Goal: Task Accomplishment & Management: Manage account settings

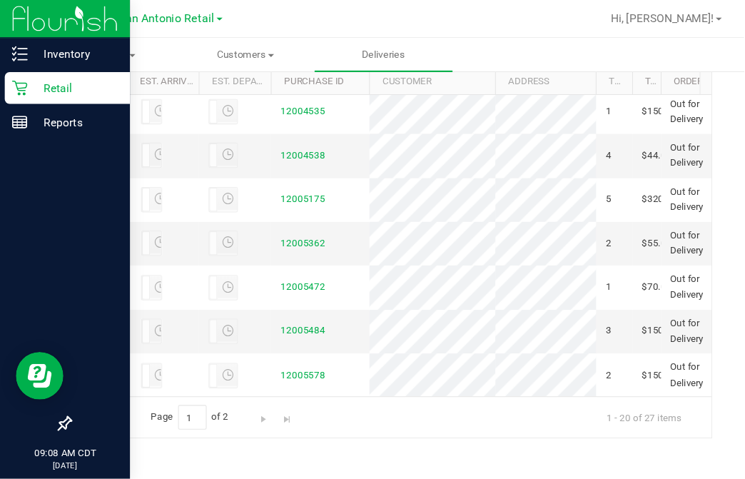
scroll to position [1540, 0]
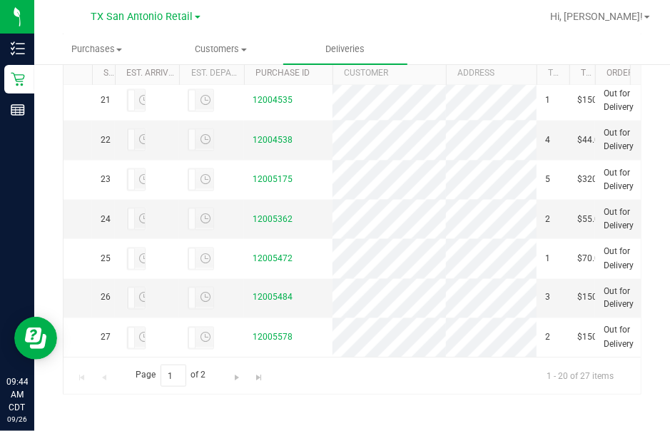
click at [419, 17] on div at bounding box center [399, 17] width 286 height 28
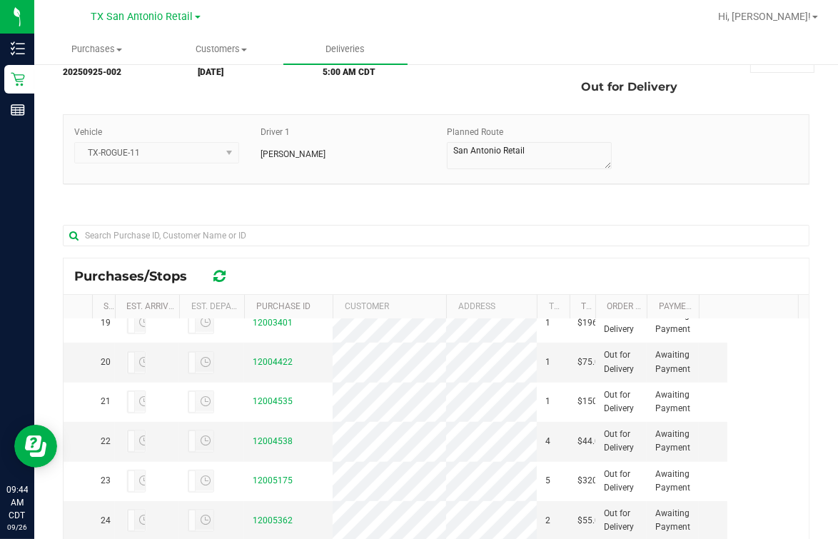
scroll to position [0, 0]
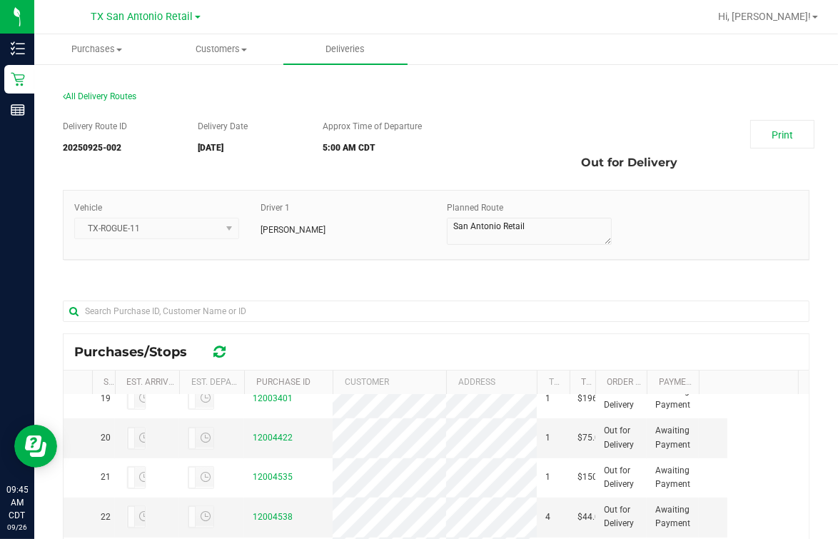
drag, startPoint x: 495, startPoint y: 101, endPoint x: 487, endPoint y: 83, distance: 20.2
click at [502, 90] on div "All Delivery Routes" at bounding box center [436, 99] width 747 height 19
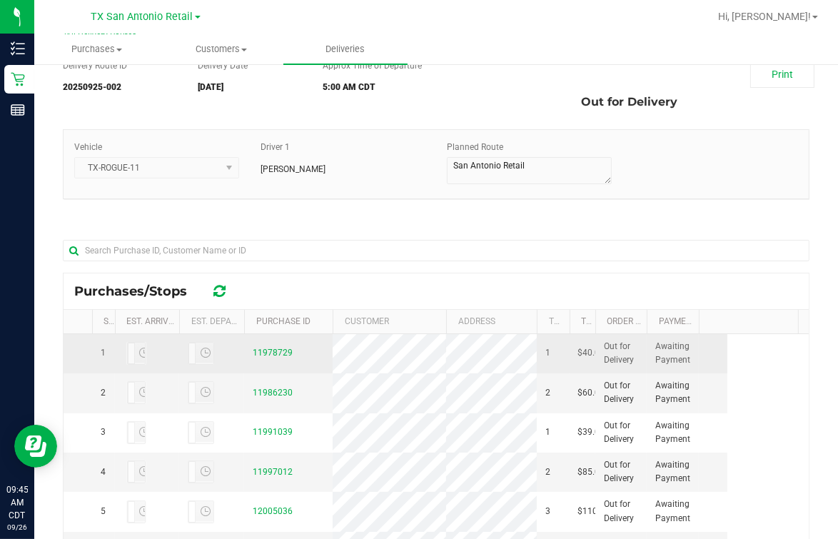
scroll to position [89, 0]
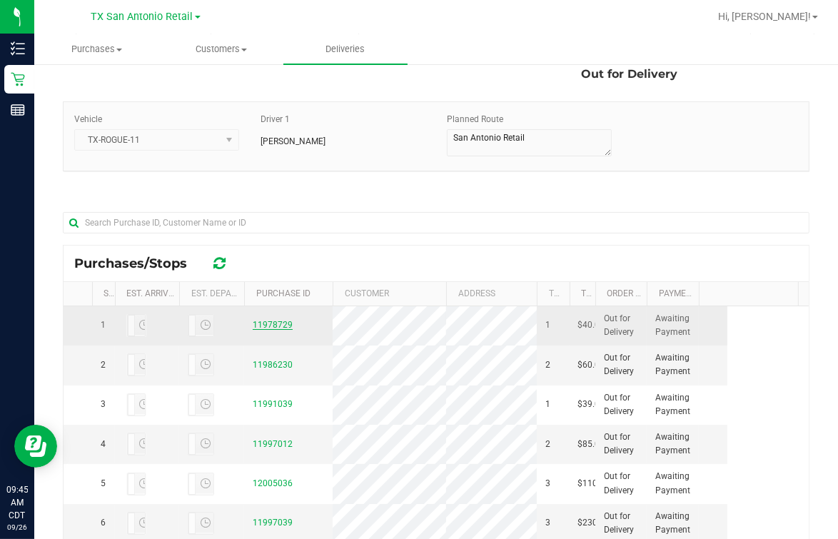
click at [267, 330] on link "11978729" at bounding box center [273, 325] width 40 height 10
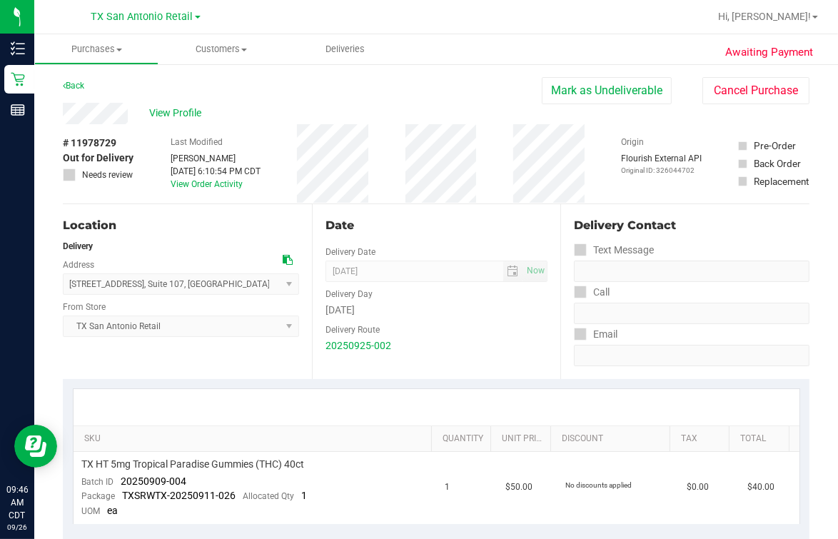
drag, startPoint x: 440, startPoint y: 238, endPoint x: 825, endPoint y: 261, distance: 385.5
click at [444, 238] on div "Date Delivery Date [DATE] Now [DATE] 07:00 AM Now Delivery Day [DATE] Delivery …" at bounding box center [436, 291] width 249 height 175
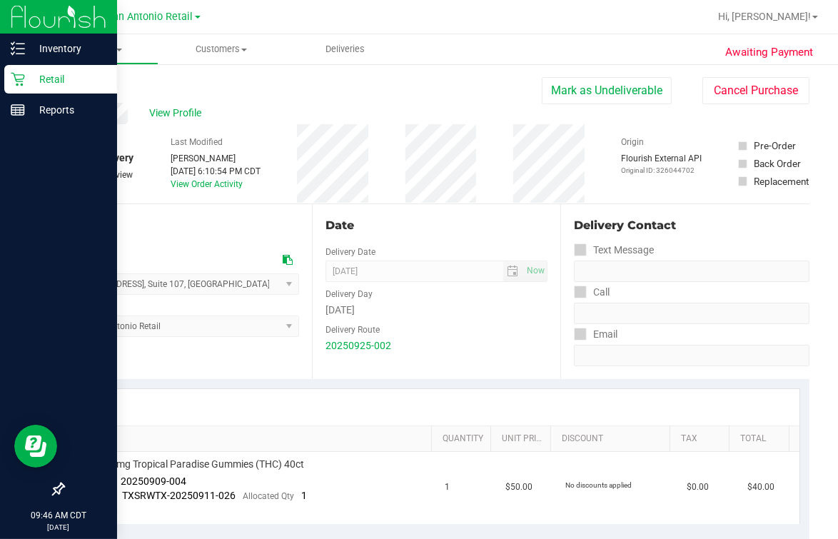
click at [34, 77] on p "Retail" at bounding box center [68, 79] width 86 height 17
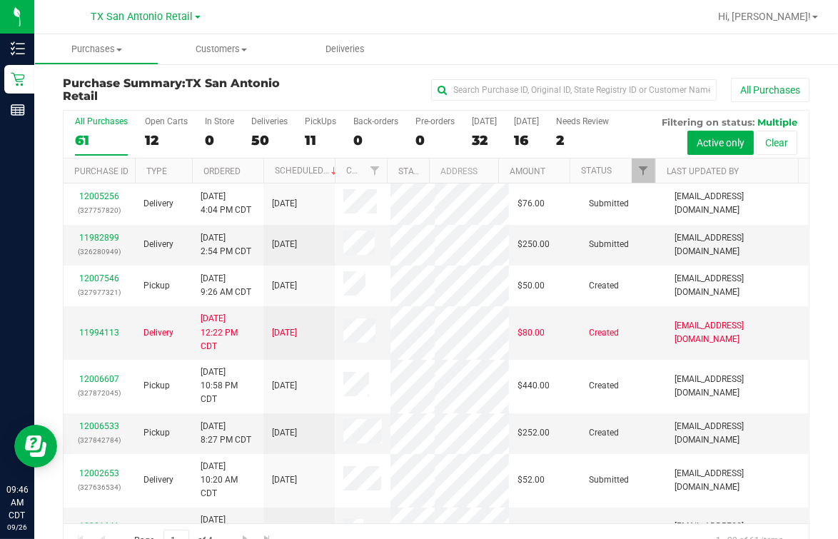
click at [510, 51] on ul "Purchases Summary of purchases Fulfillment All purchases Customers All customer…" at bounding box center [453, 49] width 838 height 31
click at [334, 48] on span "Deliveries" at bounding box center [345, 49] width 78 height 13
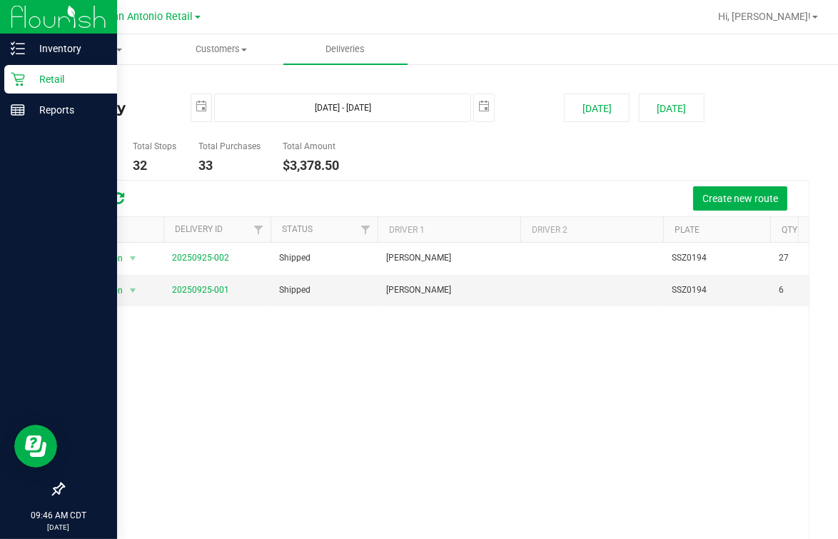
click at [27, 76] on p "Retail" at bounding box center [68, 79] width 86 height 17
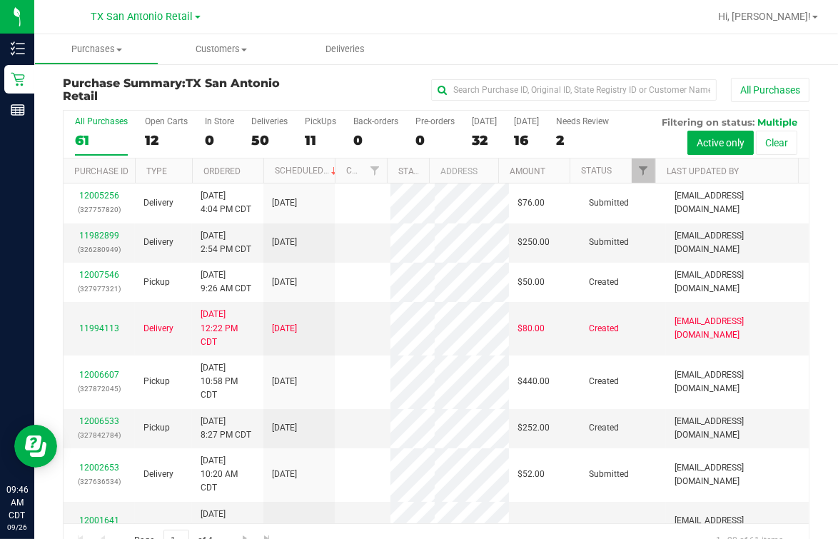
click at [158, 124] on div "Open Carts" at bounding box center [166, 121] width 43 height 10
click at [0, 0] on input "Open Carts 12" at bounding box center [0, 0] width 0 height 0
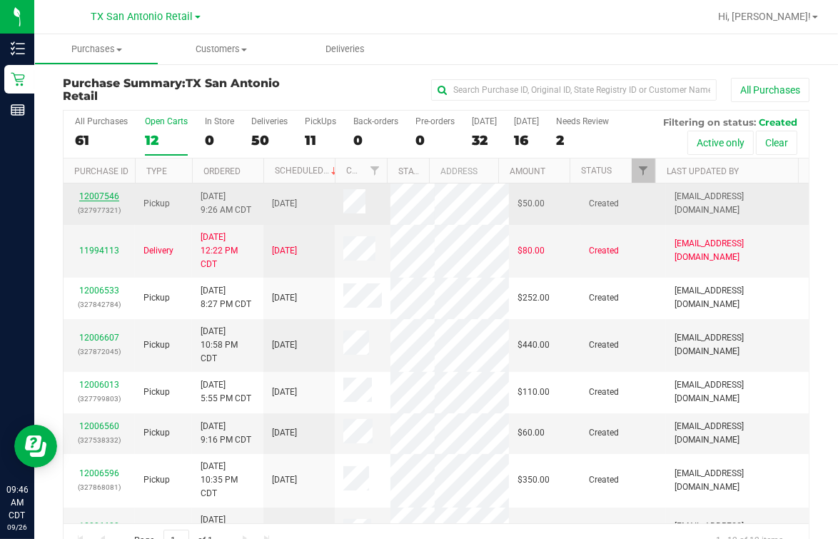
click at [101, 196] on link "12007546" at bounding box center [99, 196] width 40 height 10
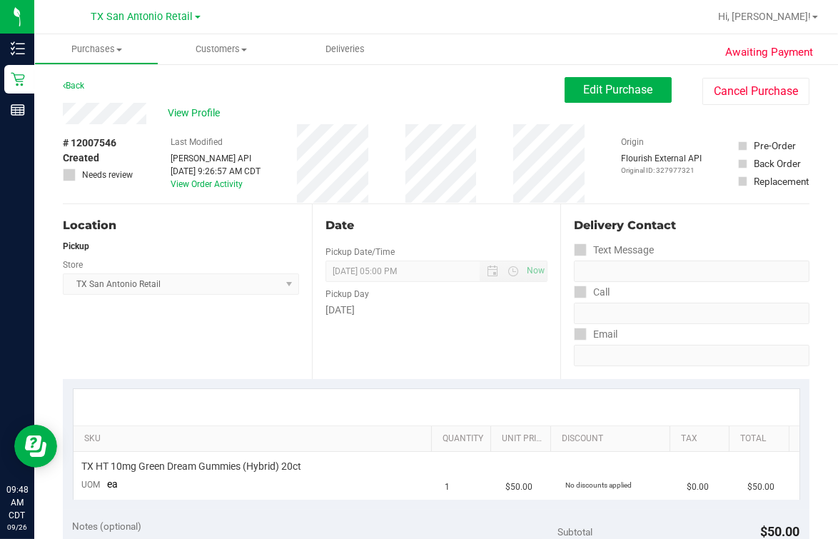
click at [495, 210] on div "Date Pickup Date/Time [DATE] Now [DATE] 05:00 PM Now Pickup Day [DATE]" at bounding box center [436, 291] width 249 height 175
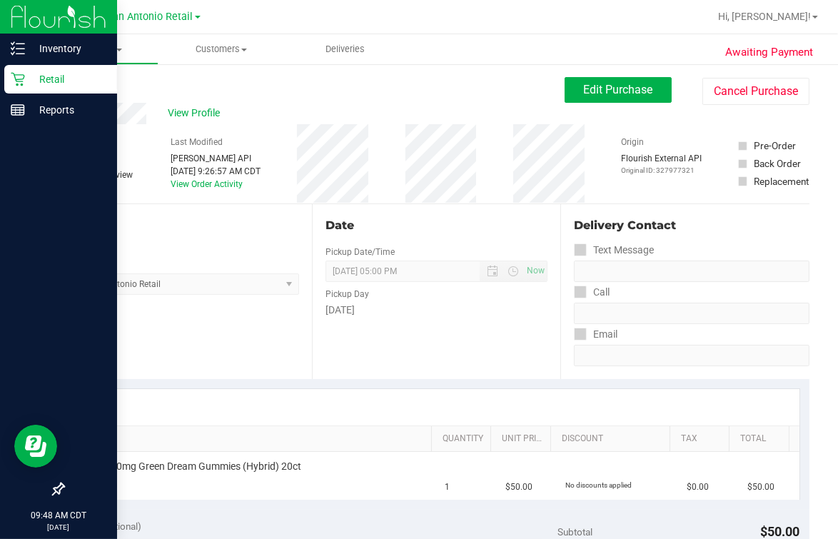
click at [22, 78] on icon at bounding box center [18, 79] width 14 height 14
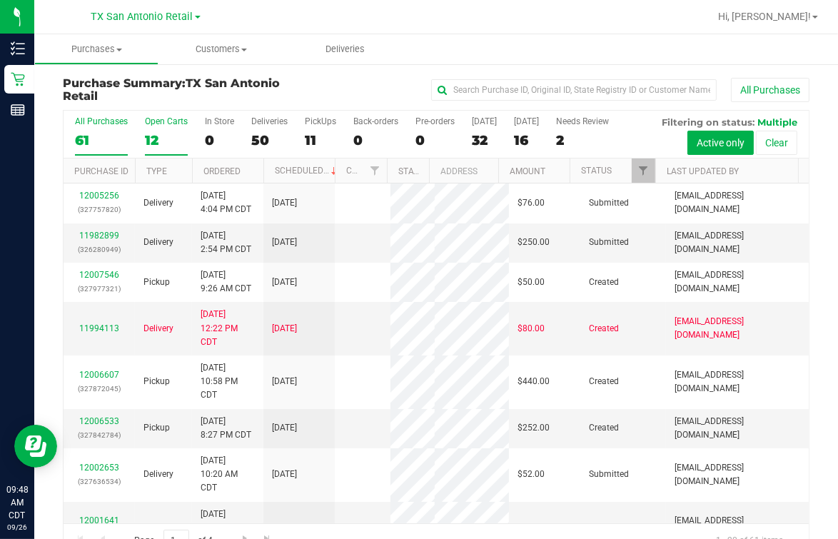
click at [151, 121] on div "Open Carts" at bounding box center [166, 121] width 43 height 10
click at [0, 0] on input "Open Carts 12" at bounding box center [0, 0] width 0 height 0
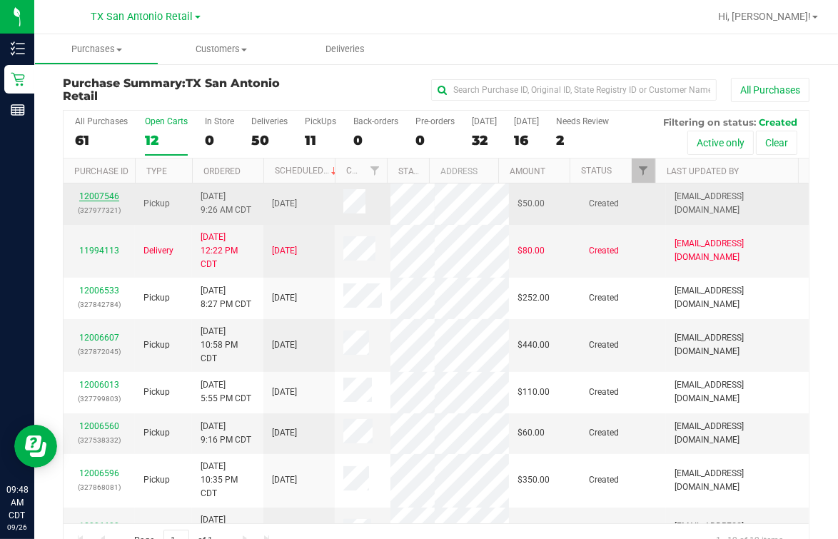
click at [89, 193] on link "12007546" at bounding box center [99, 196] width 40 height 10
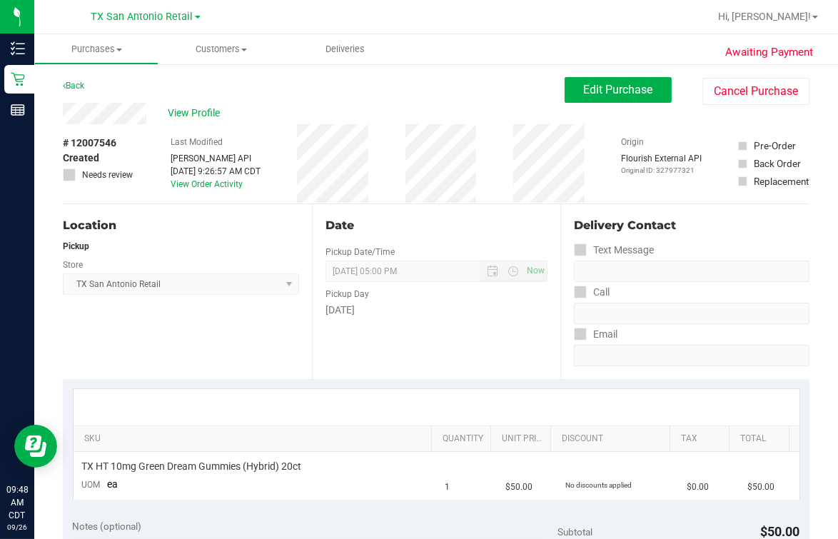
drag, startPoint x: 336, startPoint y: 227, endPoint x: 341, endPoint y: 239, distance: 13.1
click at [341, 239] on div "Date Pickup Date/Time [DATE] Now [DATE] 05:00 PM Now Pickup Day [DATE]" at bounding box center [436, 291] width 249 height 175
drag, startPoint x: 309, startPoint y: 74, endPoint x: 341, endPoint y: 121, distance: 57.0
click at [509, 210] on div "Date Pickup Date/Time [DATE] Now [DATE] 05:00 PM Now Pickup Day [DATE]" at bounding box center [436, 291] width 249 height 175
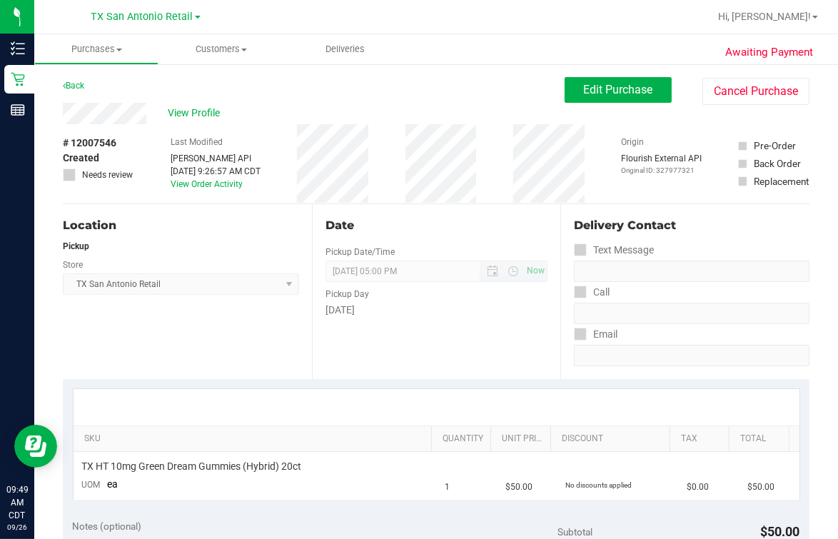
click at [487, 261] on span "[DATE] 05:00 PM Now" at bounding box center [437, 271] width 223 height 21
click at [296, 181] on div "# 12007546 Created Needs review Last Modified [PERSON_NAME] API [DATE] 9:26:57 …" at bounding box center [436, 163] width 747 height 79
drag, startPoint x: 303, startPoint y: 178, endPoint x: 662, endPoint y: 248, distance: 366.4
click at [303, 178] on div "# 12007546 Created Needs review Last Modified [PERSON_NAME] API [DATE] 9:26:57 …" at bounding box center [436, 163] width 747 height 79
click at [120, 213] on div "Location Pickup Store [GEOGRAPHIC_DATA] [GEOGRAPHIC_DATA] Retail Select Store […" at bounding box center [187, 291] width 249 height 175
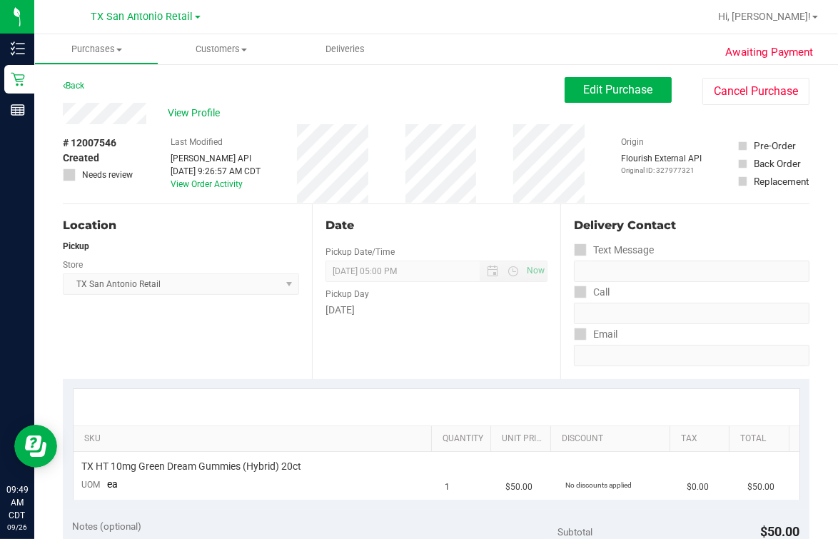
click at [381, 213] on div "Date Pickup Date/Time [DATE] Now [DATE] 05:00 PM Now Pickup Day [DATE]" at bounding box center [436, 291] width 249 height 175
click at [156, 132] on div "# 12007546 Created Needs review Last Modified [PERSON_NAME] API [DATE] 9:26:57 …" at bounding box center [436, 163] width 747 height 79
click at [477, 237] on div "Date Pickup Date/Time [DATE] Now [DATE] 05:00 PM Now Pickup Day [DATE]" at bounding box center [436, 291] width 249 height 175
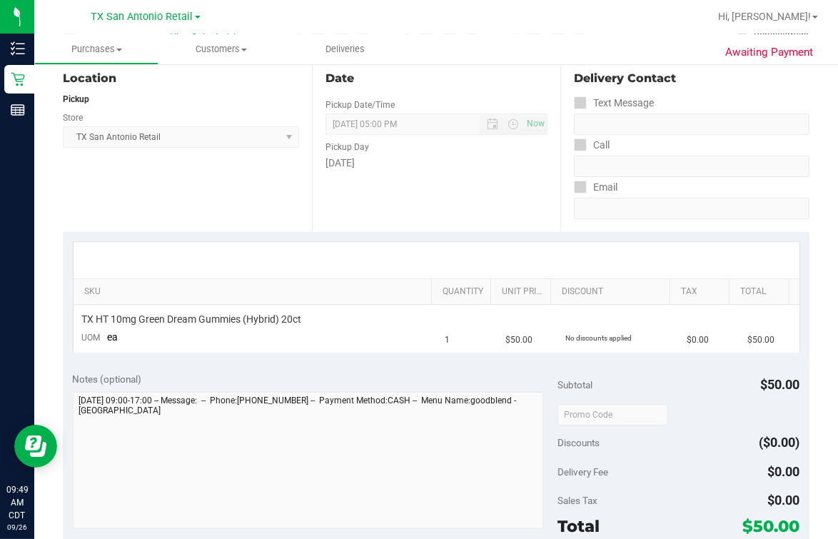
scroll to position [268, 0]
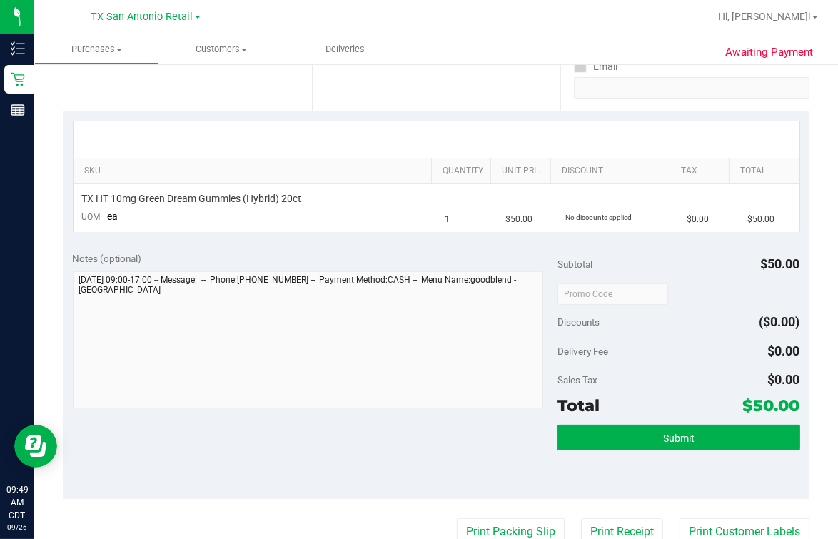
click at [408, 151] on div at bounding box center [437, 139] width 726 height 36
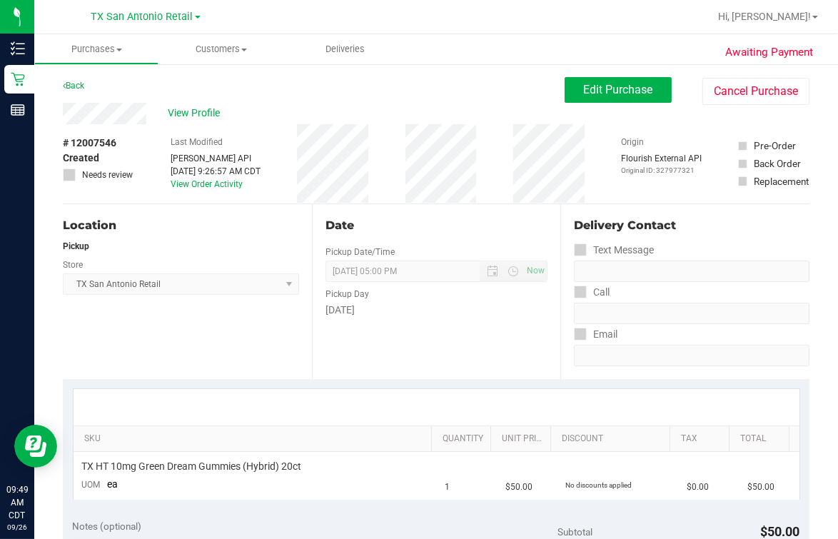
click at [398, 200] on div "# 12007546 Created Needs review Last Modified [PERSON_NAME] API [DATE] 9:26:57 …" at bounding box center [436, 163] width 747 height 79
click at [377, 121] on div "View Profile" at bounding box center [314, 113] width 502 height 21
click at [490, 201] on div "# 12007546 Created Needs review Last Modified [PERSON_NAME] API [DATE] 9:26:57 …" at bounding box center [436, 163] width 747 height 79
drag, startPoint x: 493, startPoint y: 211, endPoint x: 504, endPoint y: 206, distance: 12.2
click at [493, 211] on div "Date Pickup Date/Time [DATE] Now [DATE] 05:00 PM Now Pickup Day [DATE]" at bounding box center [436, 291] width 249 height 175
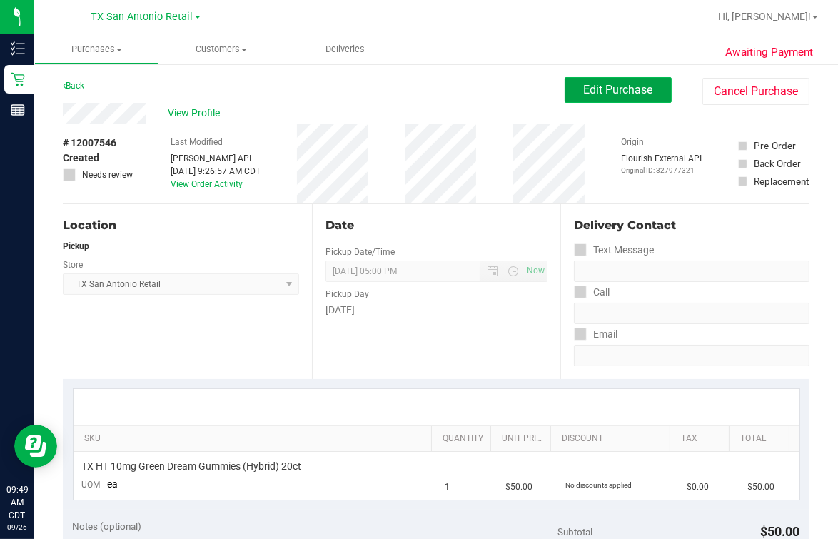
click at [594, 93] on span "Edit Purchase" at bounding box center [618, 90] width 69 height 14
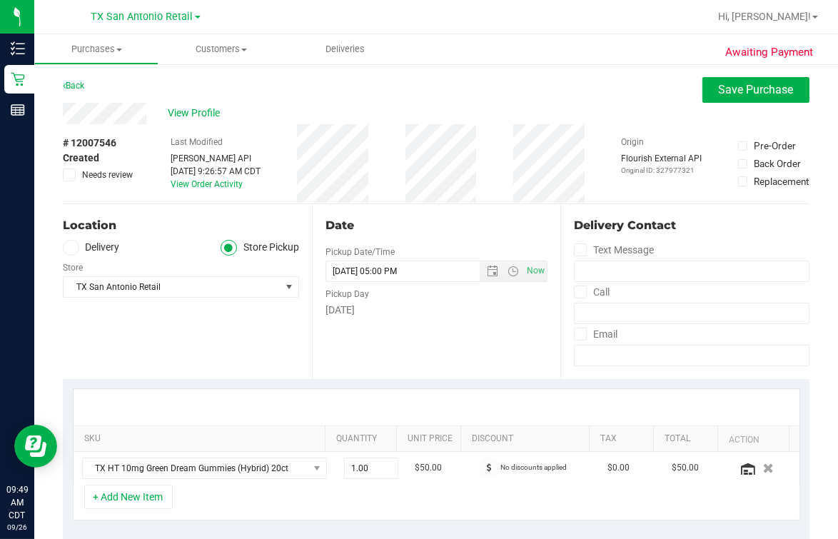
click at [84, 251] on label "Delivery" at bounding box center [91, 248] width 57 height 16
click at [69, 248] on icon at bounding box center [70, 248] width 9 height 0
click at [0, 0] on input "Delivery" at bounding box center [0, 0] width 0 height 0
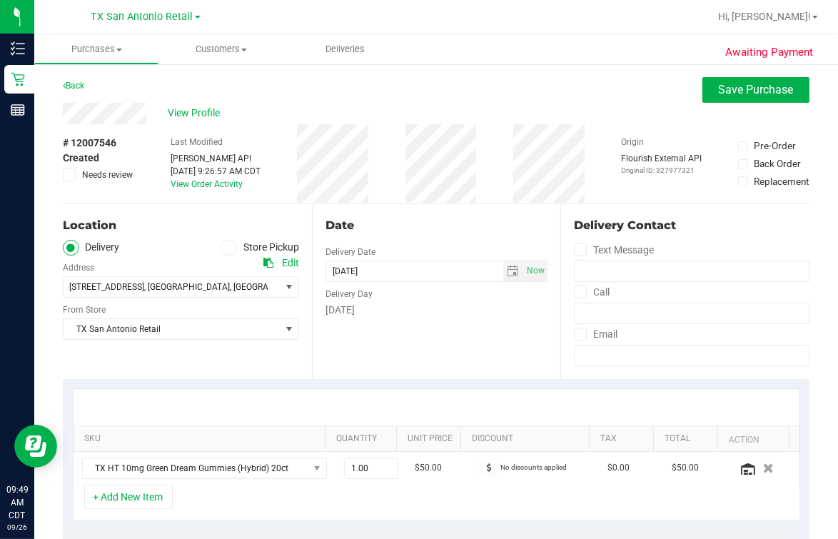
drag, startPoint x: 212, startPoint y: 300, endPoint x: 226, endPoint y: 269, distance: 33.6
click at [220, 298] on div "[GEOGRAPHIC_DATA] [GEOGRAPHIC_DATA] Retail Select Store [PERSON_NAME][GEOGRAPHI…" at bounding box center [181, 319] width 236 height 42
click at [206, 240] on ul "Delivery Store Pickup" at bounding box center [181, 248] width 236 height 16
drag, startPoint x: 176, startPoint y: 243, endPoint x: 184, endPoint y: 243, distance: 7.9
click at [183, 243] on ul "Delivery Store Pickup" at bounding box center [181, 248] width 236 height 16
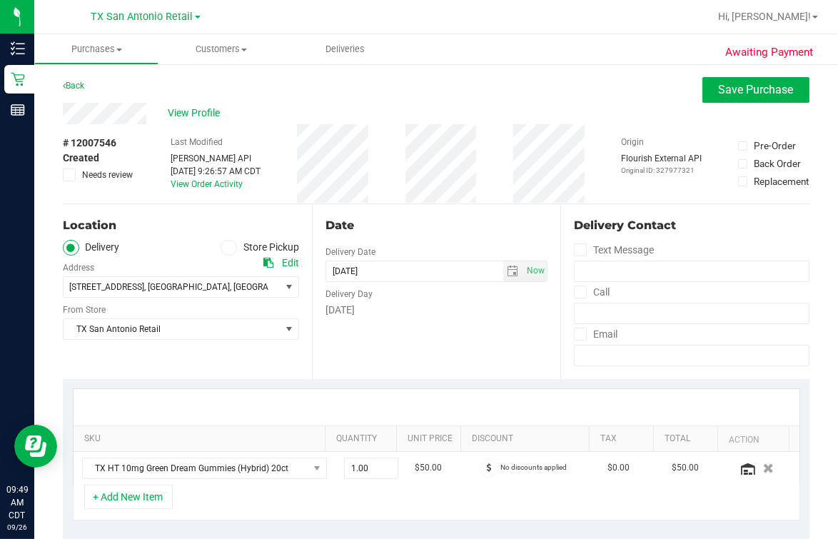
click at [158, 224] on div "Location" at bounding box center [181, 225] width 236 height 17
click at [444, 206] on div "Date Delivery Date [DATE] Now [DATE] 05:00 PM Now Delivery Day [DATE]" at bounding box center [436, 291] width 249 height 175
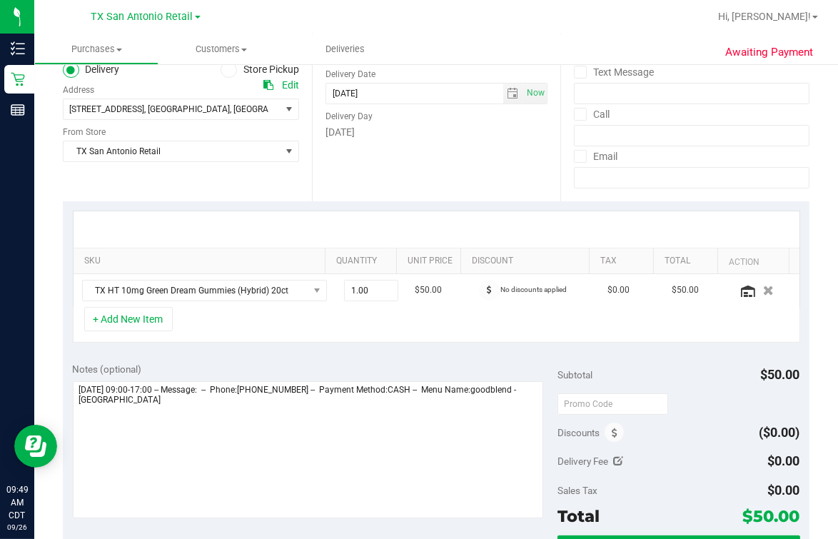
scroll to position [178, 0]
click at [444, 100] on input "[DATE]" at bounding box center [414, 94] width 177 height 20
click at [413, 164] on div "Date Delivery Date [DATE] Now [DATE] 05:00 PM Now Delivery Day [DATE]" at bounding box center [436, 113] width 249 height 175
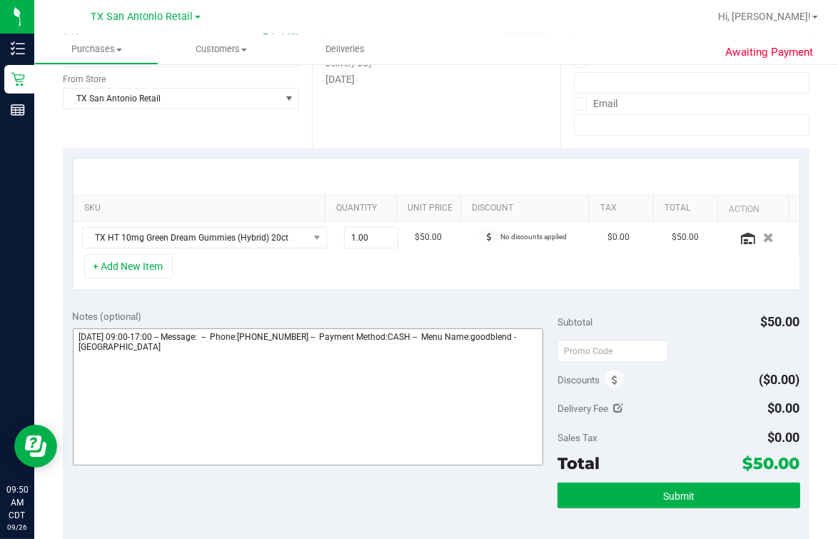
scroll to position [268, 0]
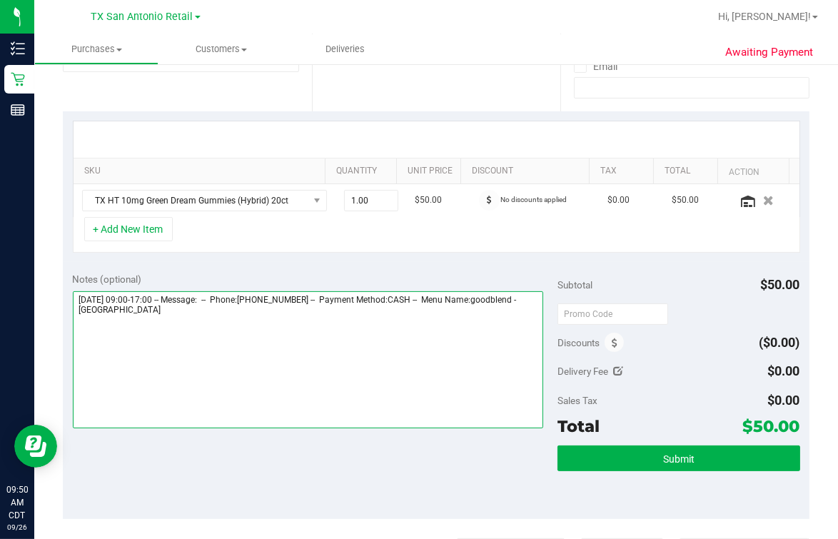
click at [363, 384] on textarea at bounding box center [308, 359] width 470 height 137
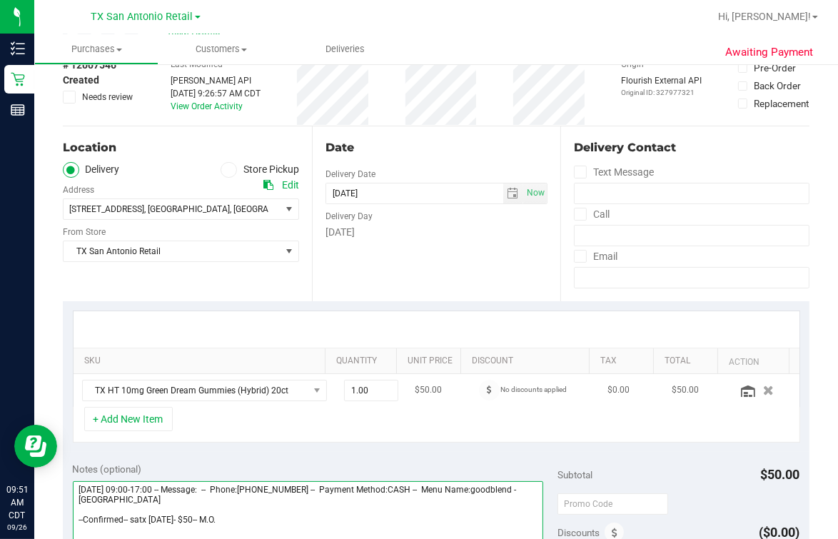
scroll to position [0, 0]
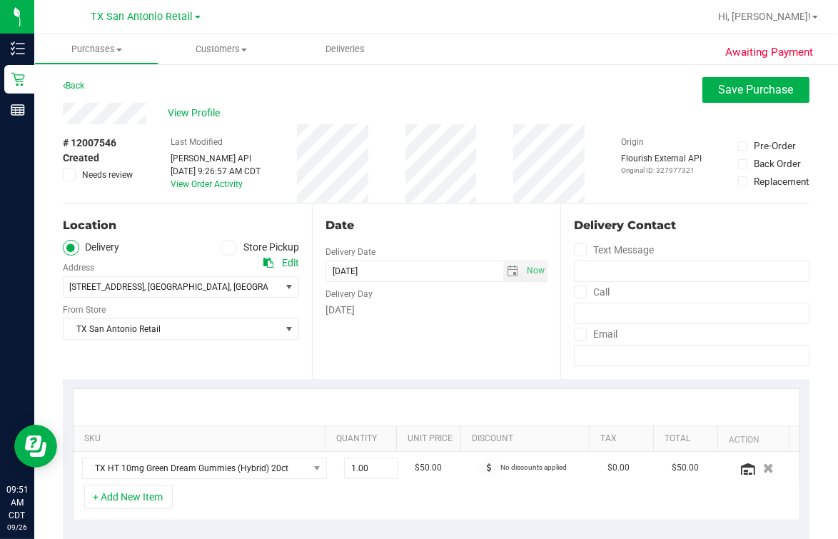
drag, startPoint x: 390, startPoint y: 191, endPoint x: 406, endPoint y: 178, distance: 20.3
click at [405, 181] on div "# 12007546 Created Needs review Last Modified [PERSON_NAME] API [DATE] 9:26:57 …" at bounding box center [436, 163] width 747 height 79
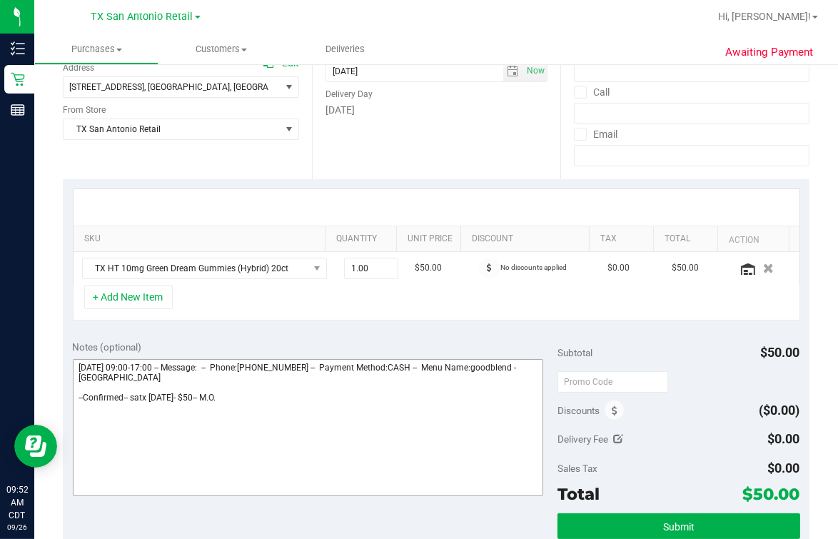
scroll to position [268, 0]
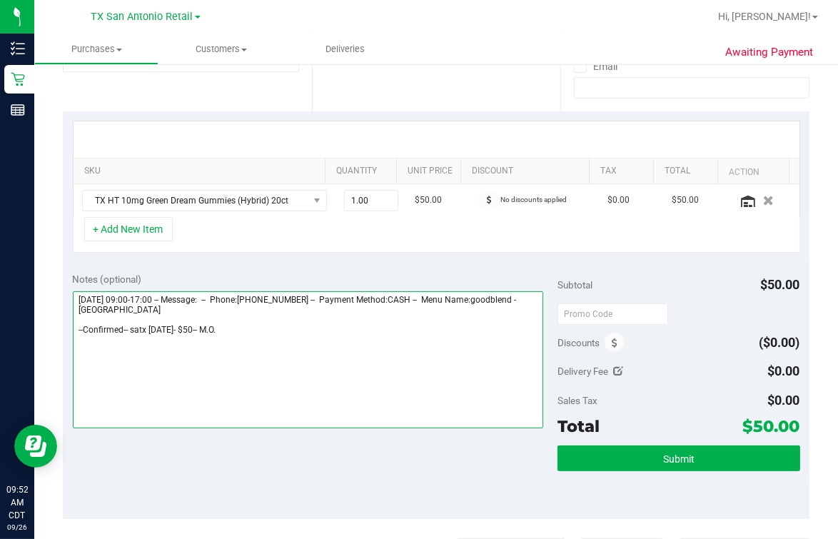
click at [305, 404] on textarea at bounding box center [308, 359] width 470 height 137
click at [395, 308] on textarea at bounding box center [308, 359] width 470 height 137
click at [341, 341] on textarea at bounding box center [308, 359] width 470 height 137
drag, startPoint x: 133, startPoint y: 326, endPoint x: 179, endPoint y: 382, distance: 72.6
click at [133, 325] on textarea at bounding box center [308, 359] width 470 height 137
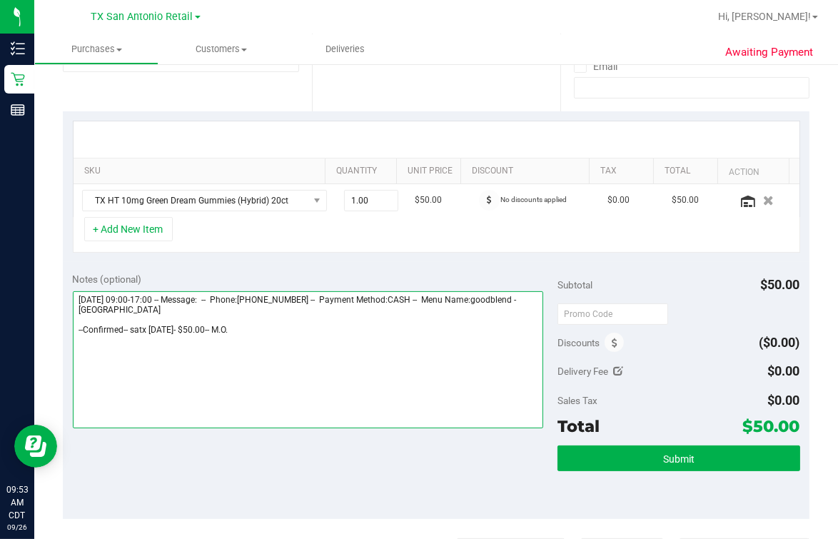
click at [124, 343] on textarea at bounding box center [308, 359] width 470 height 137
click at [134, 325] on textarea at bounding box center [308, 359] width 470 height 137
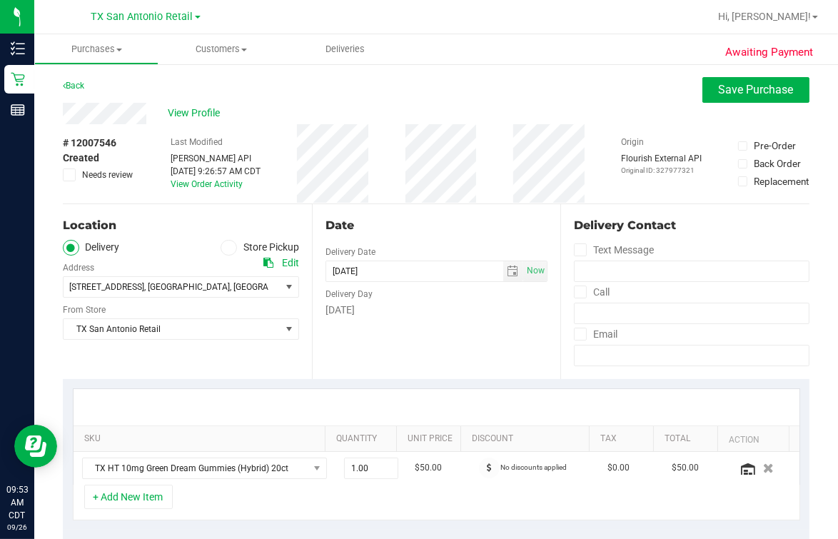
type textarea "[DATE] 09:00-17:00 -- Message: -- Phone:[PHONE_NUMBER] -- Payment Method:CASH -…"
click at [442, 339] on div "Date Delivery Date [DATE] Now [DATE] 05:00 PM Now Delivery Day [DATE]" at bounding box center [436, 291] width 249 height 175
click at [348, 226] on div "Date" at bounding box center [437, 225] width 223 height 17
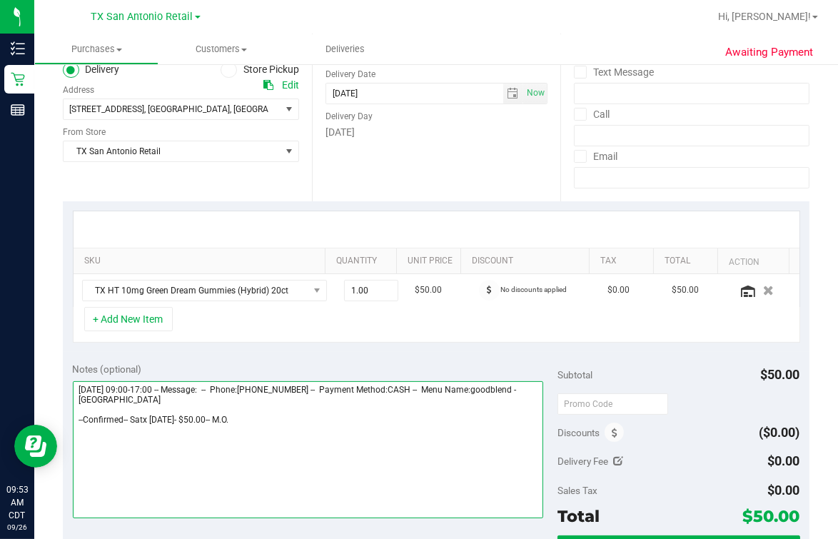
click at [297, 403] on textarea at bounding box center [308, 449] width 470 height 137
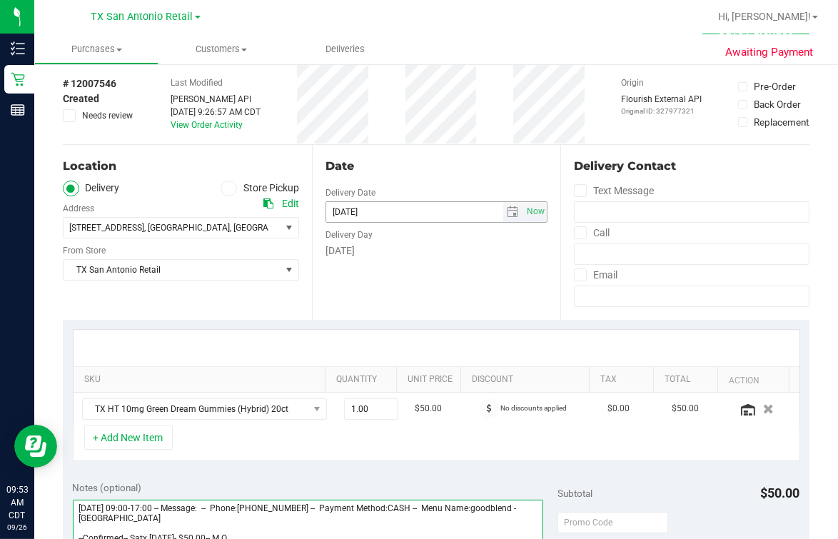
scroll to position [0, 0]
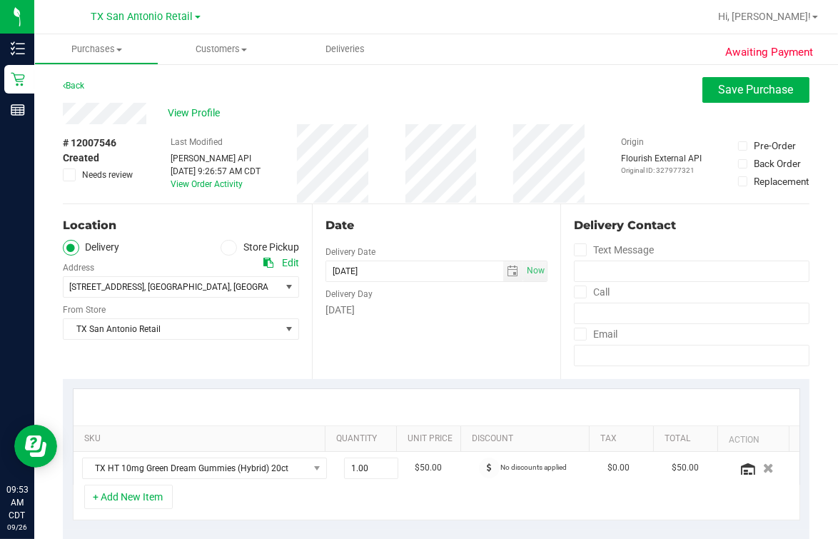
click at [426, 206] on div "Date Delivery Date [DATE] Now [DATE] 05:00 PM Now Delivery Day [DATE]" at bounding box center [436, 291] width 249 height 175
click at [670, 86] on span "Save Purchase" at bounding box center [756, 90] width 75 height 14
click at [558, 89] on div "Back Save Purchase" at bounding box center [436, 90] width 747 height 26
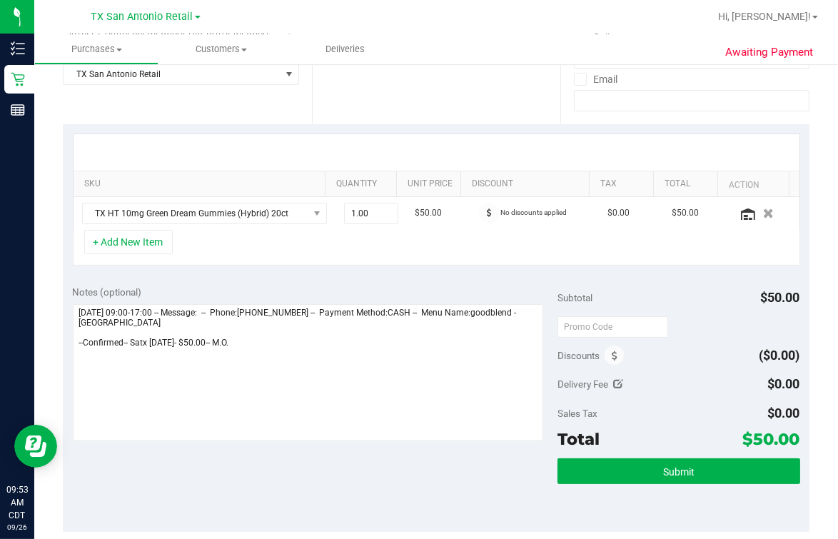
scroll to position [268, 0]
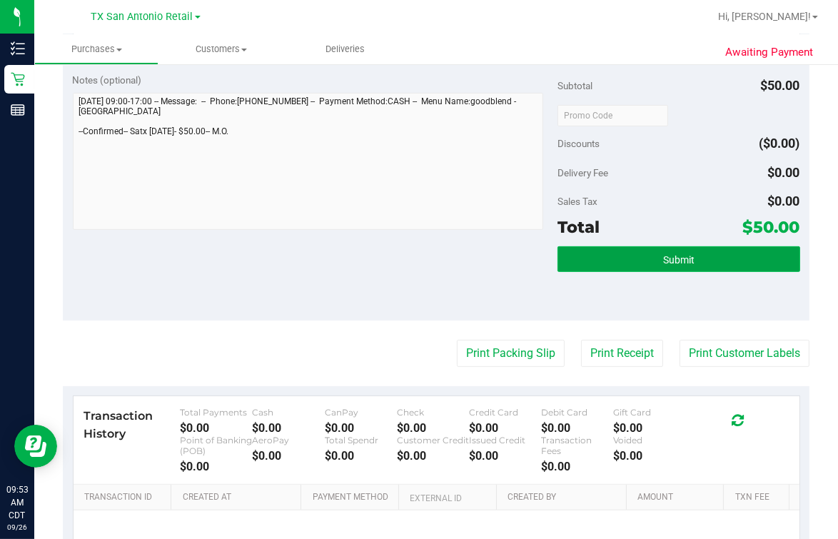
click at [670, 263] on button "Submit" at bounding box center [679, 259] width 243 height 26
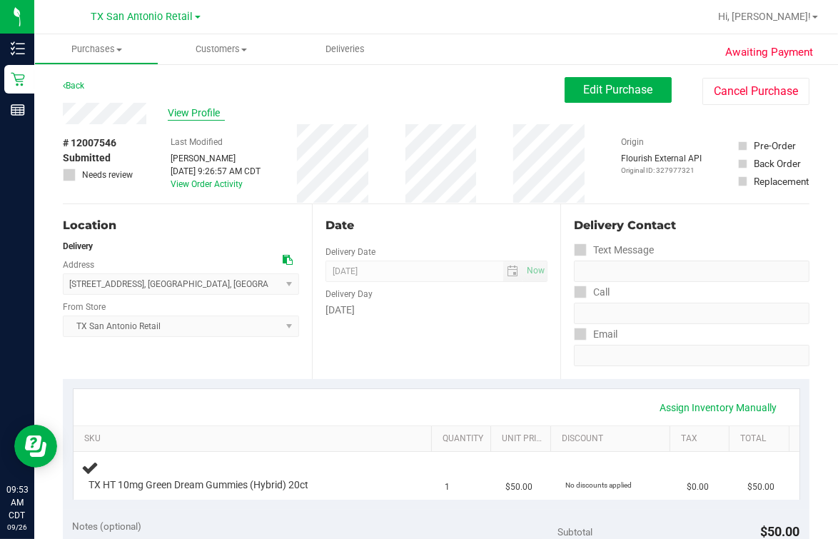
click at [199, 107] on span "View Profile" at bounding box center [196, 113] width 57 height 15
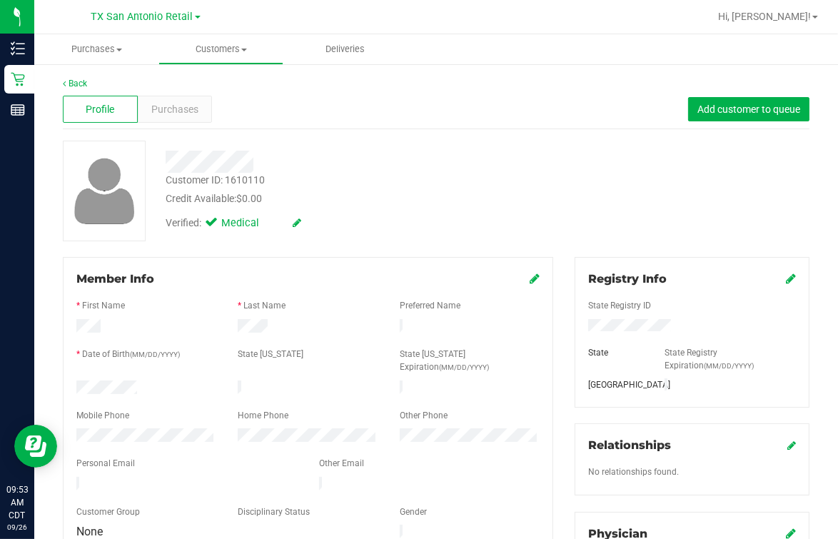
click at [447, 279] on div "Member Info" at bounding box center [307, 279] width 463 height 17
click at [87, 83] on link "Back" at bounding box center [75, 84] width 24 height 10
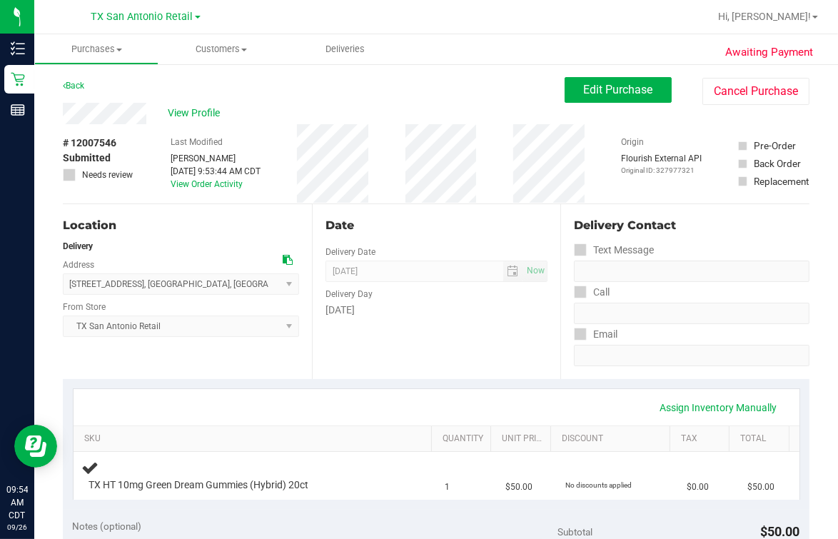
click at [316, 340] on div "Date Delivery Date [DATE] Now [DATE] 07:00 AM Now Delivery Day [DATE]" at bounding box center [436, 291] width 249 height 175
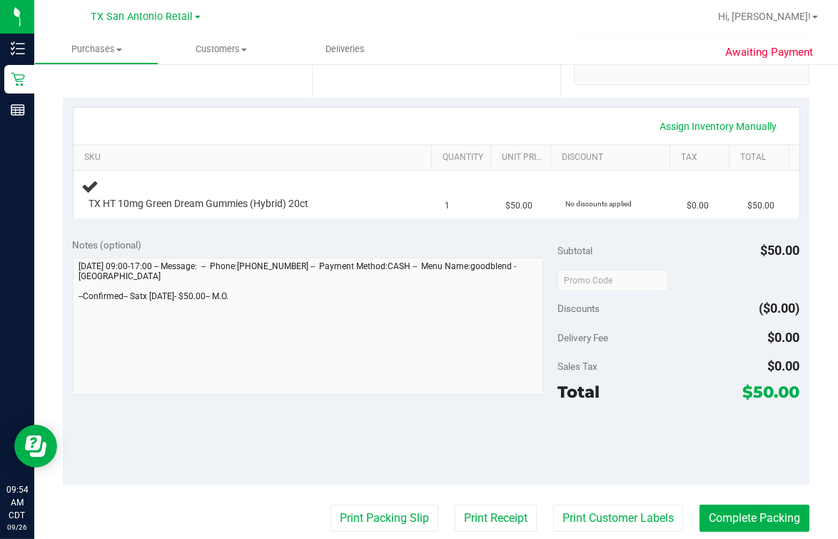
scroll to position [356, 0]
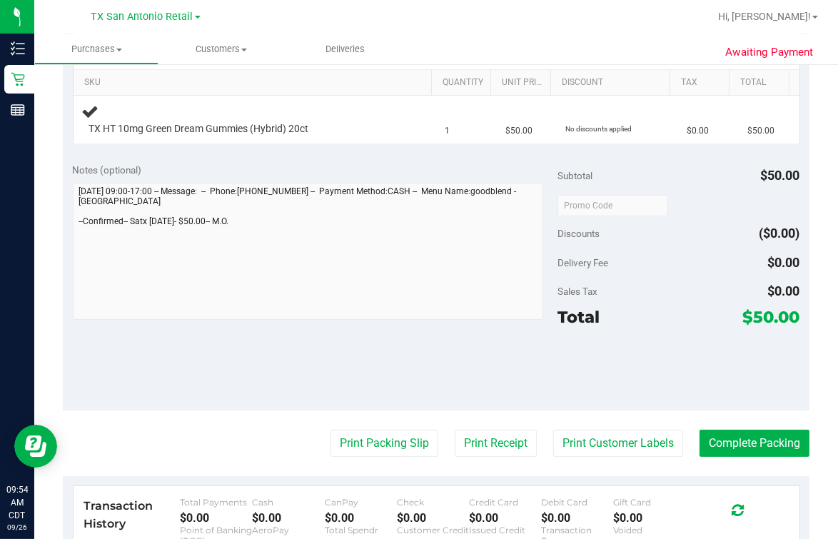
click at [37, 243] on div "Awaiting Payment Back Edit Purchase Cancel Purchase View Profile # 12007546 Sub…" at bounding box center [436, 245] width 804 height 1076
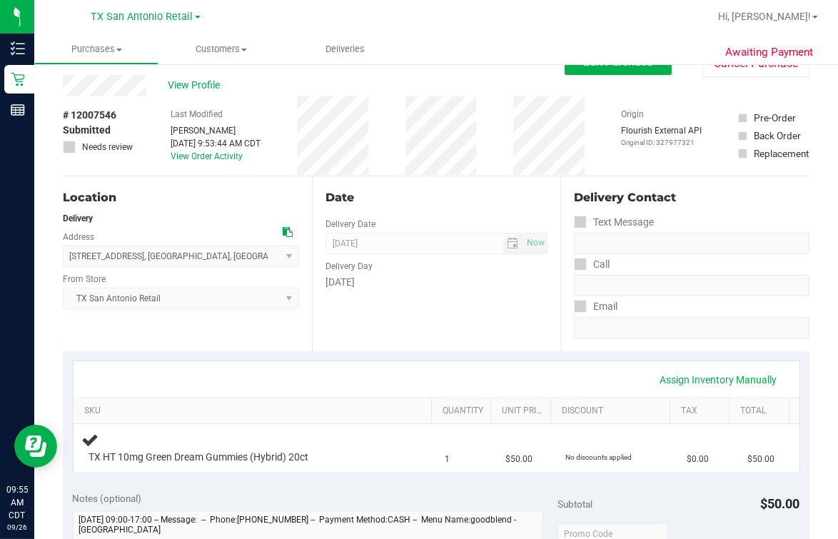
scroll to position [0, 0]
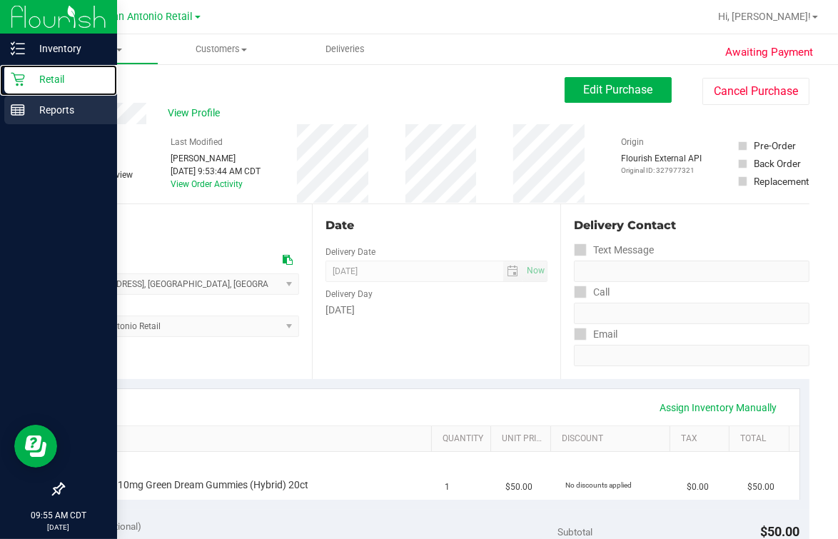
click at [21, 85] on icon at bounding box center [18, 80] width 14 height 14
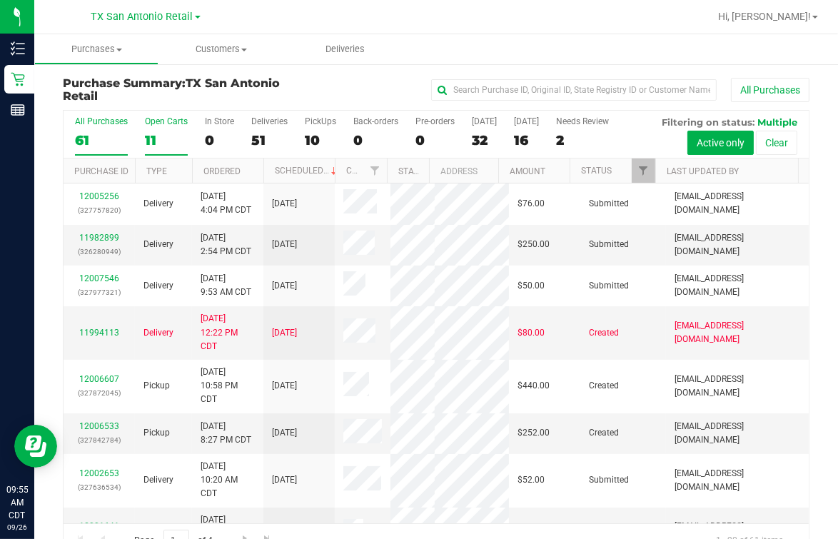
click at [161, 141] on div "11" at bounding box center [166, 140] width 43 height 16
click at [0, 0] on input "Open Carts 11" at bounding box center [0, 0] width 0 height 0
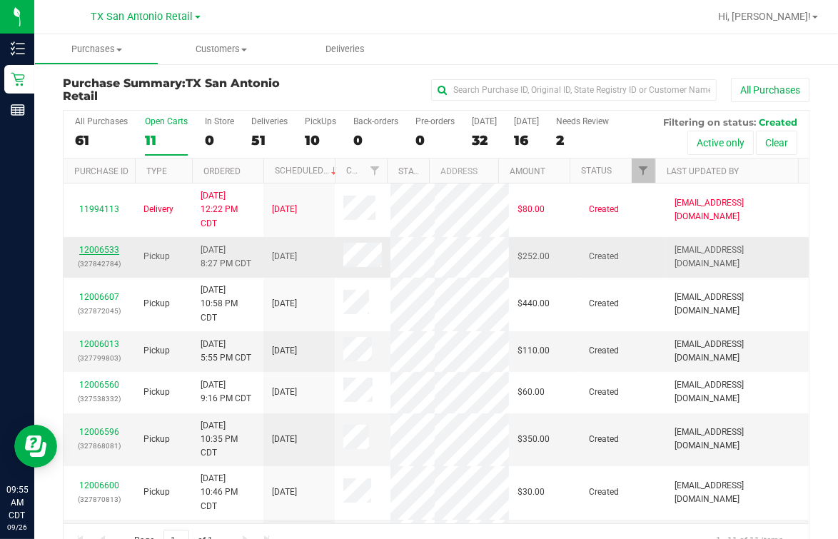
click at [91, 255] on link "12006533" at bounding box center [99, 250] width 40 height 10
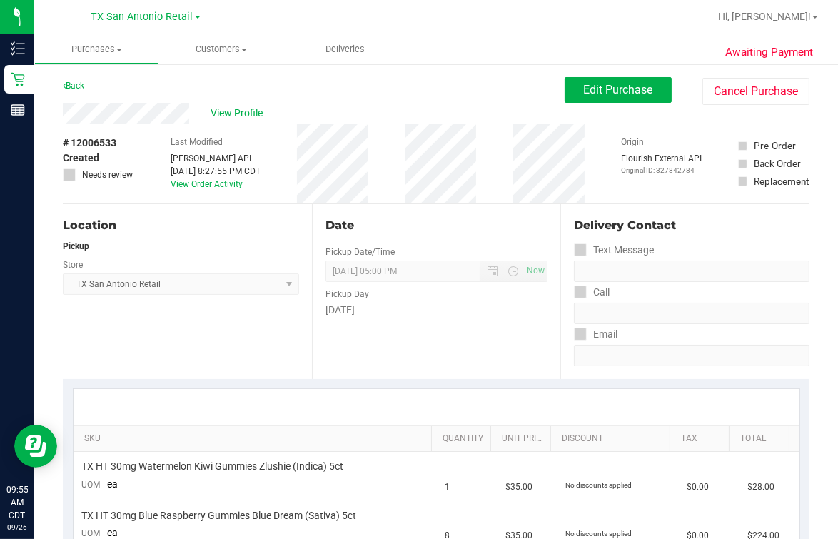
click at [109, 127] on div "# 12006533 Created Needs review" at bounding box center [98, 163] width 71 height 79
click at [109, 125] on div "# 12006533 Created Needs review" at bounding box center [98, 163] width 71 height 79
click at [110, 124] on div "# 12006533 Created Needs review" at bounding box center [98, 163] width 71 height 79
click at [598, 88] on span "Edit Purchase" at bounding box center [618, 90] width 69 height 14
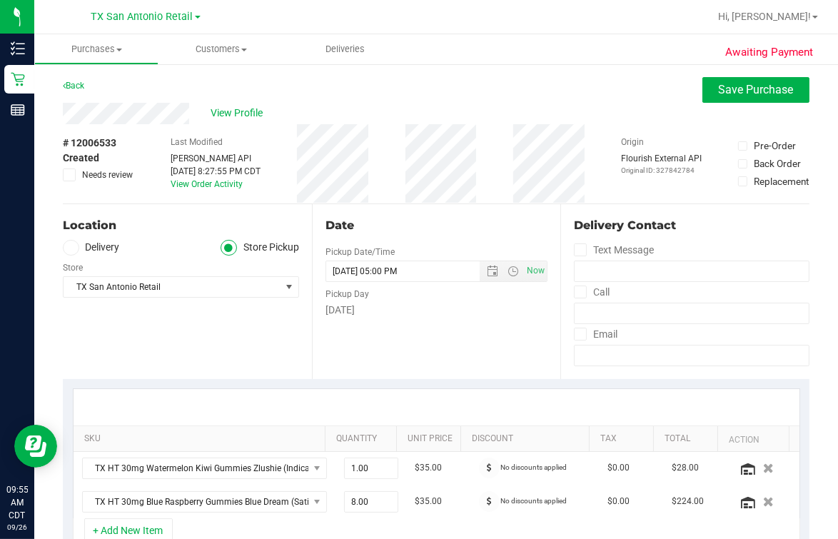
click at [64, 248] on span at bounding box center [71, 248] width 16 height 16
click at [0, 0] on input "Delivery" at bounding box center [0, 0] width 0 height 0
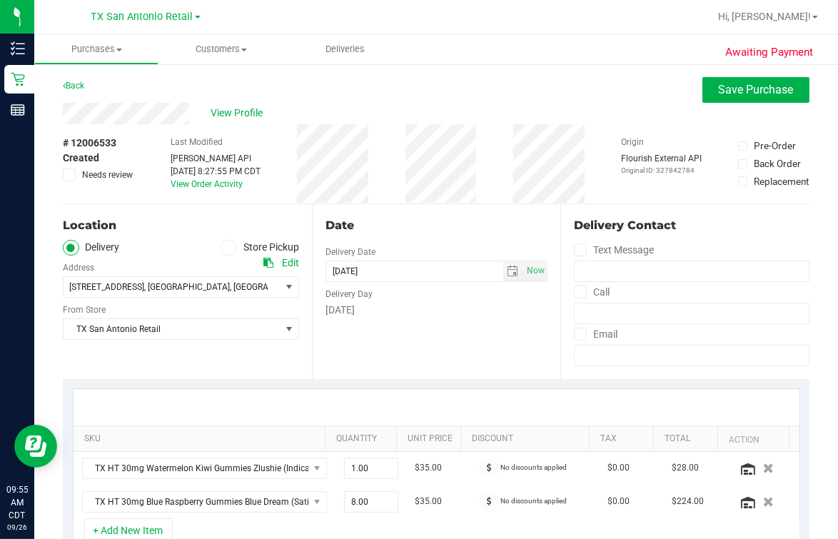
click at [128, 236] on div "Location Delivery Store Pickup Address Edit [STREET_ADDRESS] , [GEOGRAPHIC_DATA…" at bounding box center [187, 291] width 249 height 175
click at [397, 362] on div "Date Delivery Date [DATE] Now [DATE] 05:00 PM Now Delivery Day [DATE]" at bounding box center [436, 291] width 249 height 175
click at [398, 242] on div "Date Delivery Date [DATE] Now [DATE] 05:00 PM Now Delivery Day [DATE]" at bounding box center [436, 291] width 249 height 175
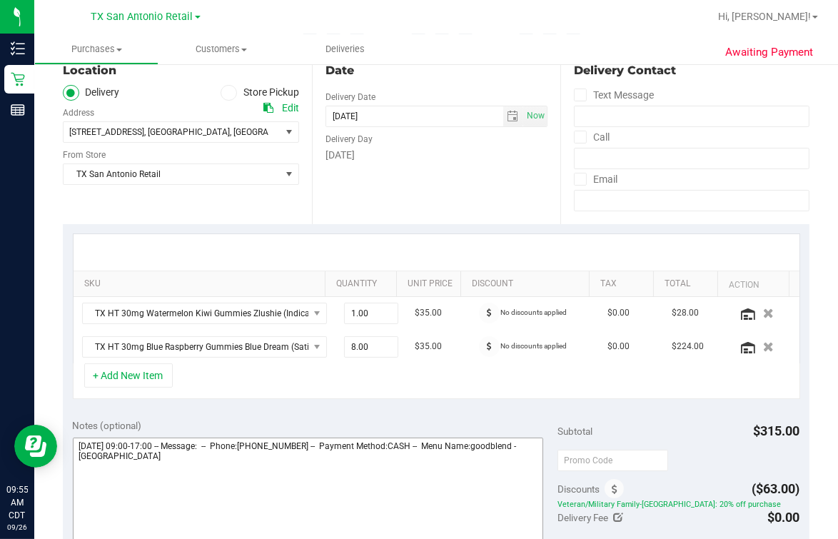
scroll to position [178, 0]
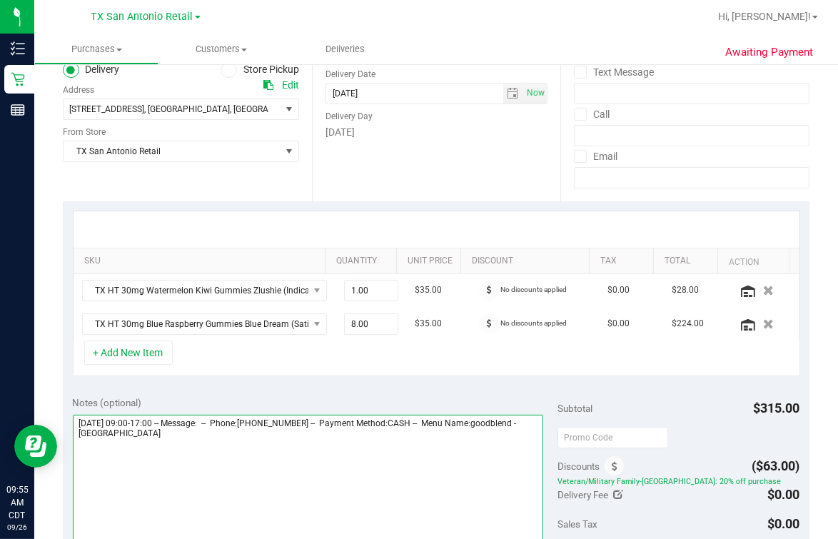
drag, startPoint x: 260, startPoint y: 446, endPoint x: 230, endPoint y: 370, distance: 82.1
click at [260, 430] on textarea at bounding box center [308, 483] width 470 height 137
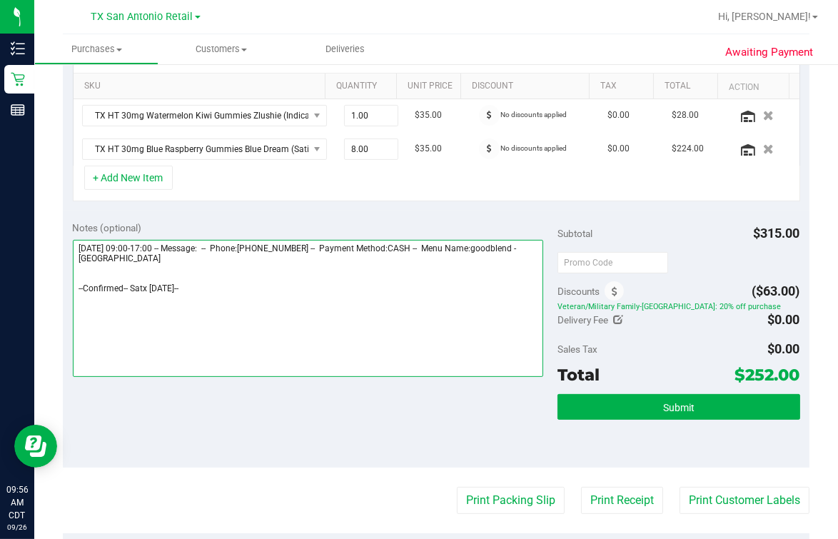
scroll to position [356, 0]
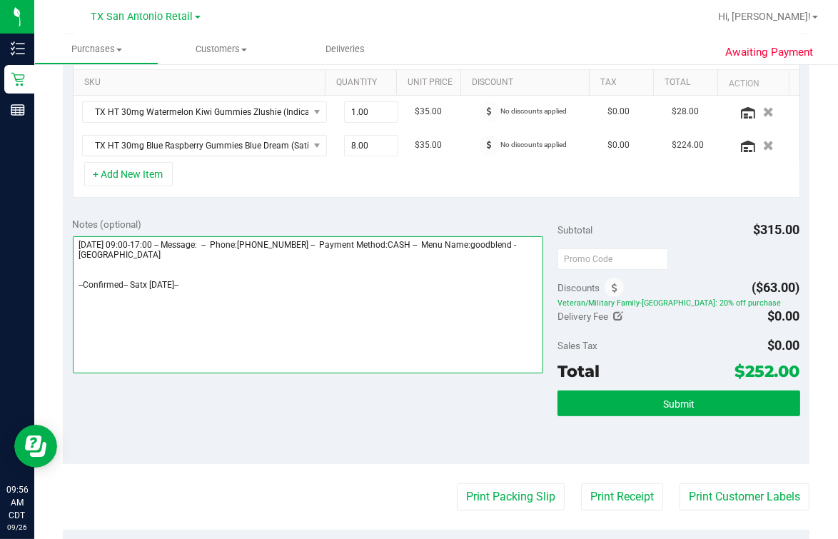
click at [234, 305] on textarea at bounding box center [308, 304] width 470 height 137
click at [223, 303] on textarea at bounding box center [308, 304] width 470 height 137
click at [231, 288] on textarea at bounding box center [308, 304] width 470 height 137
click at [233, 296] on textarea at bounding box center [308, 304] width 470 height 137
click at [249, 287] on textarea at bounding box center [308, 304] width 470 height 137
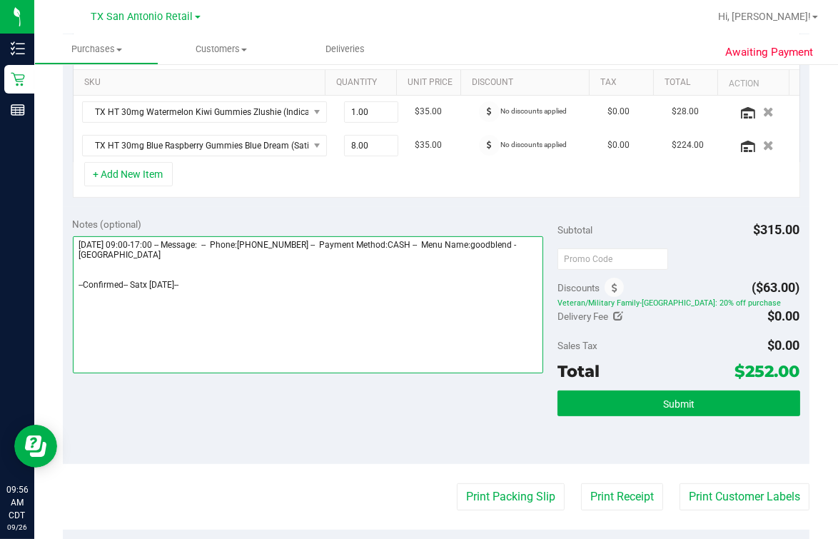
drag, startPoint x: 231, startPoint y: 279, endPoint x: 265, endPoint y: 261, distance: 38.3
click at [265, 261] on textarea at bounding box center [308, 304] width 470 height 137
click at [213, 296] on textarea at bounding box center [308, 304] width 470 height 137
click at [216, 296] on textarea at bounding box center [308, 304] width 470 height 137
click at [220, 293] on textarea at bounding box center [308, 304] width 470 height 137
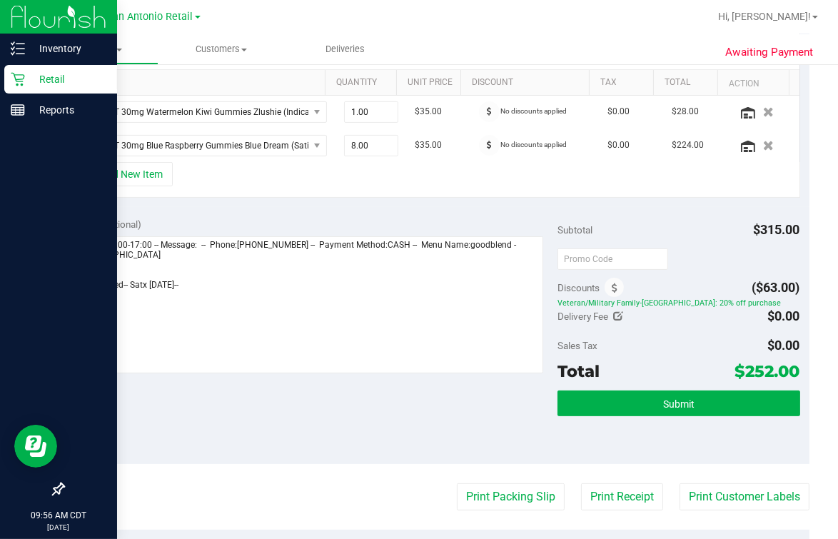
click at [4, 207] on div at bounding box center [58, 300] width 117 height 349
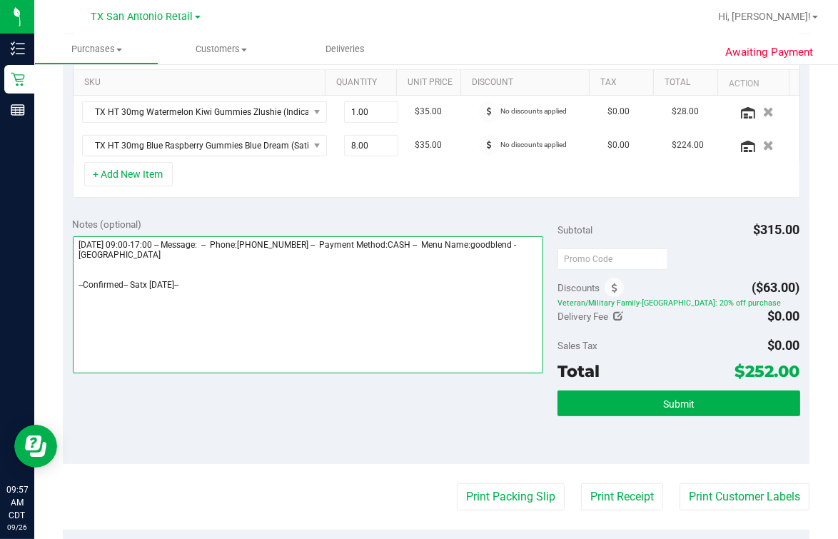
click at [338, 326] on textarea at bounding box center [308, 304] width 470 height 137
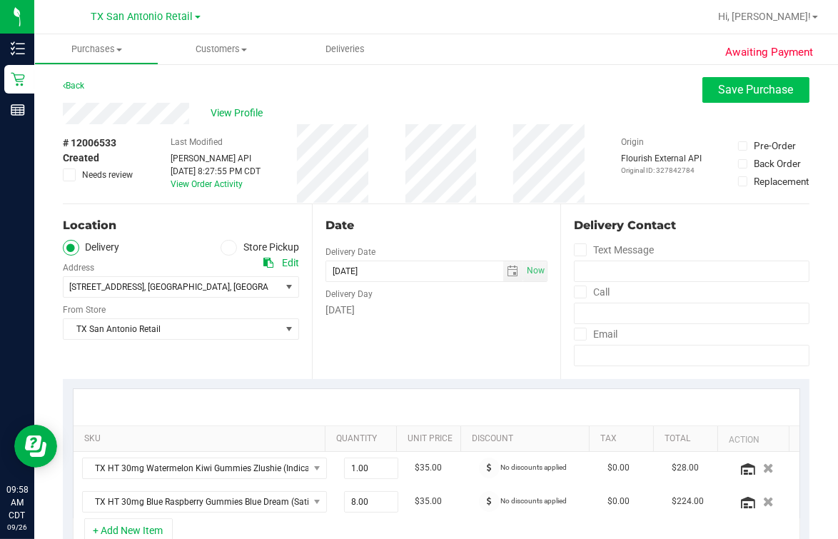
type textarea "[DATE] 09:00-17:00 -- Message: -- Phone:[PHONE_NUMBER] -- Payment Method:CASH -…"
click at [670, 90] on span "Save Purchase" at bounding box center [756, 90] width 75 height 14
click at [595, 86] on div "Back Save Purchase" at bounding box center [436, 90] width 747 height 26
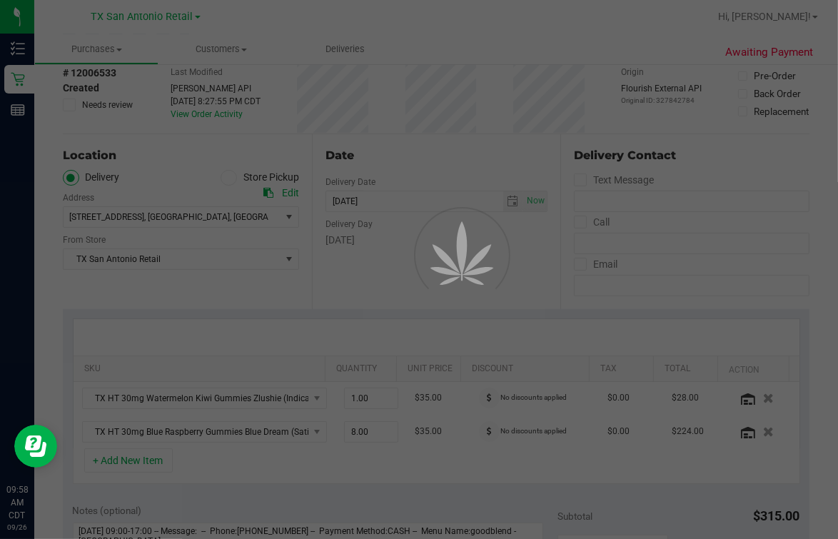
scroll to position [178, 0]
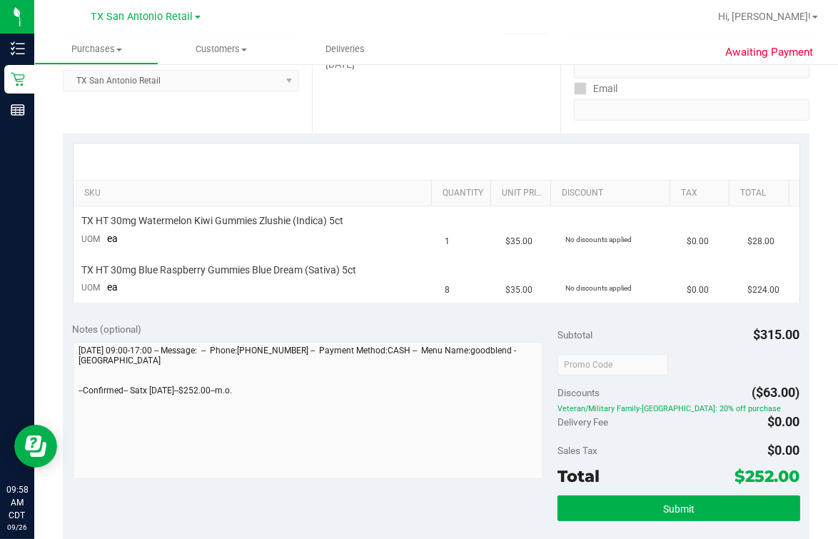
scroll to position [356, 0]
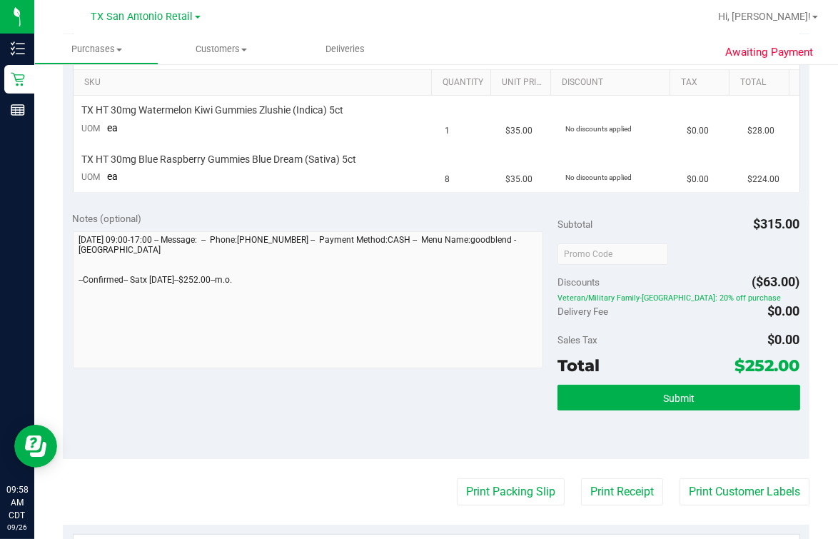
click at [615, 413] on div "Submit" at bounding box center [679, 417] width 243 height 64
click at [621, 393] on button "Submit" at bounding box center [679, 398] width 243 height 26
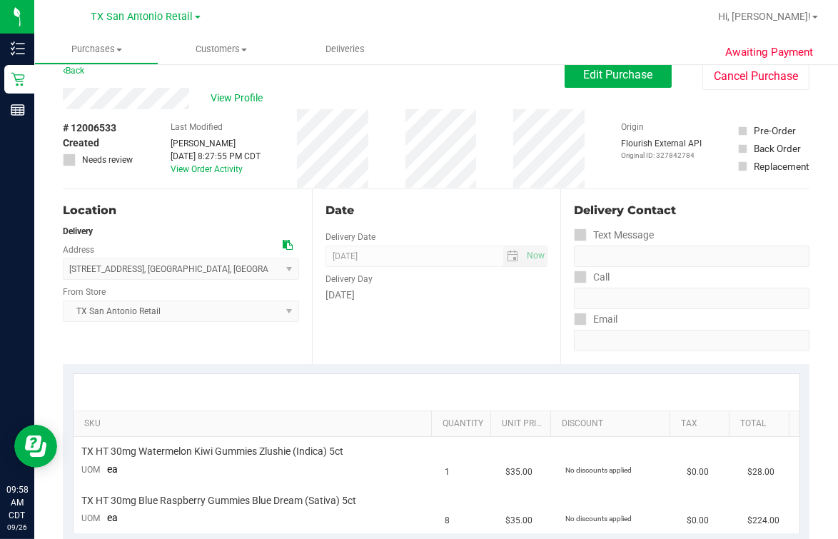
scroll to position [0, 0]
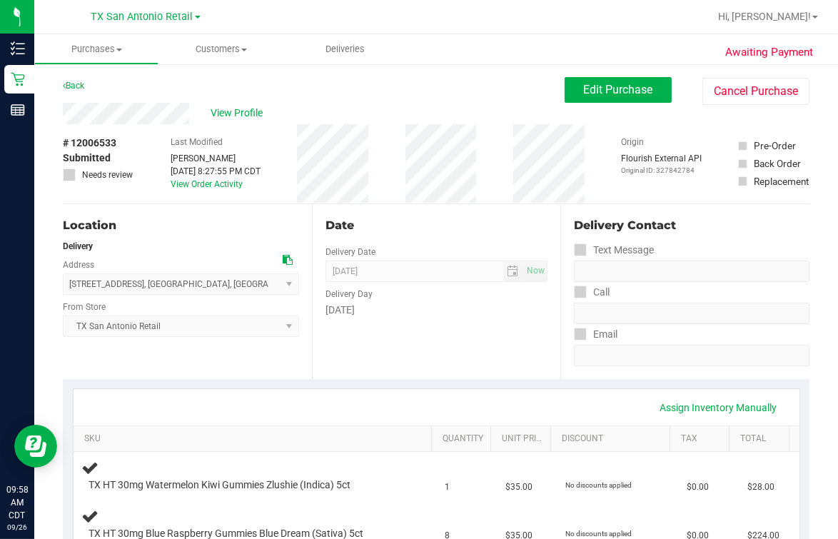
click at [243, 111] on span "View Profile" at bounding box center [239, 113] width 57 height 15
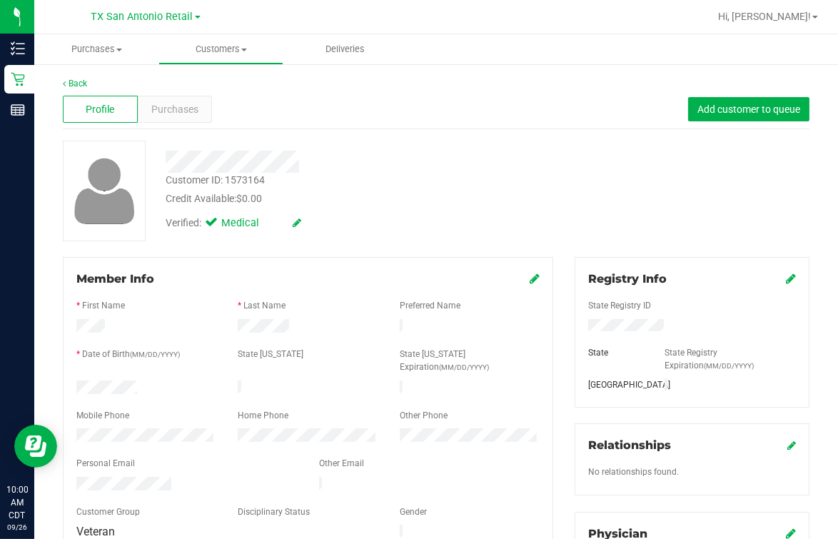
click at [378, 151] on div at bounding box center [347, 162] width 384 height 22
click at [78, 81] on link "Back" at bounding box center [75, 84] width 24 height 10
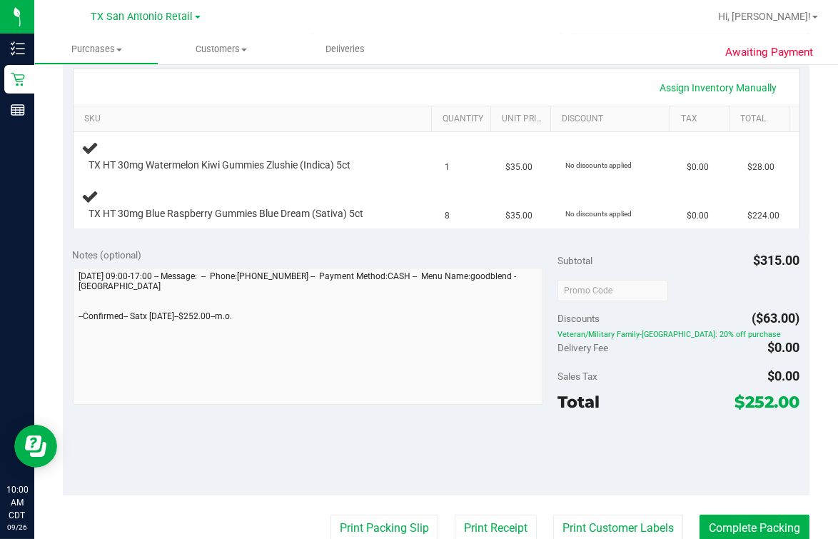
scroll to position [446, 0]
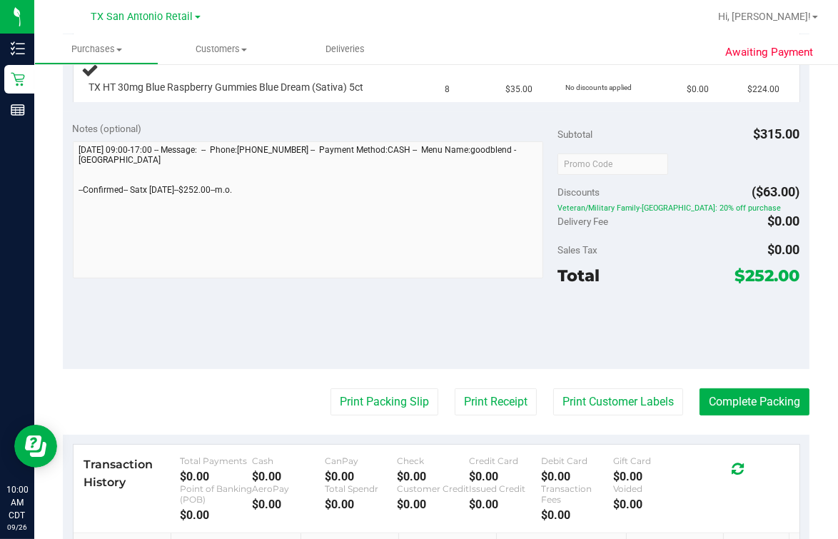
click at [49, 207] on div "Awaiting Payment Back Edit Purchase Cancel Purchase View Profile # 12006533 Sub…" at bounding box center [436, 179] width 804 height 1124
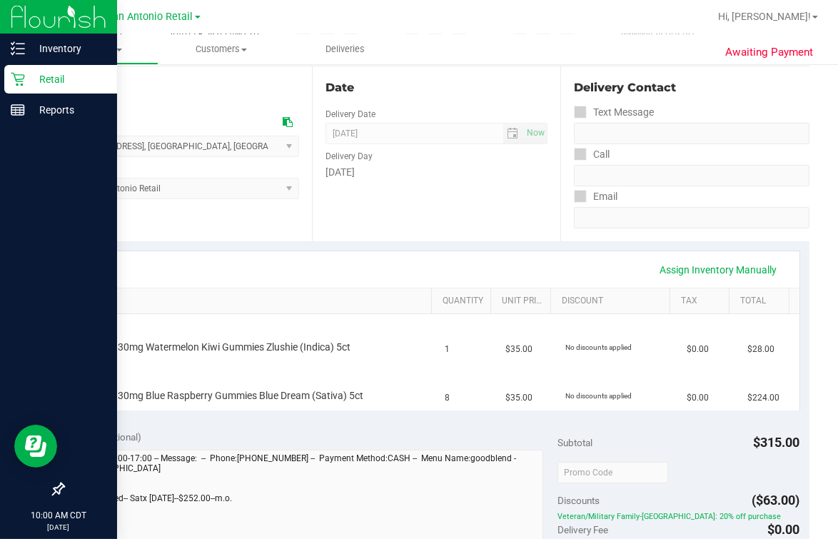
scroll to position [0, 0]
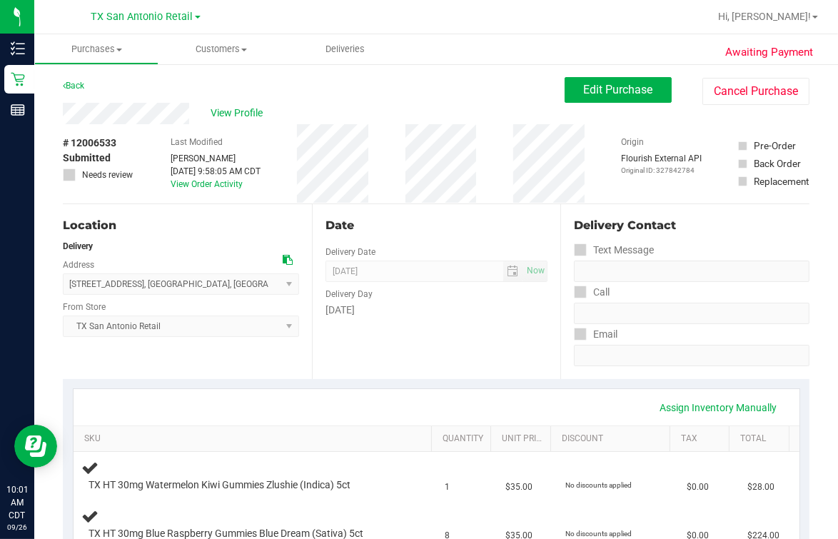
click at [417, 11] on div at bounding box center [482, 17] width 453 height 28
click at [419, 23] on div at bounding box center [482, 17] width 453 height 28
click at [494, 7] on div at bounding box center [482, 17] width 453 height 28
click at [297, 204] on div "Location Delivery Address [STREET_ADDRESS] , [GEOGRAPHIC_DATA] , [GEOGRAPHIC_DA…" at bounding box center [187, 291] width 249 height 175
click at [231, 126] on div "Last Modified [PERSON_NAME] [DATE] 9:58:05 AM CDT View Order Activity" at bounding box center [216, 163] width 90 height 79
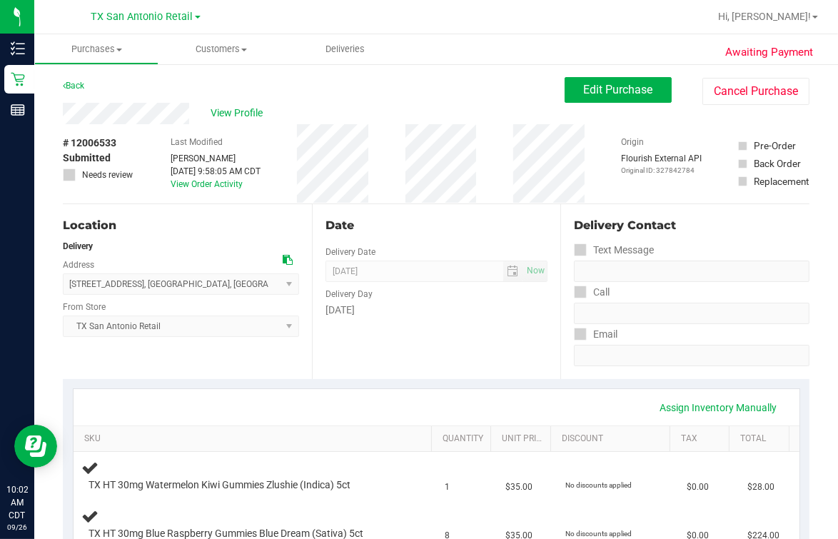
drag, startPoint x: 463, startPoint y: 100, endPoint x: 363, endPoint y: 102, distance: 99.3
click at [463, 100] on div "Back Edit Purchase Cancel Purchase" at bounding box center [436, 90] width 747 height 26
click at [329, 84] on div "Back Edit Purchase Cancel Purchase" at bounding box center [436, 90] width 747 height 26
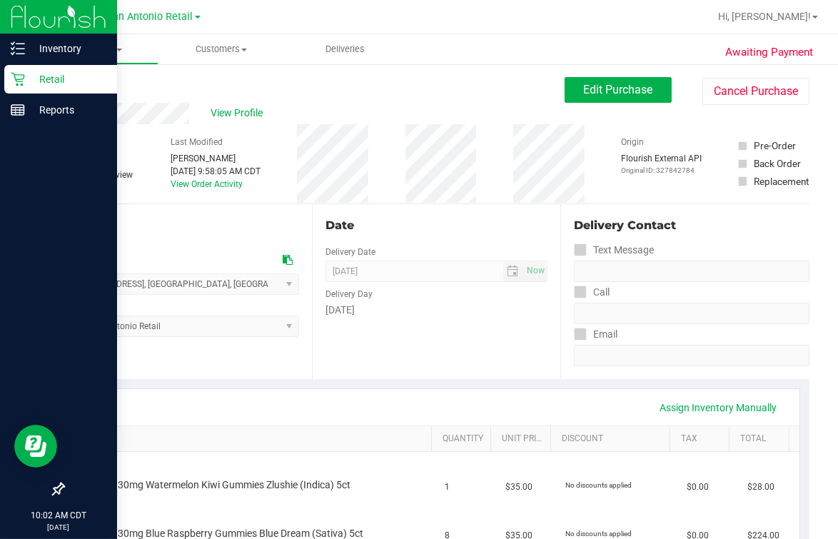
click at [26, 82] on p "Retail" at bounding box center [68, 79] width 86 height 17
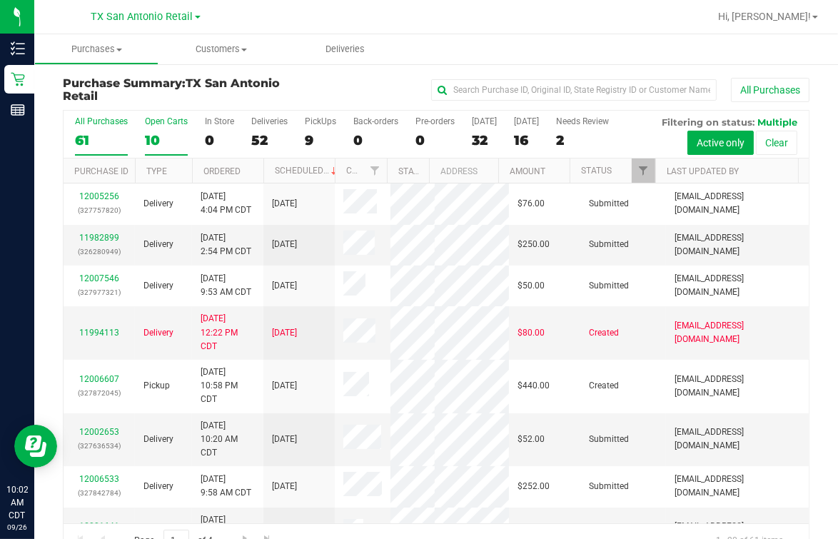
click at [162, 129] on label "Open Carts 10" at bounding box center [166, 135] width 43 height 39
click at [0, 0] on input "Open Carts 10" at bounding box center [0, 0] width 0 height 0
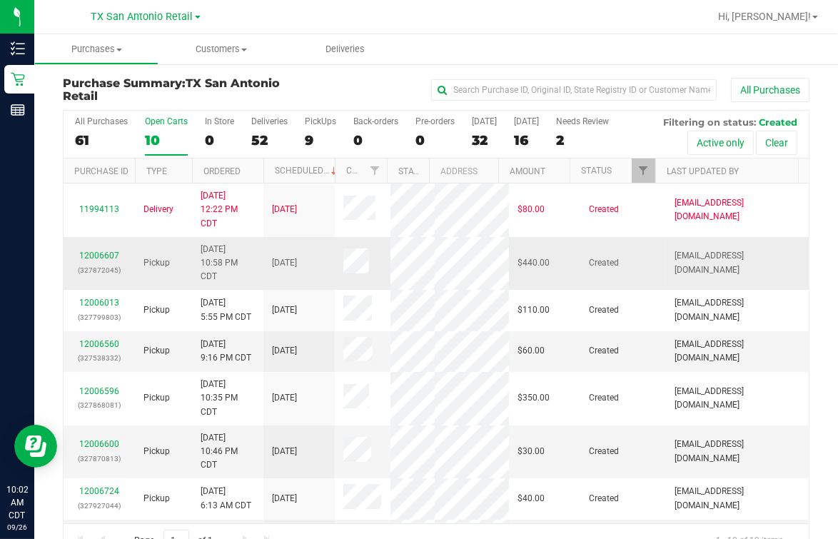
click at [98, 288] on td "12006607 (327872045)" at bounding box center [99, 264] width 71 height 54
click at [99, 261] on link "12006607" at bounding box center [99, 256] width 40 height 10
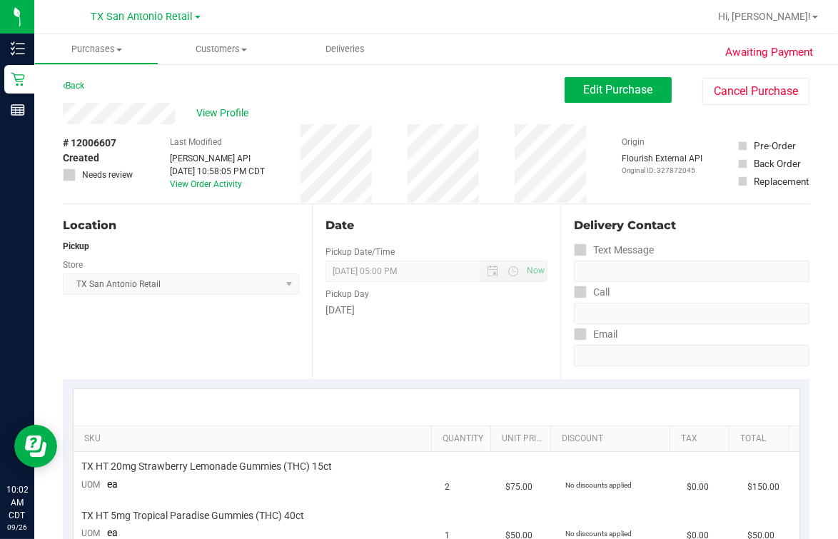
click at [617, 110] on div "View Profile # 12006607 Created Needs review Last Modified [PERSON_NAME] API [D…" at bounding box center [436, 153] width 747 height 101
click at [605, 101] on button "Edit Purchase" at bounding box center [618, 90] width 107 height 26
drag, startPoint x: 430, startPoint y: 101, endPoint x: 520, endPoint y: 117, distance: 91.4
click at [430, 101] on div "Back Edit Purchase Cancel Purchase" at bounding box center [436, 90] width 747 height 26
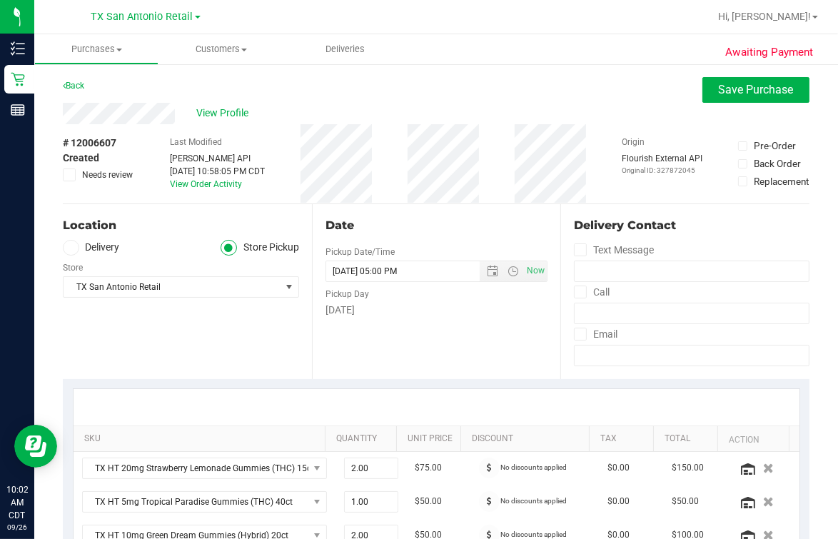
drag, startPoint x: 69, startPoint y: 246, endPoint x: 101, endPoint y: 246, distance: 31.4
click at [69, 248] on icon at bounding box center [70, 248] width 9 height 0
click at [0, 0] on input "Delivery" at bounding box center [0, 0] width 0 height 0
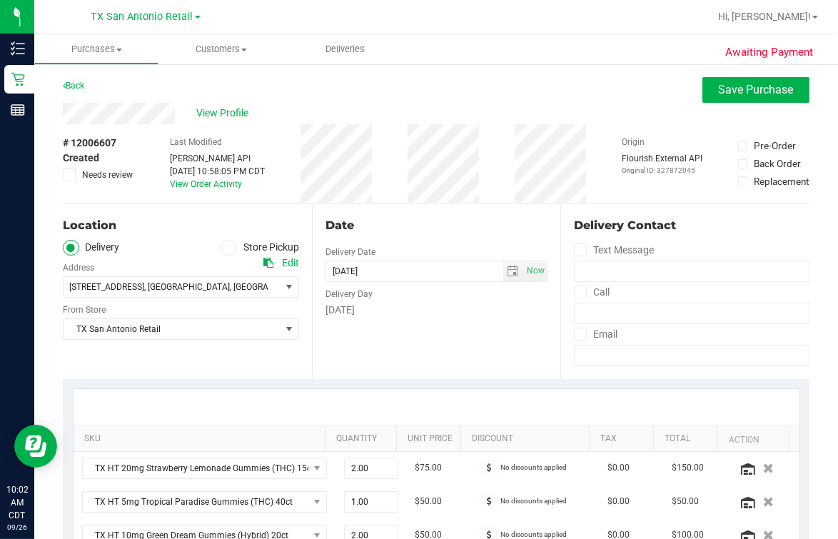
click at [120, 245] on ul "Delivery Store Pickup" at bounding box center [181, 248] width 236 height 16
click at [449, 338] on div "Date Delivery Date [DATE] Now [DATE] 05:00 PM Now Delivery Day [DATE]" at bounding box center [436, 291] width 249 height 175
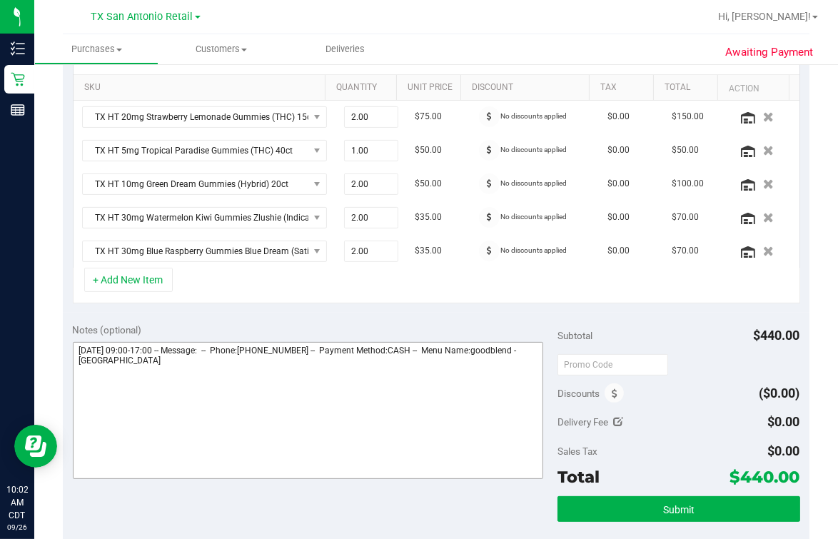
scroll to position [356, 0]
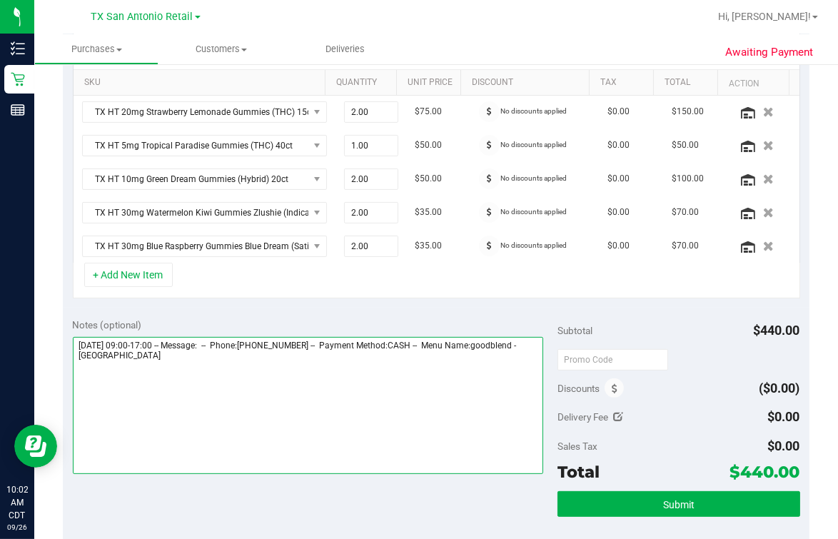
click at [360, 376] on textarea at bounding box center [308, 405] width 470 height 137
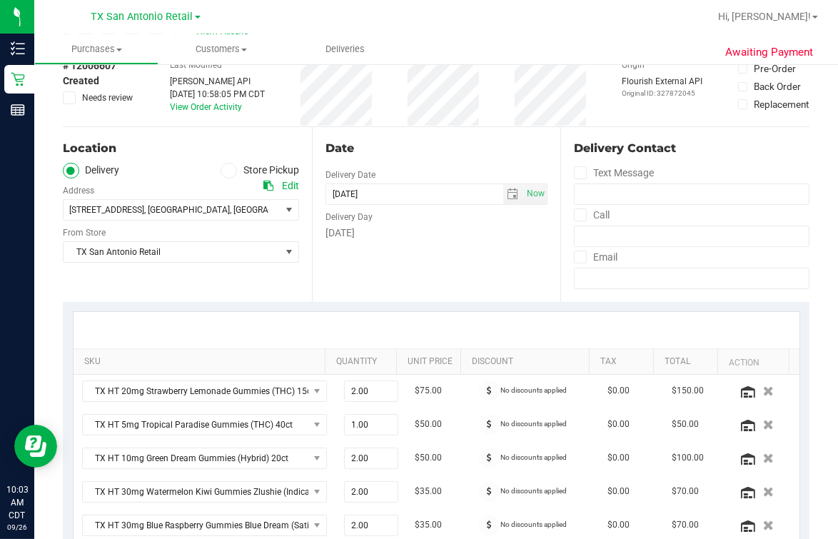
scroll to position [0, 0]
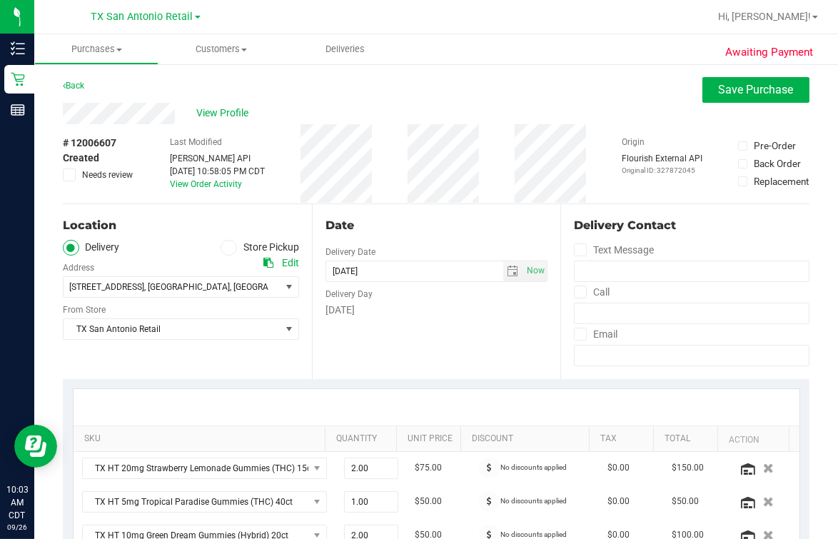
type textarea "[DATE] 09:00-17:00 -- Message: -- Phone:[PHONE_NUMBER] -- Payment Method:CASH -…"
click at [465, 212] on div "Date Delivery Date [DATE] Now [DATE] 05:00 PM Now Delivery Day [DATE]" at bounding box center [436, 291] width 249 height 175
drag, startPoint x: 704, startPoint y: 84, endPoint x: 623, endPoint y: 108, distance: 84.0
click at [670, 84] on button "Save Purchase" at bounding box center [755, 90] width 107 height 26
click at [616, 109] on div "View Profile" at bounding box center [436, 113] width 747 height 21
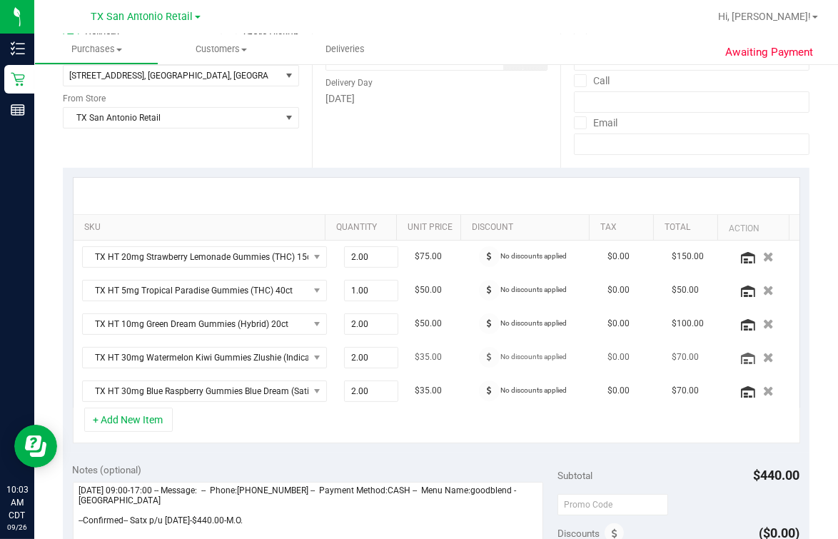
scroll to position [356, 0]
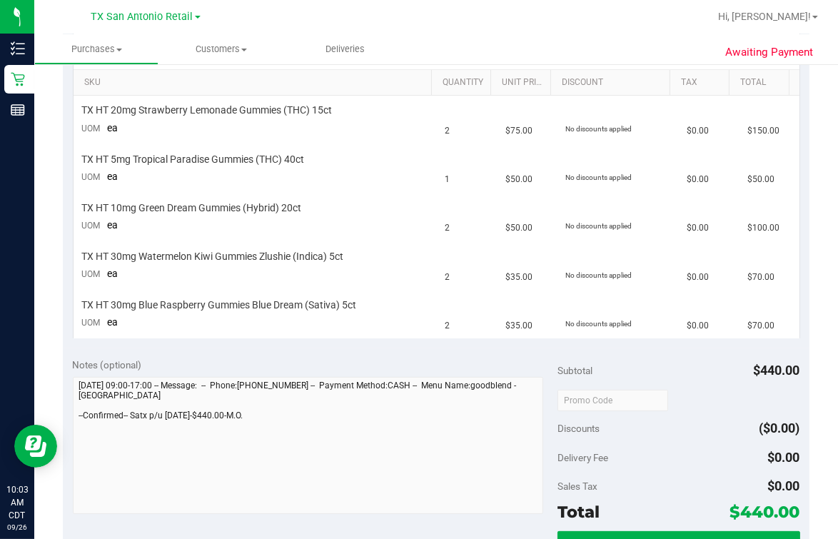
scroll to position [713, 0]
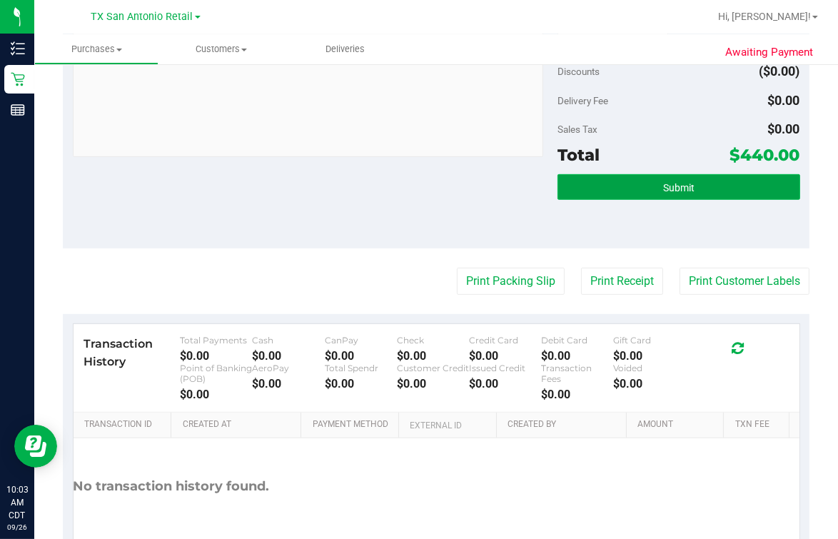
click at [670, 175] on button "Submit" at bounding box center [679, 187] width 243 height 26
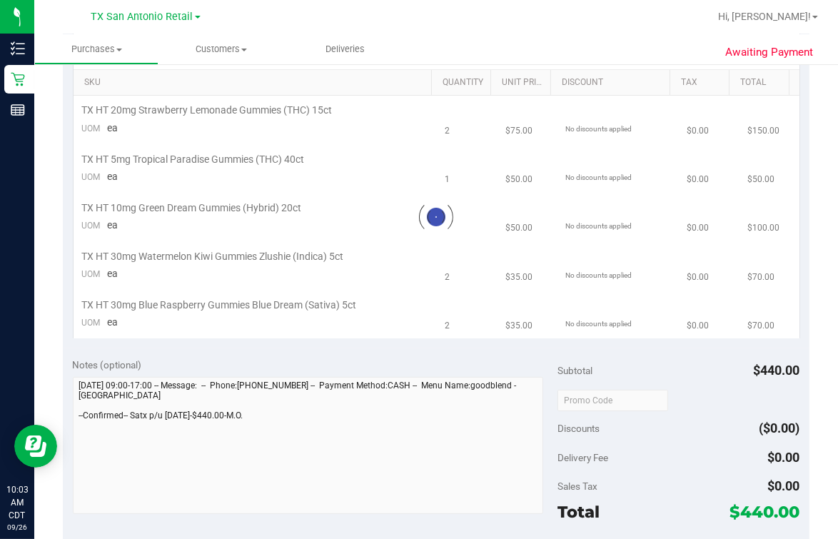
scroll to position [0, 0]
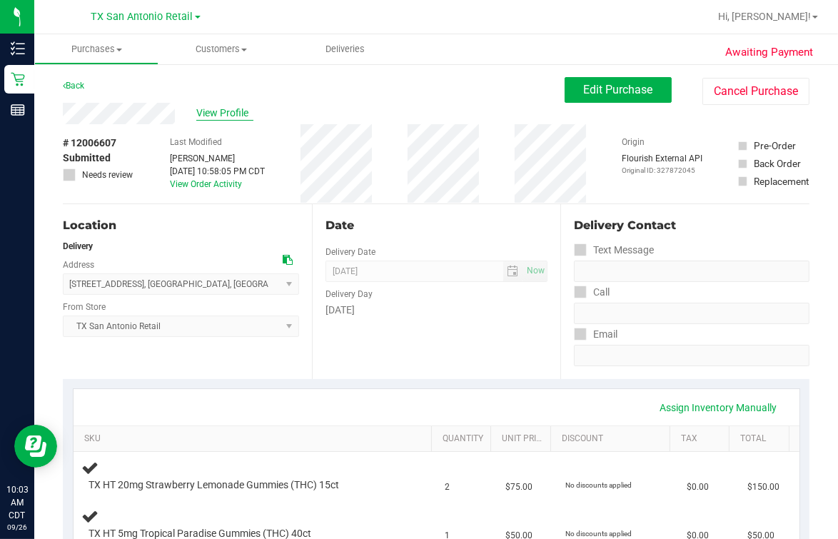
click at [220, 114] on span "View Profile" at bounding box center [224, 113] width 57 height 15
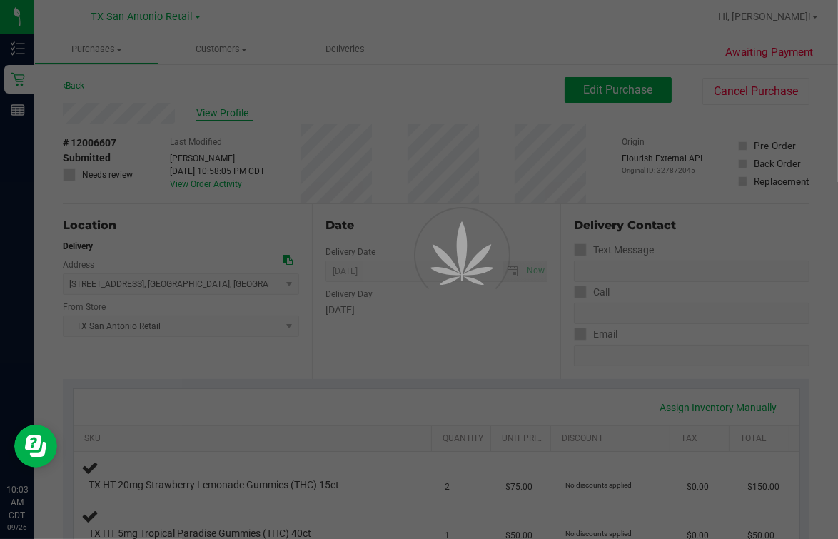
click at [380, 119] on div at bounding box center [419, 269] width 838 height 539
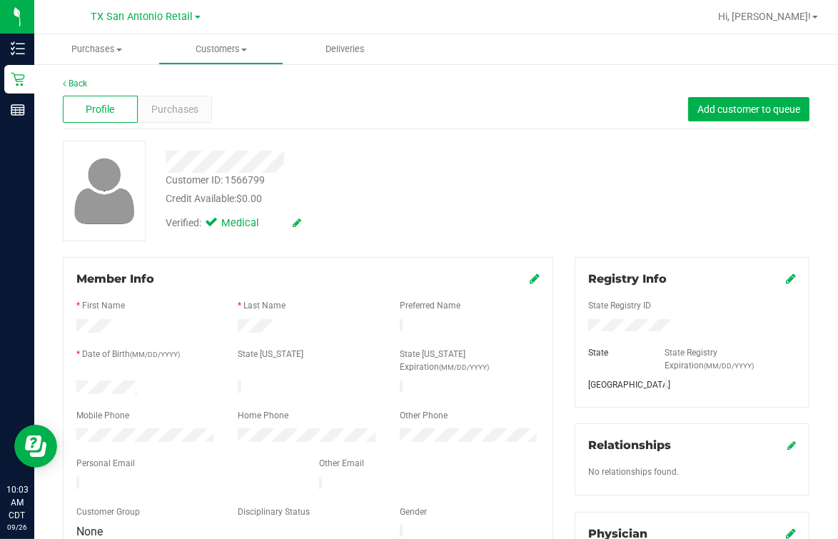
click at [156, 430] on form "Member Info * First Name * Last Name Preferred Name * Date of Birth (MM/DD/YYYY…" at bounding box center [307, 406] width 463 height 271
click at [156, 430] on div at bounding box center [307, 475] width 463 height 4
click at [158, 430] on form "Member Info * First Name * Last Name Preferred Name * Date of Birth (MM/DD/YYYY…" at bounding box center [307, 406] width 463 height 271
click at [161, 430] on form "Member Info * First Name * Last Name Preferred Name * Date of Birth (MM/DD/YYYY…" at bounding box center [307, 406] width 463 height 271
drag, startPoint x: 366, startPoint y: 146, endPoint x: 361, endPoint y: 140, distance: 7.6
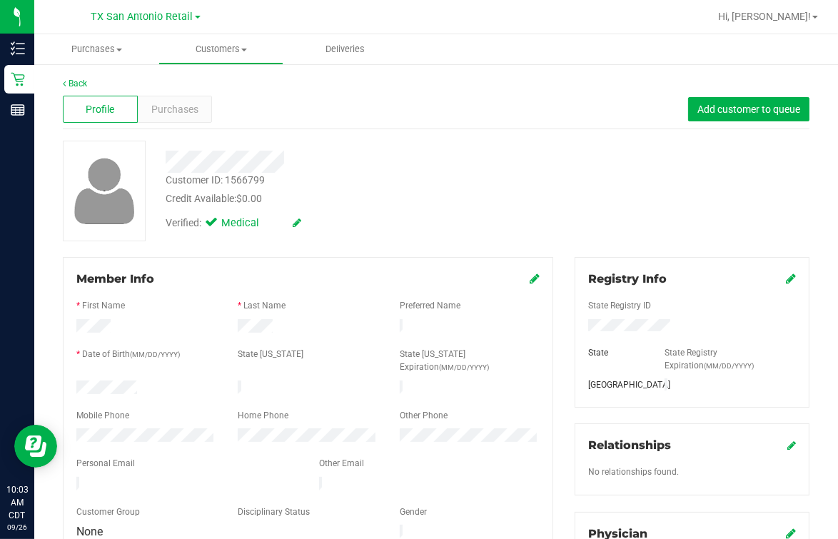
click at [366, 144] on div at bounding box center [347, 157] width 384 height 32
click at [74, 84] on link "Back" at bounding box center [75, 84] width 24 height 10
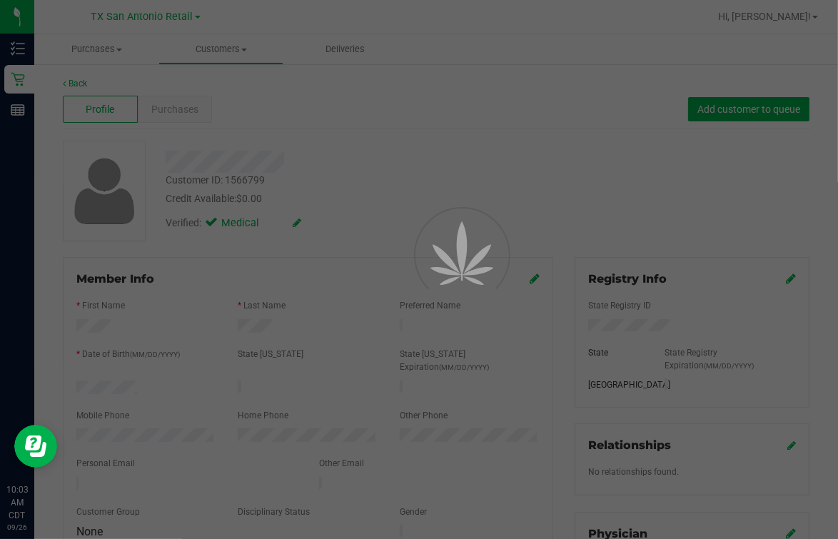
click at [312, 121] on div at bounding box center [419, 269] width 838 height 539
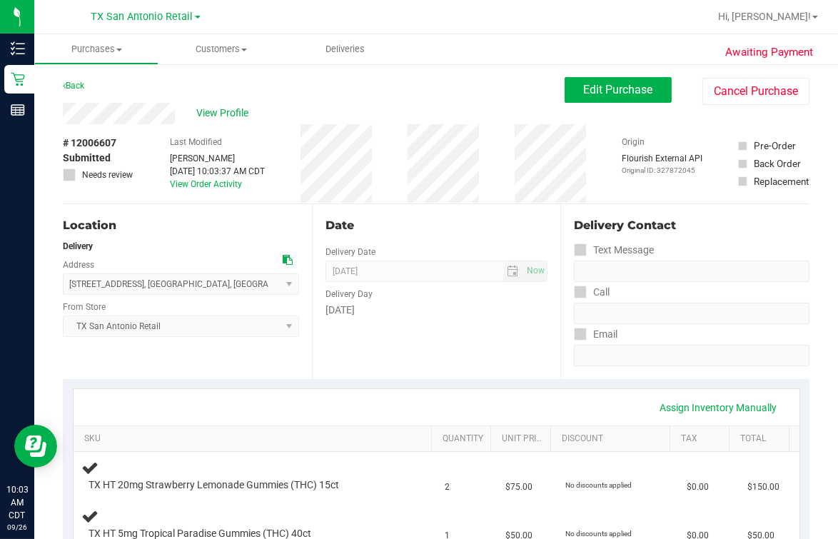
click at [351, 83] on div "Back Edit Purchase Cancel Purchase" at bounding box center [436, 90] width 747 height 26
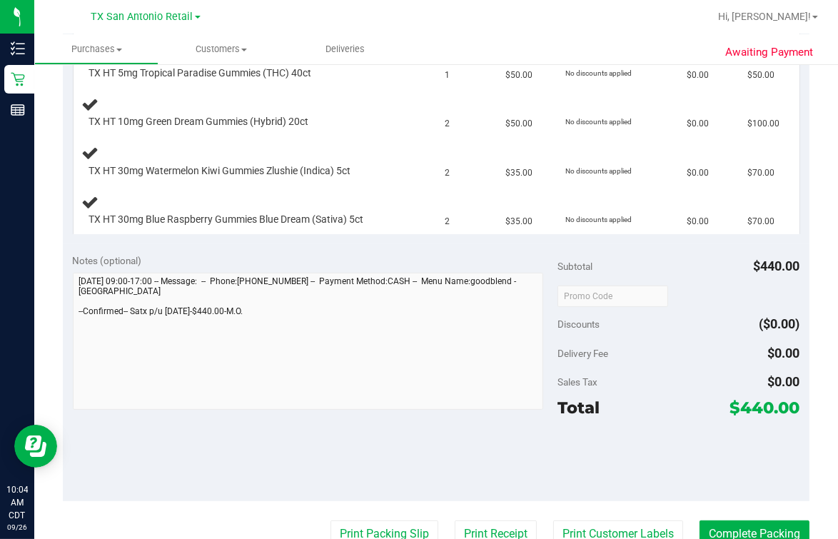
scroll to position [535, 0]
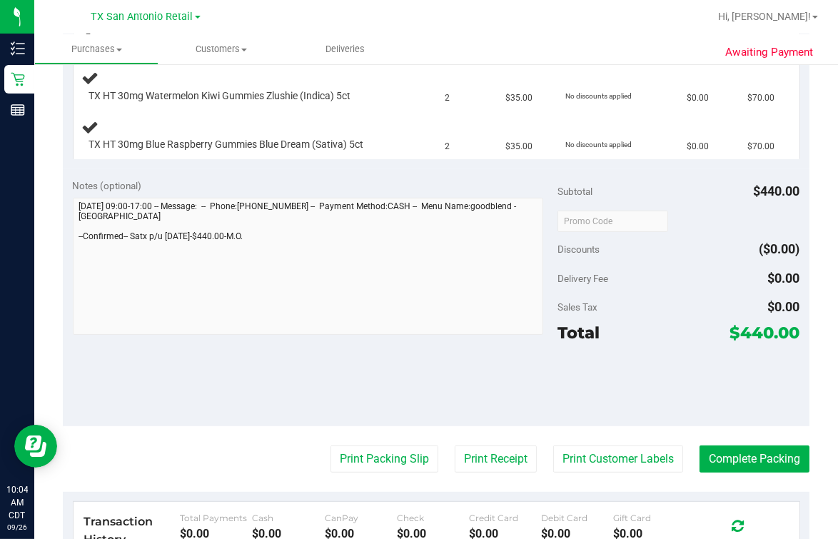
click at [59, 266] on div "Awaiting Payment Back Edit Purchase Cancel Purchase View Profile # 12006607 Sub…" at bounding box center [436, 162] width 804 height 1270
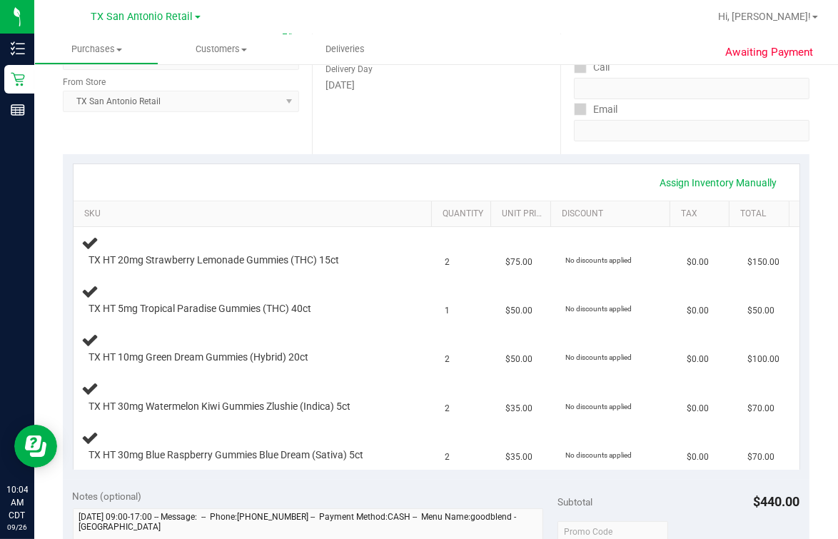
scroll to position [0, 0]
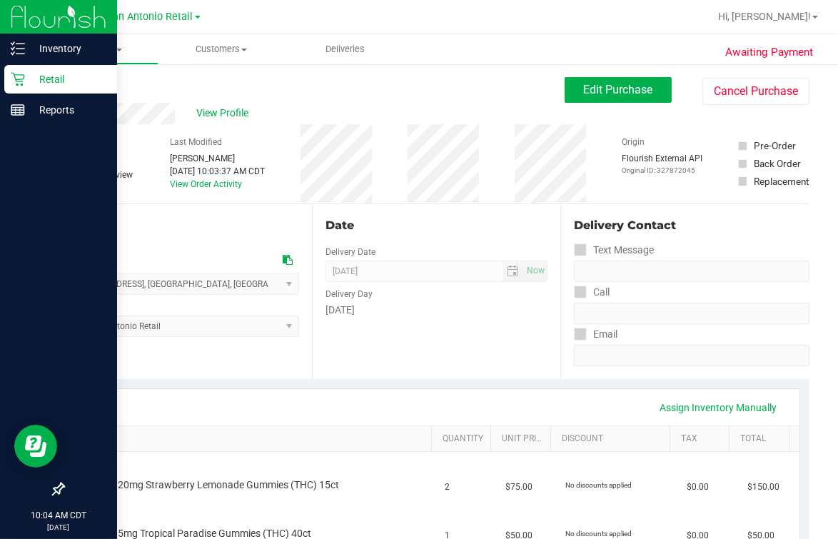
click at [32, 78] on p "Retail" at bounding box center [68, 79] width 86 height 17
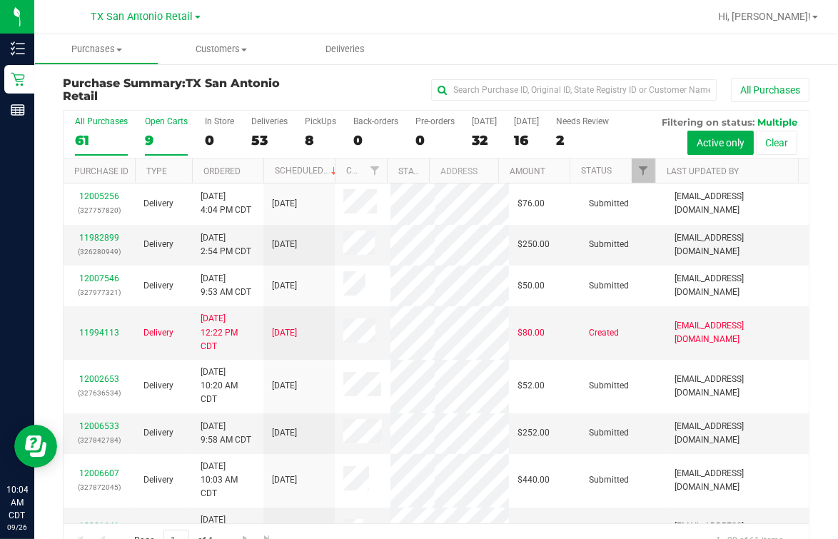
click at [158, 132] on div "9" at bounding box center [166, 140] width 43 height 16
click at [0, 0] on input "Open Carts 9" at bounding box center [0, 0] width 0 height 0
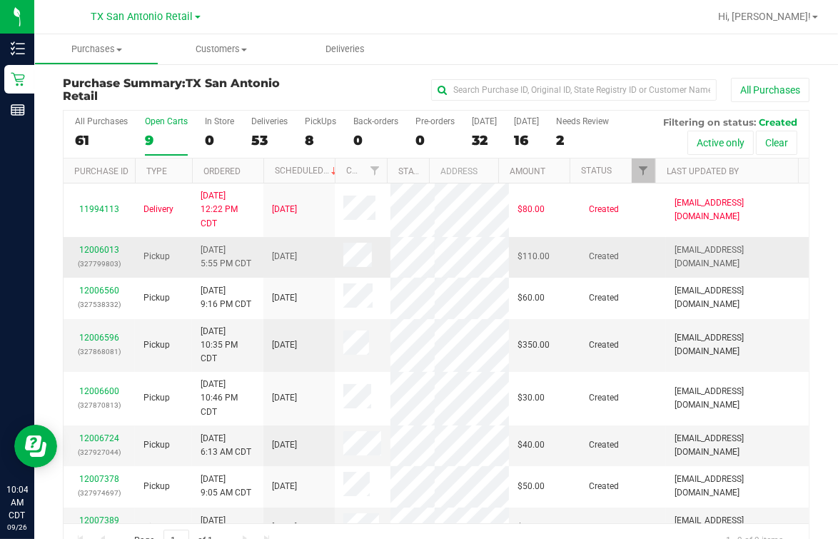
click at [96, 271] on p "(327799803)" at bounding box center [99, 264] width 54 height 14
click at [99, 255] on link "12006013" at bounding box center [99, 250] width 40 height 10
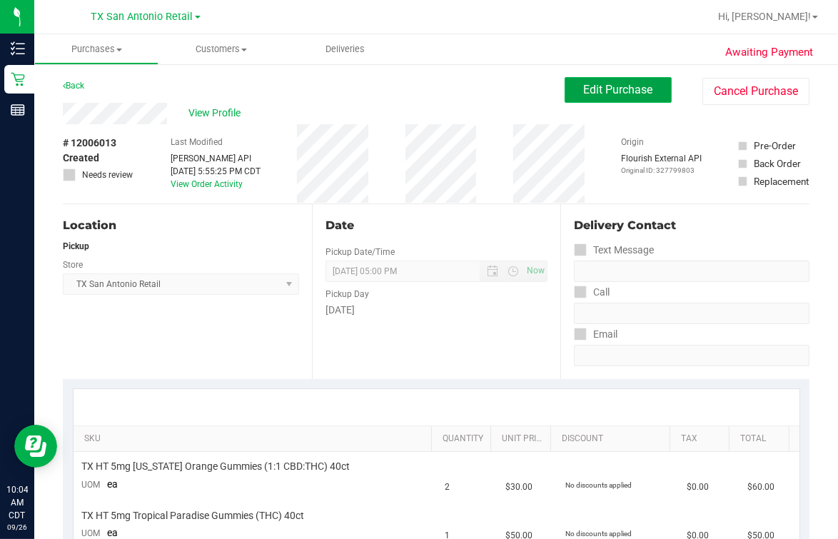
click at [635, 96] on span "Edit Purchase" at bounding box center [618, 90] width 69 height 14
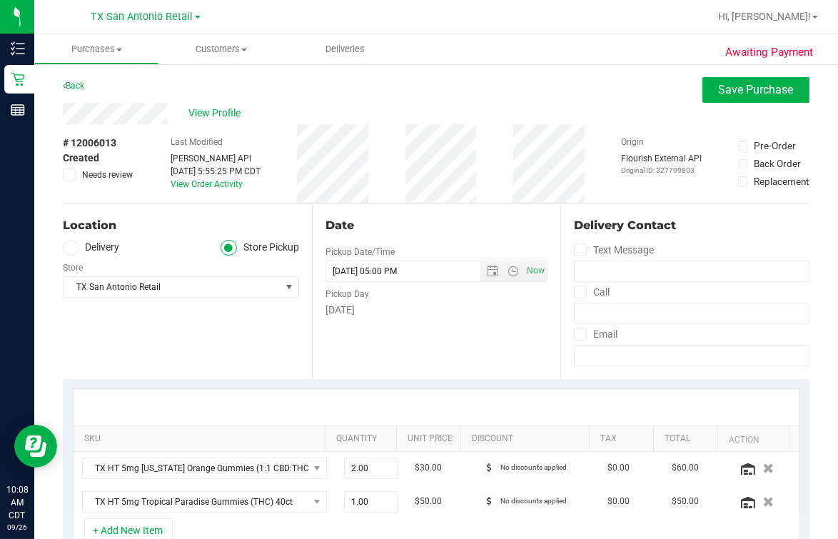
click at [490, 164] on div "# 12006013 Created Needs review Last Modified [PERSON_NAME] API [DATE] 5:55:25 …" at bounding box center [436, 163] width 747 height 79
drag, startPoint x: 504, startPoint y: 81, endPoint x: 808, endPoint y: 225, distance: 336.6
click at [503, 80] on div "Back Save Purchase" at bounding box center [436, 90] width 747 height 26
click at [437, 234] on div "Date Pickup Date/Time [DATE] Now [DATE] 05:00 PM Now Pickup Day [DATE]" at bounding box center [436, 291] width 249 height 175
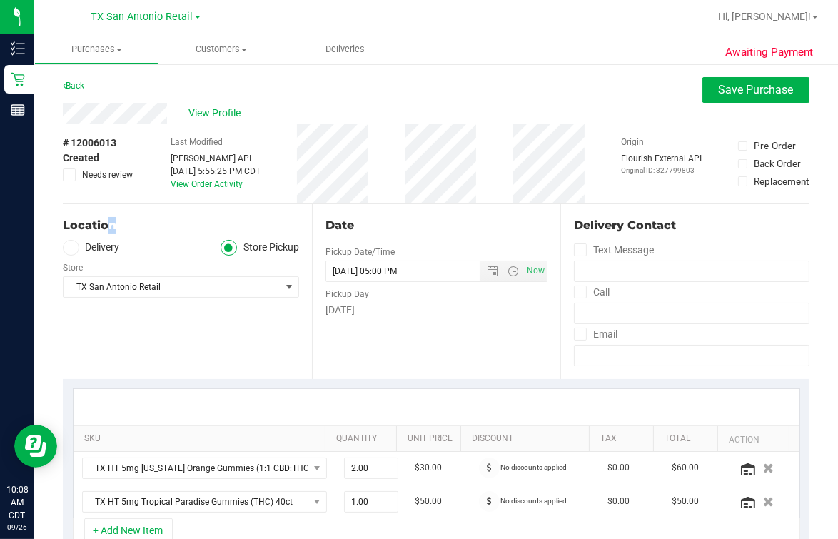
drag, startPoint x: 66, startPoint y: 244, endPoint x: 79, endPoint y: 250, distance: 14.7
click at [74, 248] on icon at bounding box center [70, 248] width 9 height 0
click at [0, 0] on input "Delivery" at bounding box center [0, 0] width 0 height 0
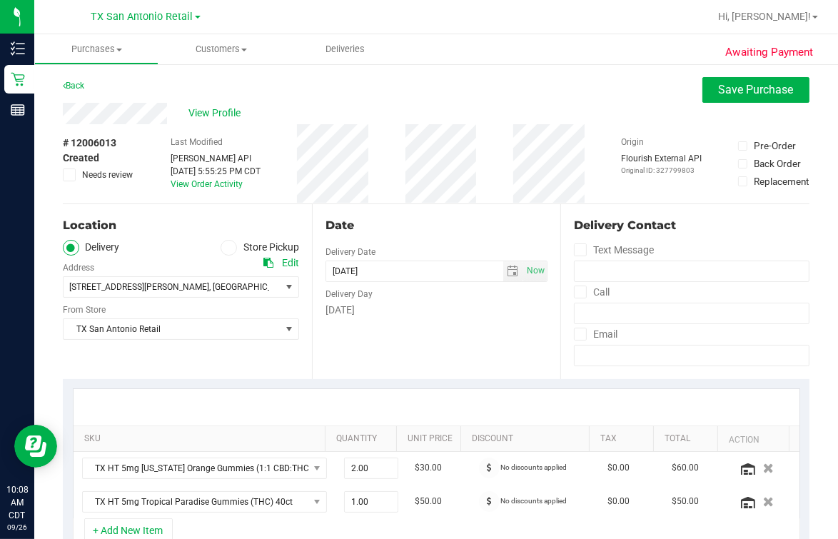
click at [137, 240] on ul "Delivery Store Pickup" at bounding box center [181, 248] width 236 height 16
click at [158, 344] on div "Location Delivery Store Pickup Address Edit [STREET_ADDRESS][PERSON_NAME] , [GE…" at bounding box center [187, 291] width 249 height 175
drag, startPoint x: 160, startPoint y: 246, endPoint x: 168, endPoint y: 241, distance: 9.3
click at [162, 243] on ul "Delivery Store Pickup" at bounding box center [181, 248] width 236 height 16
click at [178, 221] on div "Location" at bounding box center [181, 225] width 236 height 17
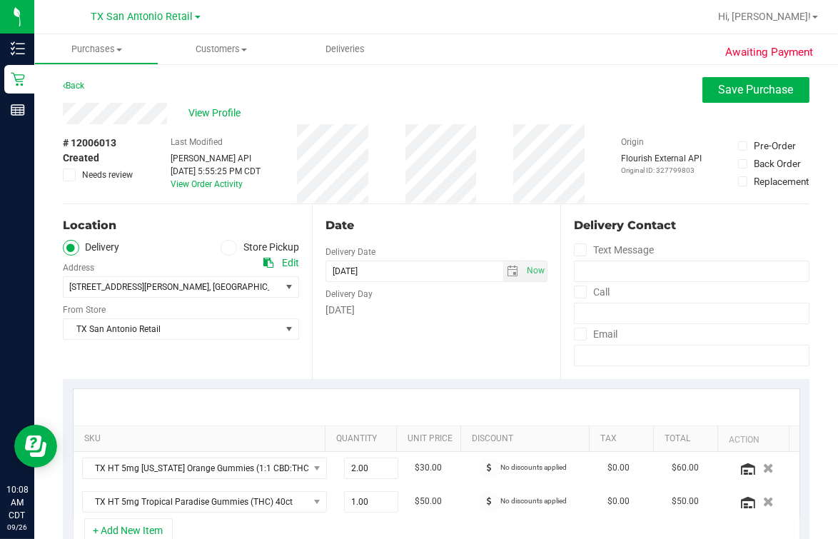
click at [183, 217] on div "Location" at bounding box center [181, 225] width 236 height 17
click at [175, 214] on div "Location Delivery Store Pickup Address Edit [STREET_ADDRESS][PERSON_NAME] , [GE…" at bounding box center [187, 291] width 249 height 175
click at [176, 170] on div "[DATE] 5:55:25 PM CDT" at bounding box center [216, 171] width 90 height 13
click at [155, 177] on div "# 12006013 Created Needs review Last Modified [PERSON_NAME] API [DATE] 5:55:25 …" at bounding box center [436, 163] width 747 height 79
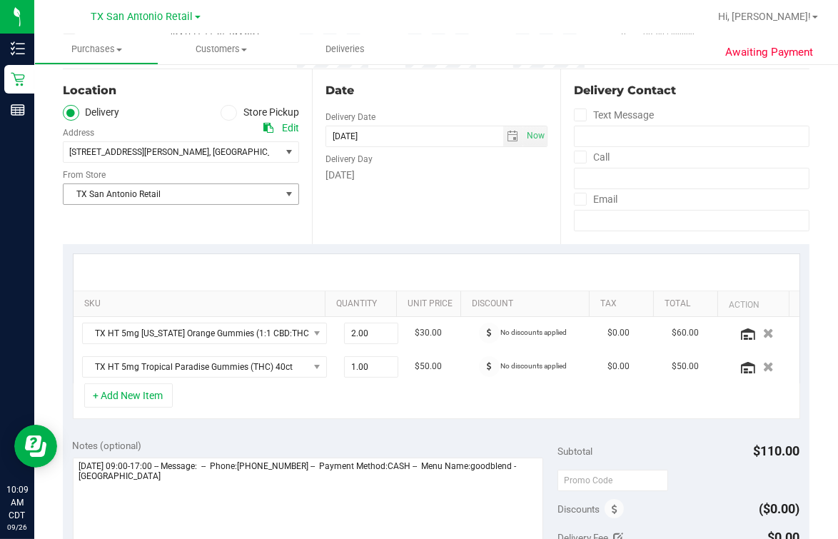
scroll to position [268, 0]
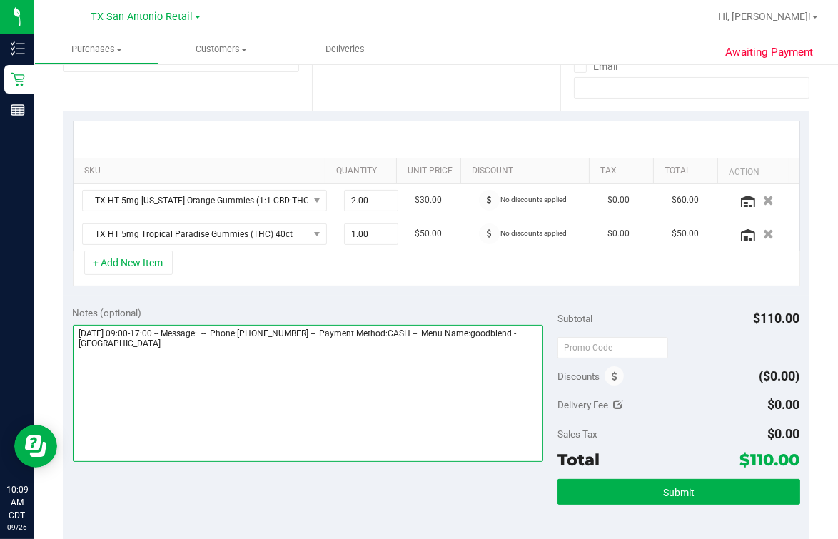
click at [426, 387] on textarea at bounding box center [308, 393] width 470 height 137
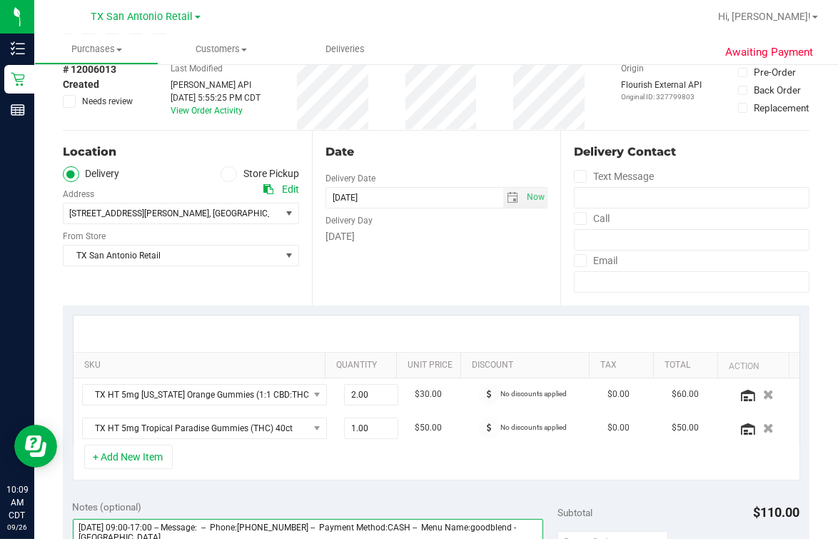
scroll to position [0, 0]
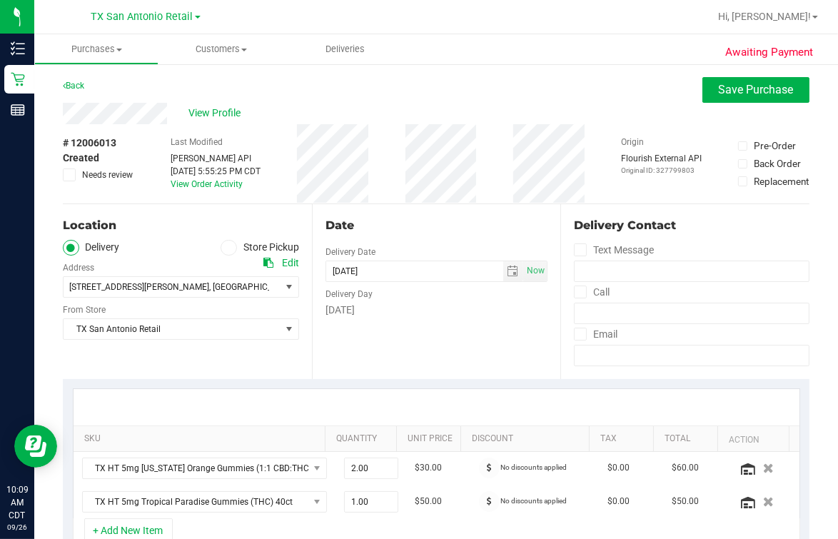
type textarea "[DATE] 09:00-17:00 -- Message: -- Phone:[PHONE_NUMBER] -- Payment Method:CASH -…"
click at [382, 236] on div "Date Delivery Date [DATE] Now [DATE] 05:00 PM Now Delivery Day [DATE]" at bounding box center [436, 291] width 249 height 175
click at [199, 277] on span "[STREET_ADDRESS][PERSON_NAME] , [GEOGRAPHIC_DATA] , [GEOGRAPHIC_DATA] 78251" at bounding box center [167, 287] width 206 height 20
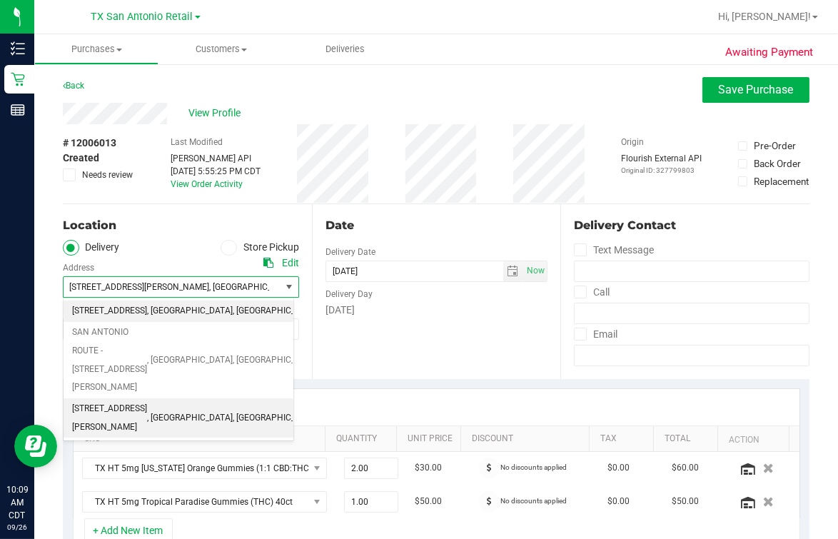
click at [156, 321] on li "[STREET_ADDRESS] , [GEOGRAPHIC_DATA] , [GEOGRAPHIC_DATA] 78258" at bounding box center [179, 311] width 230 height 21
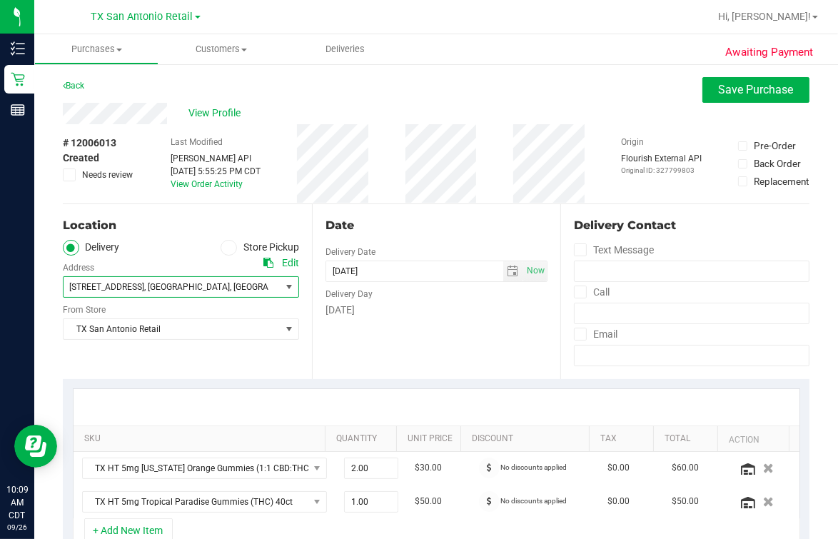
click at [342, 231] on div "Date" at bounding box center [437, 225] width 223 height 17
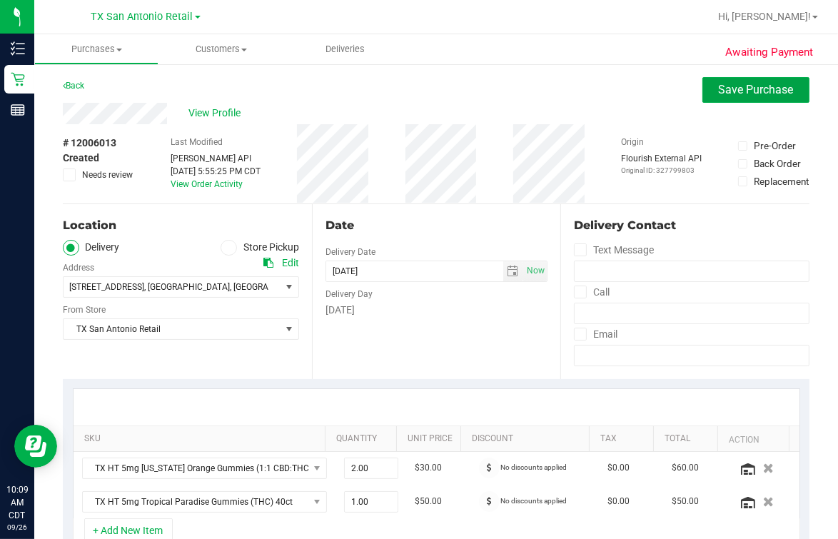
drag, startPoint x: 737, startPoint y: 91, endPoint x: 619, endPoint y: 90, distance: 117.8
click at [670, 90] on span "Save Purchase" at bounding box center [756, 90] width 75 height 14
click at [619, 90] on div "Back Save Purchase" at bounding box center [436, 90] width 747 height 26
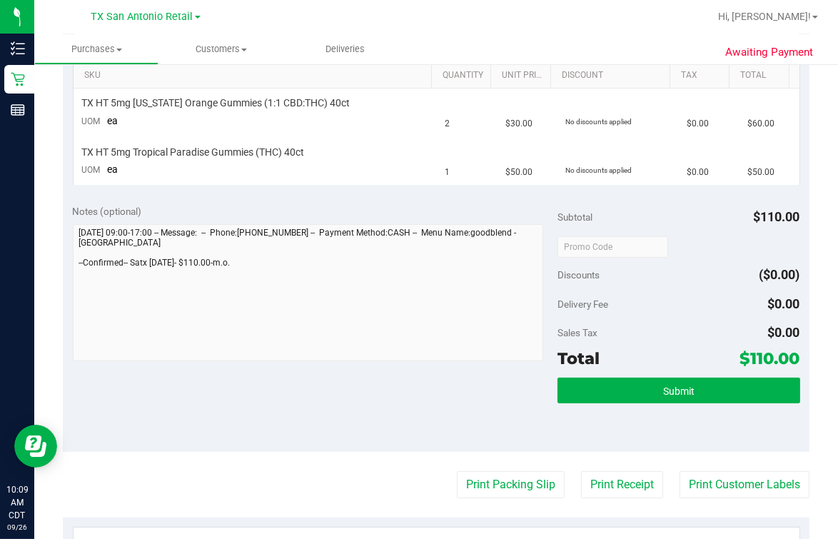
scroll to position [535, 0]
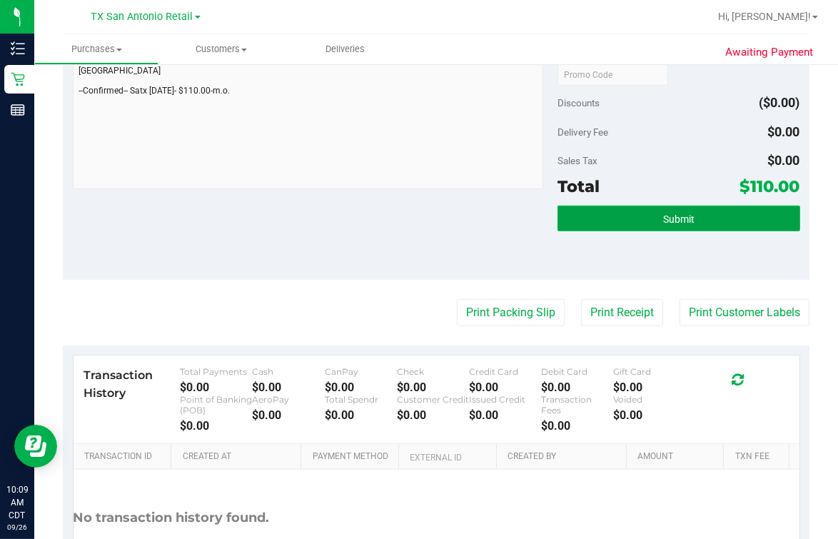
click at [670, 207] on button "Submit" at bounding box center [679, 219] width 243 height 26
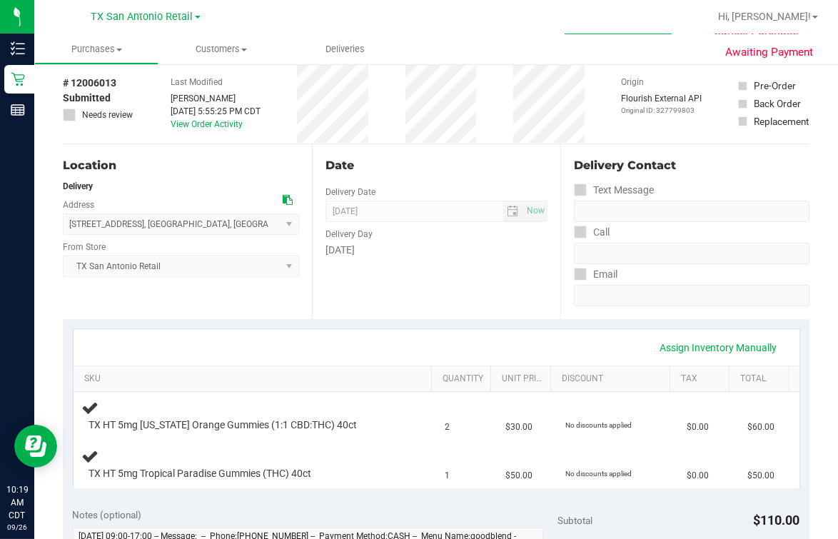
scroll to position [0, 0]
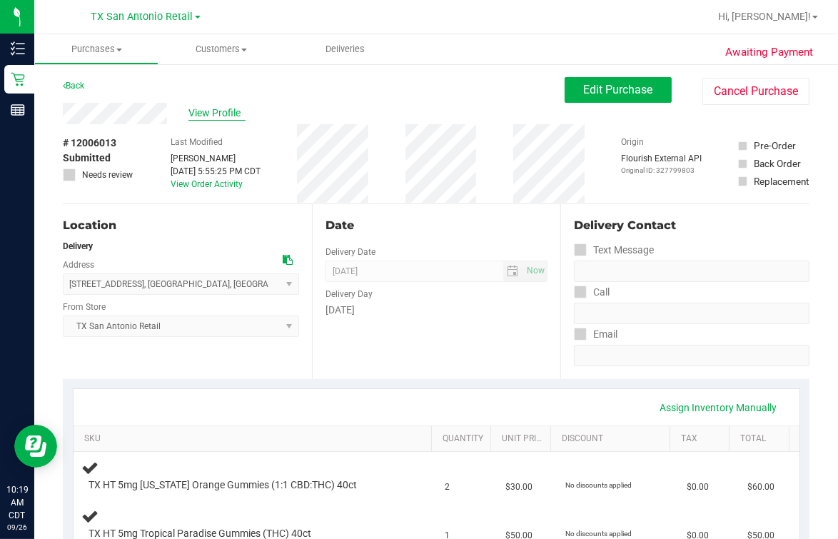
click at [225, 110] on span "View Profile" at bounding box center [216, 113] width 57 height 15
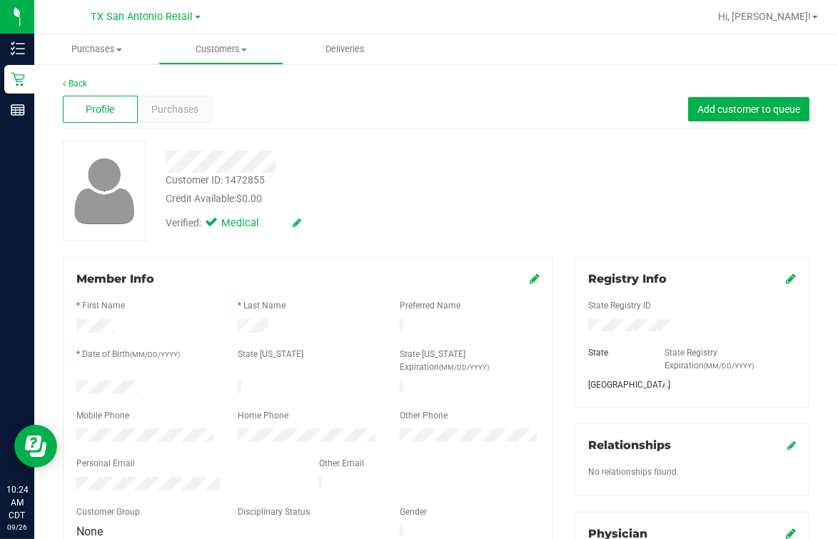
click at [547, 203] on div "Customer ID: 1472855 Credit Available: $0.00 Verified: Medical" at bounding box center [436, 191] width 768 height 101
click at [398, 157] on div at bounding box center [347, 162] width 384 height 22
click at [148, 430] on div "Personal Email" at bounding box center [187, 465] width 243 height 16
drag, startPoint x: 411, startPoint y: 226, endPoint x: 318, endPoint y: 171, distance: 107.5
click at [412, 225] on div "Verified: Medical" at bounding box center [347, 221] width 384 height 31
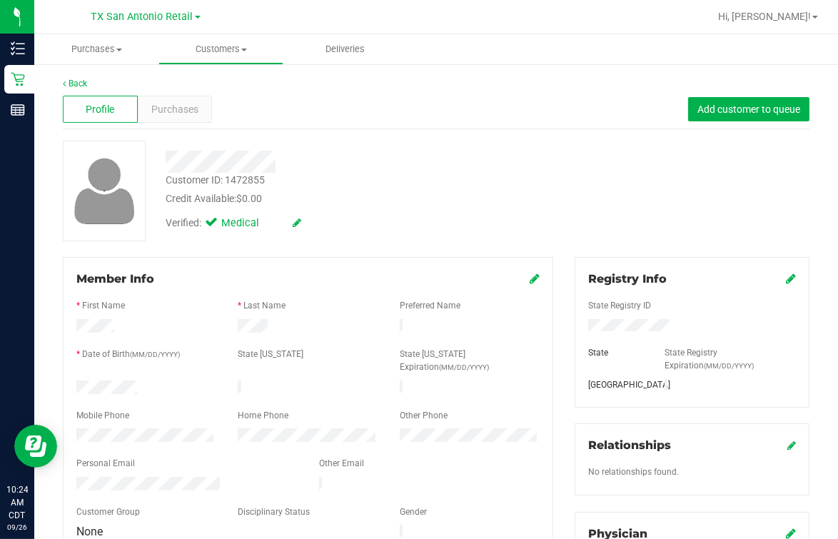
click at [411, 193] on div "Credit Available: $0.00" at bounding box center [347, 198] width 363 height 15
click at [89, 79] on div "Back" at bounding box center [436, 83] width 747 height 13
click at [75, 81] on link "Back" at bounding box center [75, 84] width 24 height 10
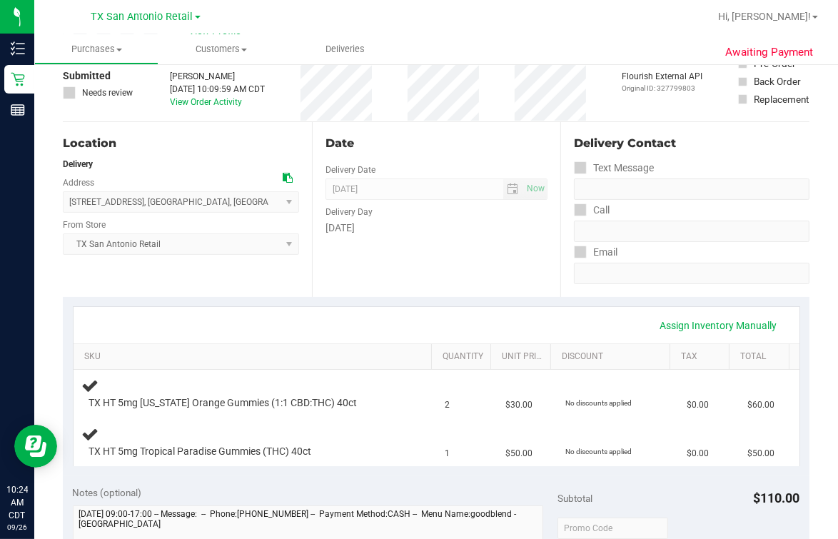
scroll to position [446, 0]
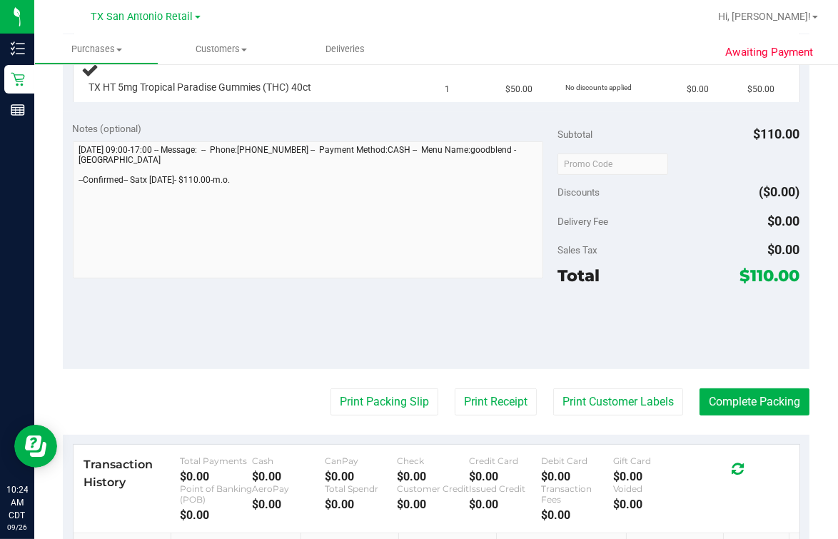
click at [59, 232] on div "Awaiting Payment Back Edit Purchase Cancel Purchase View Profile # 12006013 Sub…" at bounding box center [436, 179] width 804 height 1124
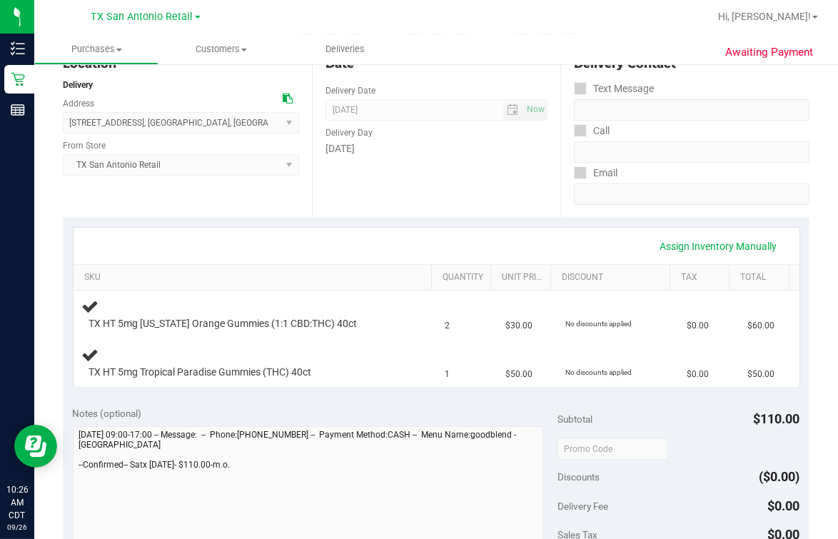
scroll to position [0, 0]
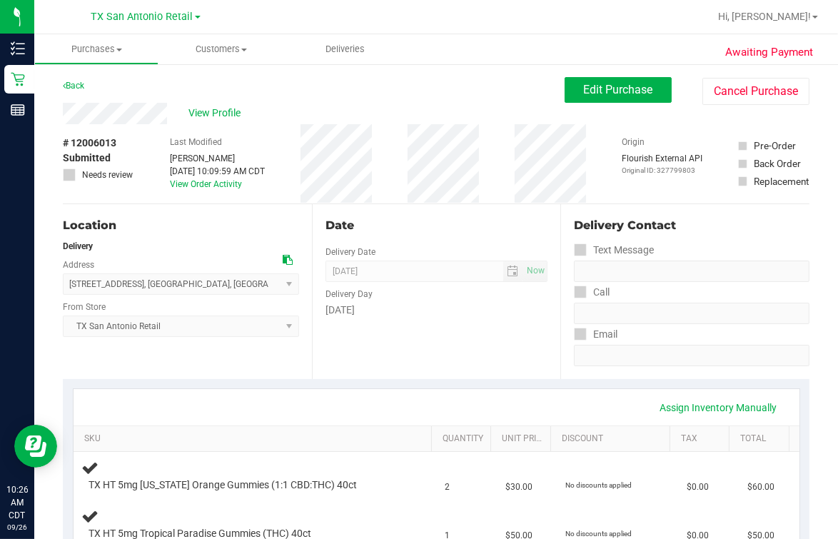
click at [368, 82] on div "Back Edit Purchase Cancel Purchase" at bounding box center [436, 90] width 747 height 26
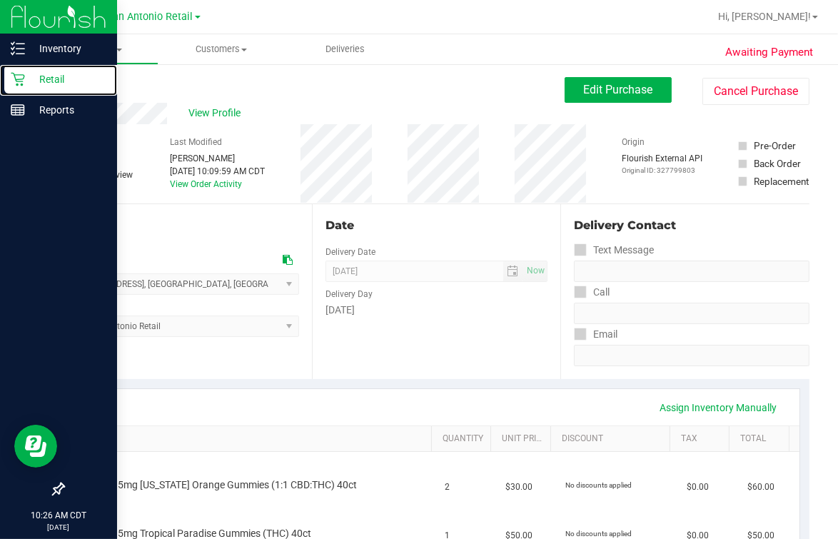
drag, startPoint x: 20, startPoint y: 80, endPoint x: 116, endPoint y: 128, distance: 107.3
click at [21, 81] on icon at bounding box center [18, 79] width 14 height 14
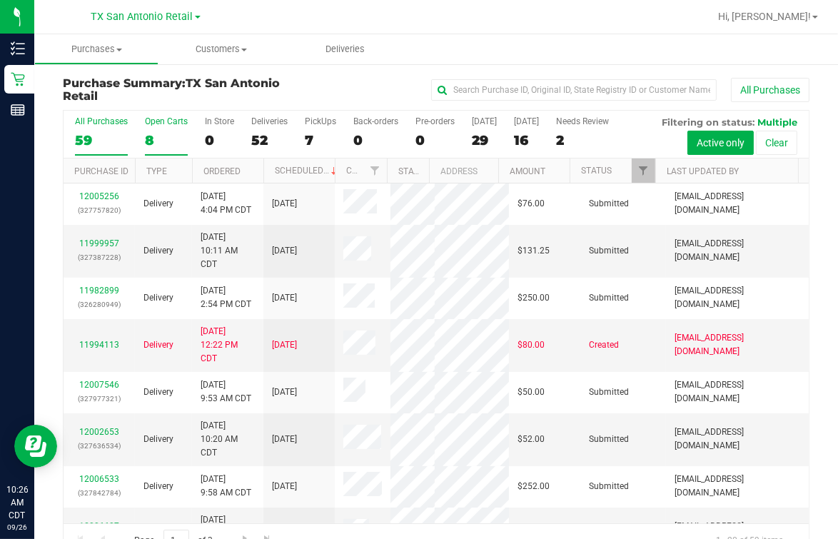
click at [173, 141] on div "8" at bounding box center [166, 140] width 43 height 16
click at [0, 0] on input "Open Carts 8" at bounding box center [0, 0] width 0 height 0
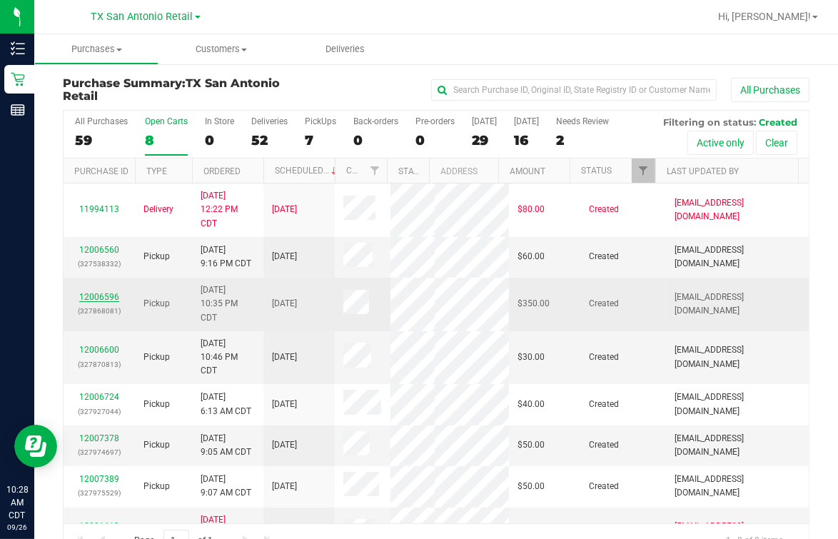
click at [91, 302] on link "12006596" at bounding box center [99, 297] width 40 height 10
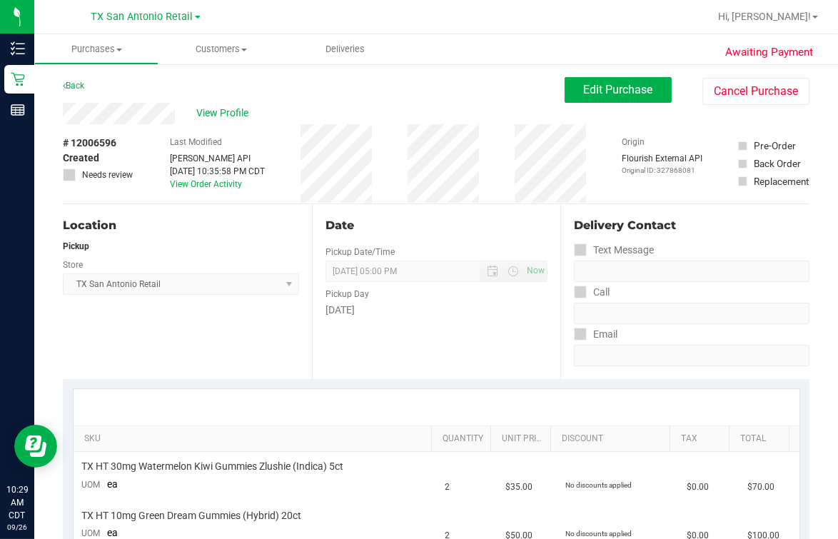
click at [226, 124] on div "Last Modified [PERSON_NAME] API [DATE] 10:35:58 PM CDT View Order Activity" at bounding box center [217, 163] width 95 height 79
click at [225, 116] on span "View Profile" at bounding box center [224, 113] width 57 height 15
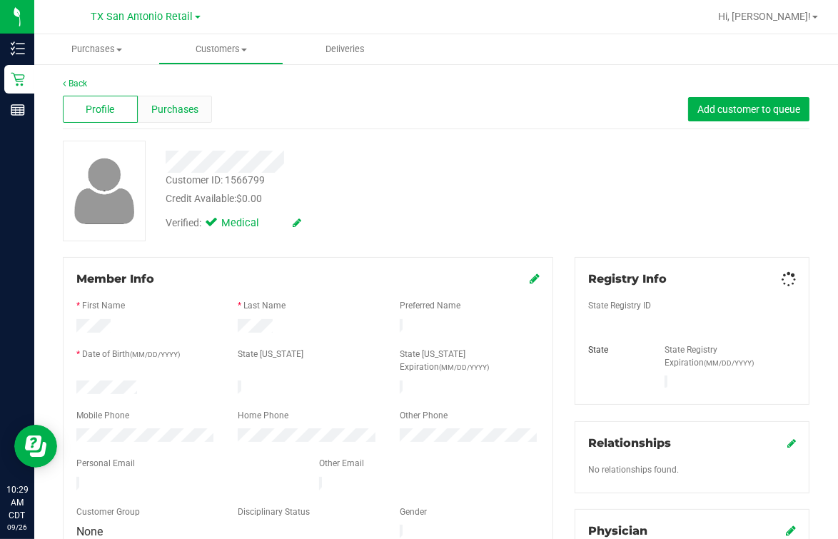
click at [180, 104] on span "Purchases" at bounding box center [174, 109] width 47 height 15
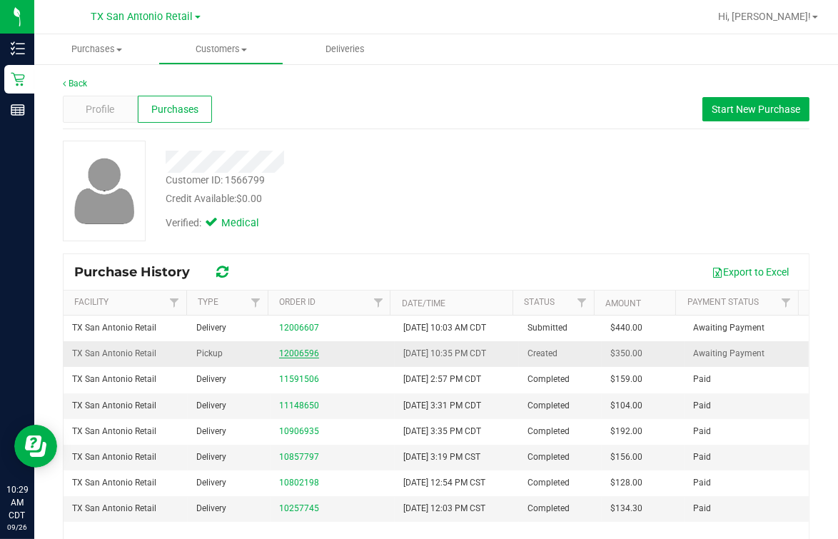
click at [291, 353] on link "12006596" at bounding box center [299, 353] width 40 height 10
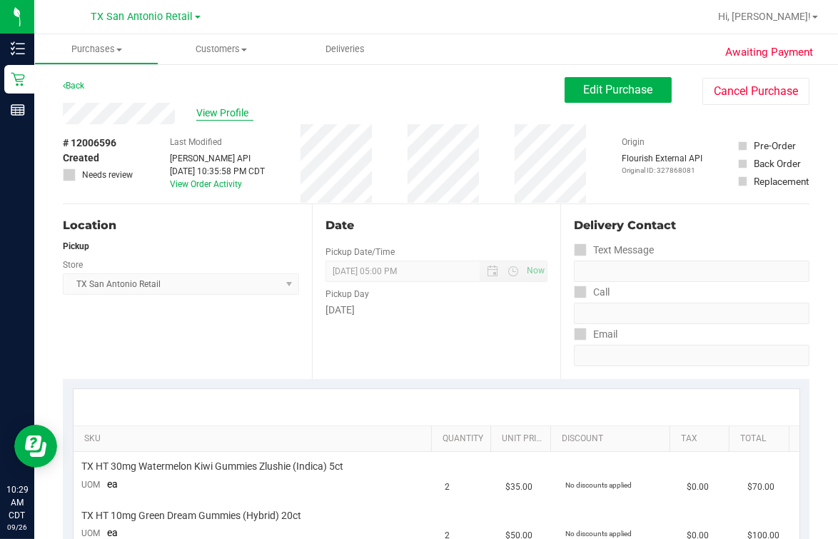
drag, startPoint x: 237, startPoint y: 97, endPoint x: 236, endPoint y: 107, distance: 10.1
click at [237, 101] on div "Back Edit Purchase Cancel Purchase" at bounding box center [436, 90] width 747 height 26
click at [234, 107] on span "View Profile" at bounding box center [224, 113] width 57 height 15
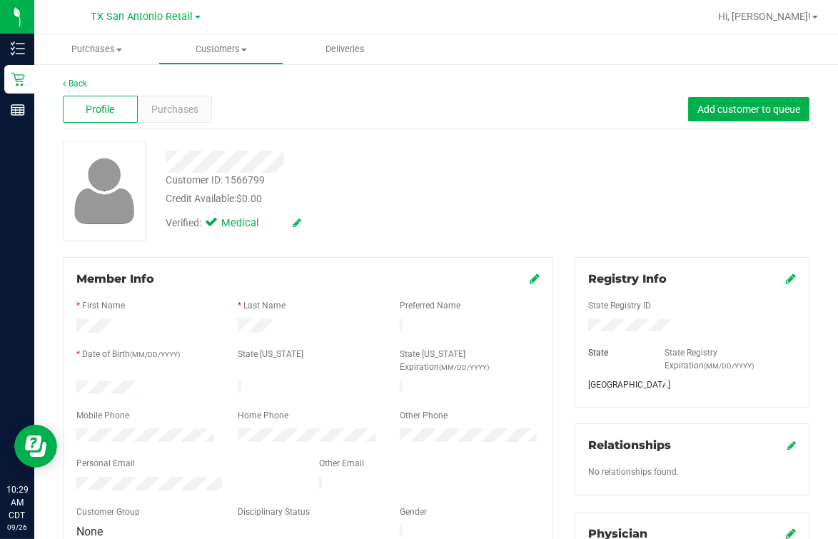
click at [388, 203] on div "Credit Available: $0.00" at bounding box center [347, 198] width 363 height 15
click at [176, 109] on span "Purchases" at bounding box center [174, 109] width 47 height 15
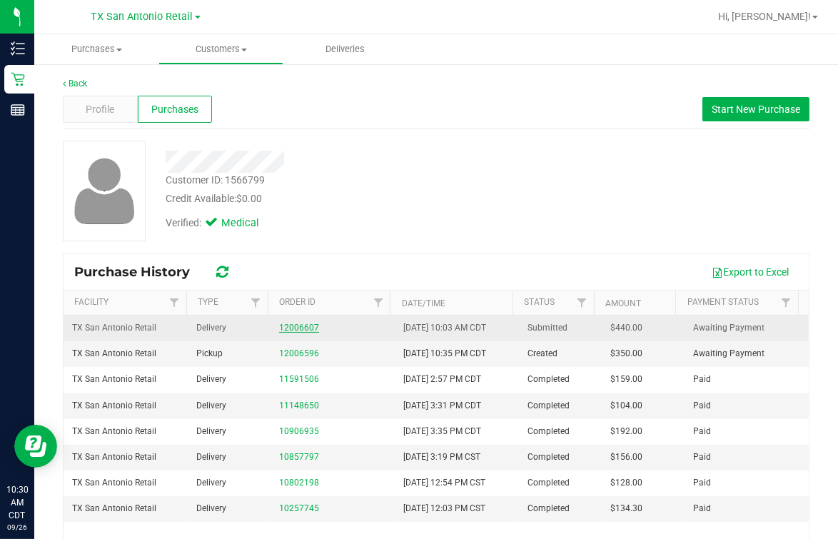
click at [300, 331] on link "12006607" at bounding box center [299, 328] width 40 height 10
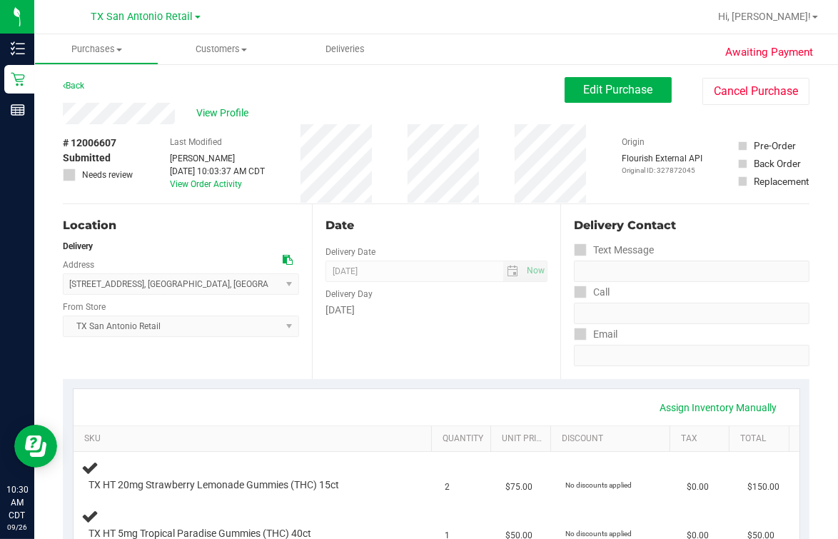
click at [360, 231] on div "Date" at bounding box center [437, 225] width 223 height 17
click at [240, 100] on div "Back Edit Purchase Cancel Purchase" at bounding box center [436, 90] width 747 height 26
click at [240, 117] on span "View Profile" at bounding box center [224, 113] width 57 height 15
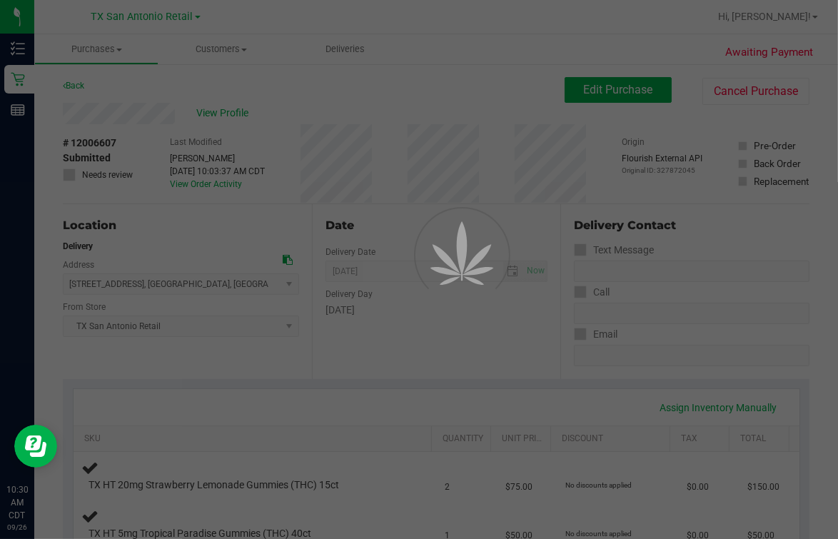
click at [344, 108] on div at bounding box center [419, 269] width 838 height 539
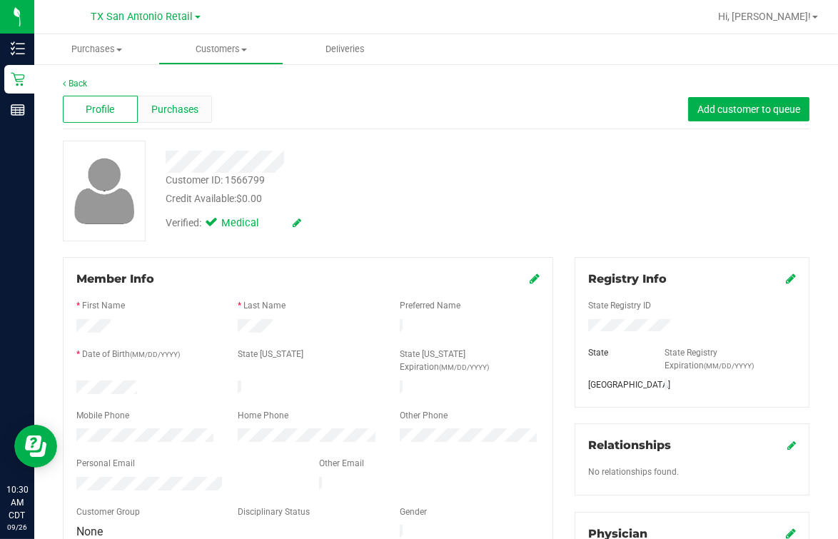
click at [192, 111] on span "Purchases" at bounding box center [174, 109] width 47 height 15
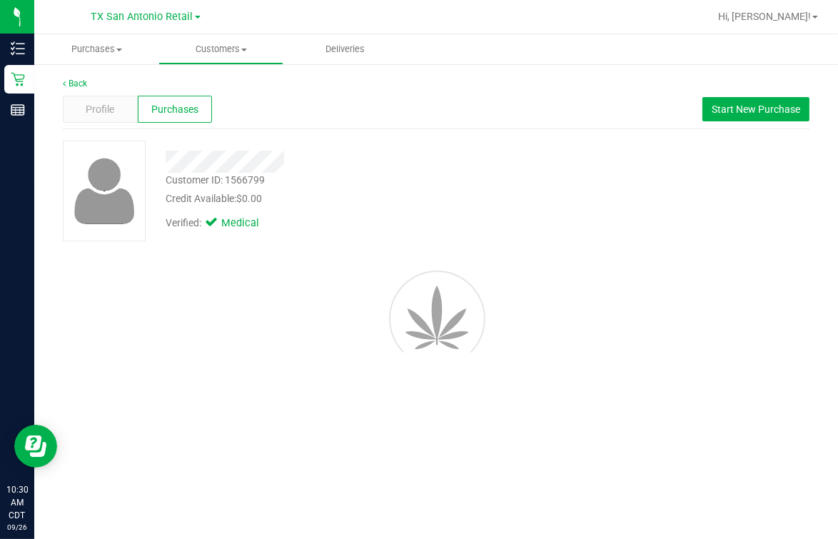
drag, startPoint x: 192, startPoint y: 111, endPoint x: 484, endPoint y: 157, distance: 295.5
click at [483, 150] on div at bounding box center [347, 157] width 384 height 32
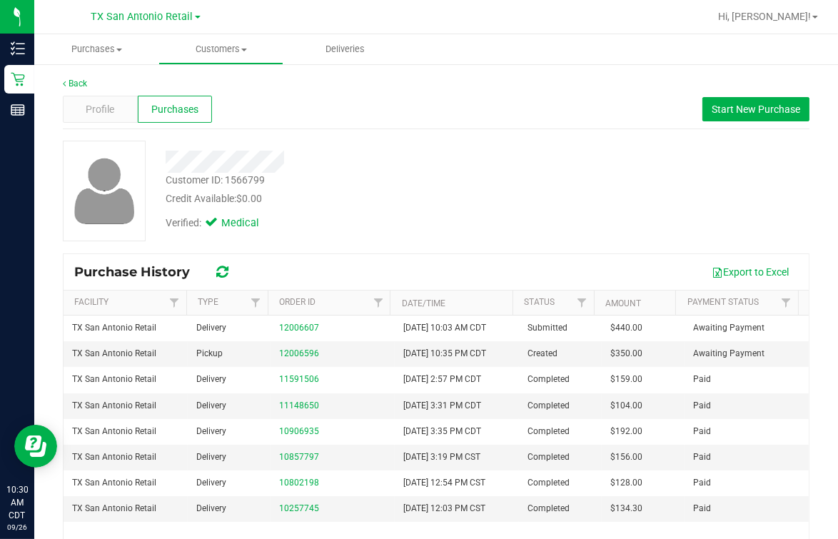
click at [498, 223] on div "Verified: Medical" at bounding box center [347, 221] width 384 height 31
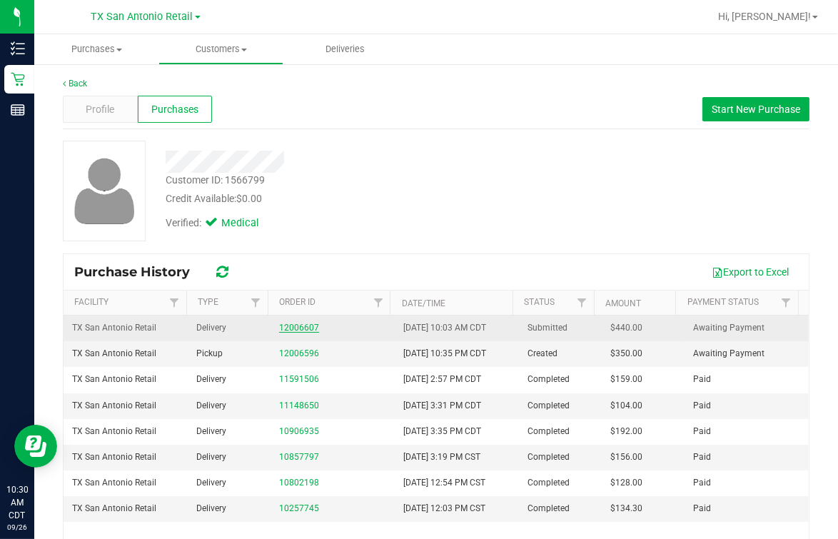
click at [292, 323] on link "12006607" at bounding box center [299, 328] width 40 height 10
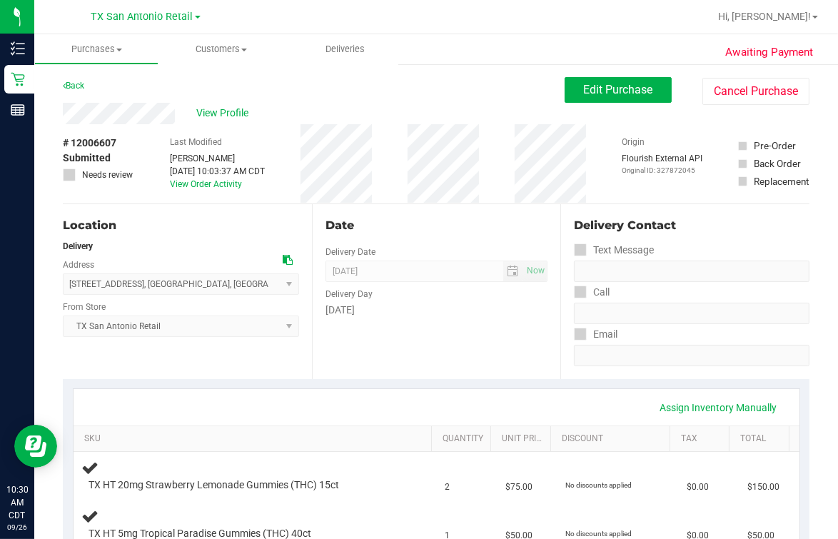
click at [401, 201] on div "# 12006607 Submitted Needs review Last Modified [PERSON_NAME] [DATE] 10:03:37 A…" at bounding box center [436, 163] width 747 height 79
click at [244, 114] on span "View Profile" at bounding box center [224, 113] width 57 height 15
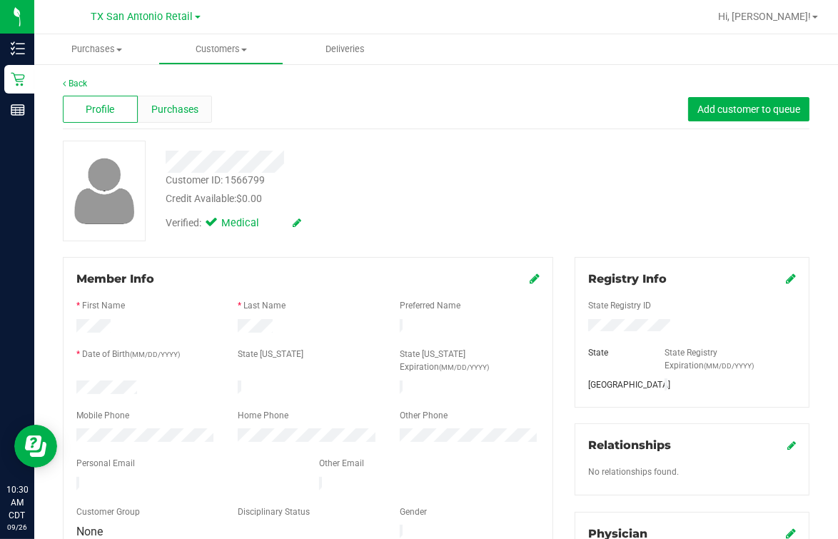
click at [196, 112] on div "Purchases" at bounding box center [175, 109] width 75 height 27
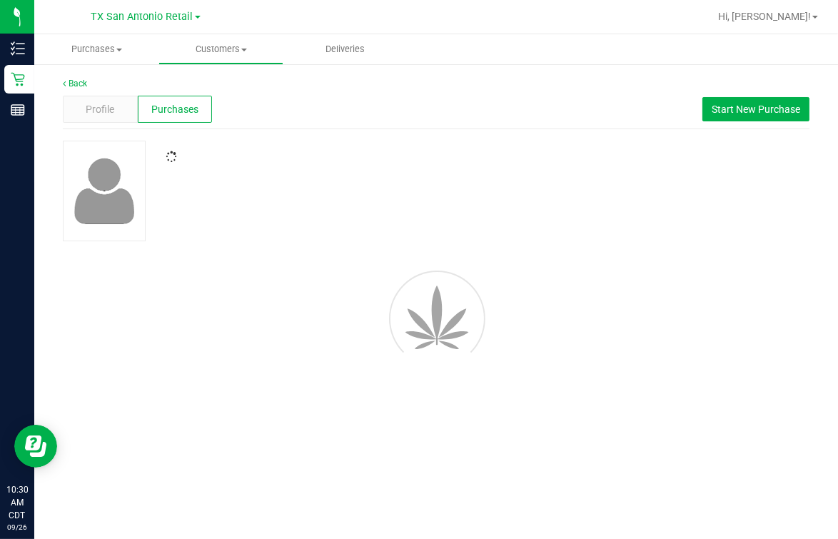
click at [549, 155] on div at bounding box center [436, 191] width 768 height 101
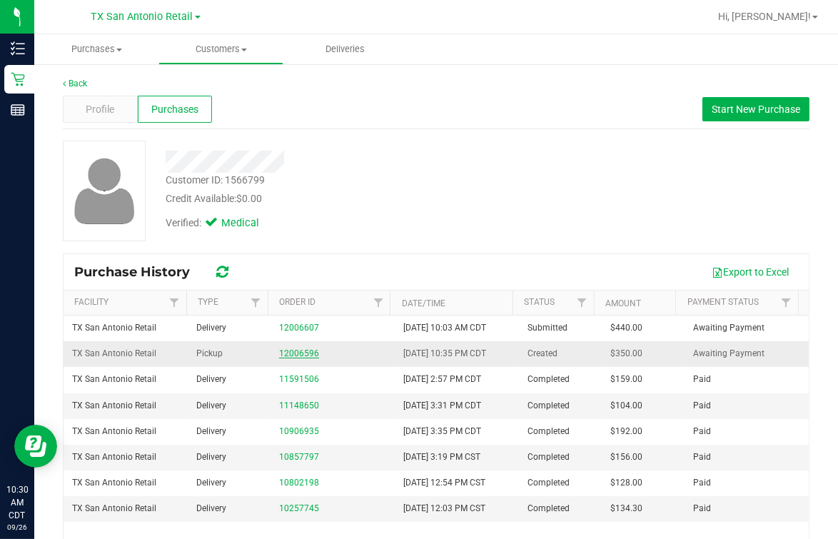
click at [293, 352] on link "12006596" at bounding box center [299, 353] width 40 height 10
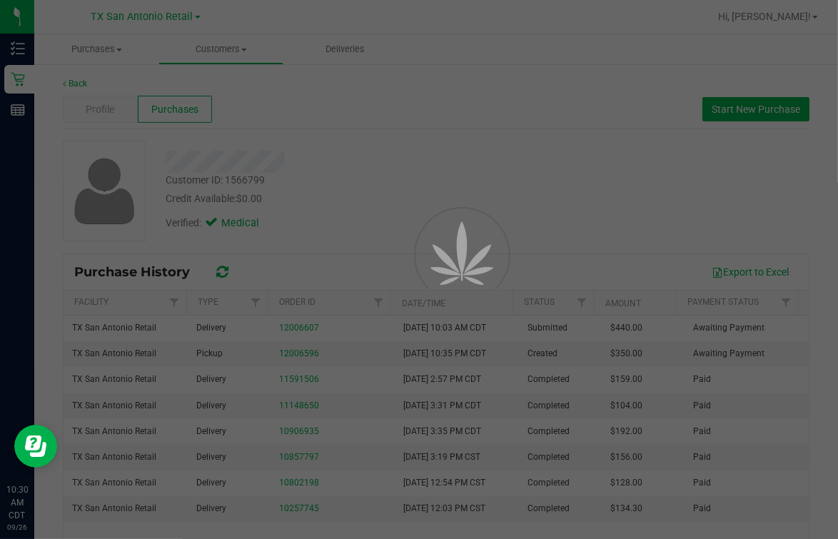
click at [469, 166] on div at bounding box center [419, 269] width 838 height 539
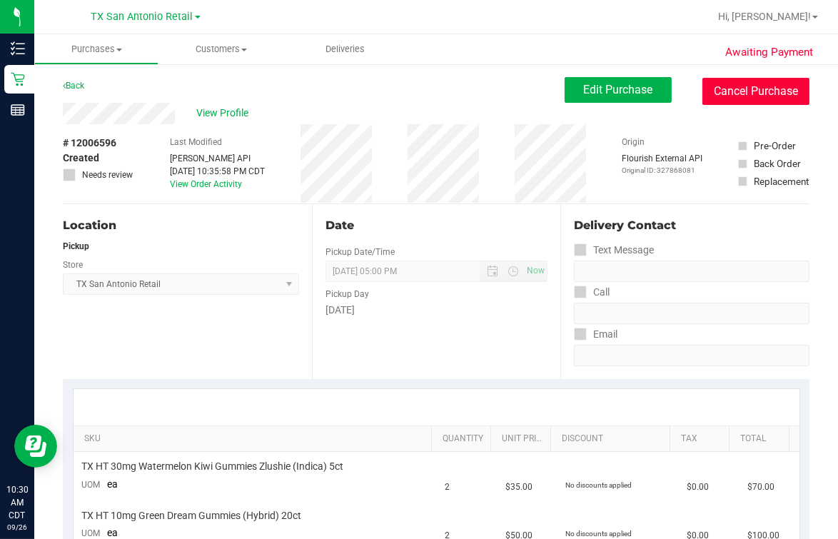
click at [670, 96] on button "Cancel Purchase" at bounding box center [755, 91] width 107 height 27
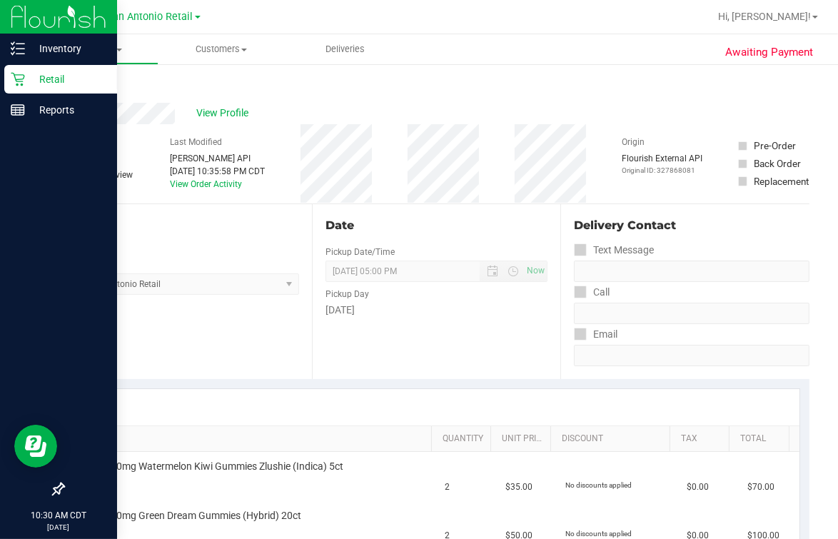
click at [34, 73] on p "Retail" at bounding box center [68, 79] width 86 height 17
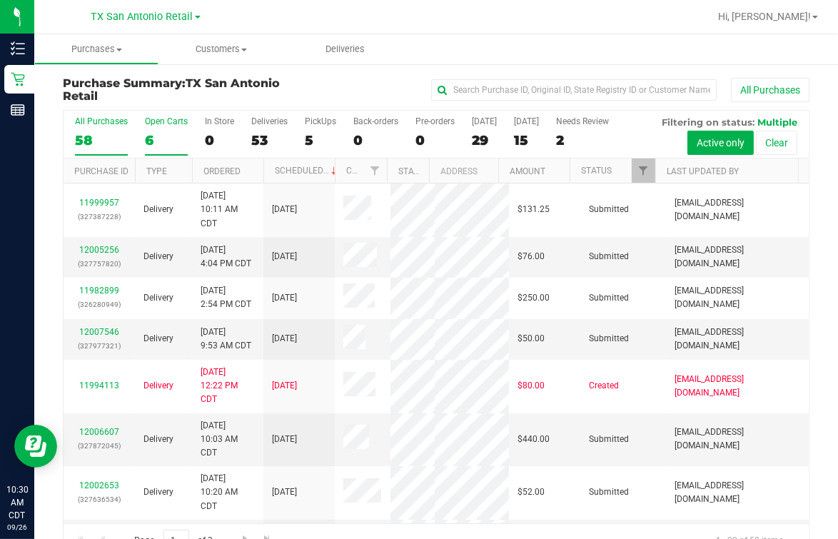
click at [165, 136] on div "6" at bounding box center [166, 140] width 43 height 16
click at [0, 0] on input "Open Carts 6" at bounding box center [0, 0] width 0 height 0
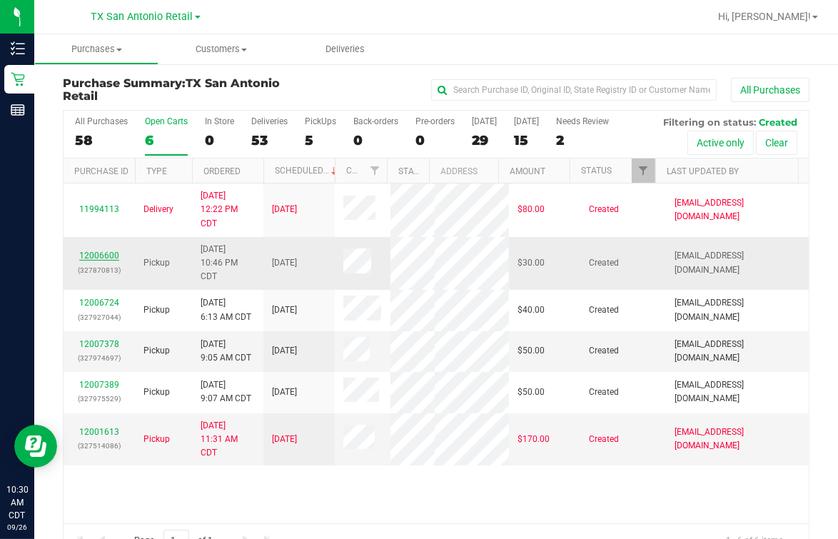
click at [109, 261] on link "12006600" at bounding box center [99, 256] width 40 height 10
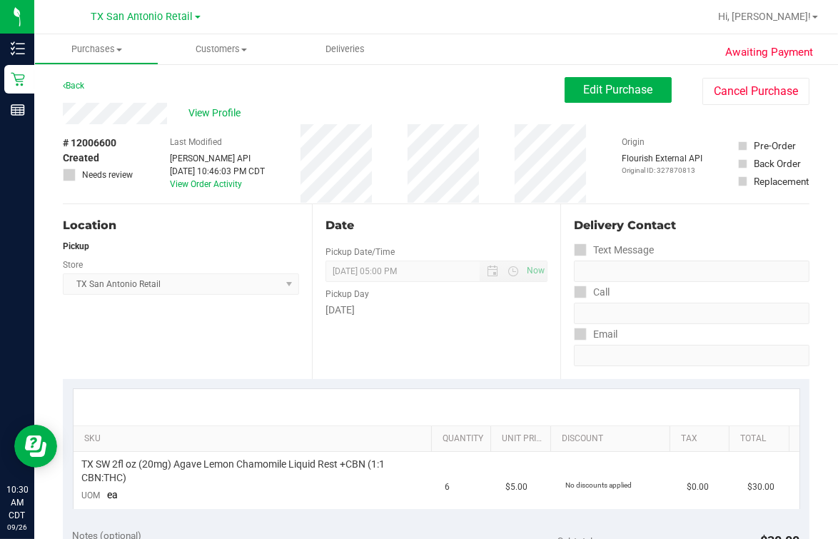
click at [128, 89] on div "Back Edit Purchase Cancel Purchase" at bounding box center [436, 90] width 747 height 26
click at [565, 97] on button "Edit Purchase" at bounding box center [618, 90] width 107 height 26
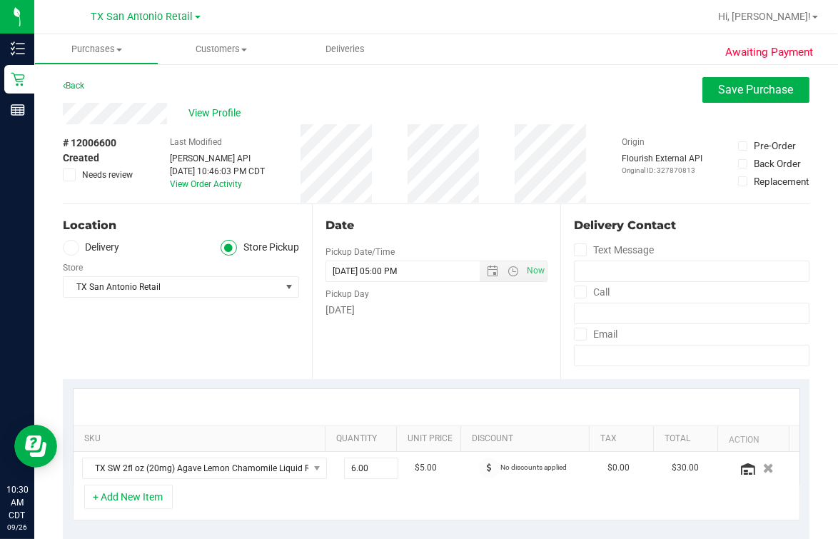
click at [87, 221] on div "Location" at bounding box center [181, 225] width 236 height 17
click at [84, 256] on div "Store" at bounding box center [181, 266] width 236 height 21
click at [76, 252] on span at bounding box center [71, 248] width 16 height 16
click at [0, 0] on input "Delivery" at bounding box center [0, 0] width 0 height 0
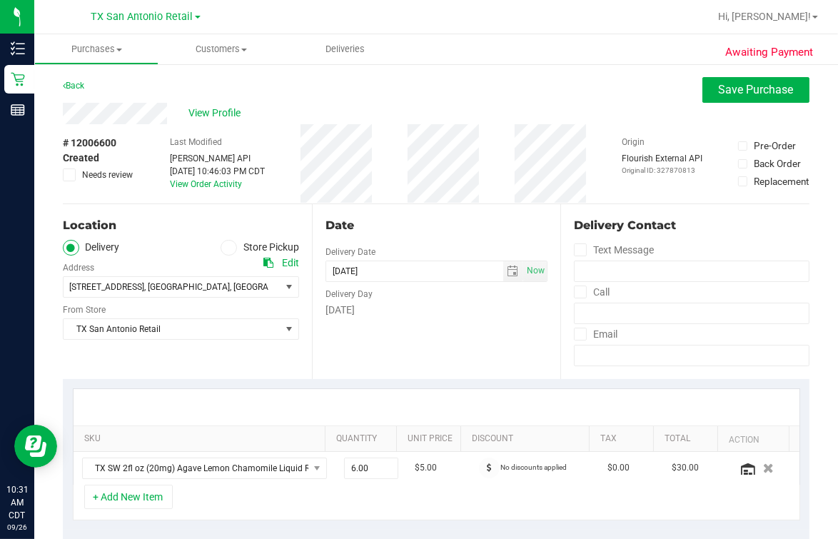
click at [140, 228] on div "Location" at bounding box center [181, 225] width 236 height 17
click at [121, 251] on ul "Delivery Store Pickup" at bounding box center [181, 248] width 236 height 16
click at [394, 323] on div "Date Delivery Date [DATE] Now [DATE] 05:00 PM Now Delivery Day [DATE]" at bounding box center [436, 291] width 249 height 175
click at [191, 240] on ul "Delivery Store Pickup" at bounding box center [181, 248] width 236 height 16
click at [398, 226] on div "Date" at bounding box center [437, 225] width 223 height 17
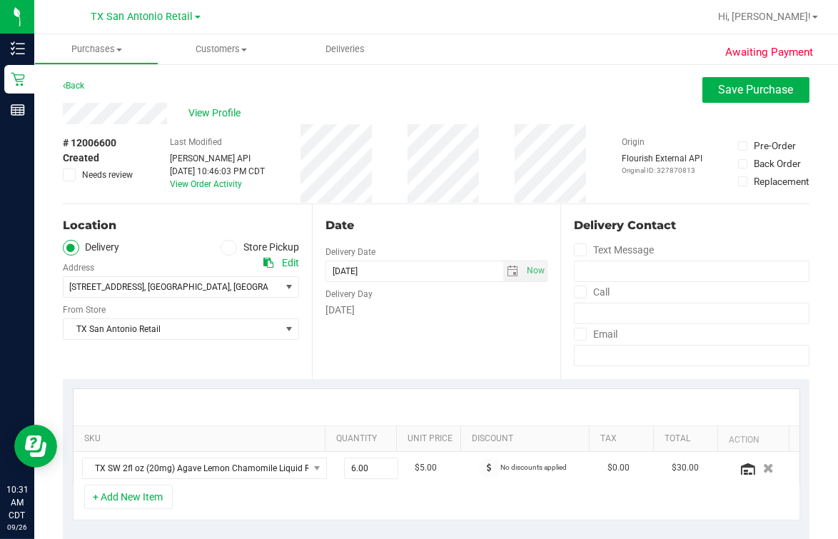
drag, startPoint x: 213, startPoint y: 199, endPoint x: 221, endPoint y: 196, distance: 8.4
click at [219, 196] on div "Last Modified [PERSON_NAME] API [DATE] 10:46:03 PM CDT View Order Activity" at bounding box center [217, 163] width 95 height 79
drag, startPoint x: 221, startPoint y: 196, endPoint x: 193, endPoint y: 226, distance: 40.9
click at [193, 226] on div "Location" at bounding box center [181, 225] width 236 height 17
click at [171, 253] on ul "Delivery Store Pickup" at bounding box center [181, 248] width 236 height 16
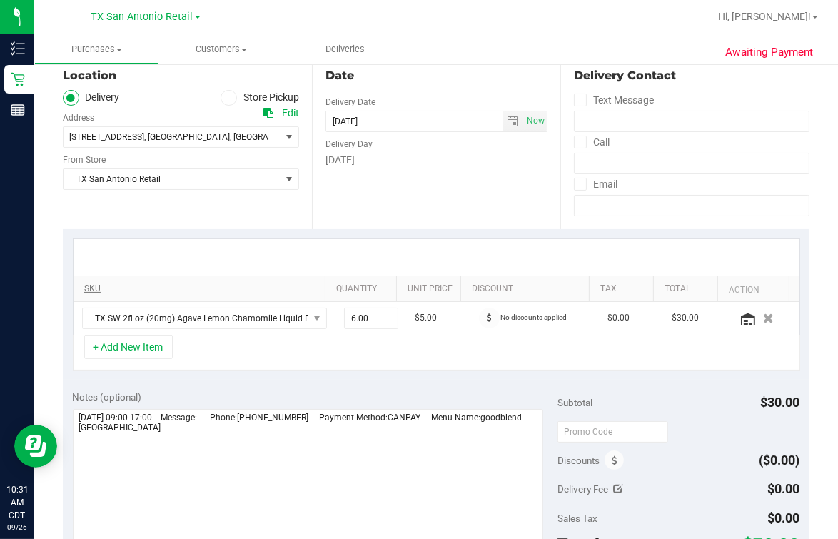
scroll to position [178, 0]
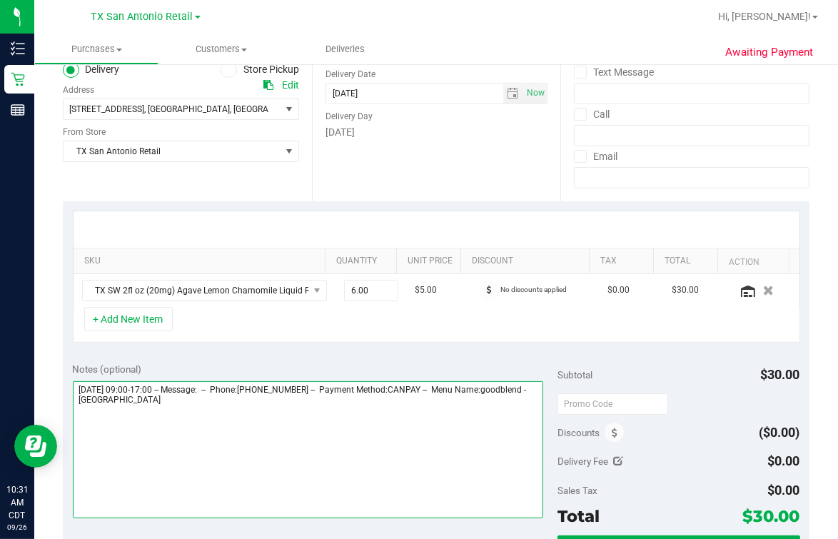
click at [243, 418] on textarea at bounding box center [308, 449] width 470 height 137
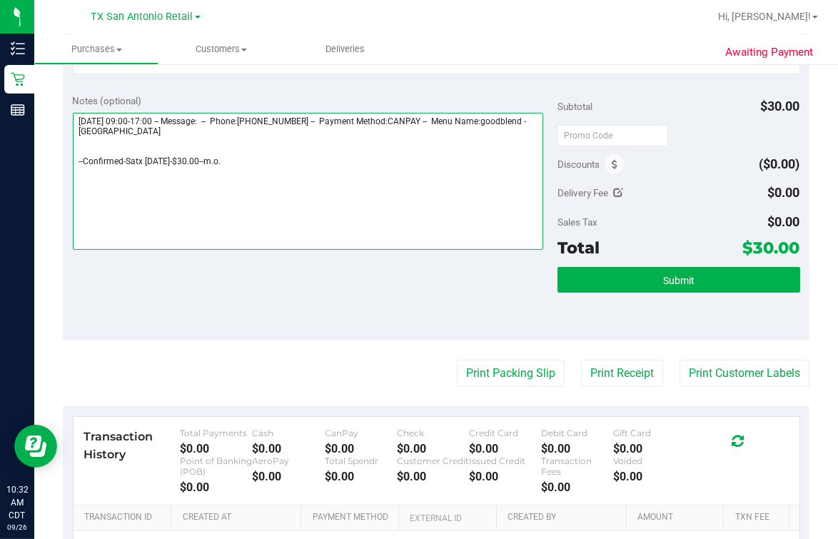
scroll to position [0, 0]
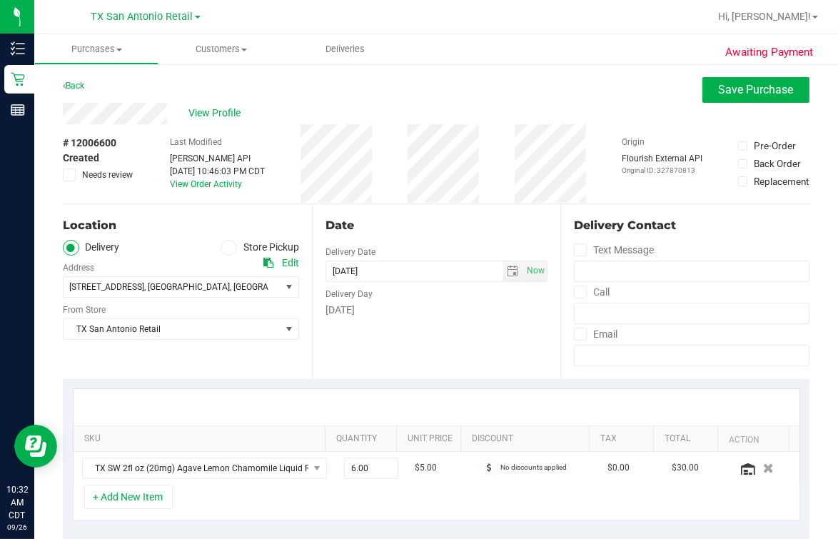
type textarea "[DATE] 09:00-17:00 -- Message: -- Phone:[PHONE_NUMBER] -- Payment Method:CANPAY…"
click at [670, 96] on button "Save Purchase" at bounding box center [755, 90] width 107 height 26
click at [550, 113] on div "View Profile" at bounding box center [436, 113] width 747 height 21
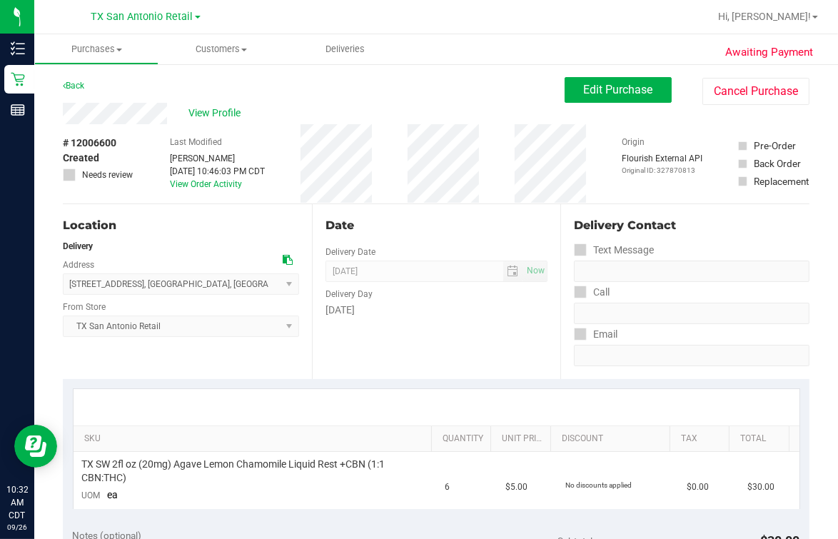
click at [478, 228] on div "Date" at bounding box center [437, 225] width 223 height 17
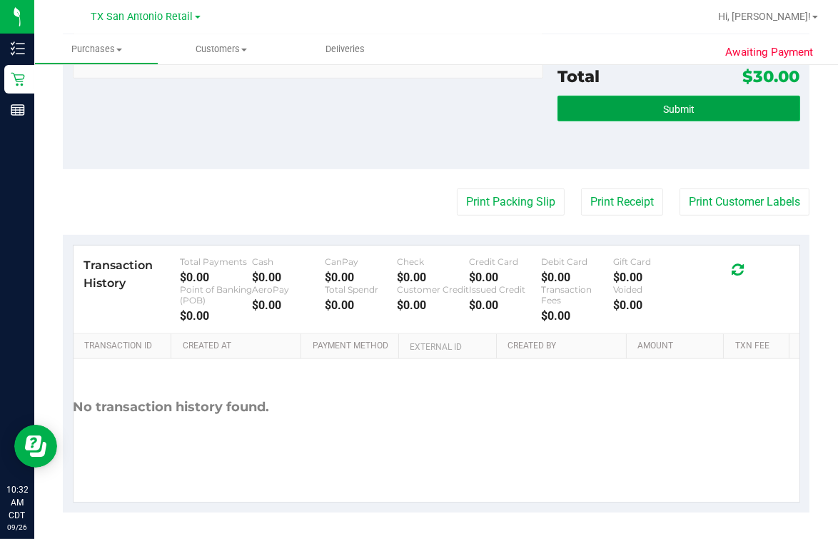
click at [670, 113] on button "Submit" at bounding box center [679, 109] width 243 height 26
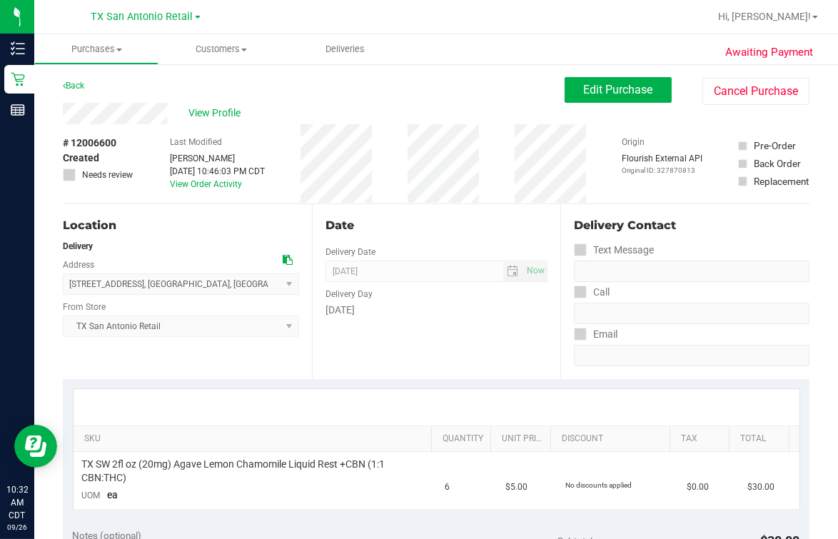
click at [300, 104] on div "View Profile" at bounding box center [314, 113] width 502 height 21
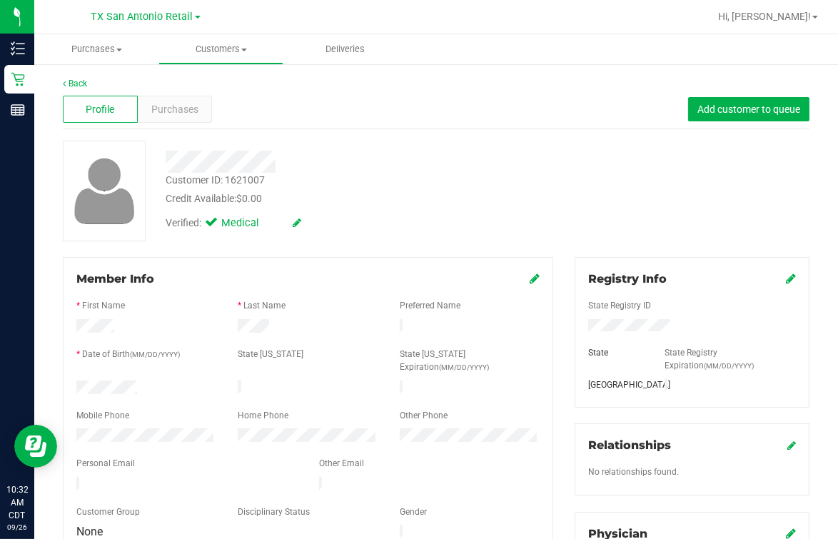
click at [143, 430] on div "Personal Email" at bounding box center [187, 465] width 243 height 16
drag, startPoint x: 408, startPoint y: 291, endPoint x: 395, endPoint y: 263, distance: 30.3
click at [410, 284] on form "Member Info * First Name * Last Name Preferred Name * Date of Birth (MM/DD/YYYY…" at bounding box center [307, 406] width 463 height 271
click at [79, 82] on link "Back" at bounding box center [75, 84] width 24 height 10
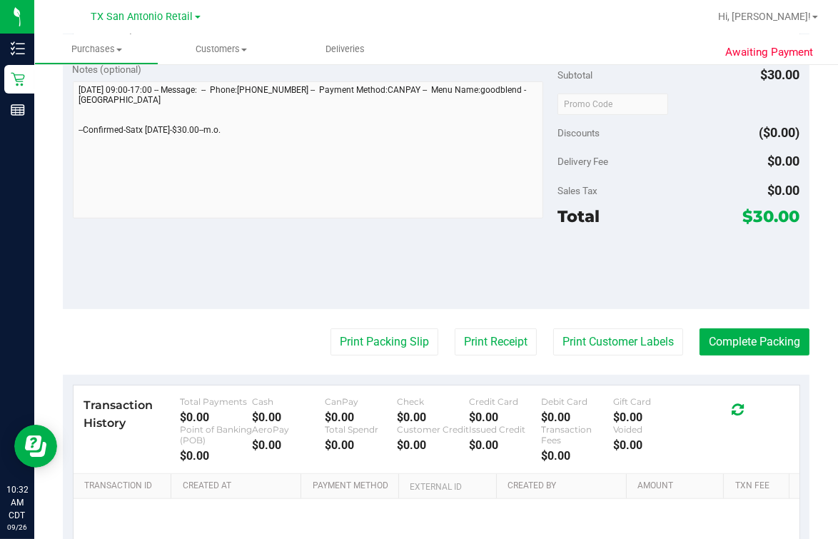
scroll to position [356, 0]
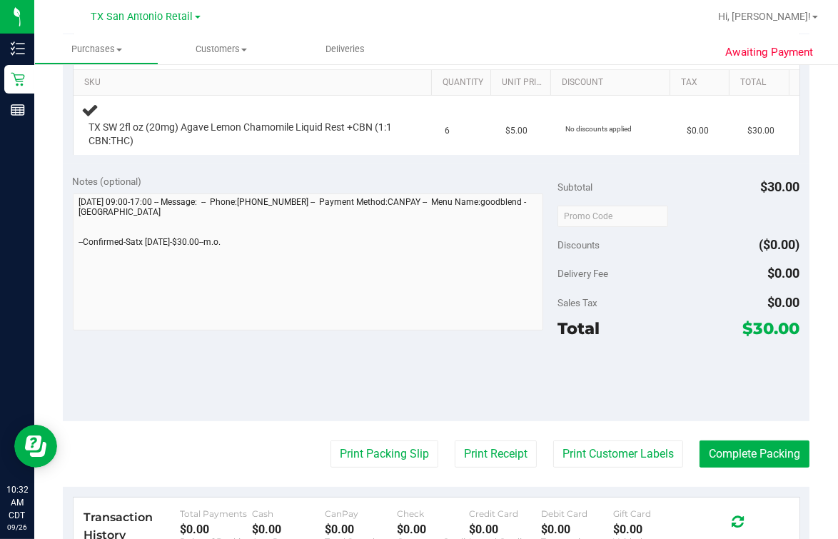
click at [55, 251] on div "Awaiting Payment Back Edit Purchase Cancel Purchase View Profile # 12006600 Sub…" at bounding box center [436, 250] width 804 height 1087
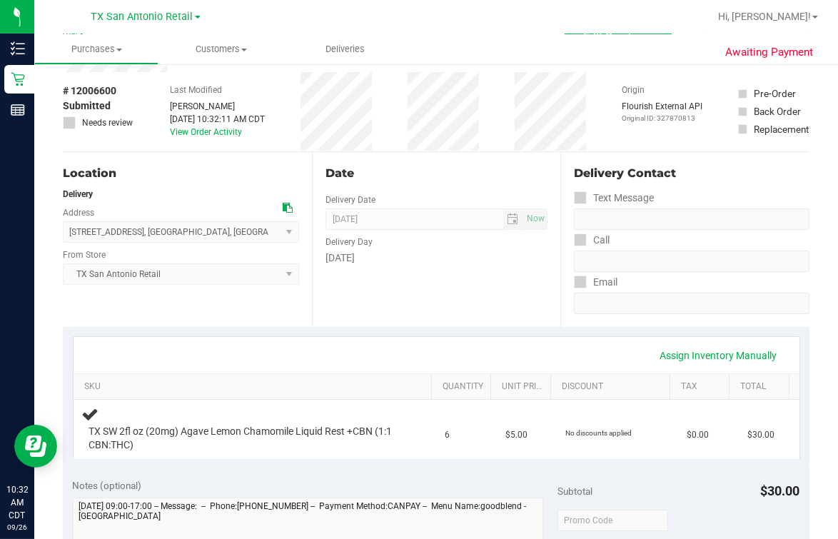
scroll to position [0, 0]
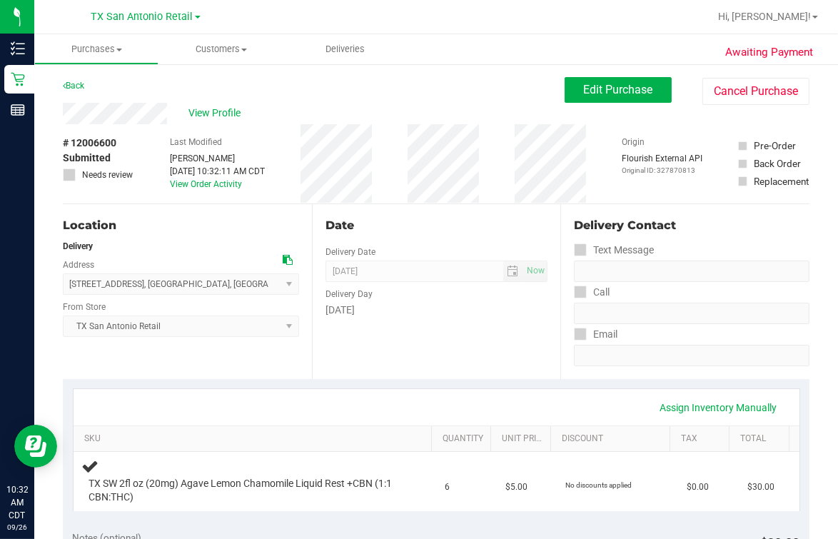
click at [670, 191] on div "Purchases Summary of purchases Fulfillment All purchases Customers All customer…" at bounding box center [436, 286] width 804 height 505
drag, startPoint x: 319, startPoint y: 99, endPoint x: 316, endPoint y: 121, distance: 22.4
click at [323, 99] on div "Back Edit Purchase Cancel Purchase" at bounding box center [436, 90] width 747 height 26
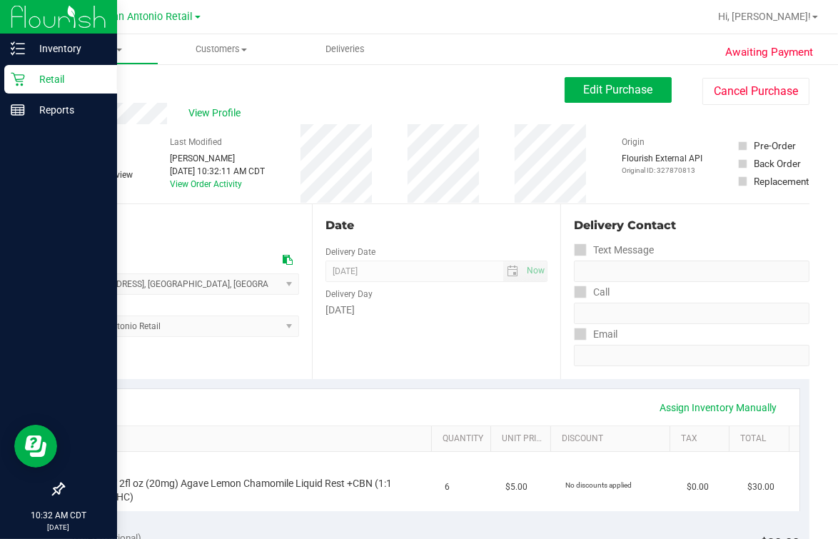
click at [27, 83] on p "Retail" at bounding box center [68, 79] width 86 height 17
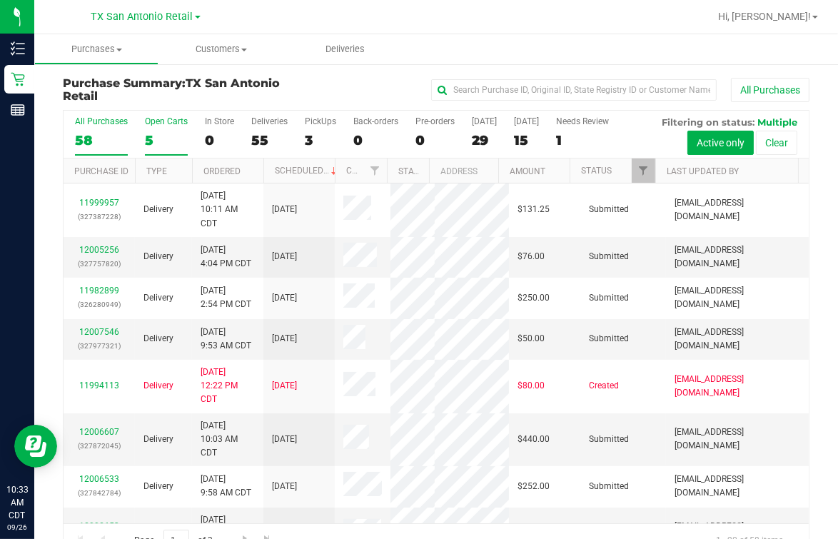
click at [163, 140] on div "5" at bounding box center [166, 140] width 43 height 16
click at [0, 0] on input "Open Carts 5" at bounding box center [0, 0] width 0 height 0
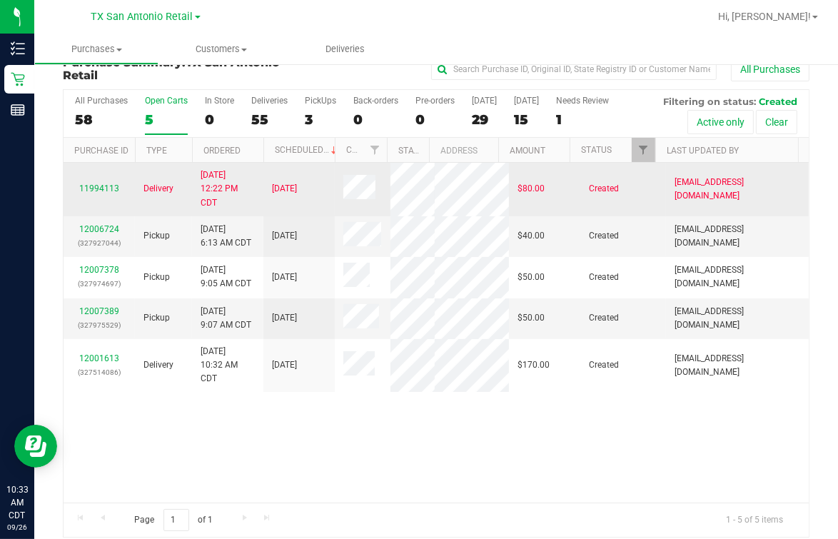
scroll to position [32, 0]
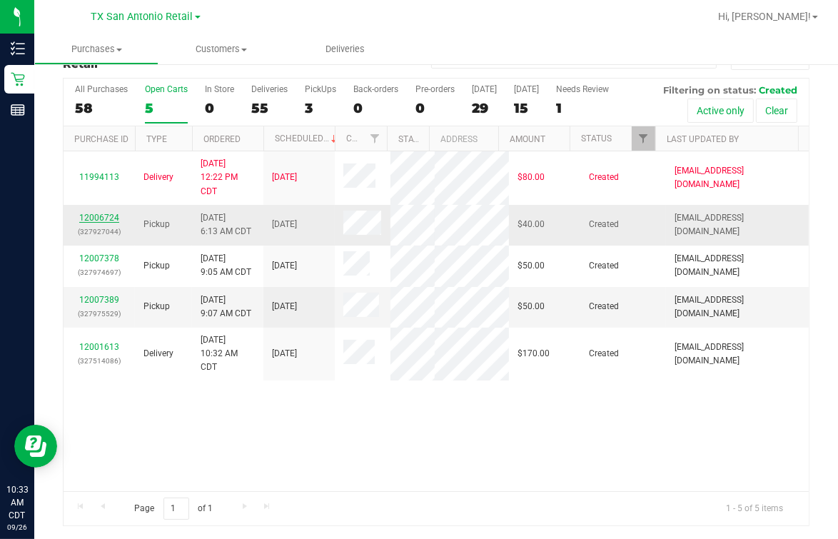
click at [104, 223] on link "12006724" at bounding box center [99, 218] width 40 height 10
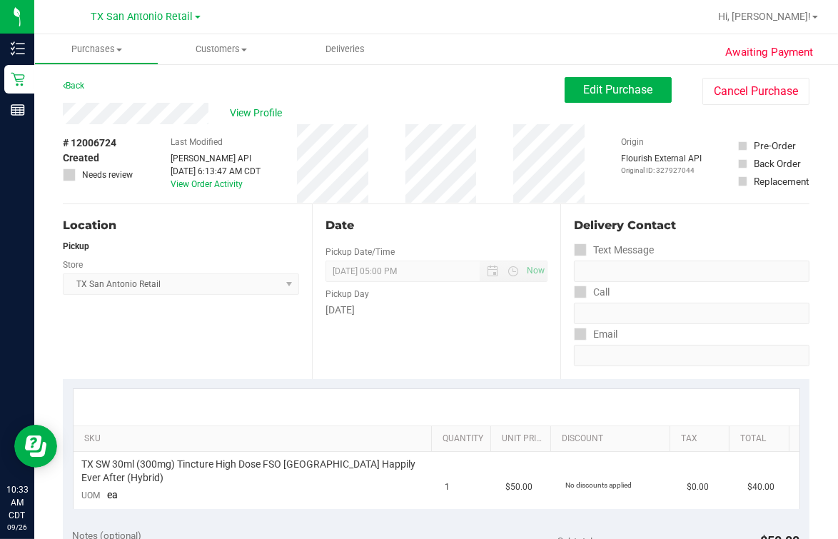
drag, startPoint x: 160, startPoint y: 124, endPoint x: 526, endPoint y: 101, distance: 367.0
click at [368, 116] on div "View Profile" at bounding box center [314, 113] width 502 height 21
click at [656, 84] on button "Edit Purchase" at bounding box center [618, 90] width 107 height 26
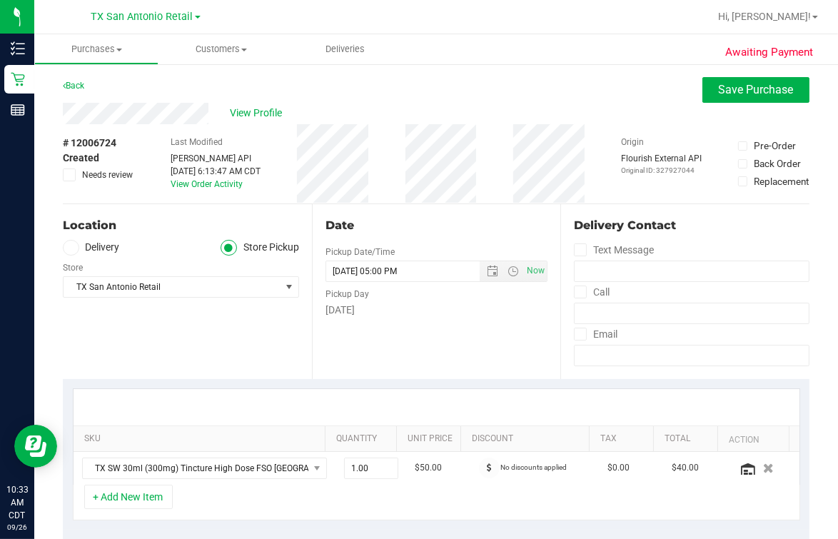
click at [146, 99] on div "Back Save Purchase" at bounding box center [436, 90] width 747 height 26
click at [467, 85] on div "Back Save Purchase" at bounding box center [436, 90] width 747 height 26
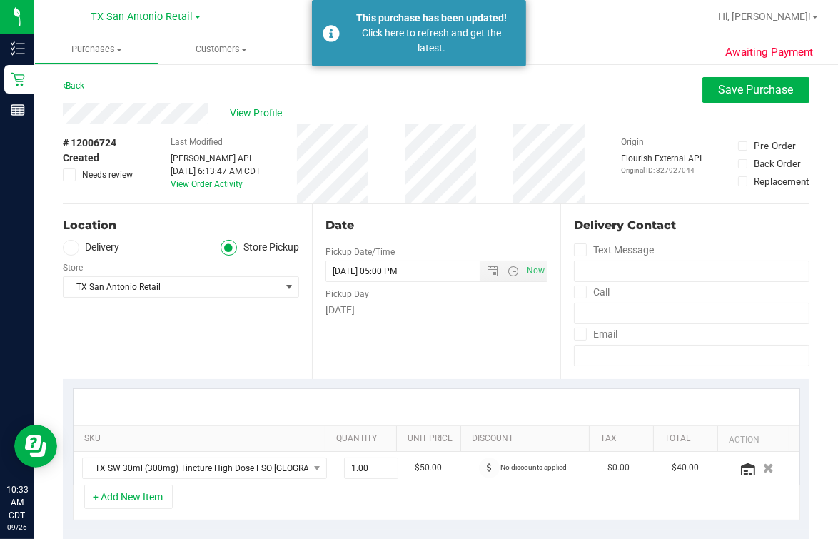
click at [613, 125] on div "# 12006724 Created Needs review Last Modified [PERSON_NAME] API [DATE] 6:13:47 …" at bounding box center [436, 163] width 747 height 79
click at [475, 246] on div "Date Pickup Date/Time [DATE] Now [DATE] 05:00 PM Now Pickup Day [DATE]" at bounding box center [436, 291] width 249 height 175
click at [81, 247] on label "Delivery" at bounding box center [91, 248] width 57 height 16
click at [0, 0] on input "Delivery" at bounding box center [0, 0] width 0 height 0
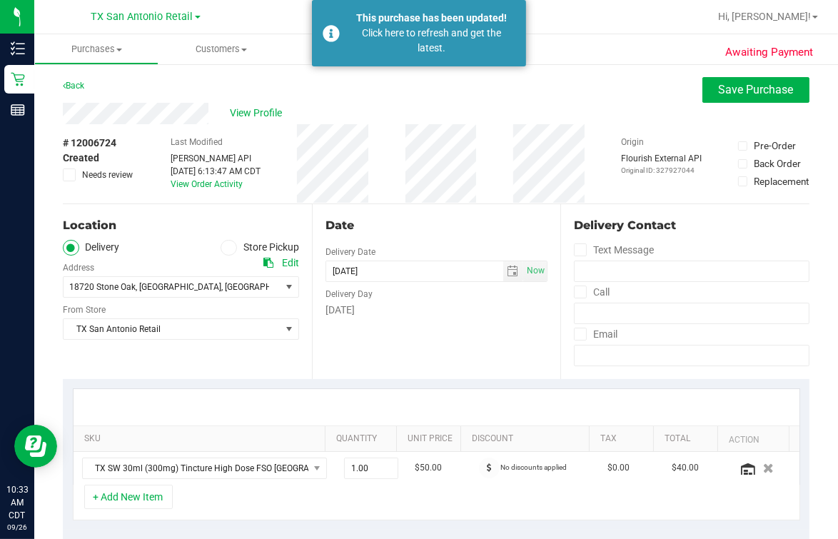
click at [109, 243] on label "Delivery" at bounding box center [91, 248] width 57 height 16
click at [0, 0] on input "Delivery" at bounding box center [0, 0] width 0 height 0
click at [453, 221] on div "Date" at bounding box center [437, 225] width 223 height 17
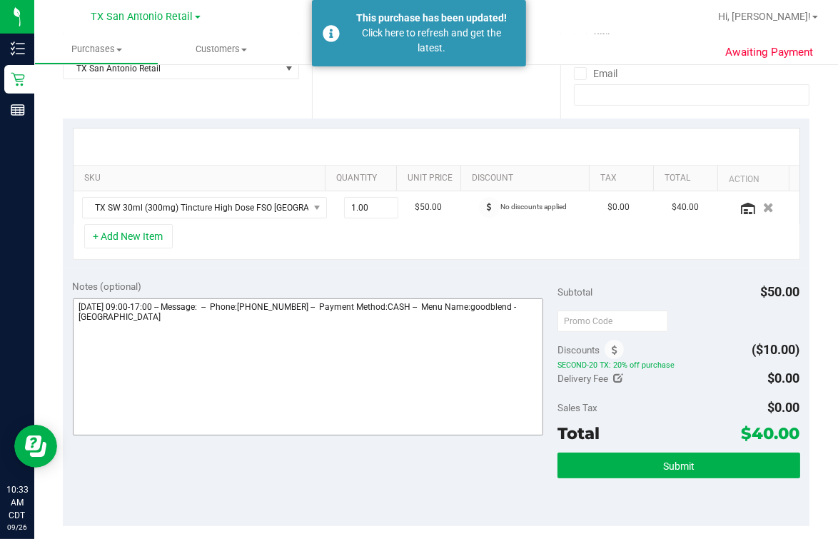
scroll to position [356, 0]
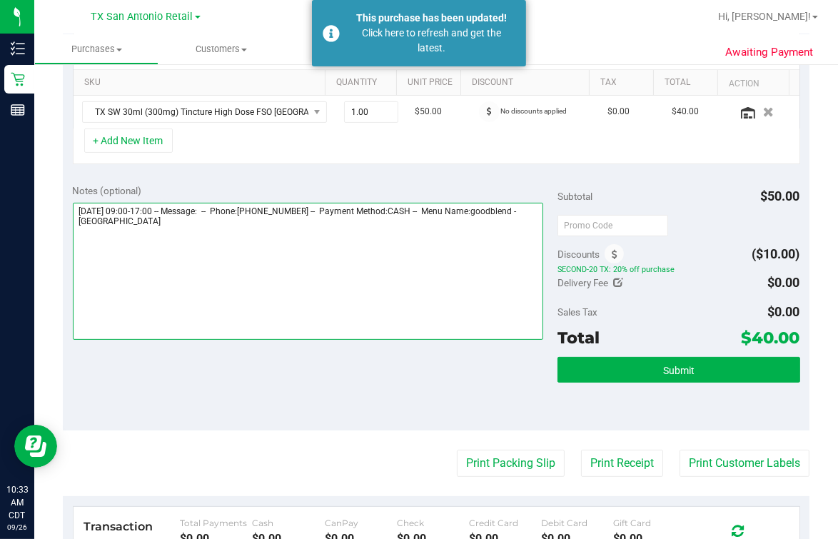
drag, startPoint x: 404, startPoint y: 264, endPoint x: 403, endPoint y: 255, distance: 9.3
click at [403, 264] on textarea at bounding box center [308, 271] width 470 height 137
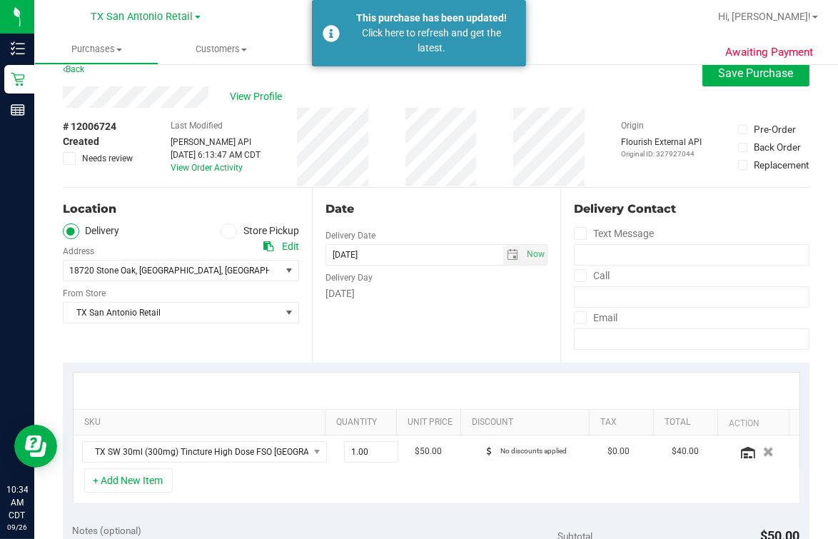
scroll to position [0, 0]
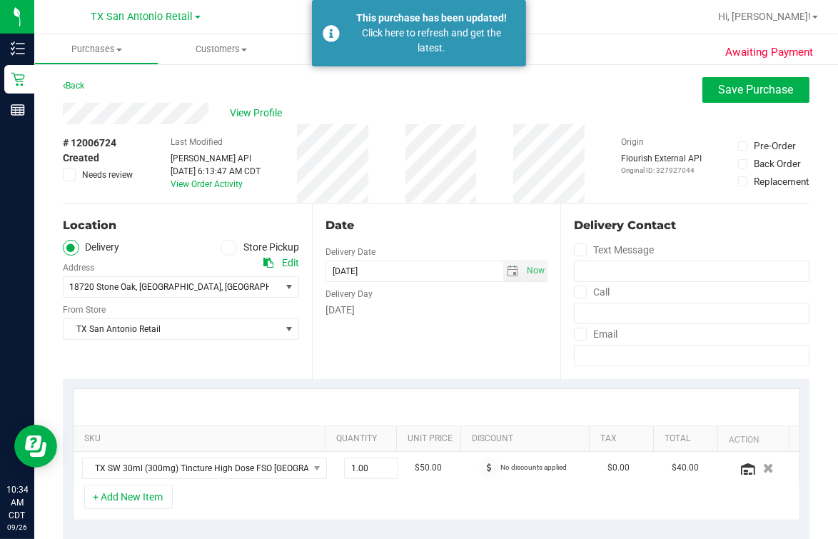
type textarea "[DATE] 09:00-17:00 -- Message: -- Phone:[PHONE_NUMBER] -- Payment Method:CASH -…"
click at [528, 204] on div "Date Delivery Date [DATE] Now [DATE] 05:00 PM Now Delivery Day [DATE]" at bounding box center [436, 291] width 249 height 175
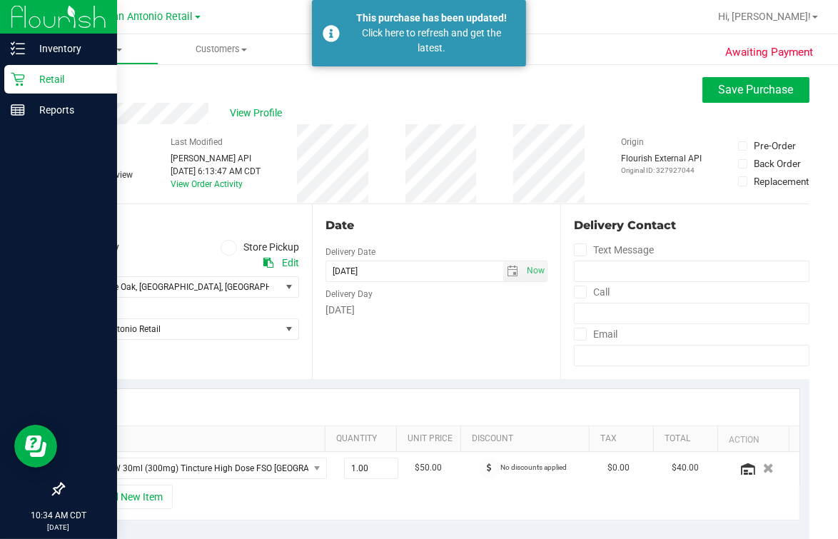
click at [7, 76] on div "Retail" at bounding box center [60, 79] width 113 height 29
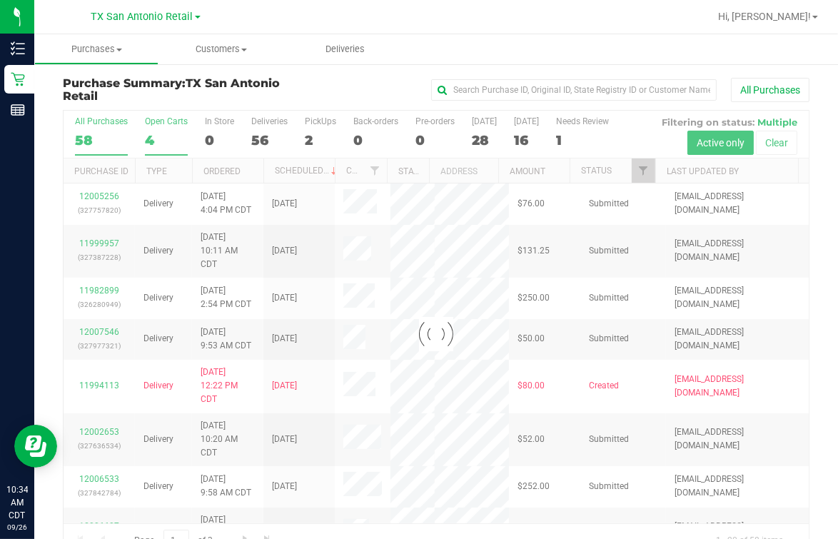
click at [158, 143] on div "4" at bounding box center [166, 140] width 43 height 16
click at [0, 0] on input "Open Carts 4" at bounding box center [0, 0] width 0 height 0
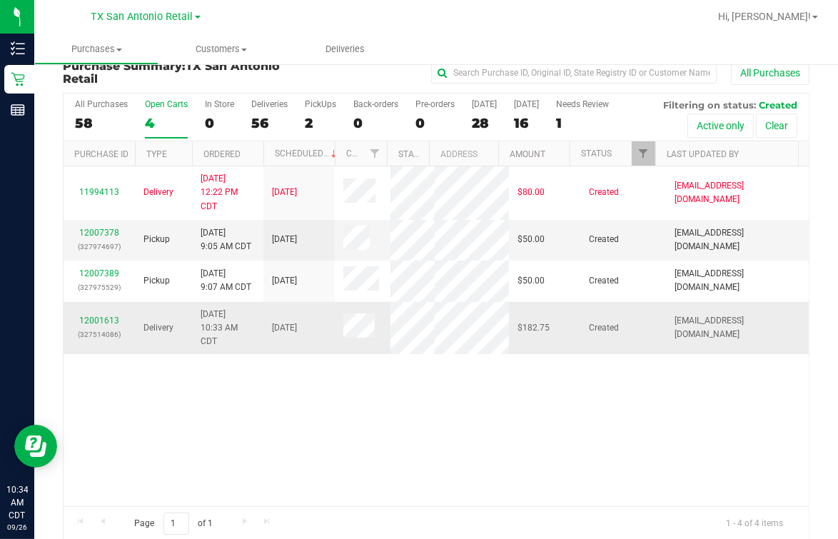
scroll to position [32, 0]
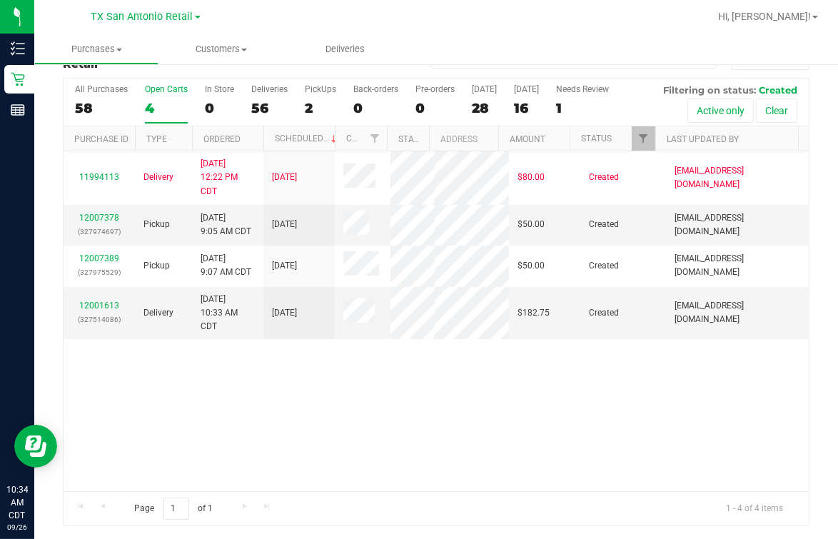
click at [213, 428] on div "11994113 Delivery [DATE] 12:22 PM CDT 9/30/2025 $80.00 Created [EMAIL_ADDRESS][…" at bounding box center [436, 321] width 745 height 340
click at [83, 311] on link "12001613" at bounding box center [99, 306] width 40 height 10
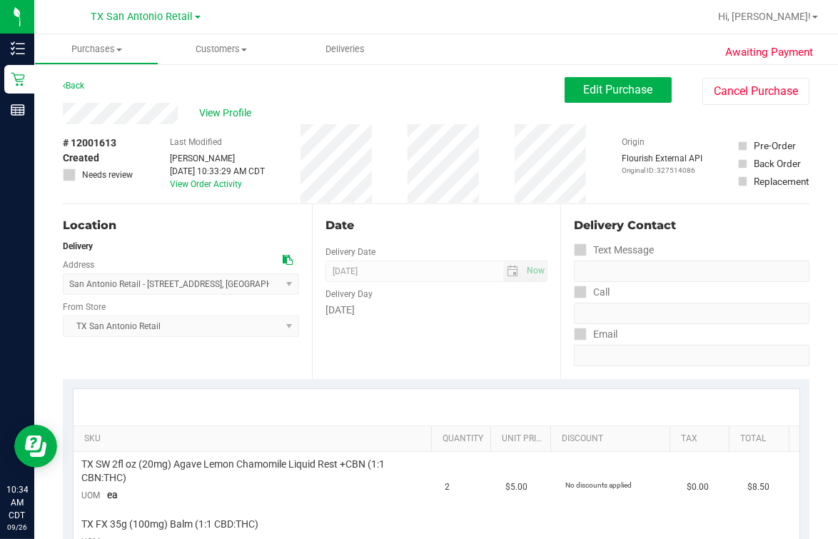
click at [120, 101] on div "Back Edit Purchase Cancel Purchase" at bounding box center [436, 90] width 747 height 26
click at [463, 100] on div "Back Edit Purchase Cancel Purchase" at bounding box center [436, 90] width 747 height 26
click at [565, 79] on button "Edit Purchase" at bounding box center [618, 90] width 107 height 26
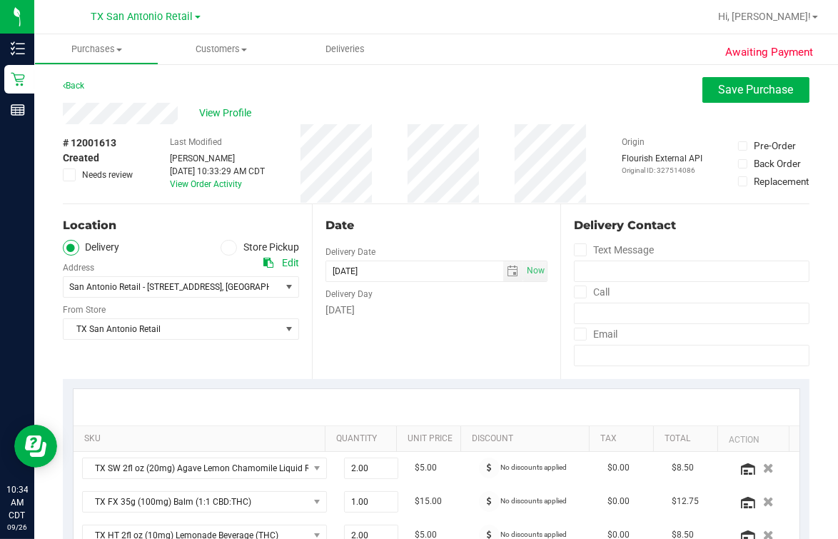
click at [484, 200] on div "# 12001613 Created Needs review Last Modified [PERSON_NAME] [DATE] 10:33:29 AM …" at bounding box center [436, 163] width 747 height 79
click at [405, 181] on div "# 12001613 Created Needs review Last Modified [PERSON_NAME] [DATE] 10:33:29 AM …" at bounding box center [436, 163] width 747 height 79
click at [191, 118] on div "View Profile" at bounding box center [436, 113] width 747 height 21
click at [202, 115] on span "View Profile" at bounding box center [227, 113] width 57 height 15
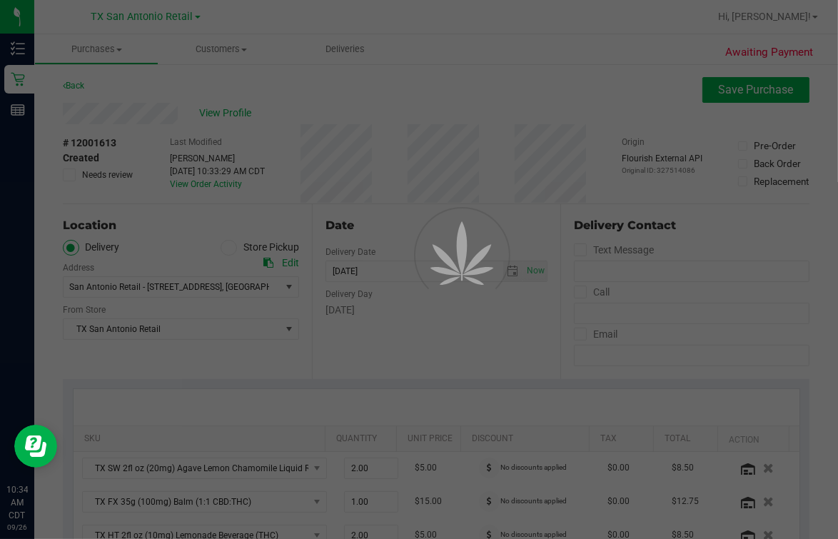
click at [326, 119] on div at bounding box center [419, 269] width 838 height 539
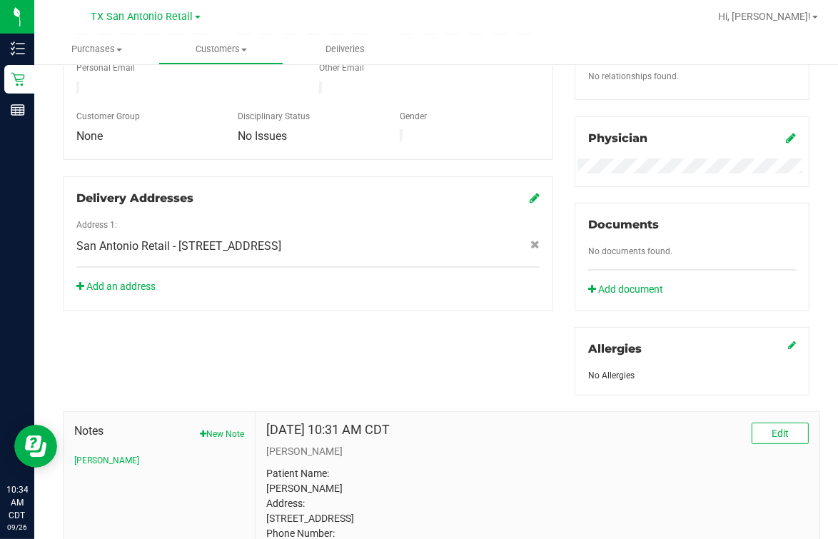
scroll to position [535, 0]
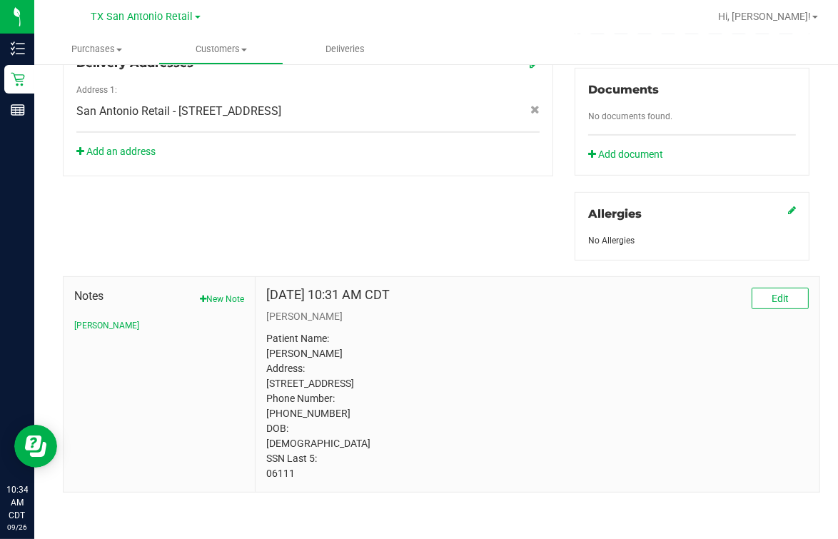
click at [271, 430] on p "Patient Name: [PERSON_NAME] Address: [STREET_ADDRESS] Phone Number: [PHONE_NUMB…" at bounding box center [537, 406] width 543 height 150
click at [273, 430] on p "Patient Name: [PERSON_NAME] Address: [STREET_ADDRESS] Phone Number: [PHONE_NUMB…" at bounding box center [537, 406] width 543 height 150
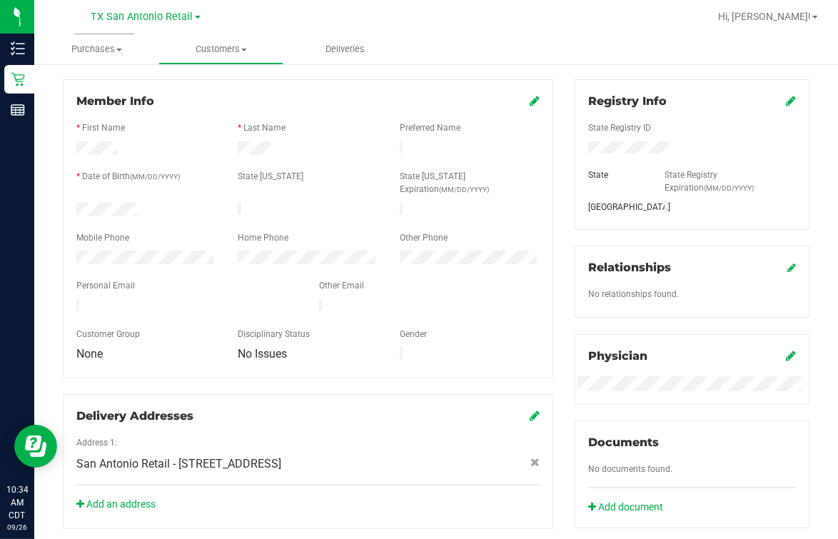
scroll to position [0, 0]
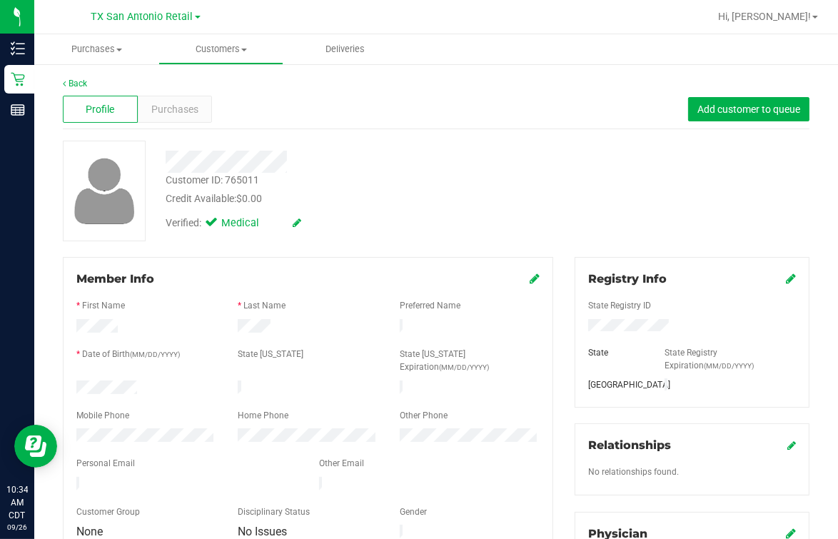
click at [298, 168] on div at bounding box center [347, 162] width 384 height 22
click at [248, 141] on div at bounding box center [347, 157] width 384 height 32
drag, startPoint x: 180, startPoint y: 228, endPoint x: 137, endPoint y: 273, distance: 61.6
click at [180, 231] on div "Verified: Medical" at bounding box center [234, 224] width 136 height 16
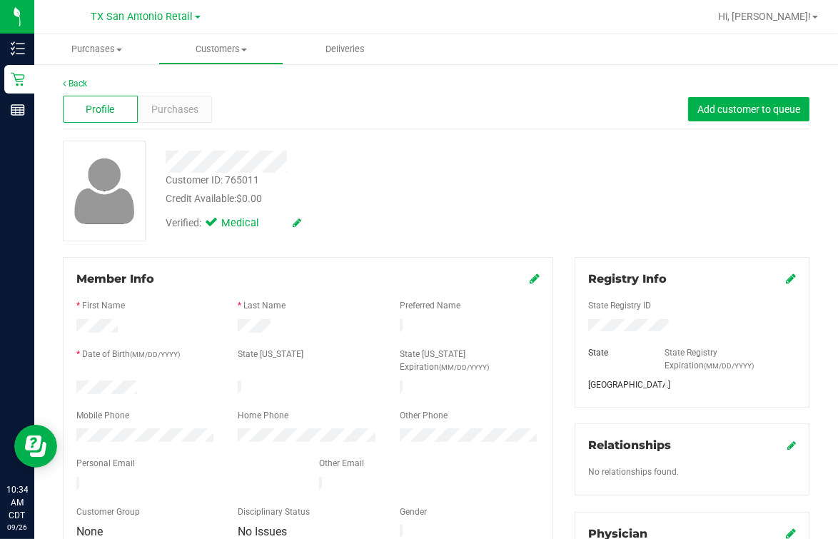
click at [530, 283] on icon at bounding box center [535, 278] width 10 height 11
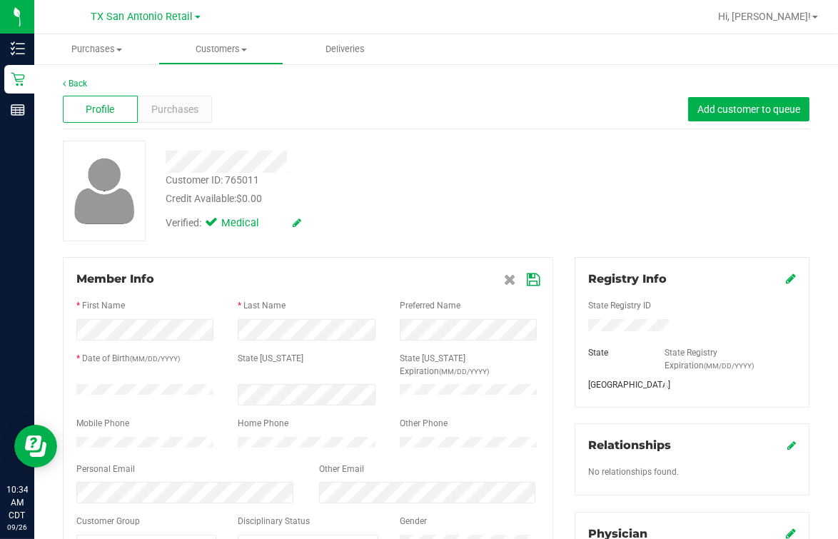
click at [326, 275] on div "Member Info" at bounding box center [307, 279] width 463 height 17
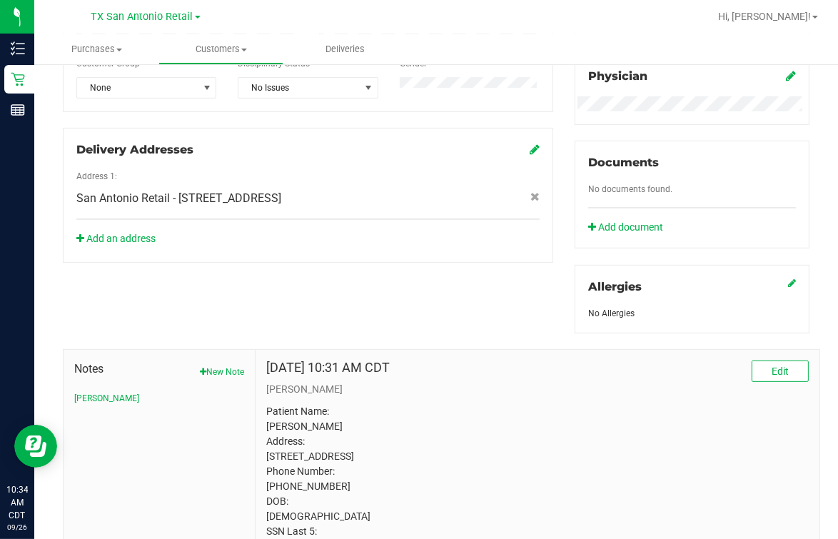
scroll to position [543, 0]
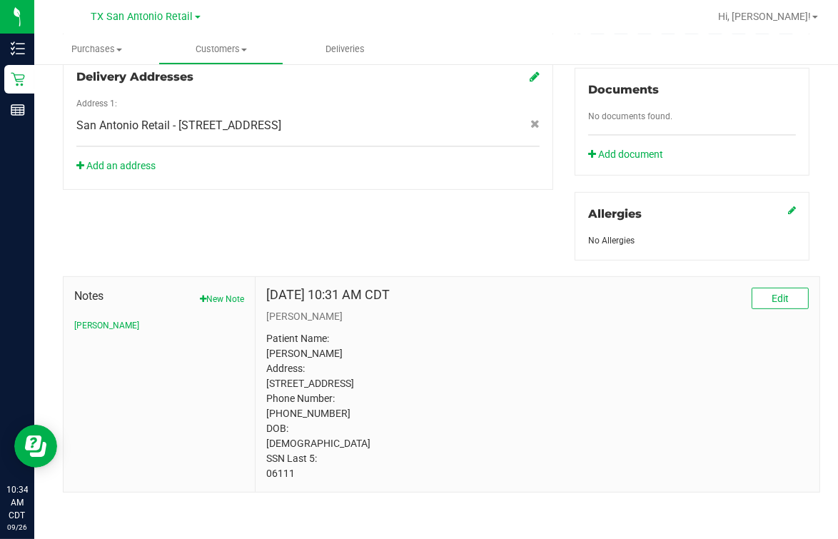
click at [283, 430] on p "Patient Name: [PERSON_NAME] Address: [STREET_ADDRESS] Phone Number: [PHONE_NUMB…" at bounding box center [537, 406] width 543 height 150
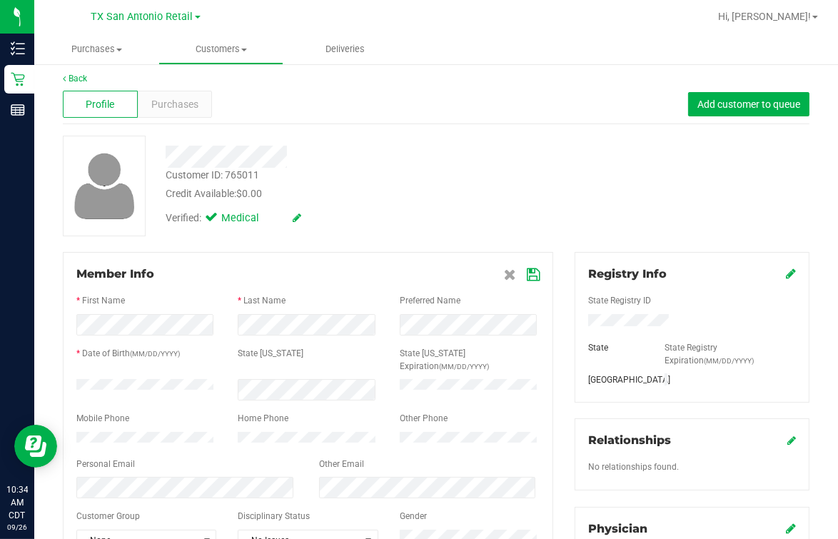
scroll to position [0, 0]
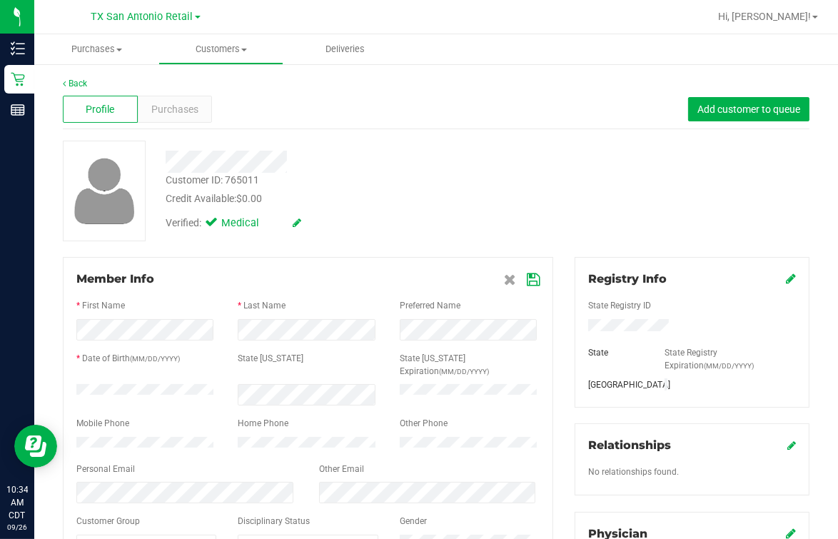
drag, startPoint x: 558, startPoint y: 171, endPoint x: 270, endPoint y: 94, distance: 298.0
click at [558, 171] on div "Customer ID: 765011 Credit Available: $0.00 Verified: Medical" at bounding box center [436, 191] width 768 height 101
click at [84, 84] on link "Back" at bounding box center [75, 84] width 24 height 10
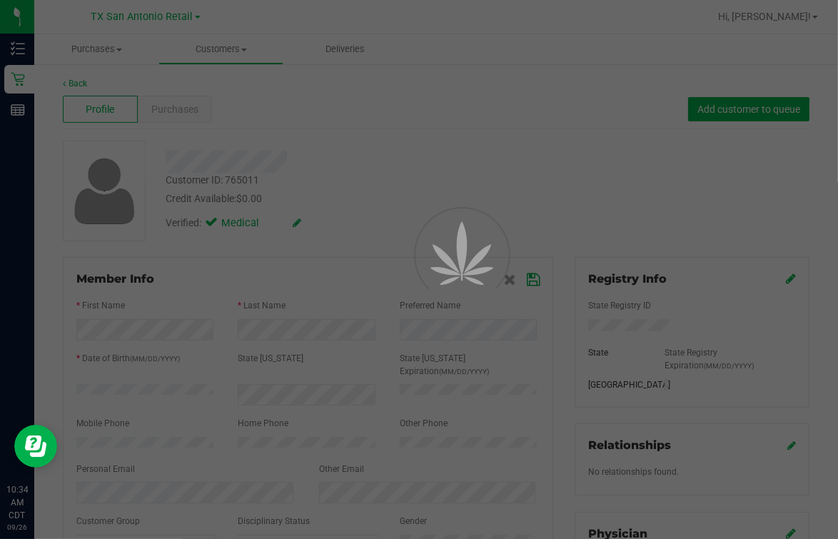
click at [498, 160] on div at bounding box center [419, 269] width 838 height 539
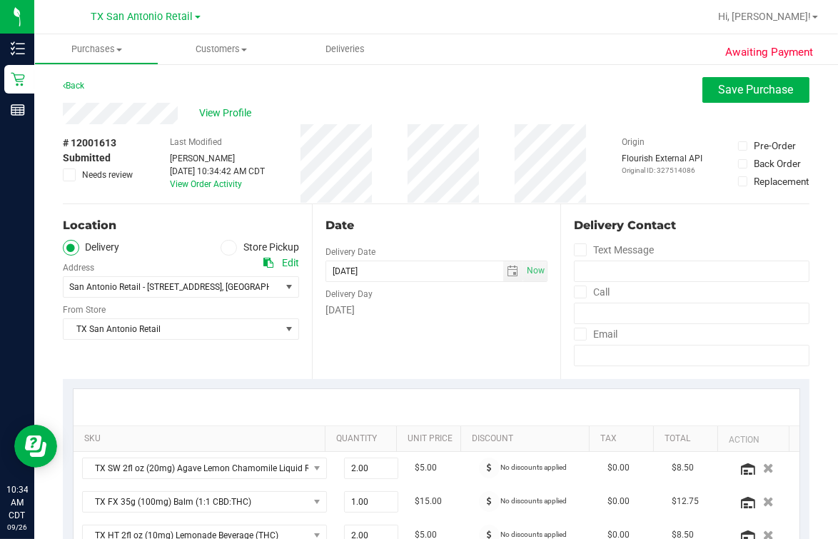
click at [440, 106] on div "View Profile" at bounding box center [436, 113] width 747 height 21
click at [451, 236] on div "Date Delivery Date [DATE] Now [DATE] 07:00 AM Now Delivery Day [DATE]" at bounding box center [436, 291] width 249 height 175
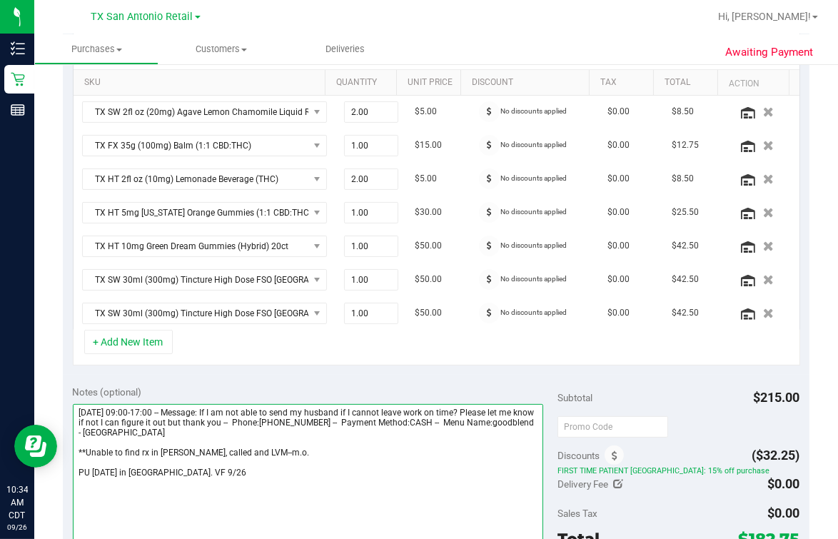
click at [329, 430] on textarea at bounding box center [308, 472] width 470 height 137
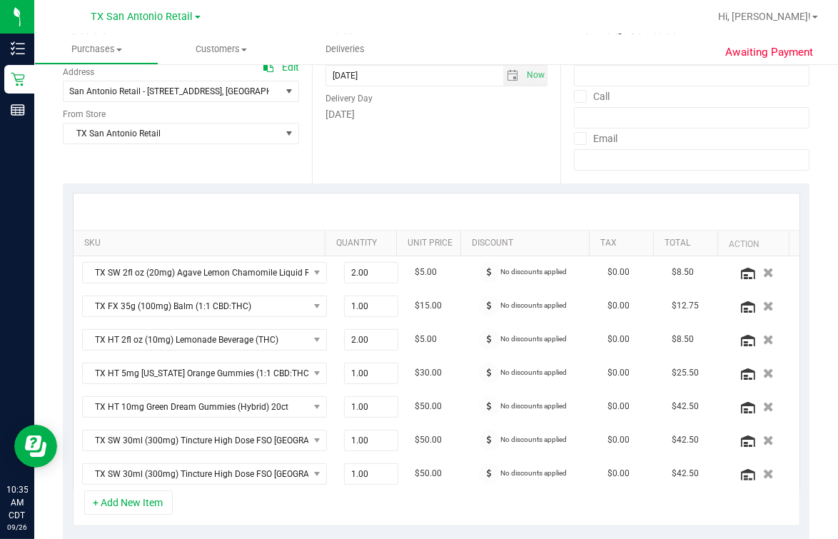
scroll to position [0, 0]
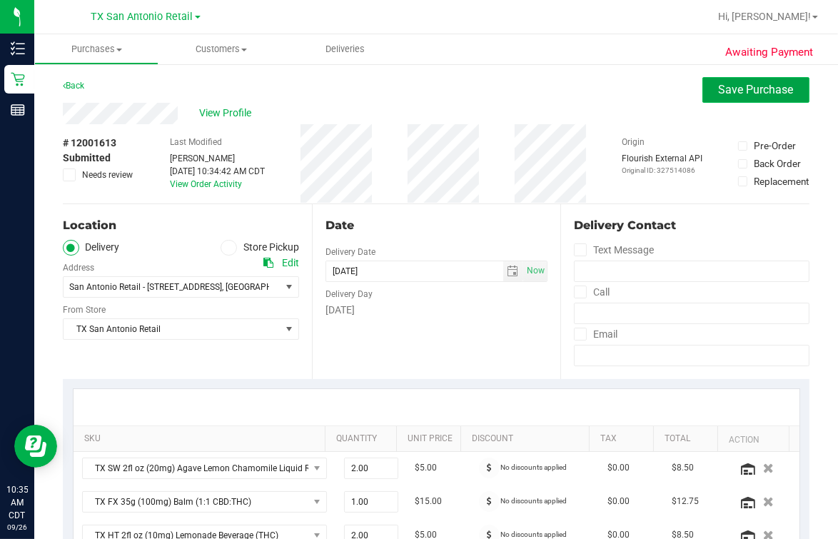
drag, startPoint x: 710, startPoint y: 89, endPoint x: 693, endPoint y: 89, distance: 16.4
click at [670, 88] on span "Save Purchase" at bounding box center [756, 90] width 75 height 14
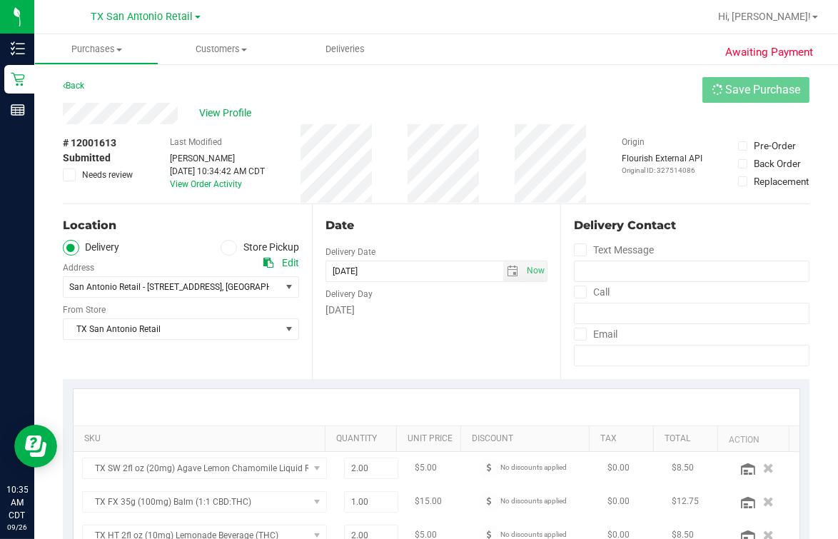
click at [619, 96] on div "Back Save Purchase" at bounding box center [436, 90] width 747 height 26
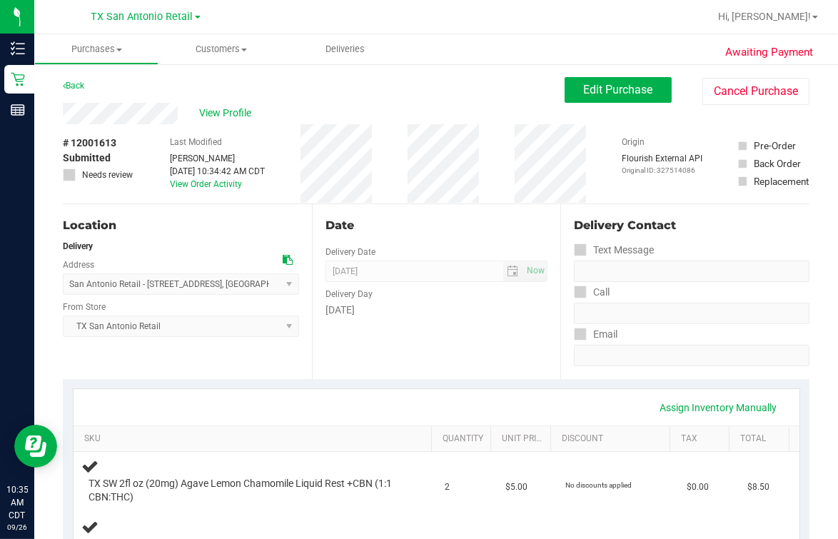
click at [269, 211] on div "Location Delivery Address [GEOGRAPHIC_DATA] Retail - [STREET_ADDRESS] , [GEOGRA…" at bounding box center [187, 291] width 249 height 175
click at [233, 113] on span "View Profile" at bounding box center [227, 113] width 57 height 15
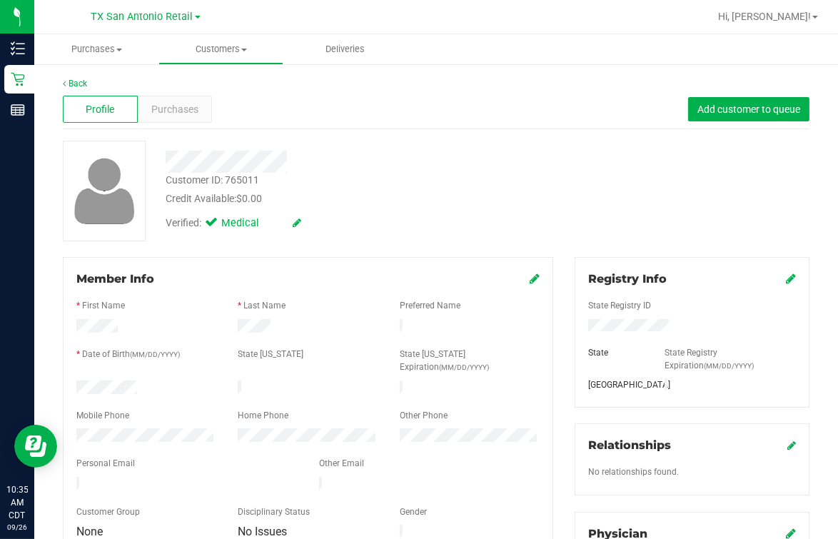
click at [418, 165] on div at bounding box center [347, 162] width 384 height 22
click at [187, 96] on div "Purchases" at bounding box center [175, 109] width 75 height 27
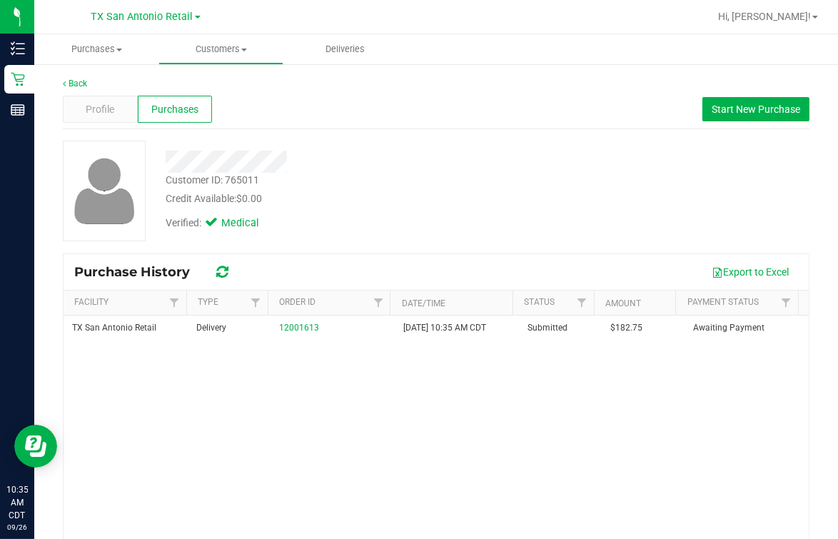
click at [401, 216] on div "Verified: Medical" at bounding box center [347, 221] width 384 height 31
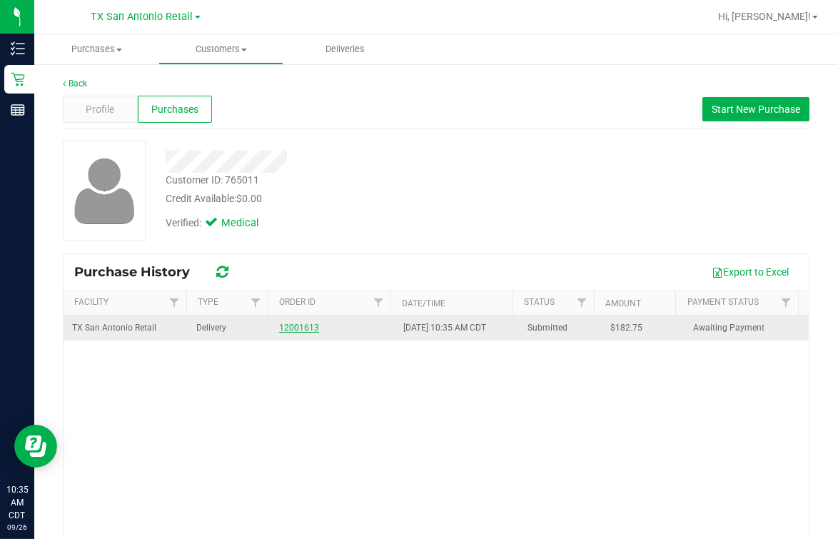
click at [291, 325] on link "12001613" at bounding box center [299, 328] width 40 height 10
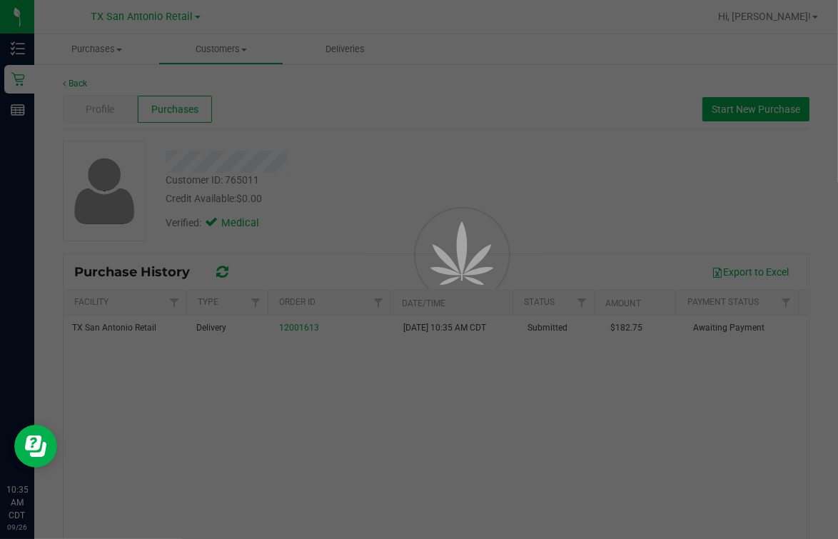
click at [413, 199] on div at bounding box center [440, 252] width 64 height 128
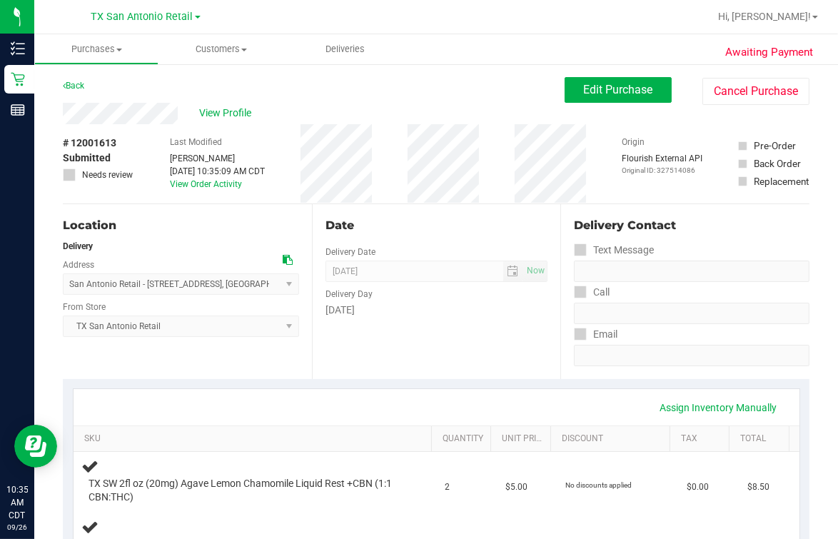
click at [445, 205] on div "Date Delivery Date [DATE] Now [DATE] 07:00 AM Now Delivery Day [DATE]" at bounding box center [436, 291] width 249 height 175
click at [390, 135] on div "# 12001613 Submitted Needs review Last Modified [PERSON_NAME] [DATE] 10:35:09 A…" at bounding box center [436, 163] width 747 height 79
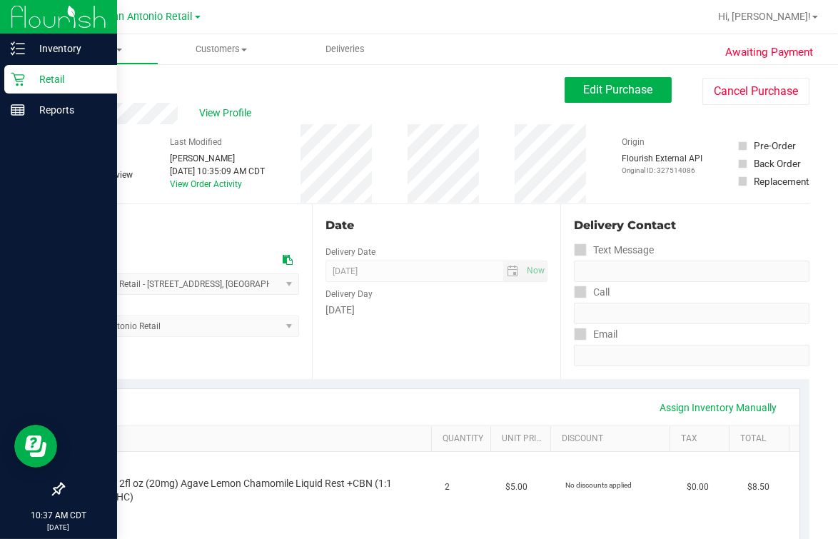
drag, startPoint x: 26, startPoint y: 80, endPoint x: 40, endPoint y: 77, distance: 14.6
click at [26, 80] on p "Retail" at bounding box center [68, 79] width 86 height 17
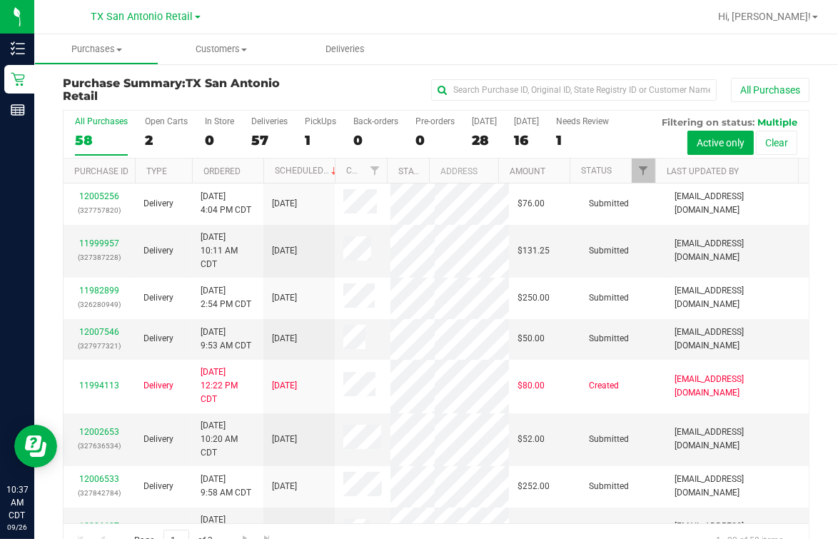
click at [142, 141] on div "All Purchases 58 Open Carts 2 In Store 0 Deliveries 57 PickUps 1 Back-orders 0 …" at bounding box center [436, 135] width 745 height 48
click at [161, 146] on div "2" at bounding box center [166, 140] width 43 height 16
click at [0, 0] on input "Open Carts 2" at bounding box center [0, 0] width 0 height 0
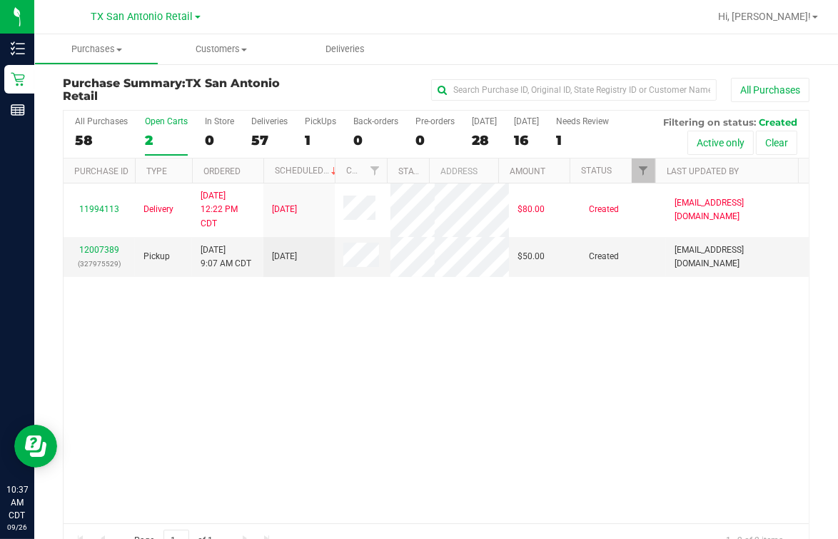
drag, startPoint x: 262, startPoint y: 323, endPoint x: 239, endPoint y: 321, distance: 22.9
click at [262, 325] on div "11994113 Delivery [DATE] 12:22 PM CDT 9/30/2025 $80.00 Created [EMAIL_ADDRESS][…" at bounding box center [436, 353] width 745 height 340
drag, startPoint x: 446, startPoint y: 413, endPoint x: 439, endPoint y: 399, distance: 15.3
click at [448, 413] on div "11994113 Delivery [DATE] 12:22 PM CDT 9/30/2025 $80.00 Created [EMAIL_ADDRESS][…" at bounding box center [436, 353] width 745 height 340
click at [168, 20] on span "TX San Antonio Retail" at bounding box center [142, 17] width 102 height 13
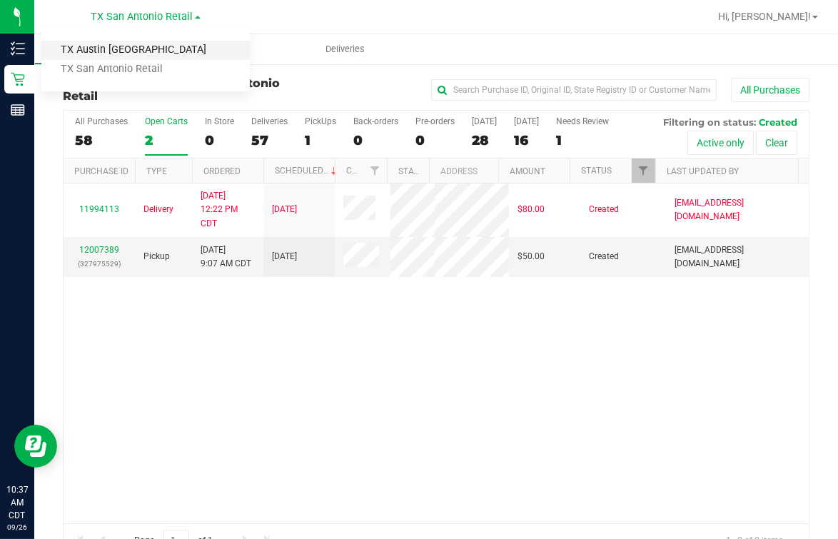
click at [119, 46] on link "TX Austin [GEOGRAPHIC_DATA]" at bounding box center [145, 50] width 208 height 19
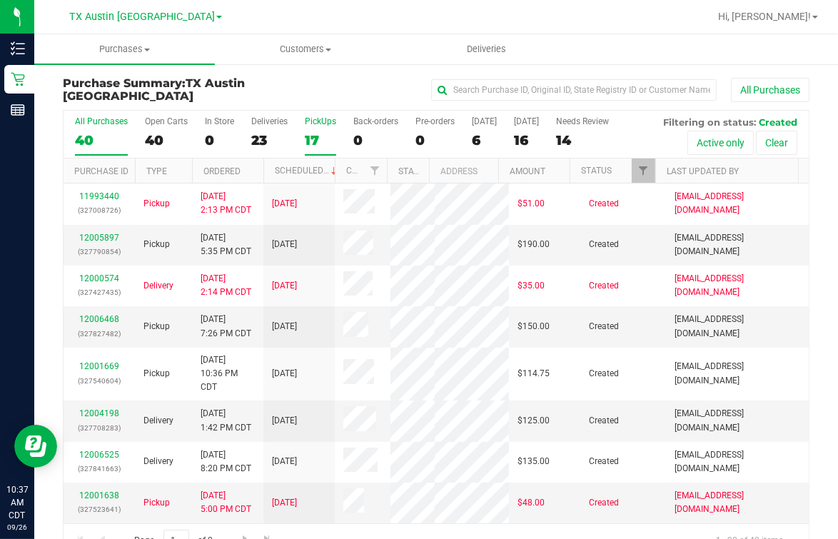
click at [309, 122] on div "PickUps" at bounding box center [320, 121] width 31 height 10
click at [0, 0] on input "PickUps 17" at bounding box center [0, 0] width 0 height 0
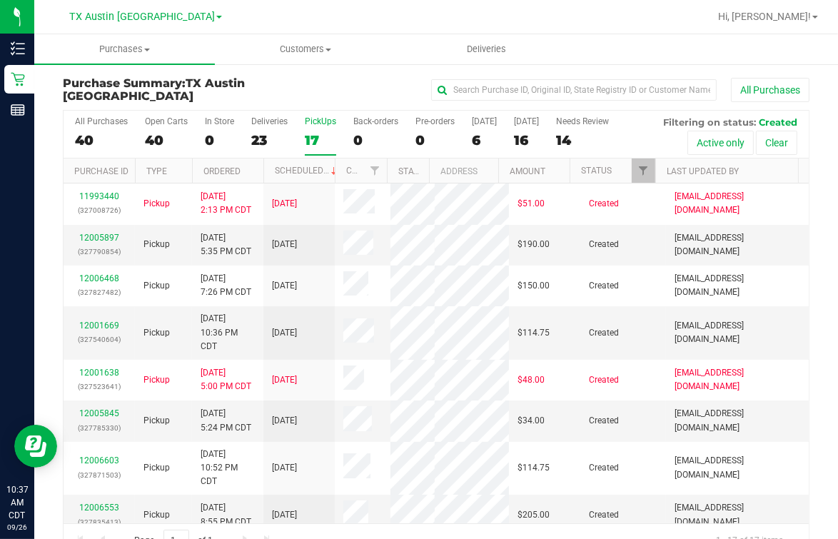
click at [378, 21] on div at bounding box center [482, 17] width 453 height 28
click at [314, 132] on div "17" at bounding box center [320, 140] width 31 height 16
click at [0, 0] on input "PickUps 17" at bounding box center [0, 0] width 0 height 0
click at [95, 258] on div "12005897 (327790854)" at bounding box center [99, 244] width 54 height 27
click at [76, 258] on div "12005897 (327790854)" at bounding box center [99, 244] width 54 height 27
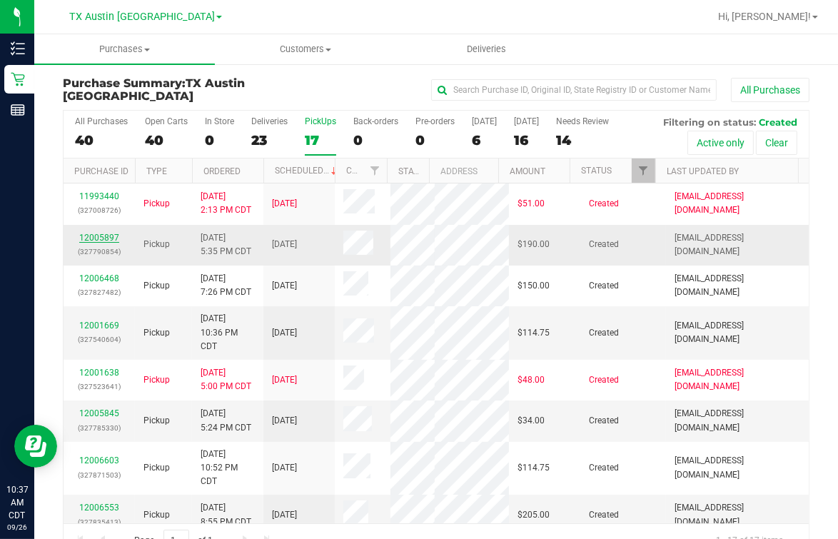
click at [105, 243] on link "12005897" at bounding box center [99, 238] width 40 height 10
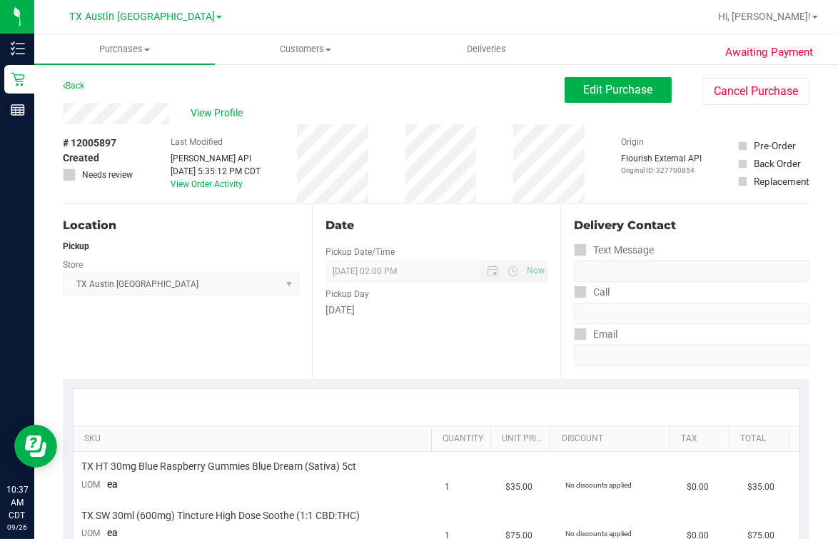
click at [153, 89] on div "Back Edit Purchase Cancel Purchase" at bounding box center [436, 90] width 747 height 26
click at [211, 112] on span "View Profile" at bounding box center [219, 113] width 57 height 15
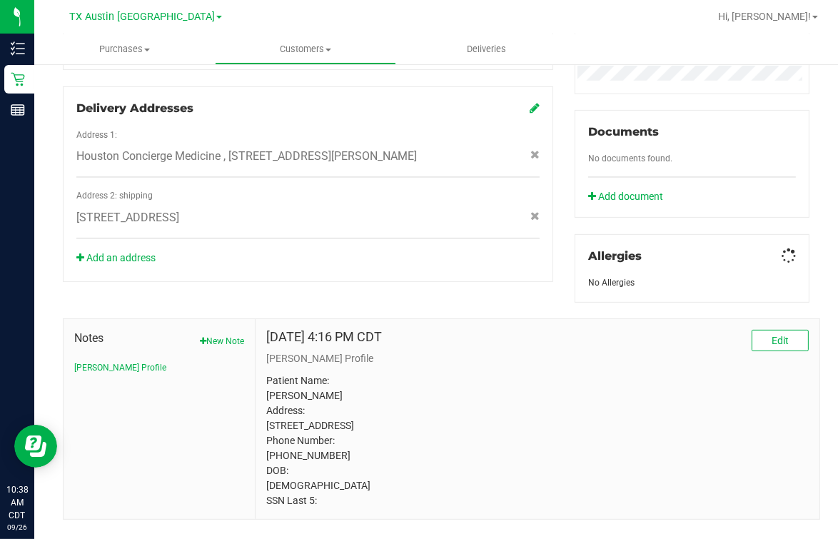
scroll to position [513, 0]
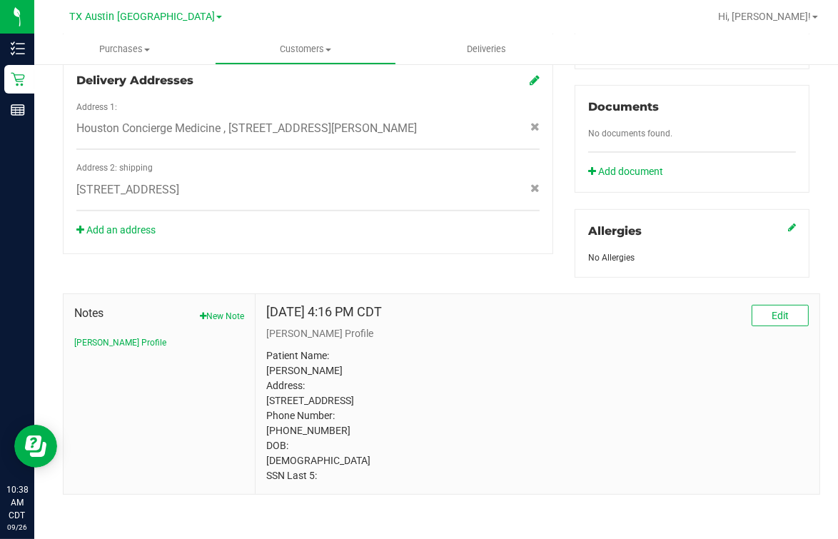
click at [303, 430] on p "Patient Name: [PERSON_NAME] Address: [STREET_ADDRESS] Phone Number: [PHONE_NUMB…" at bounding box center [537, 415] width 543 height 135
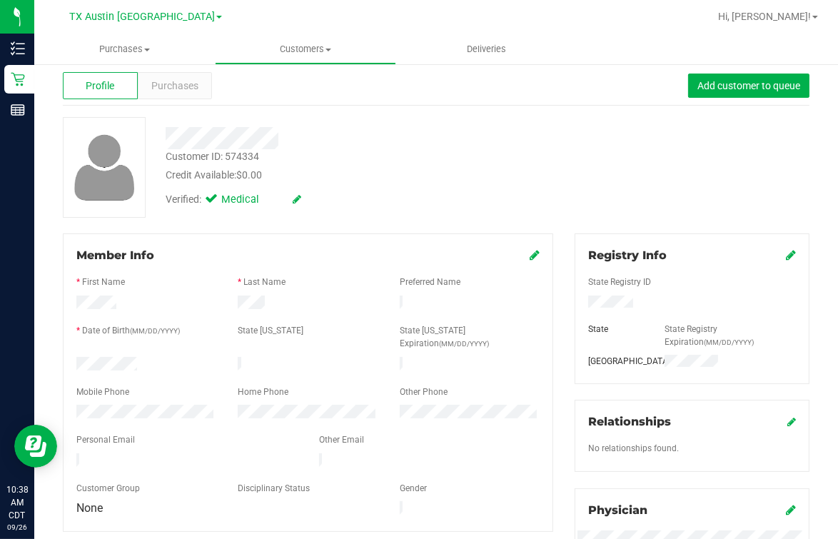
scroll to position [0, 0]
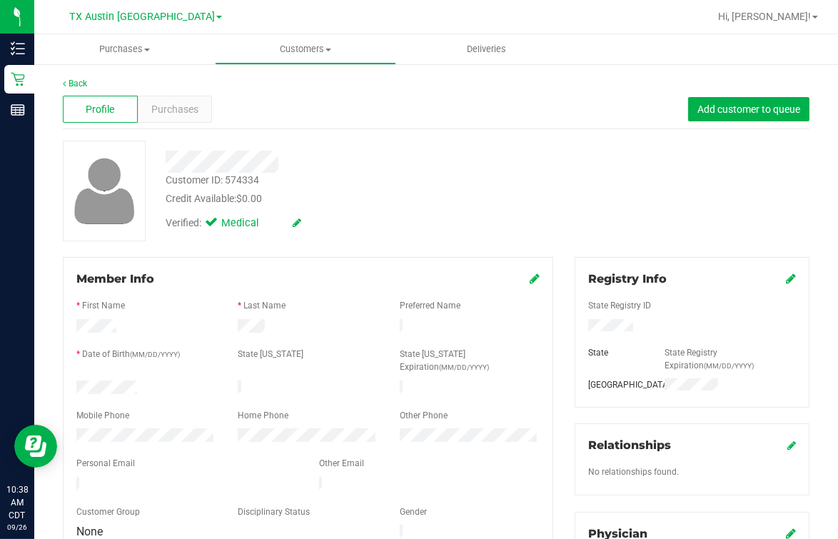
drag, startPoint x: 701, startPoint y: 167, endPoint x: 777, endPoint y: 161, distance: 75.9
click at [670, 167] on div "Customer ID: 574334 Credit Available: $0.00 Verified: Medical" at bounding box center [436, 191] width 768 height 101
click at [408, 220] on div "Verified: Medical" at bounding box center [347, 221] width 384 height 31
drag, startPoint x: 435, startPoint y: 263, endPoint x: 473, endPoint y: 261, distance: 37.9
click at [433, 264] on div "Member Info * First Name * Last Name Preferred Name * Date of Birth (MM/DD/YYYY…" at bounding box center [308, 406] width 490 height 298
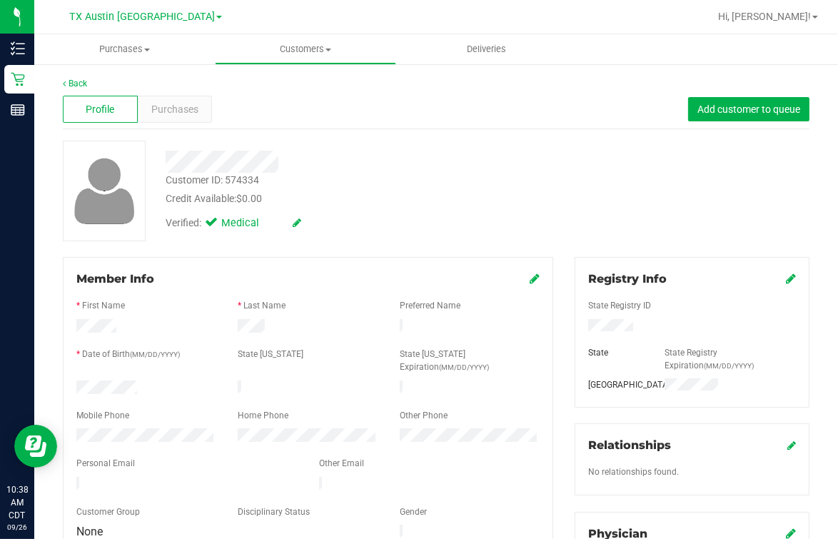
click at [670, 226] on div "Customer ID: 574334 Credit Available: $0.00 Verified: Medical" at bounding box center [436, 191] width 768 height 101
drag, startPoint x: 498, startPoint y: 198, endPoint x: 581, endPoint y: 204, distance: 83.7
click at [498, 198] on div "Credit Available: $0.00" at bounding box center [347, 198] width 363 height 15
click at [560, 167] on div "Customer ID: 574334 Credit Available: $0.00 Verified: Medical" at bounding box center [436, 191] width 768 height 101
click at [520, 170] on div at bounding box center [347, 162] width 384 height 22
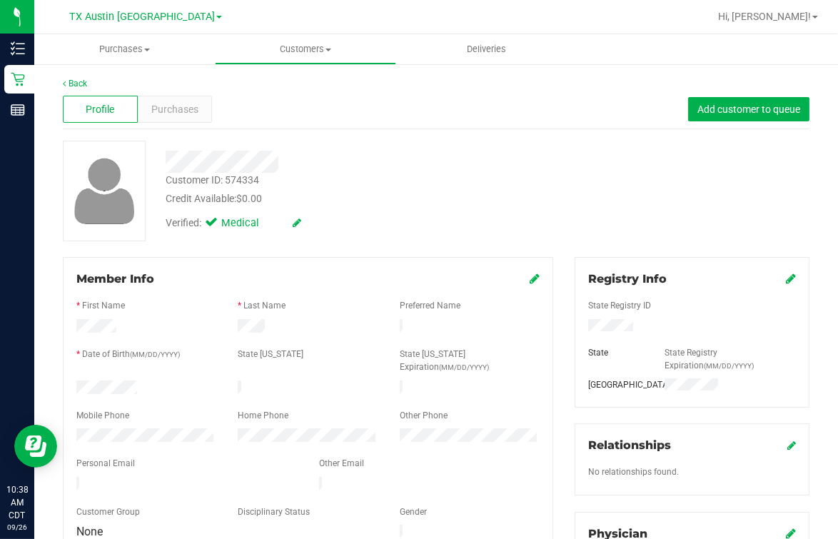
click at [594, 303] on label "State Registry ID" at bounding box center [619, 305] width 63 height 13
click at [552, 244] on div "Back Profile Purchases Add customer to queue Customer ID: 574334 Credit Availab…" at bounding box center [436, 542] width 747 height 931
click at [670, 186] on div "Customer ID: 574334 Credit Available: $0.00 Verified: Medical" at bounding box center [436, 191] width 768 height 101
click at [578, 191] on div "Customer ID: 574334 Credit Available: $0.00 Verified: Medical" at bounding box center [436, 191] width 768 height 101
click at [356, 151] on div at bounding box center [347, 162] width 384 height 22
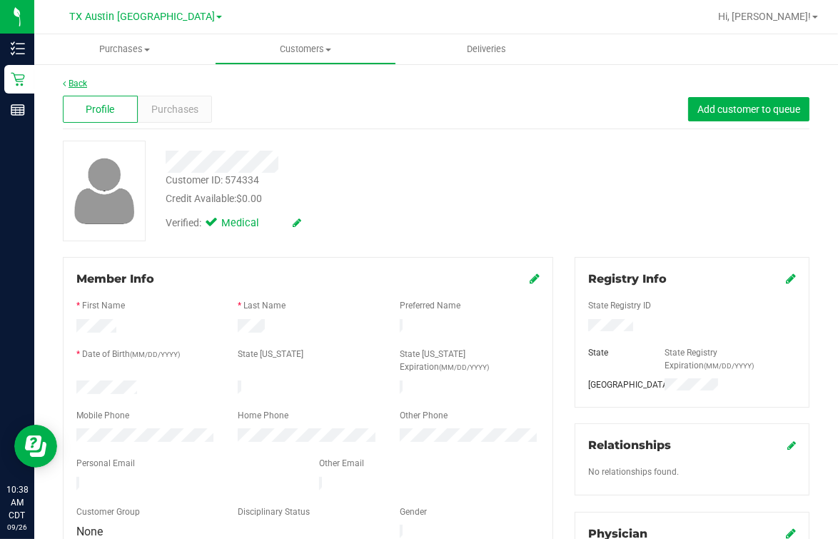
click at [79, 79] on link "Back" at bounding box center [75, 84] width 24 height 10
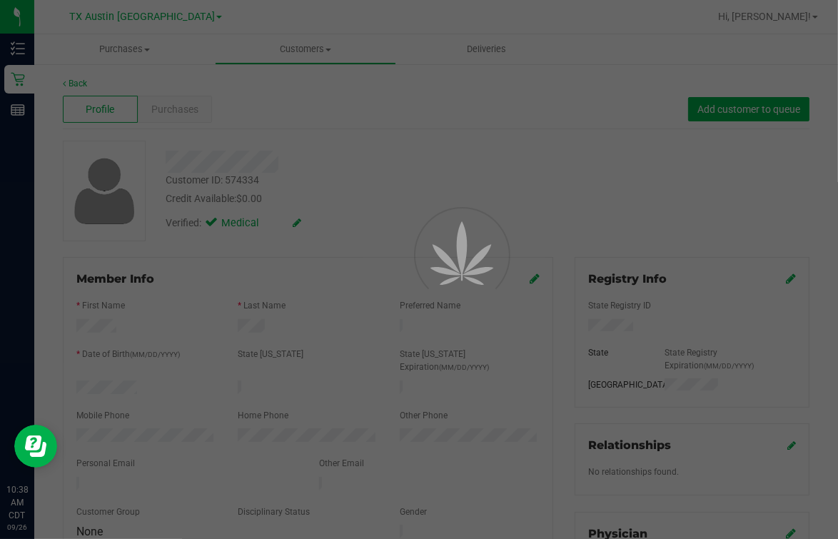
click at [483, 178] on div at bounding box center [419, 269] width 838 height 539
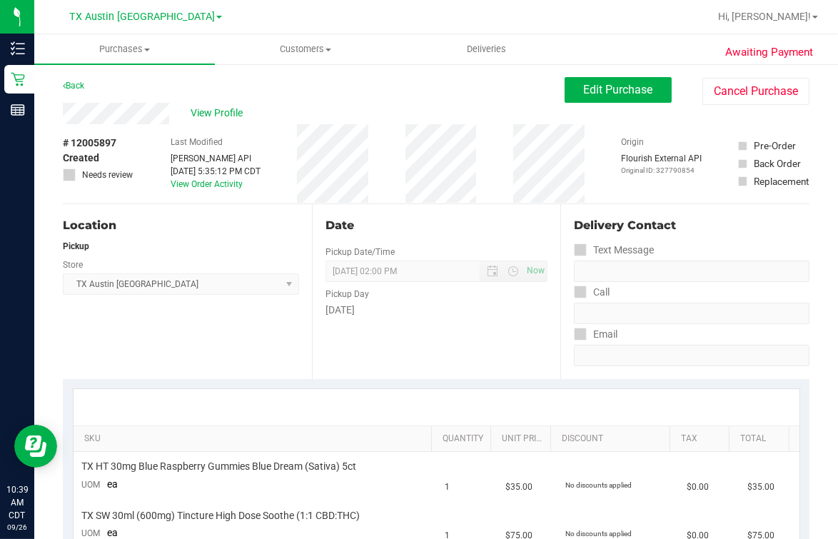
click at [428, 226] on div "Date" at bounding box center [437, 225] width 223 height 17
click at [226, 245] on div "Pickup" at bounding box center [181, 246] width 236 height 13
click at [226, 115] on span "View Profile" at bounding box center [219, 113] width 57 height 15
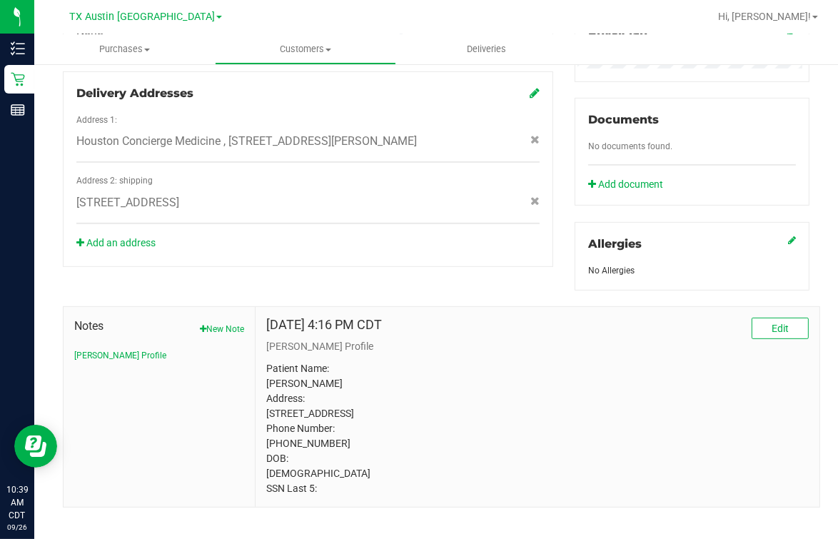
scroll to position [528, 0]
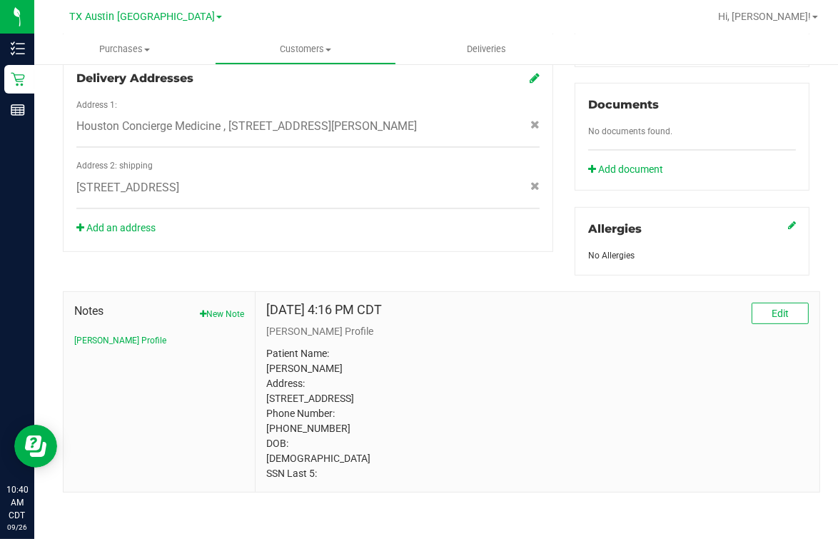
click at [326, 399] on p "Patient Name: [PERSON_NAME] Address: [STREET_ADDRESS] Phone Number: [PHONE_NUMB…" at bounding box center [537, 413] width 543 height 135
drag, startPoint x: 334, startPoint y: 351, endPoint x: 319, endPoint y: 362, distance: 18.8
click at [335, 351] on p "Patient Name: [PERSON_NAME] Address: [STREET_ADDRESS] Phone Number: [PHONE_NUMB…" at bounding box center [537, 413] width 543 height 135
click at [302, 425] on p "Patient Name: [PERSON_NAME] Address: [STREET_ADDRESS] Phone Number: [PHONE_NUMB…" at bounding box center [537, 413] width 543 height 135
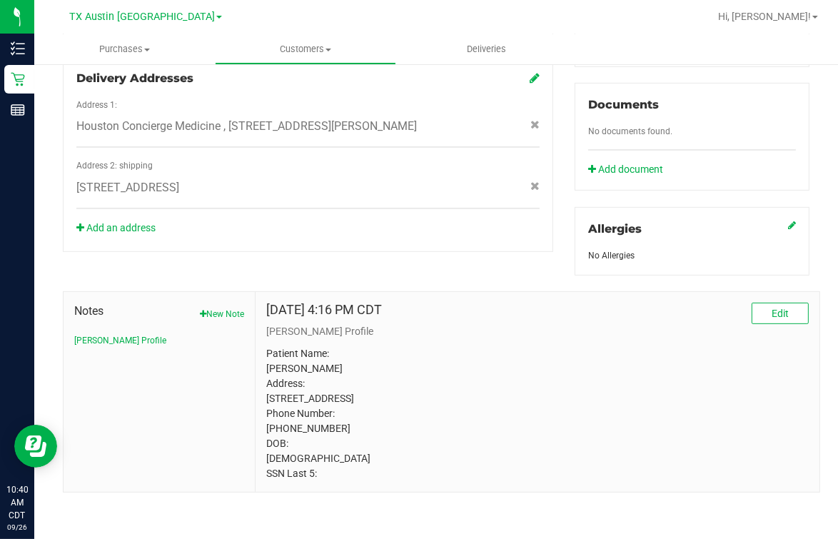
click at [303, 425] on p "Patient Name: [PERSON_NAME] Address: [STREET_ADDRESS] Phone Number: [PHONE_NUMB…" at bounding box center [537, 413] width 543 height 135
click at [304, 425] on p "Patient Name: [PERSON_NAME] Address: [STREET_ADDRESS] Phone Number: [PHONE_NUMB…" at bounding box center [537, 413] width 543 height 135
click at [308, 425] on p "Patient Name: [PERSON_NAME] Address: [STREET_ADDRESS] Phone Number: [PHONE_NUMB…" at bounding box center [537, 413] width 543 height 135
click at [537, 346] on p "Patient Name: [PERSON_NAME] Address: [STREET_ADDRESS] Phone Number: [PHONE_NUMB…" at bounding box center [537, 413] width 543 height 135
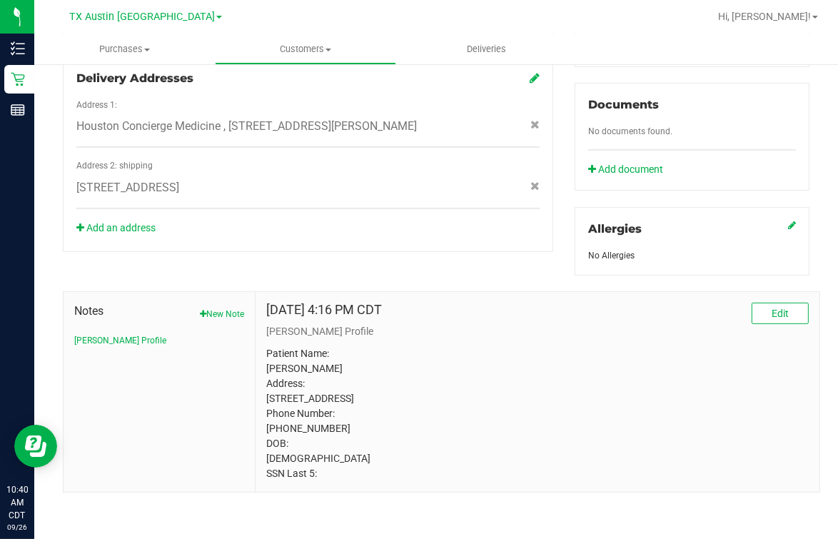
click at [550, 346] on p "Patient Name: [PERSON_NAME] Address: [STREET_ADDRESS] Phone Number: [PHONE_NUMB…" at bounding box center [537, 413] width 543 height 135
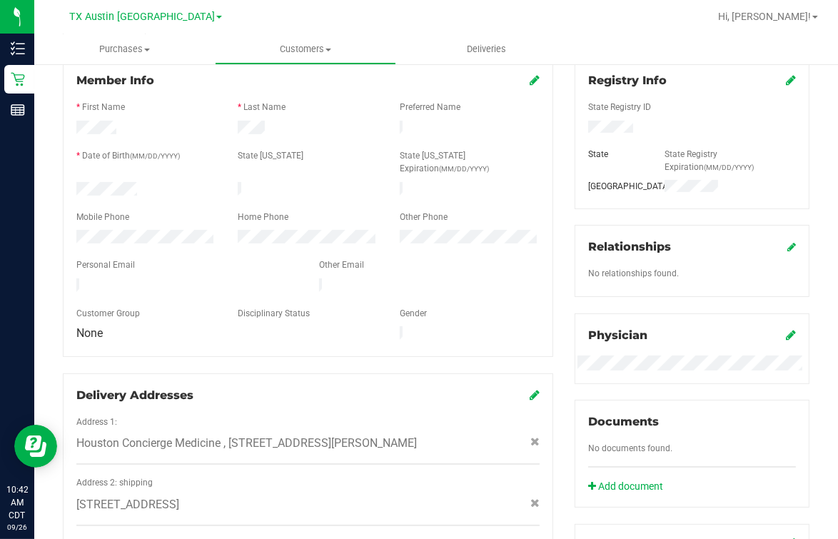
scroll to position [0, 0]
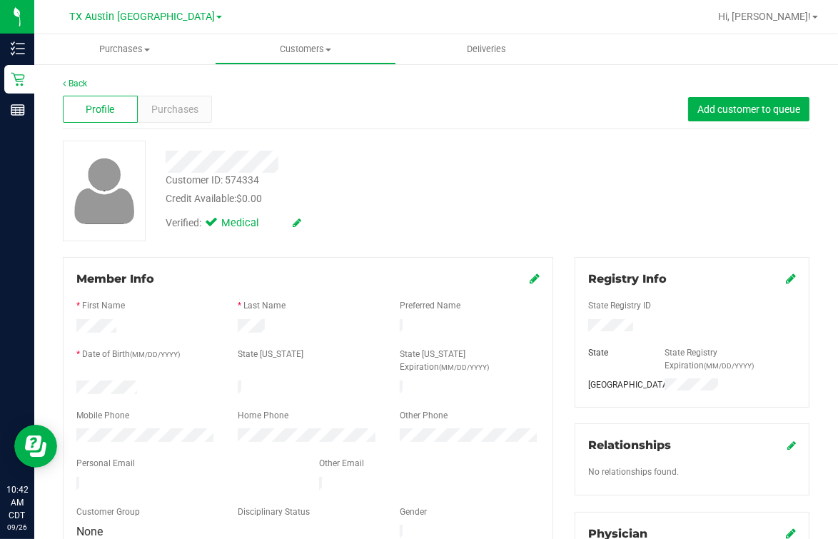
click at [420, 188] on div "Customer ID: 574334 Credit Available: $0.00" at bounding box center [347, 190] width 384 height 34
click at [502, 254] on div "Back Profile Purchases Add customer to queue Customer ID: 574334 Credit Availab…" at bounding box center [436, 542] width 747 height 931
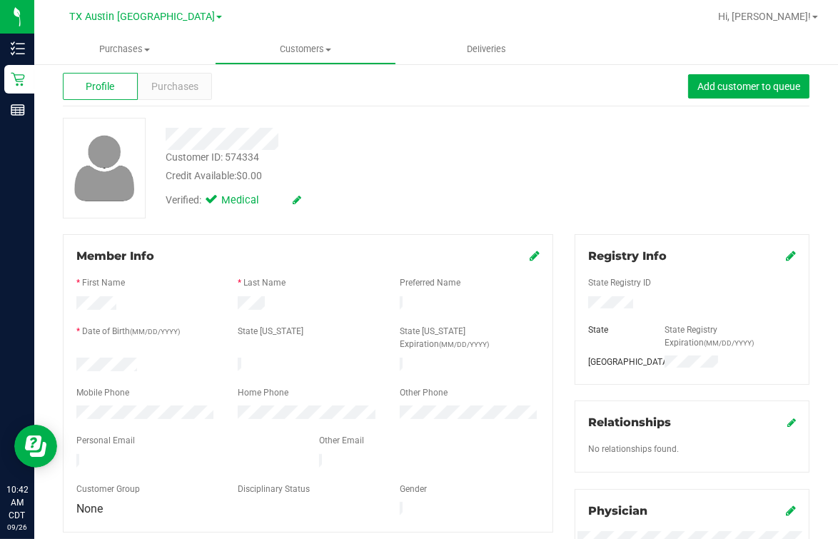
scroll to position [89, 0]
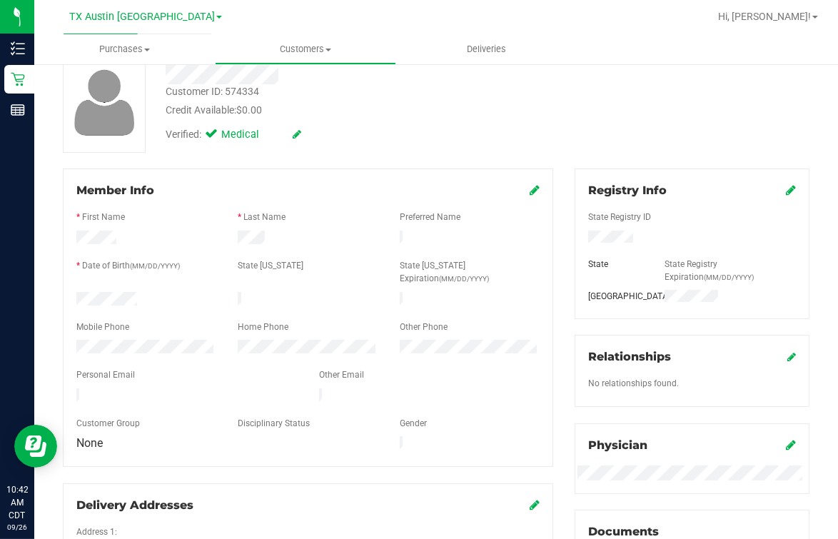
click at [523, 134] on div "Verified: Medical" at bounding box center [347, 133] width 384 height 31
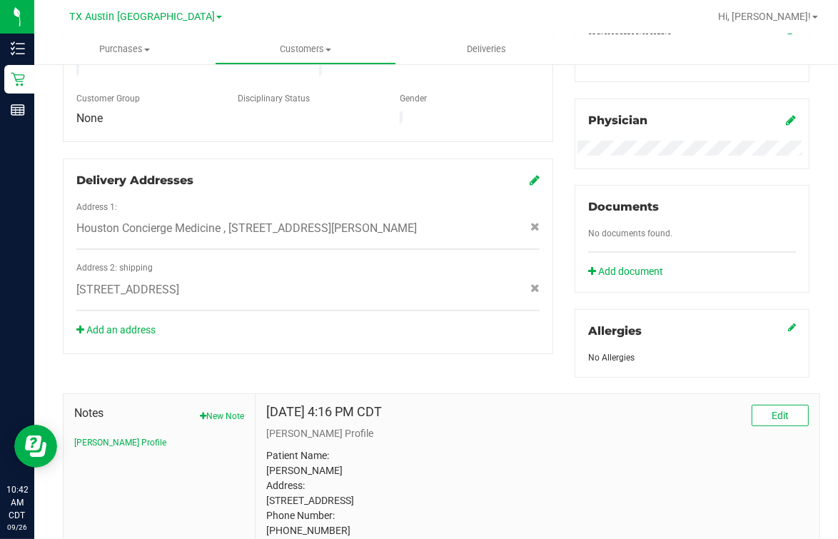
scroll to position [528, 0]
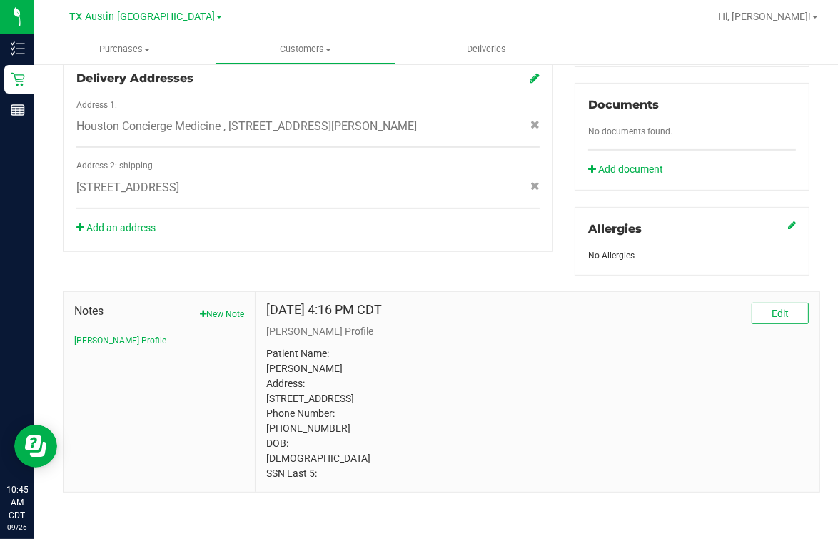
click at [378, 276] on div "Notes New Note [PERSON_NAME] Profile [DATE] 4:16 PM CDT Edit [PERSON_NAME] Prof…" at bounding box center [436, 385] width 768 height 218
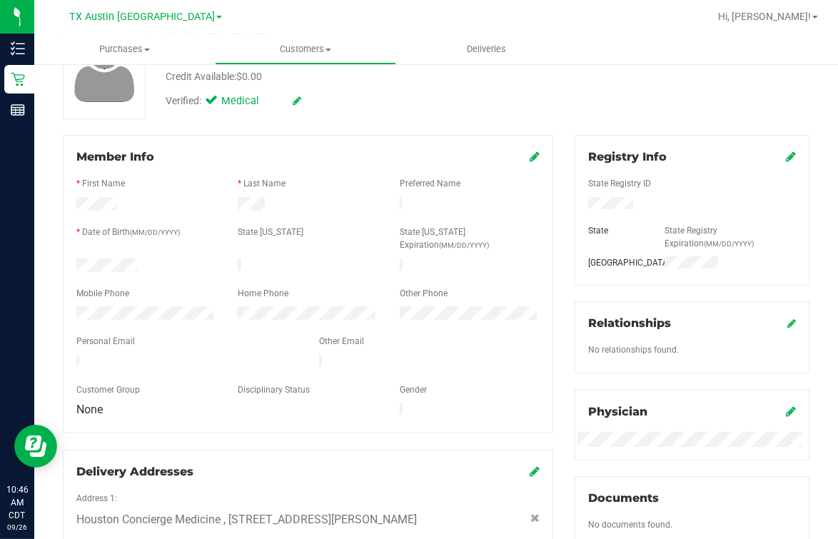
scroll to position [0, 0]
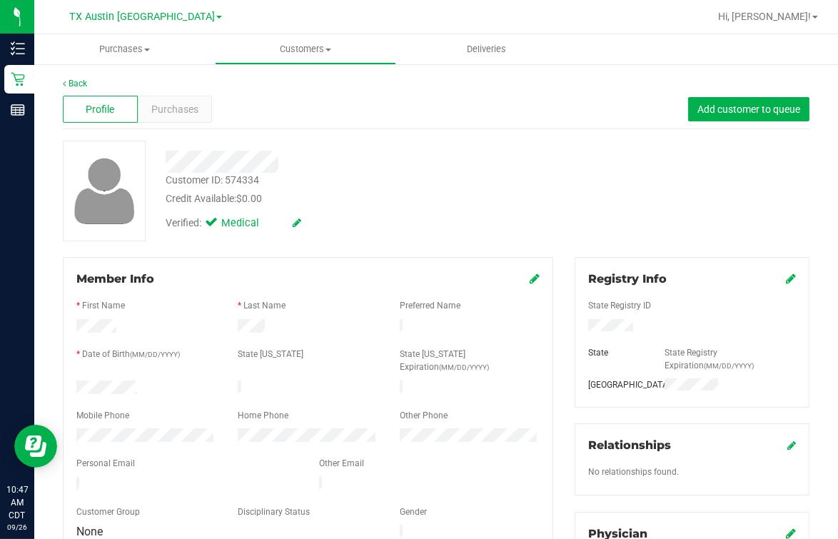
click at [410, 246] on div "Back Profile Purchases Add customer to queue Customer ID: 574334 Credit Availab…" at bounding box center [436, 542] width 747 height 931
click at [538, 193] on div "Customer ID: 574334 Credit Available: $0.00 Verified: Medical" at bounding box center [436, 191] width 768 height 101
click at [425, 153] on div at bounding box center [347, 162] width 384 height 22
click at [460, 207] on div "Verified: Medical" at bounding box center [347, 221] width 384 height 31
click at [439, 156] on div at bounding box center [347, 162] width 384 height 22
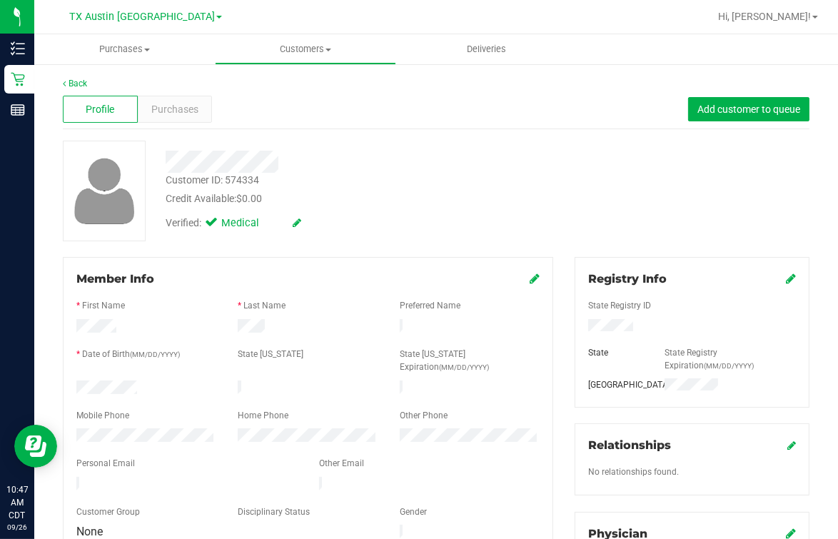
click at [414, 96] on div "Profile Purchases Add customer to queue" at bounding box center [436, 109] width 747 height 39
click at [69, 85] on link "Back" at bounding box center [75, 84] width 24 height 10
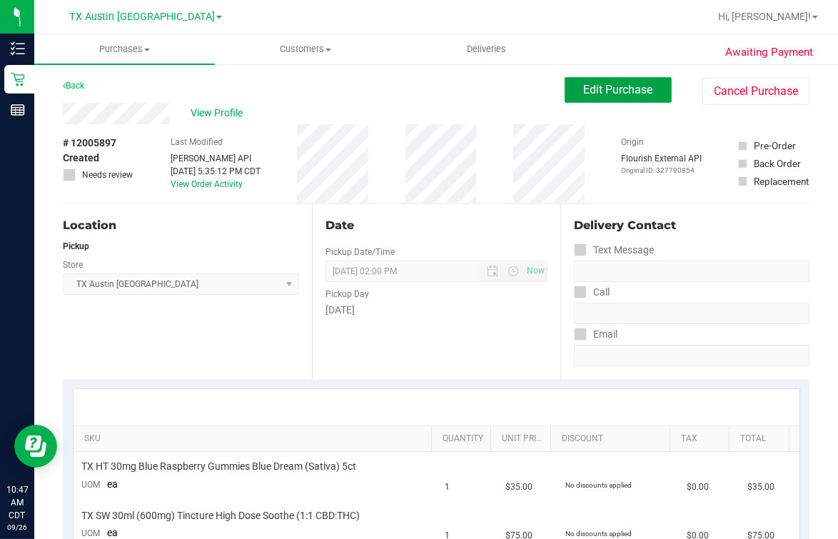
click at [584, 83] on span "Edit Purchase" at bounding box center [618, 90] width 69 height 14
click at [487, 105] on div "View Profile" at bounding box center [314, 113] width 502 height 21
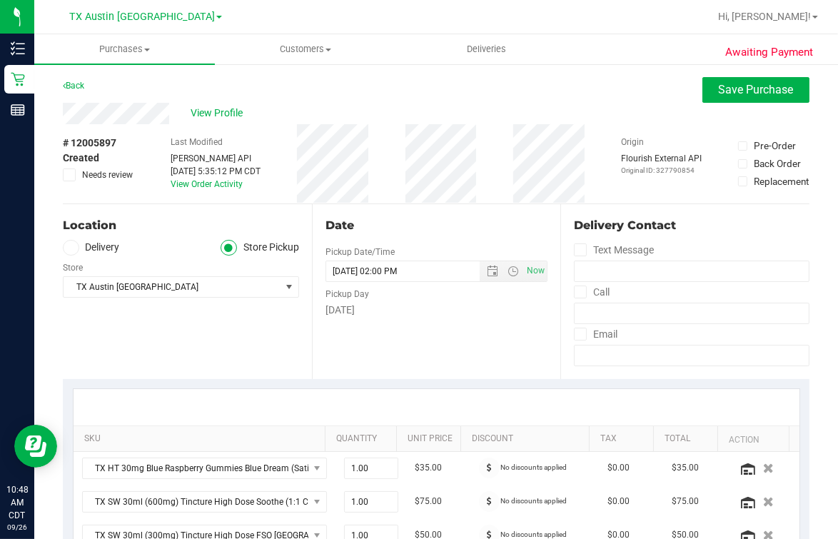
click at [76, 251] on span at bounding box center [71, 248] width 16 height 16
click at [0, 0] on input "Delivery" at bounding box center [0, 0] width 0 height 0
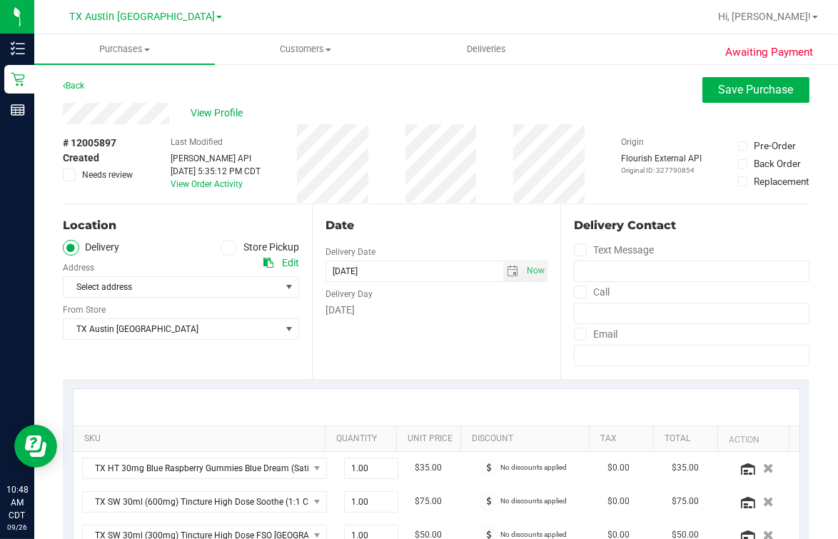
click at [155, 238] on div "Location Delivery Store Pickup Address Edit Select address Select address Houst…" at bounding box center [187, 291] width 249 height 175
click at [155, 279] on span "Select address" at bounding box center [167, 287] width 206 height 20
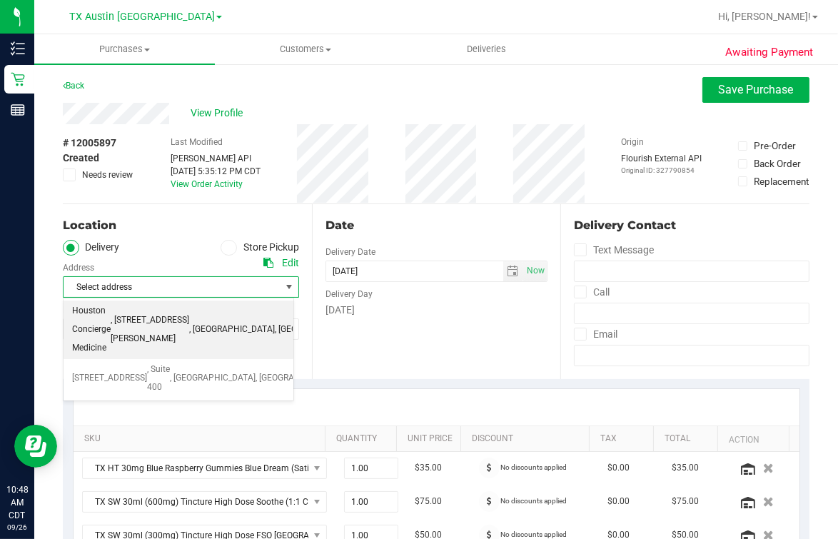
click at [232, 322] on span ", [GEOGRAPHIC_DATA]" at bounding box center [232, 330] width 86 height 19
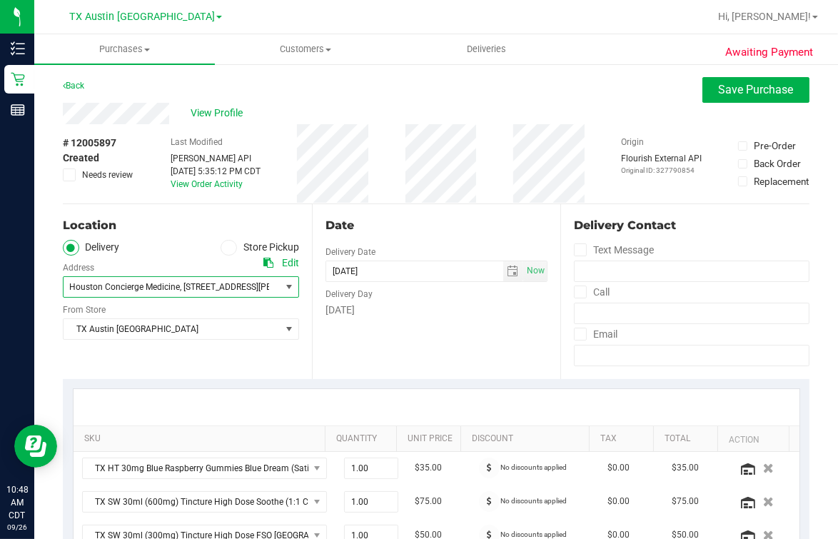
click at [381, 352] on div "Date Delivery Date [DATE] Now [DATE] 02:00 PM Now Delivery Day [DATE]" at bounding box center [436, 291] width 249 height 175
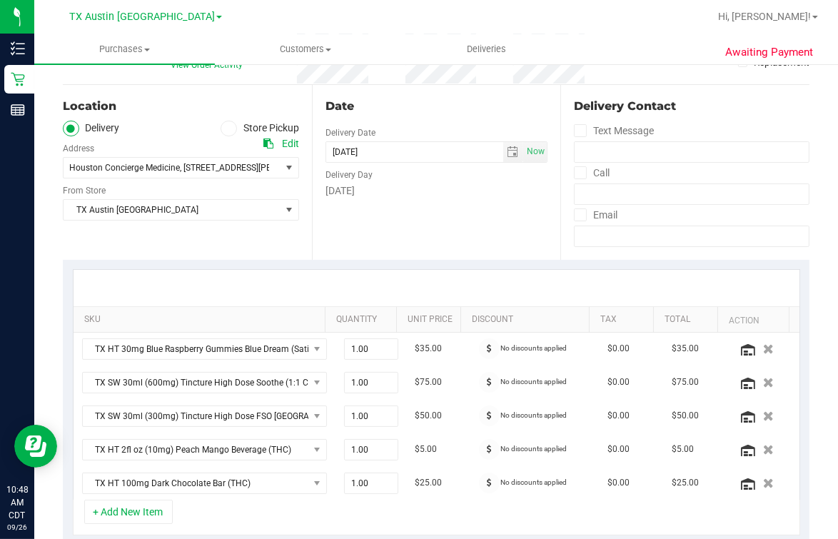
scroll to position [268, 0]
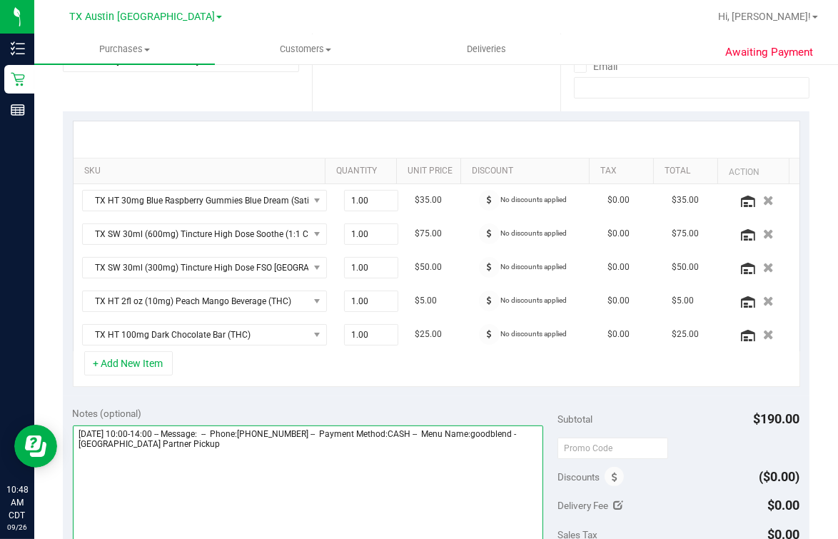
click at [329, 430] on textarea at bounding box center [308, 493] width 470 height 137
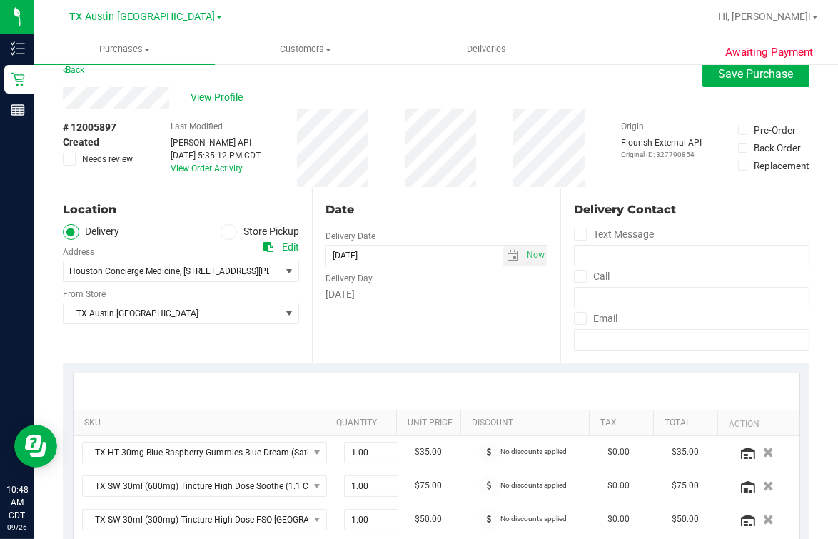
scroll to position [0, 0]
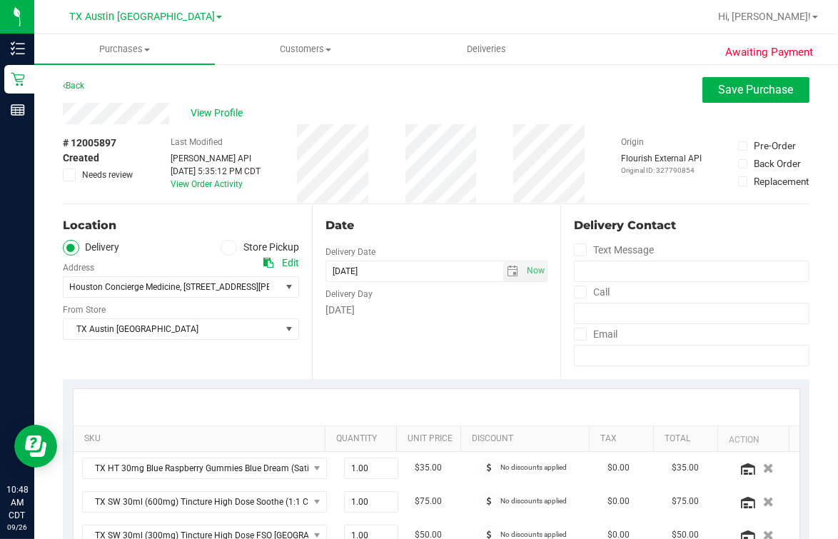
type textarea "[DATE] 10:00-14:00 -- Message: -- Phone:[PHONE_NUMBER] -- Payment Method:CASH -…"
drag, startPoint x: 66, startPoint y: 173, endPoint x: 259, endPoint y: 138, distance: 196.0
click at [66, 175] on icon at bounding box center [69, 175] width 9 height 0
click at [0, 0] on input "Needs review" at bounding box center [0, 0] width 0 height 0
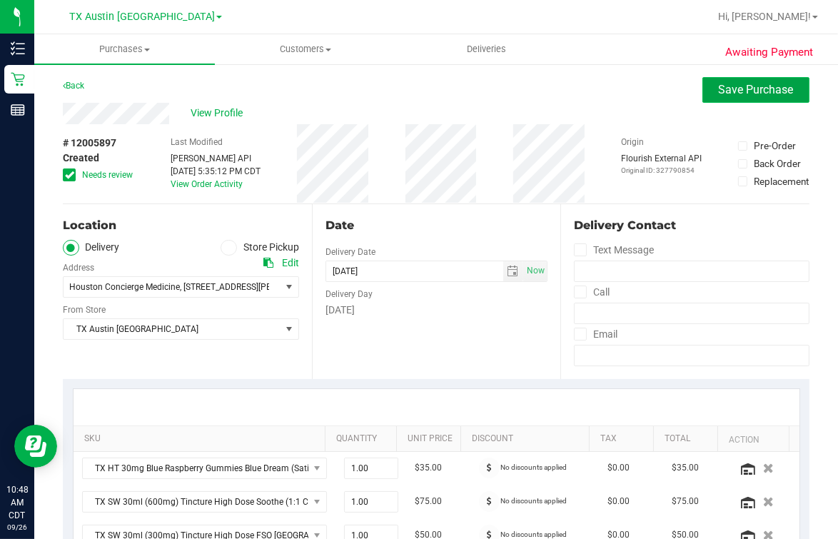
click at [670, 101] on button "Save Purchase" at bounding box center [755, 90] width 107 height 26
click at [532, 106] on div "View Profile" at bounding box center [436, 113] width 747 height 21
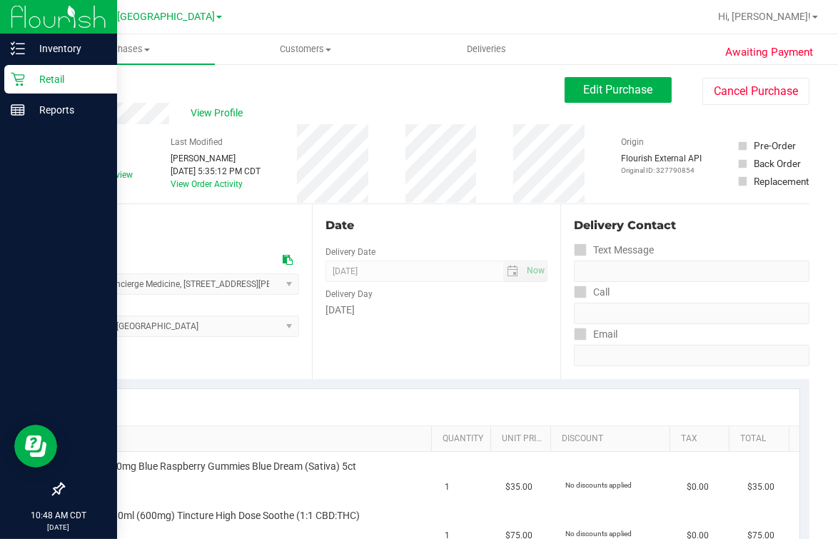
drag, startPoint x: 24, startPoint y: 84, endPoint x: 45, endPoint y: 89, distance: 21.5
click at [25, 84] on p "Retail" at bounding box center [68, 79] width 86 height 17
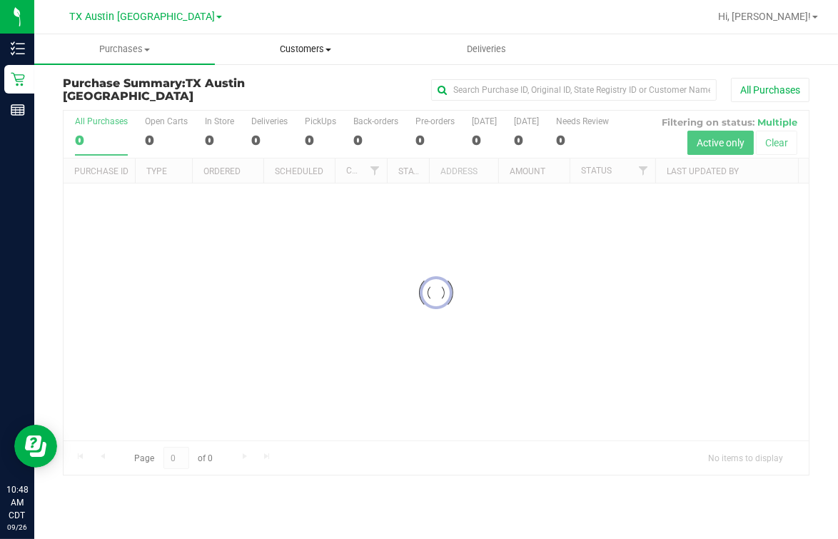
click at [298, 46] on span "Customers" at bounding box center [305, 49] width 179 height 13
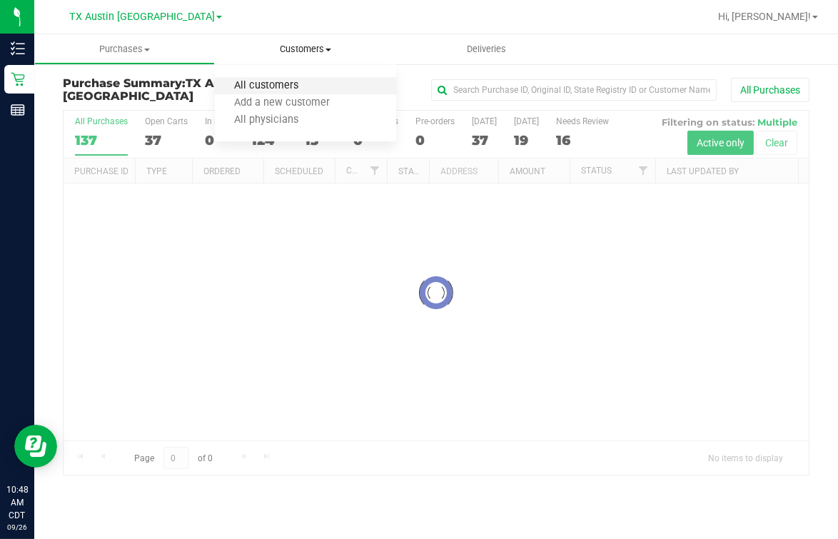
click at [283, 82] on span "All customers" at bounding box center [266, 86] width 103 height 12
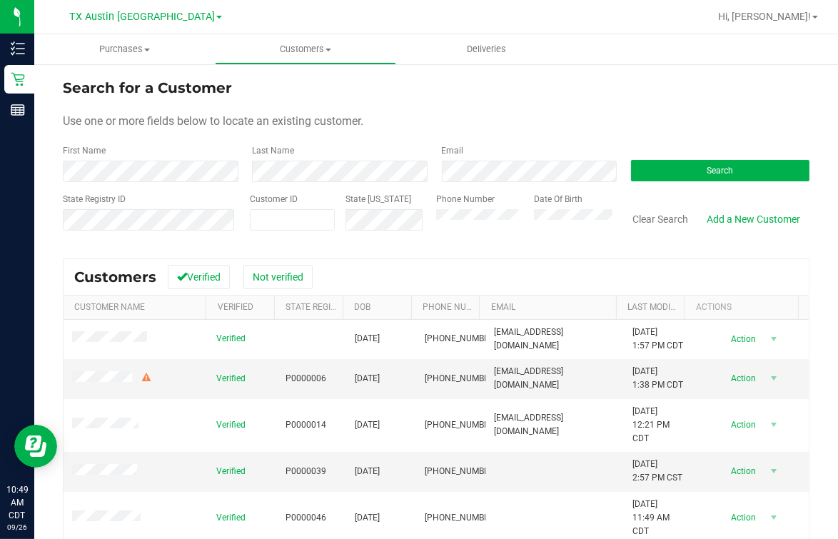
click at [670, 157] on div "Search" at bounding box center [714, 163] width 189 height 38
click at [670, 171] on span "Search" at bounding box center [720, 171] width 26 height 10
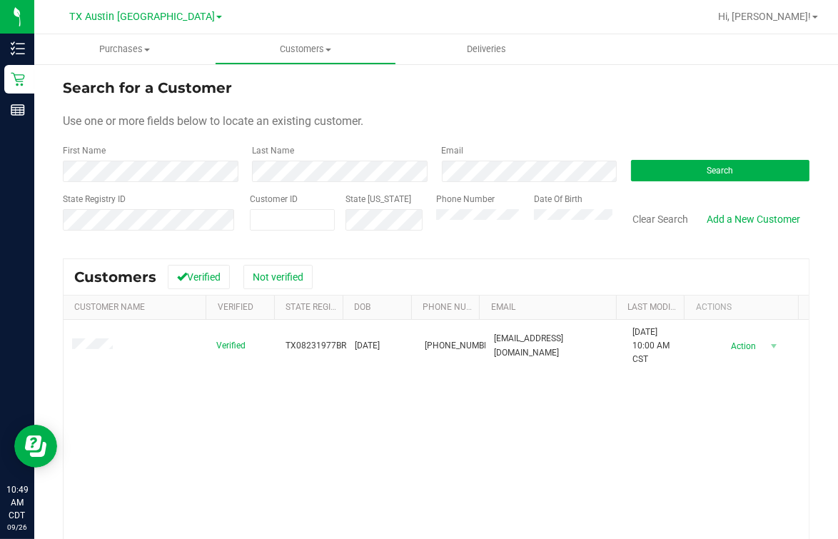
click at [605, 136] on form "Search for a Customer Use one or more fields below to locate an existing custom…" at bounding box center [436, 160] width 747 height 166
click at [327, 416] on div "Verified TX08231977BRMI [DATE] (210) 560-7967 [EMAIL_ADDRESS][DOMAIN_NAME] [DAT…" at bounding box center [436, 490] width 745 height 340
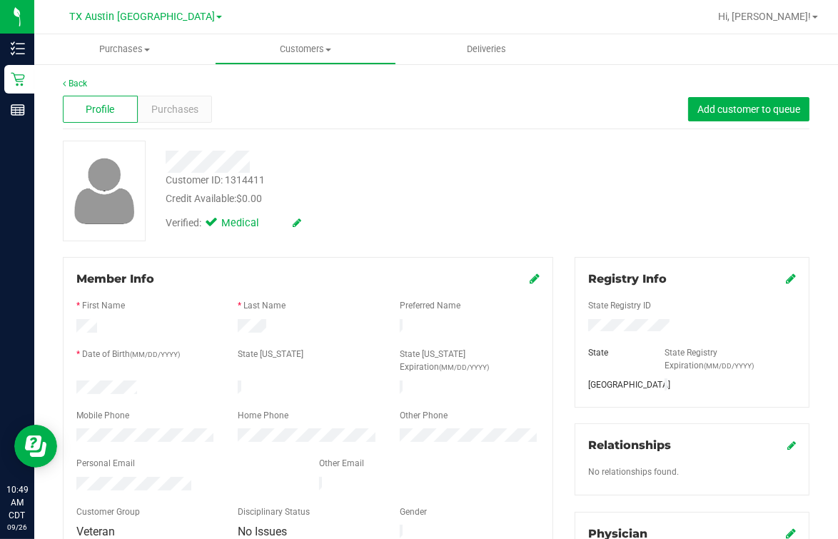
click at [420, 205] on div "Credit Available: $0.00" at bounding box center [347, 198] width 363 height 15
drag, startPoint x: 411, startPoint y: 173, endPoint x: 371, endPoint y: 153, distance: 45.0
click at [410, 173] on div "Customer ID: 1314411 Credit Available: $0.00" at bounding box center [347, 190] width 384 height 34
click at [184, 115] on span "Purchases" at bounding box center [174, 109] width 47 height 15
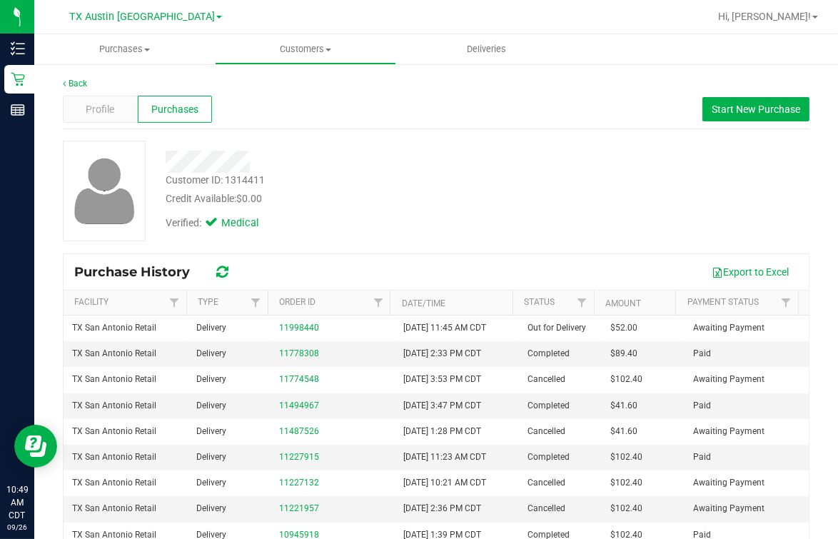
click at [401, 205] on div "Customer ID: 1314411 Credit Available: $0.00 Verified: Medical" at bounding box center [347, 189] width 384 height 97
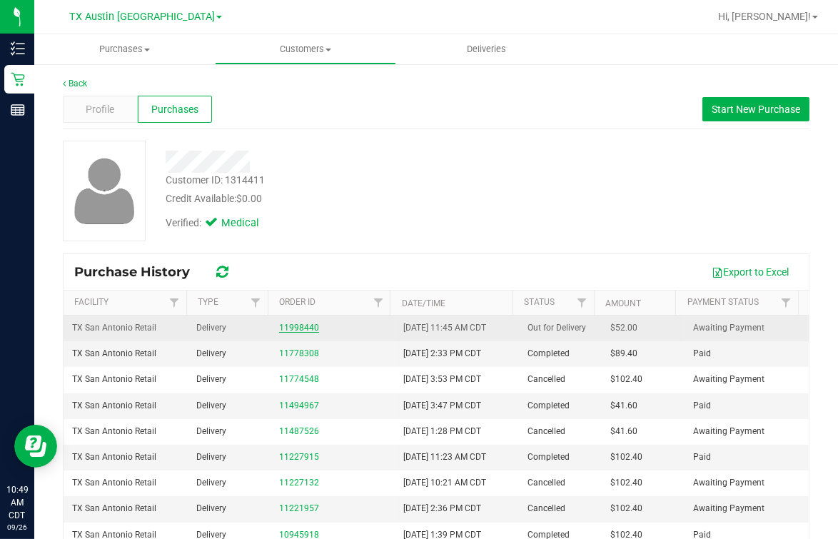
click at [286, 328] on link "11998440" at bounding box center [299, 328] width 40 height 10
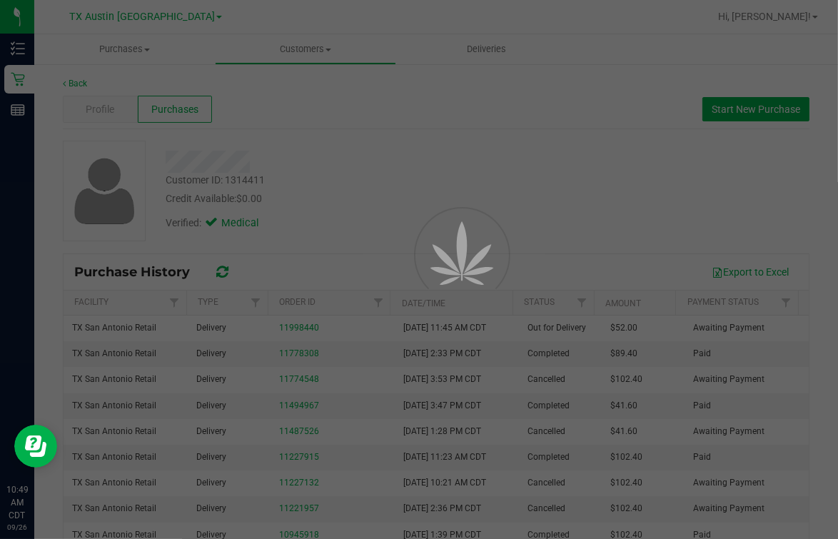
click at [475, 255] on div at bounding box center [442, 287] width 64 height 64
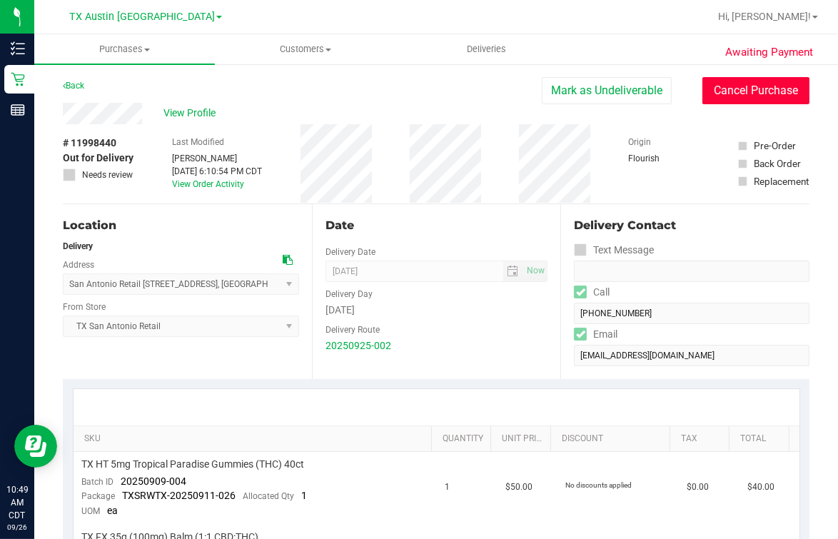
click at [670, 86] on button "Cancel Purchase" at bounding box center [755, 90] width 107 height 27
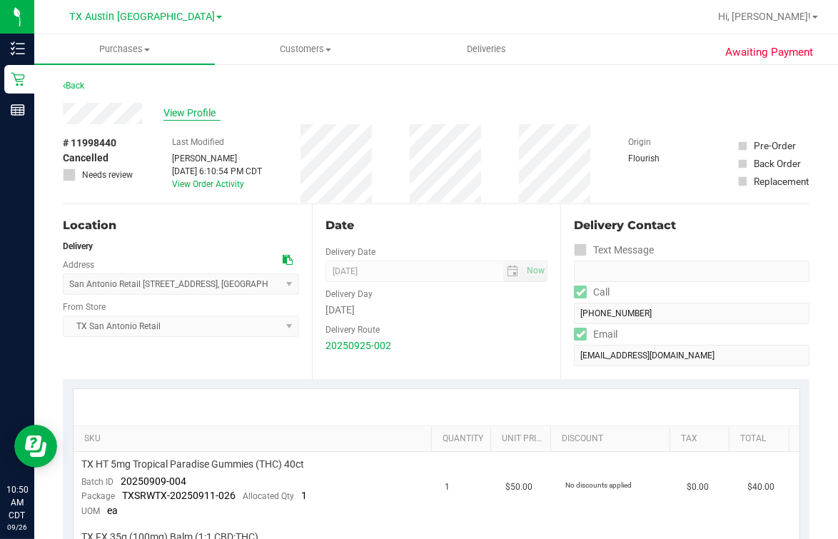
click at [188, 114] on span "View Profile" at bounding box center [191, 113] width 57 height 15
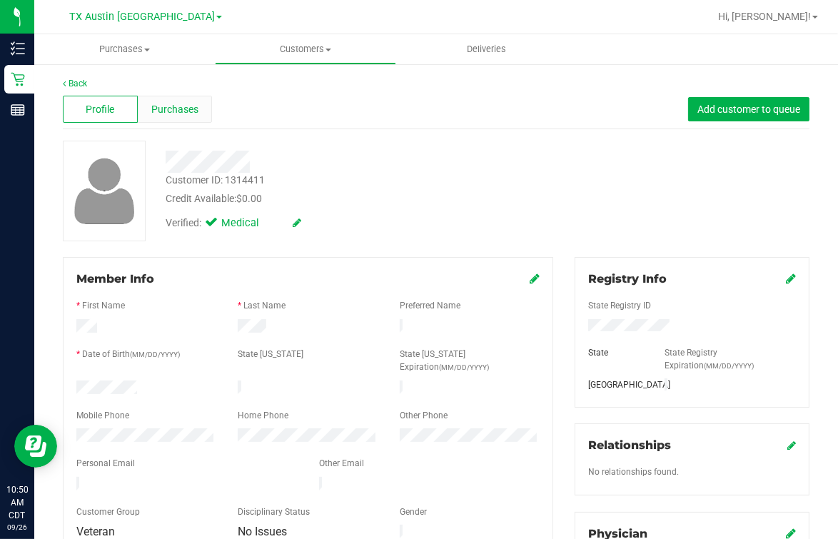
click at [189, 110] on span "Purchases" at bounding box center [174, 109] width 47 height 15
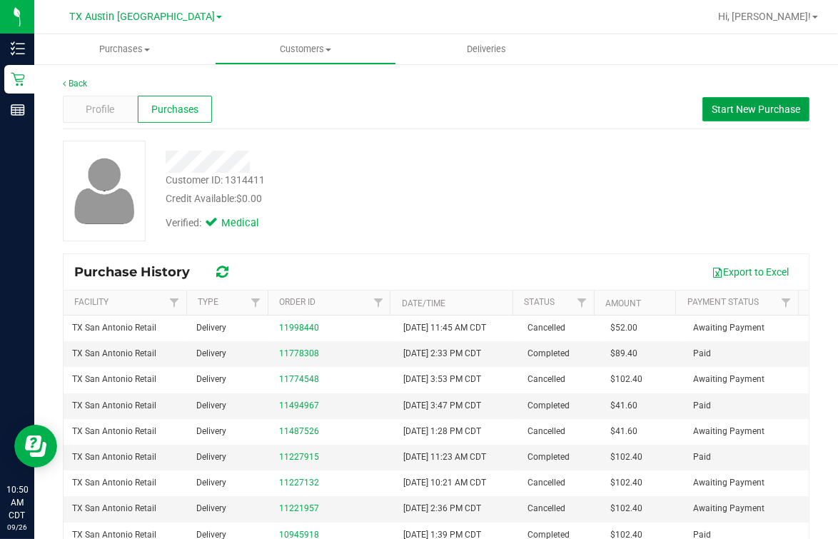
click at [670, 111] on span "Start New Purchase" at bounding box center [756, 109] width 89 height 11
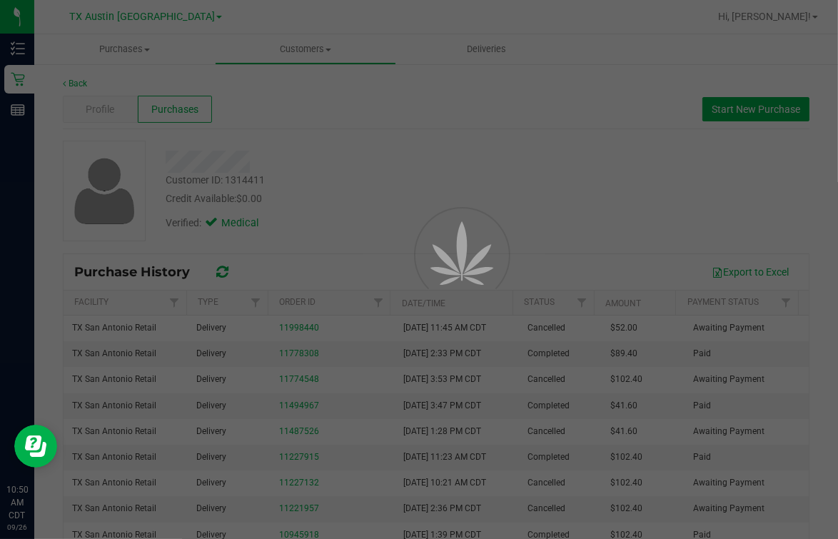
click at [443, 186] on div at bounding box center [419, 269] width 838 height 539
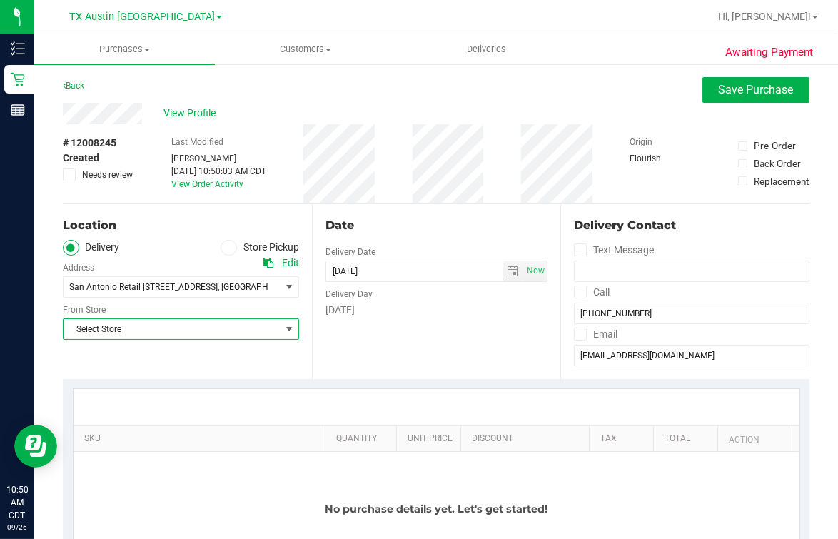
click at [108, 333] on span "Select Store" at bounding box center [172, 329] width 217 height 20
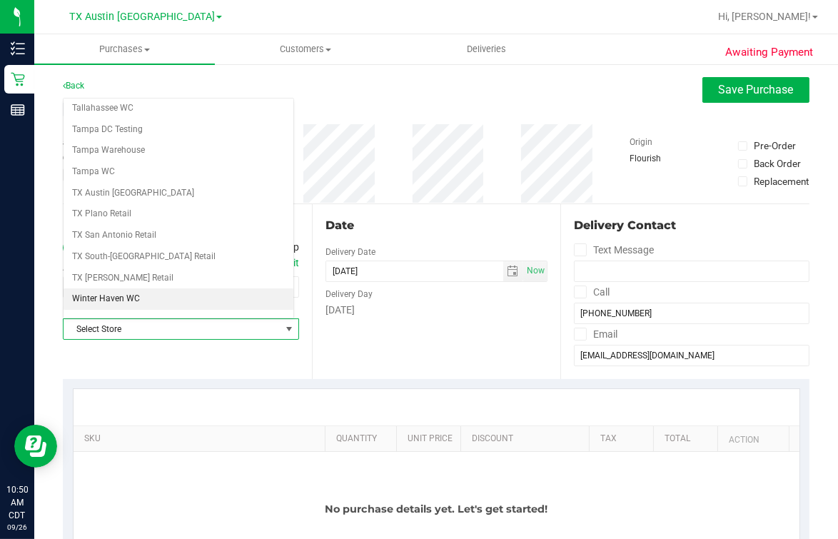
scroll to position [1022, 0]
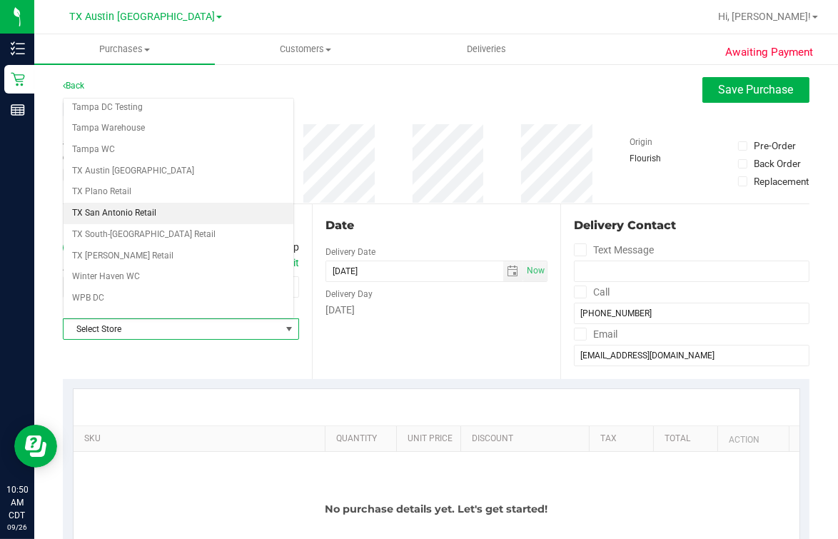
click at [105, 203] on li "TX San Antonio Retail" at bounding box center [179, 213] width 230 height 21
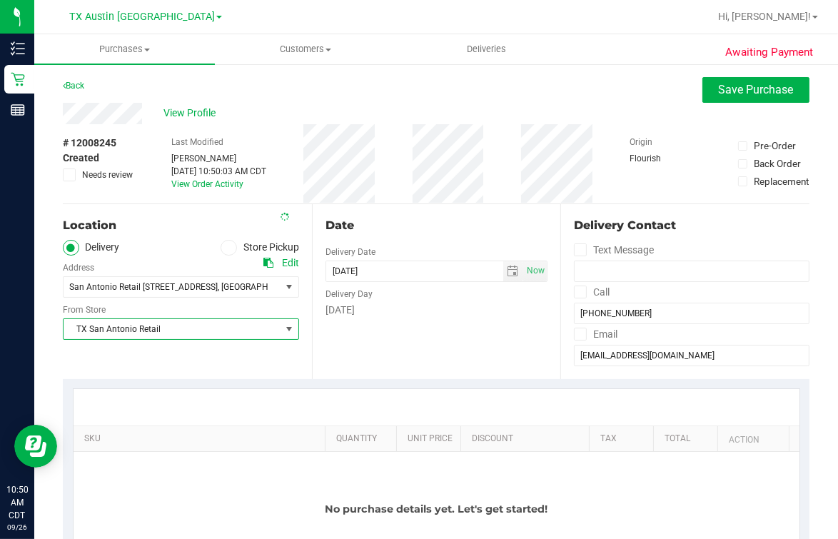
click at [356, 351] on div "Date Delivery Date [DATE] Now [DATE] 10:50 AM Now Delivery Day [DATE]" at bounding box center [436, 291] width 249 height 175
click at [508, 267] on span "select" at bounding box center [512, 271] width 11 height 11
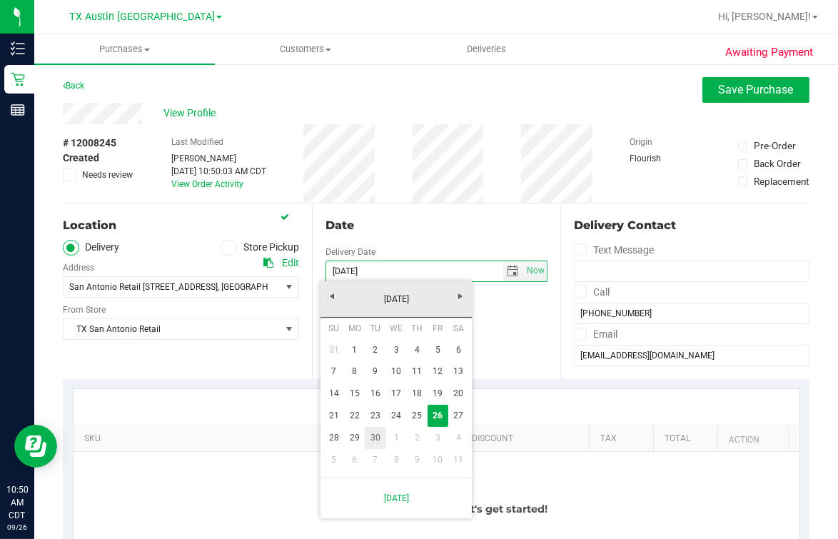
click at [381, 430] on link "30" at bounding box center [375, 438] width 21 height 22
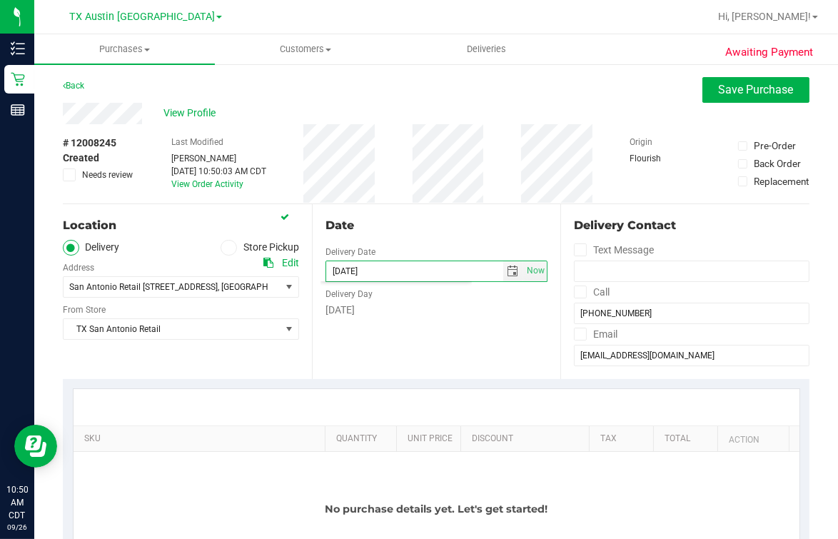
type input "[DATE]"
click at [419, 352] on div "Date Delivery Date [DATE] Now [DATE] 10:50 AM Now Delivery Day [DATE]" at bounding box center [436, 291] width 249 height 175
click at [439, 224] on div "Date" at bounding box center [437, 225] width 223 height 17
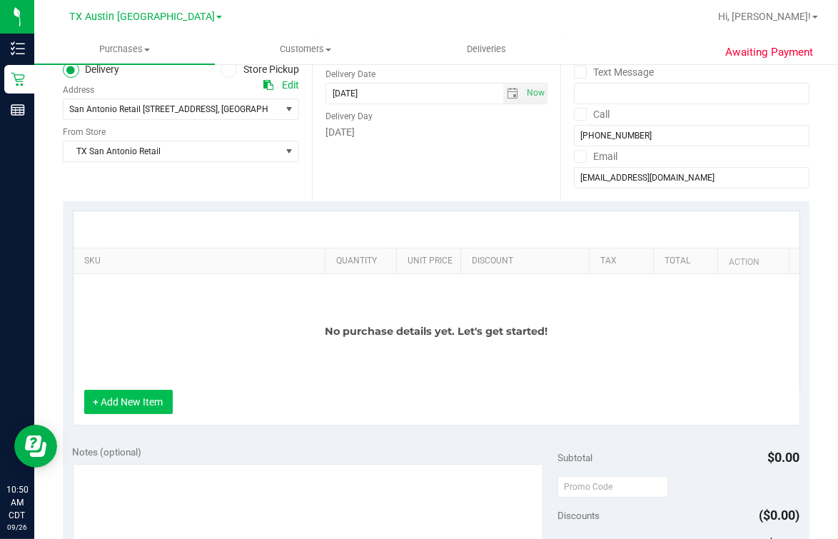
scroll to position [178, 0]
click at [147, 414] on button "+ Add New Item" at bounding box center [128, 402] width 89 height 24
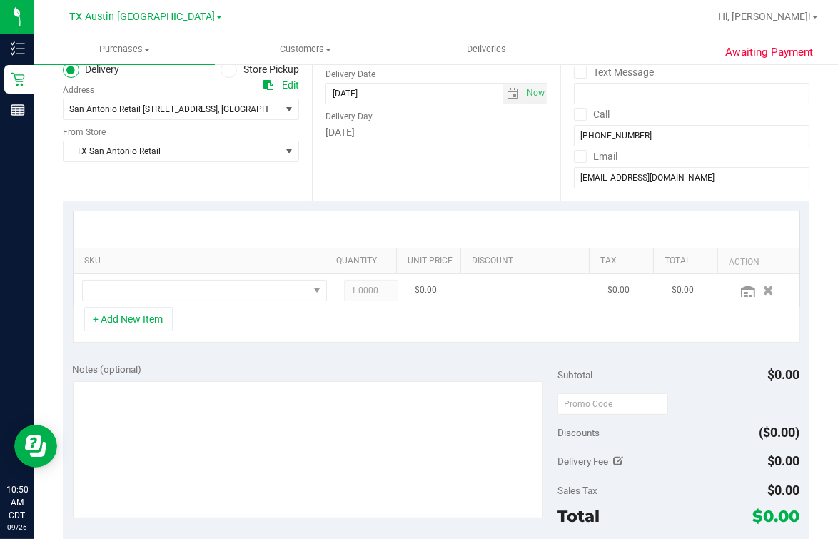
click at [155, 303] on td at bounding box center [205, 290] width 262 height 33
click at [217, 289] on span "NO DATA FOUND" at bounding box center [196, 291] width 226 height 20
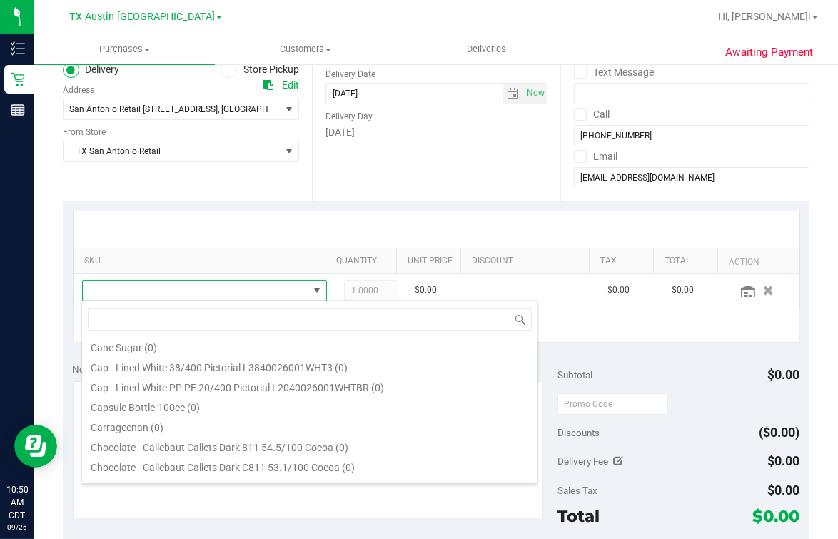
scroll to position [0, 0]
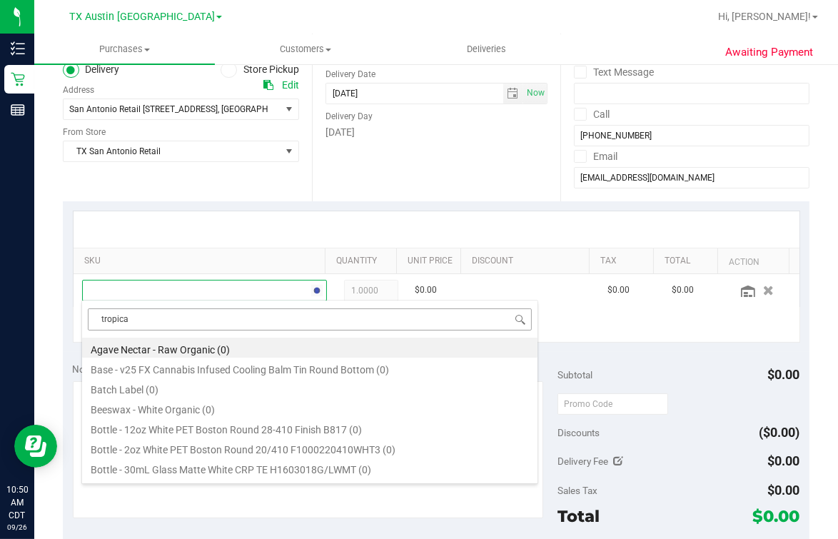
type input "tropical"
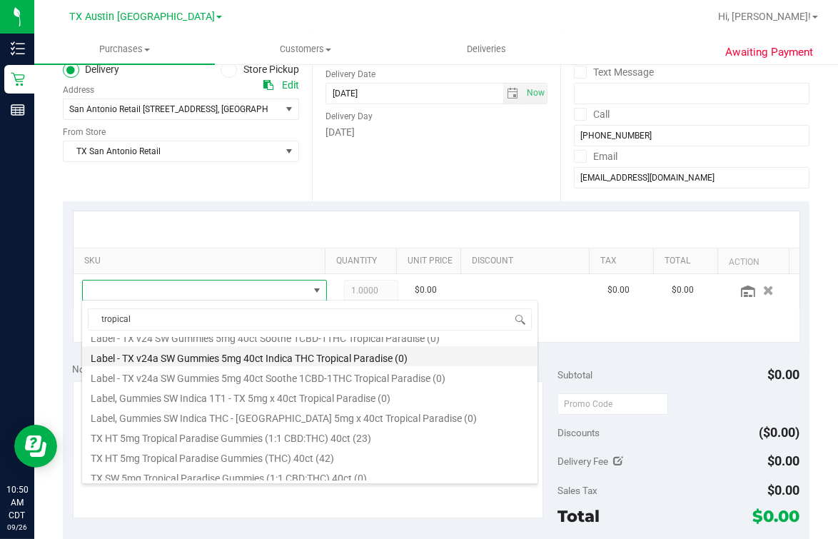
scroll to position [257, 0]
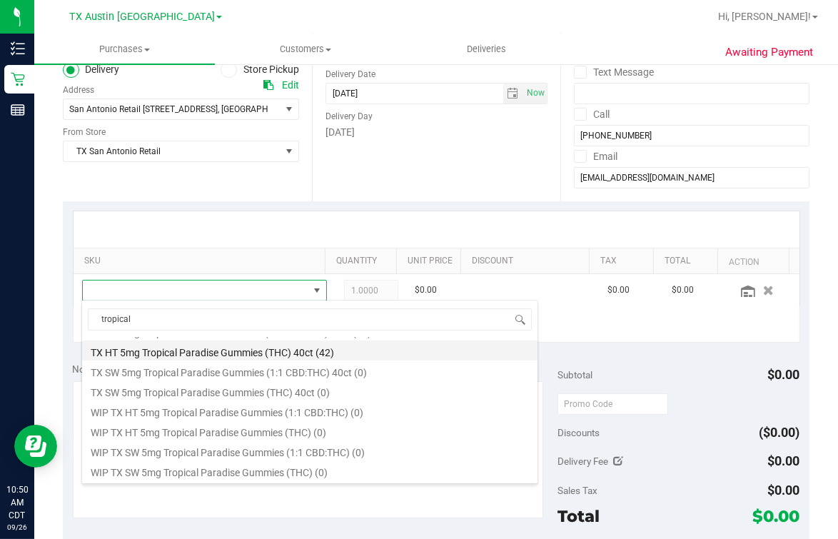
click at [291, 356] on li "TX HT 5mg Tropical Paradise Gummies (THC) 40ct (42)" at bounding box center [309, 351] width 455 height 20
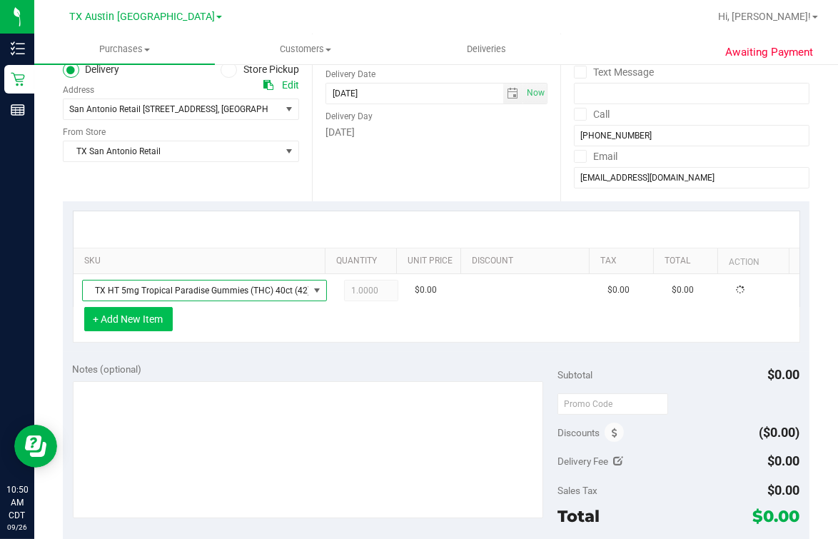
click at [138, 316] on button "+ Add New Item" at bounding box center [128, 319] width 89 height 24
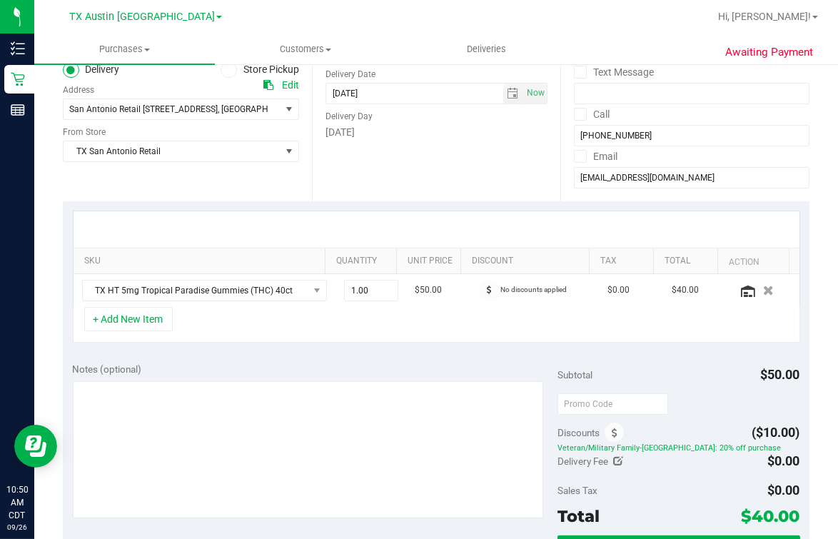
click at [201, 316] on div "+ Add New Item" at bounding box center [436, 325] width 727 height 36
click at [151, 316] on button "+ Add New Item" at bounding box center [128, 319] width 89 height 24
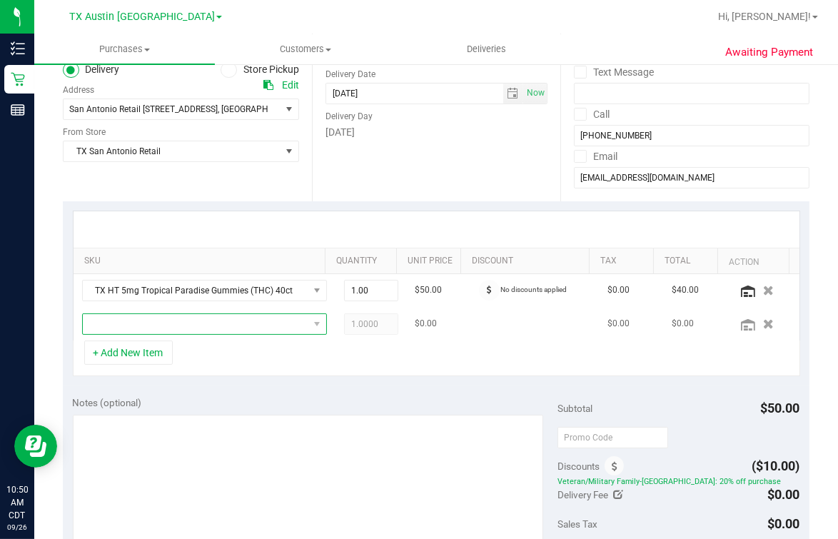
click at [173, 316] on span "NO DATA FOUND" at bounding box center [196, 324] width 226 height 20
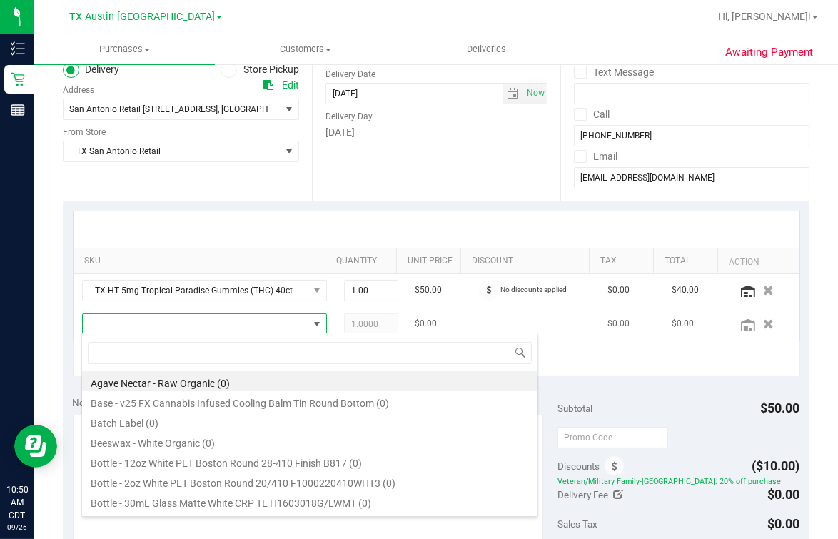
scroll to position [21, 204]
type input "fx"
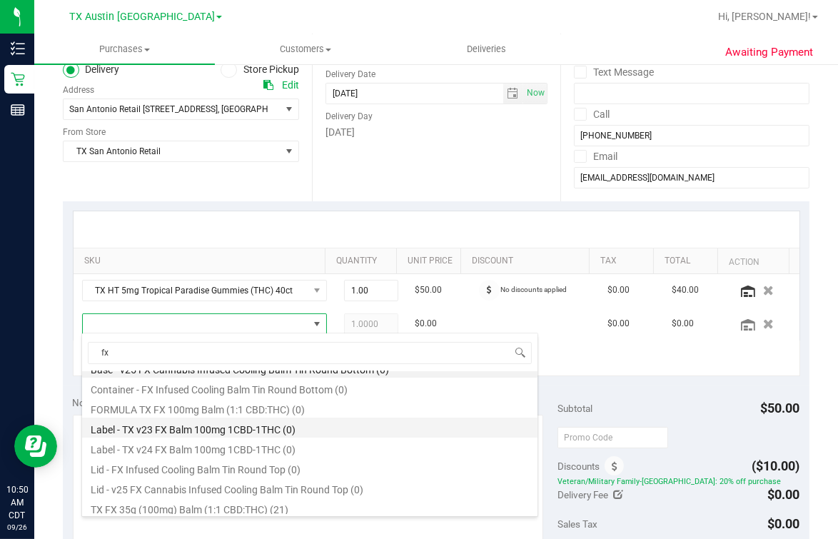
scroll to position [17, 0]
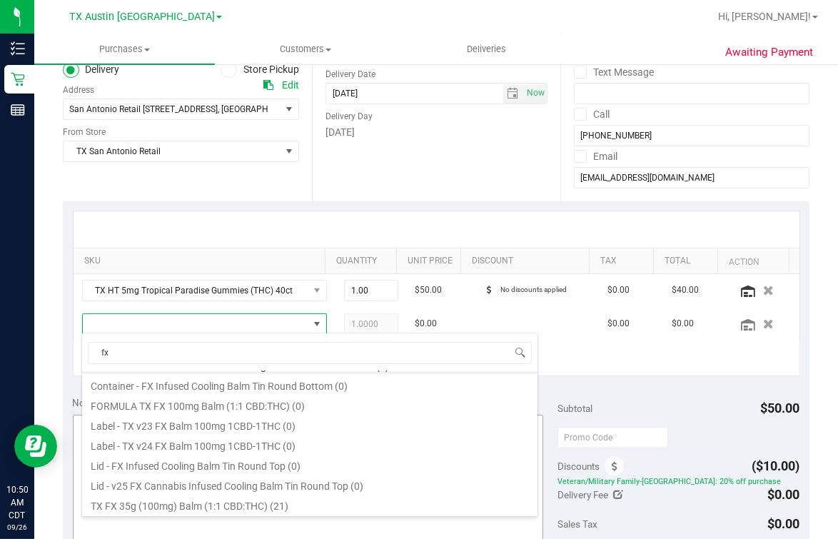
drag, startPoint x: 197, startPoint y: 507, endPoint x: 216, endPoint y: 473, distance: 38.3
click at [197, 430] on li "TX FX 35g (100mg) Balm (1:1 CBD:THC) (21)" at bounding box center [309, 504] width 455 height 20
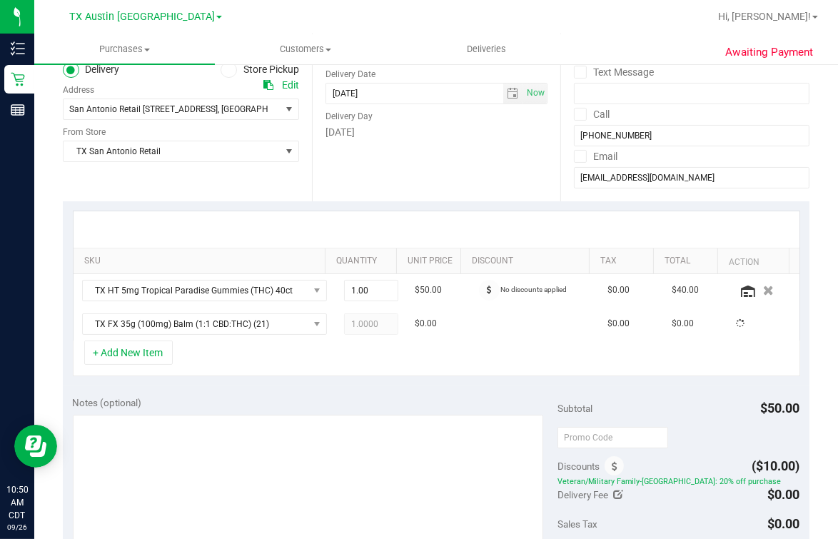
click at [242, 363] on div "+ Add New Item" at bounding box center [436, 359] width 727 height 36
click at [269, 227] on div at bounding box center [437, 229] width 726 height 36
click at [427, 187] on div "Date Delivery Date [DATE] Now [DATE] 07:00 AM Now Delivery Day [DATE]" at bounding box center [436, 113] width 249 height 175
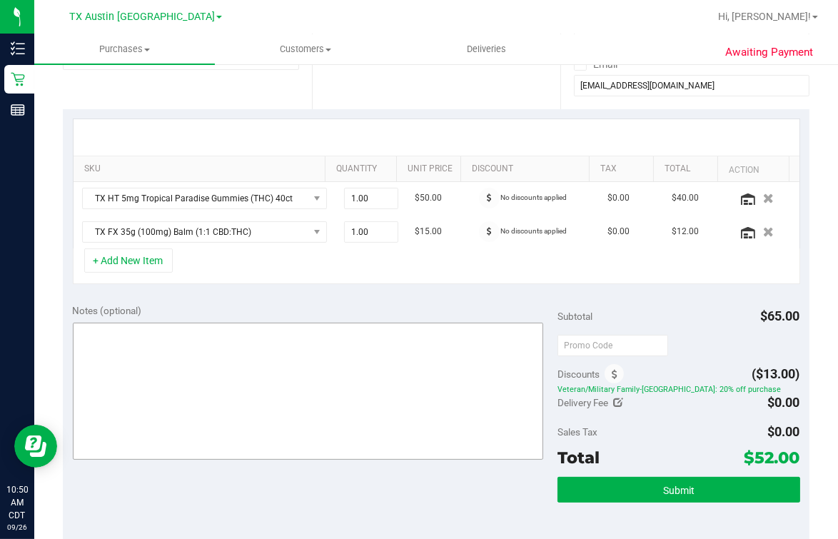
scroll to position [356, 0]
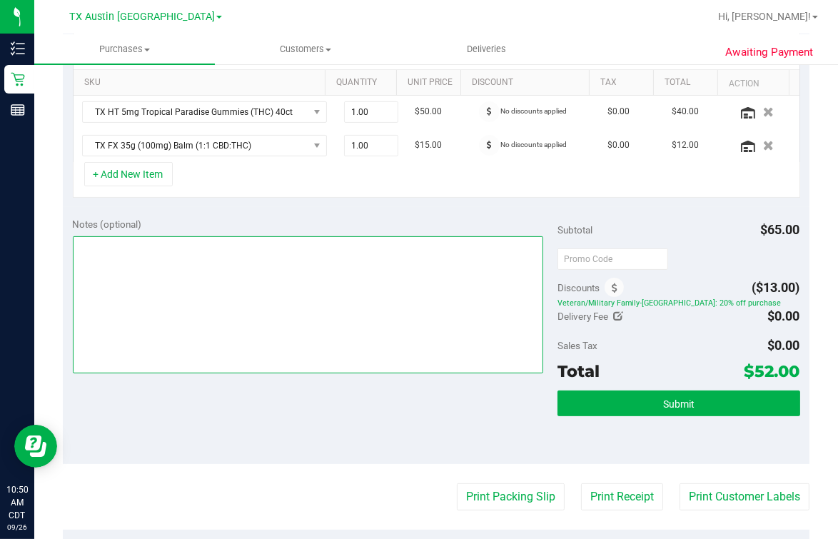
click at [387, 336] on textarea at bounding box center [308, 304] width 470 height 137
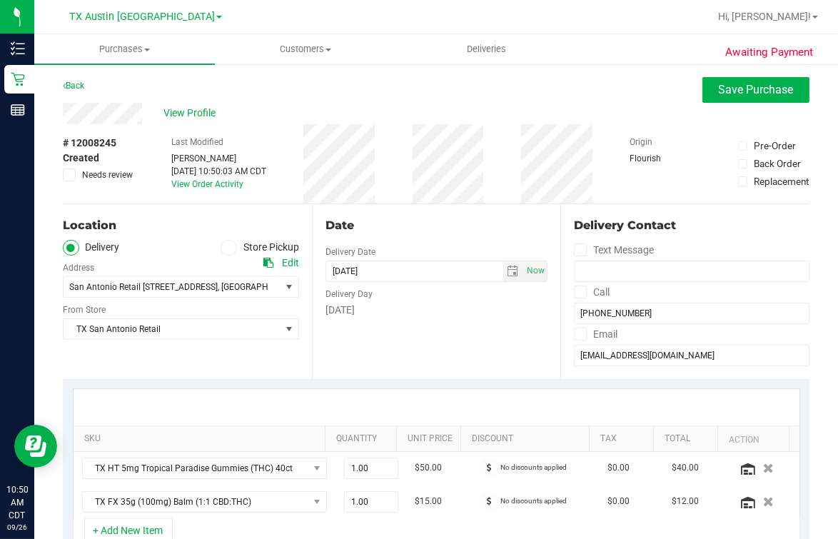
click at [451, 93] on div "Back Save Purchase" at bounding box center [436, 90] width 747 height 26
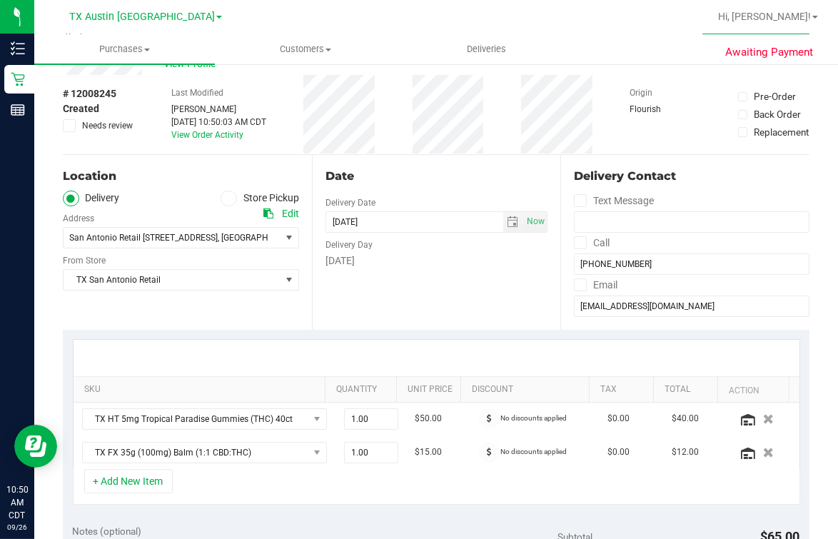
scroll to position [89, 0]
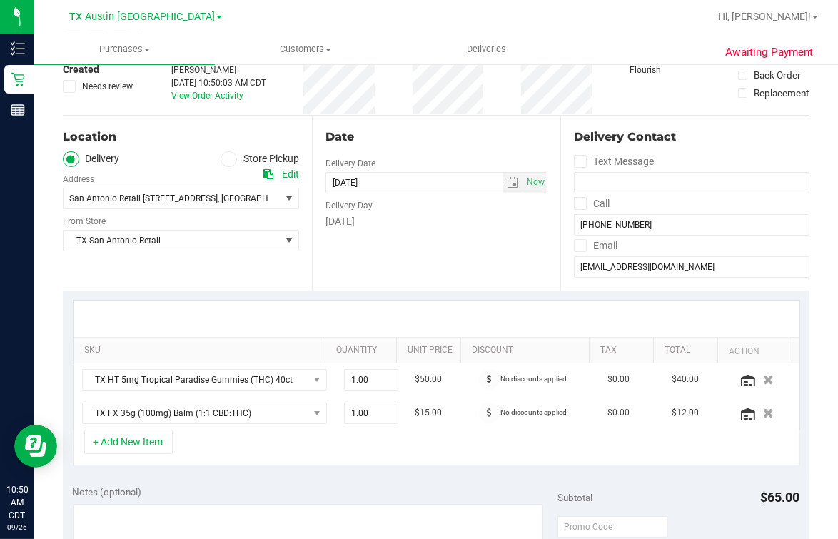
click at [388, 301] on div at bounding box center [437, 319] width 726 height 36
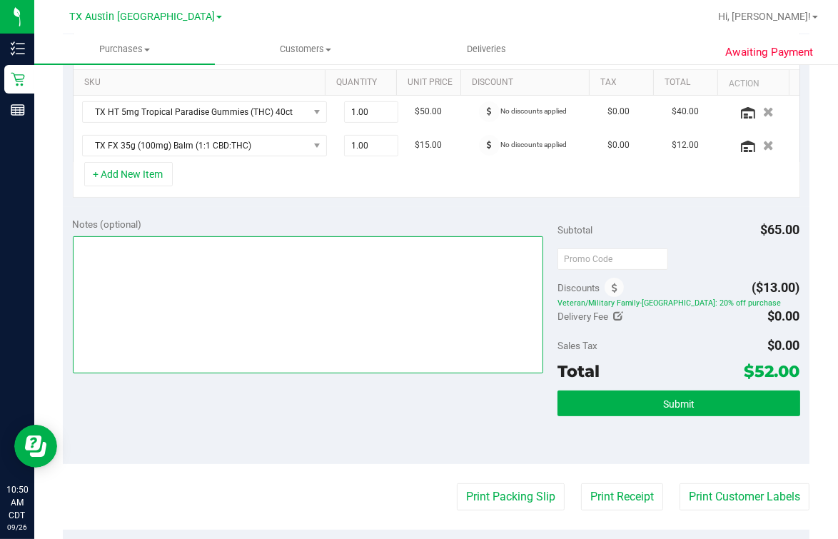
click at [401, 346] on textarea at bounding box center [308, 304] width 470 height 137
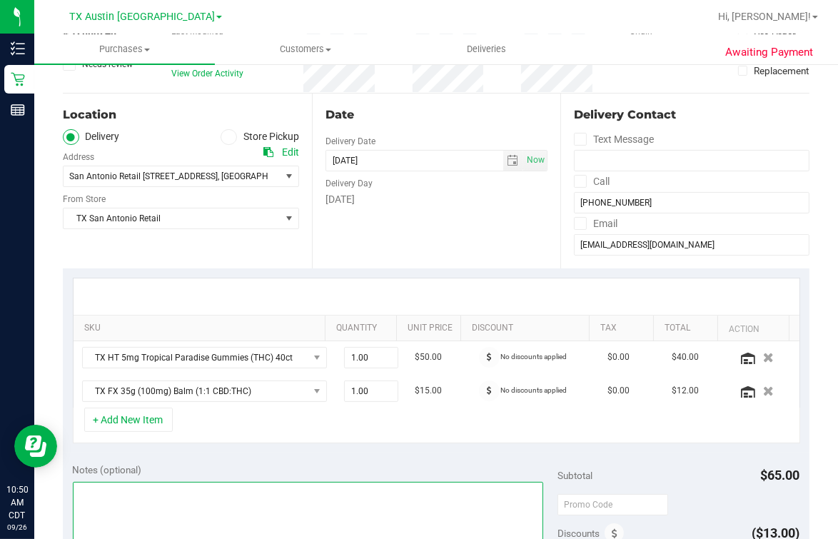
scroll to position [0, 0]
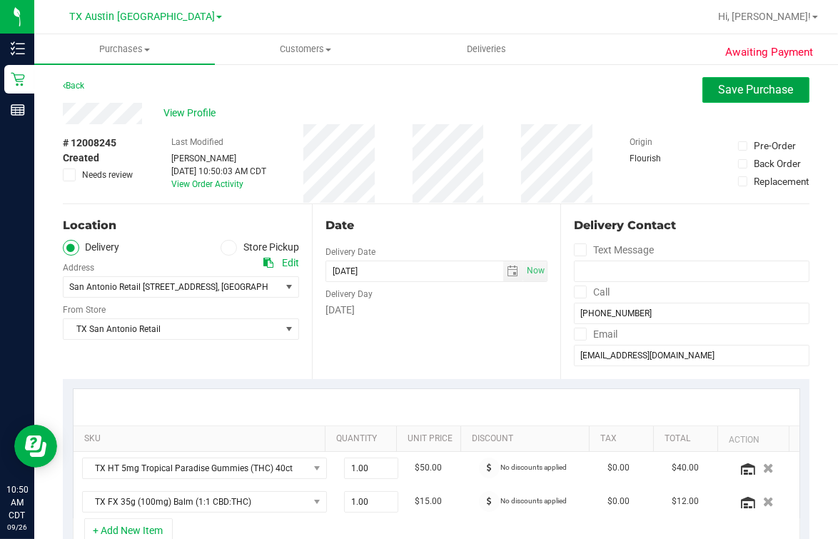
click at [670, 91] on span "Save Purchase" at bounding box center [756, 90] width 75 height 14
click at [628, 84] on div "Back Save Purchase" at bounding box center [436, 90] width 747 height 26
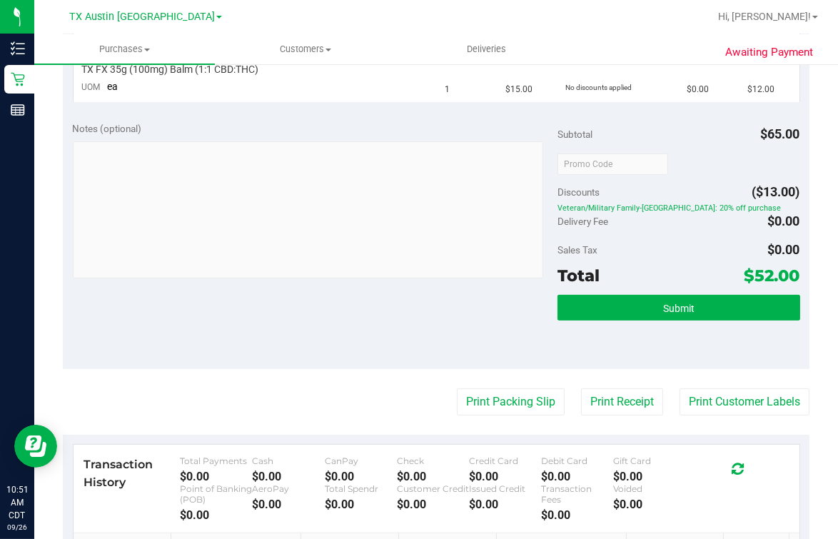
click at [670, 290] on div "Subtotal $65.00 Discounts ($13.00) Veteran/Military Family-[GEOGRAPHIC_DATA]: 2…" at bounding box center [679, 240] width 243 height 238
click at [662, 313] on button "Submit" at bounding box center [679, 308] width 243 height 26
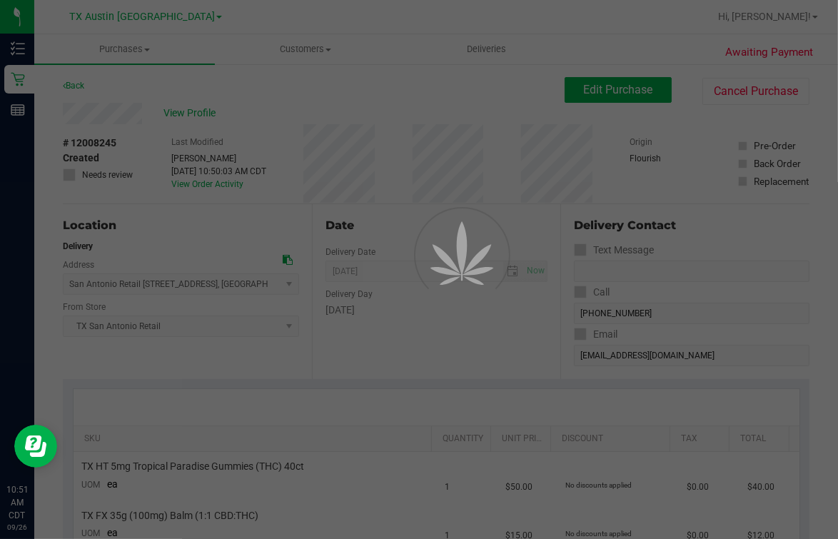
click at [353, 96] on div at bounding box center [419, 269] width 838 height 539
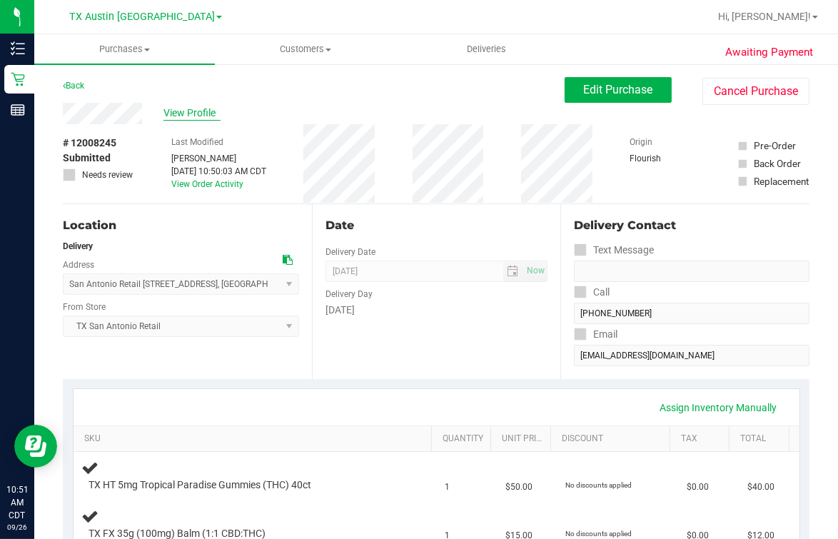
click at [201, 113] on span "View Profile" at bounding box center [191, 113] width 57 height 15
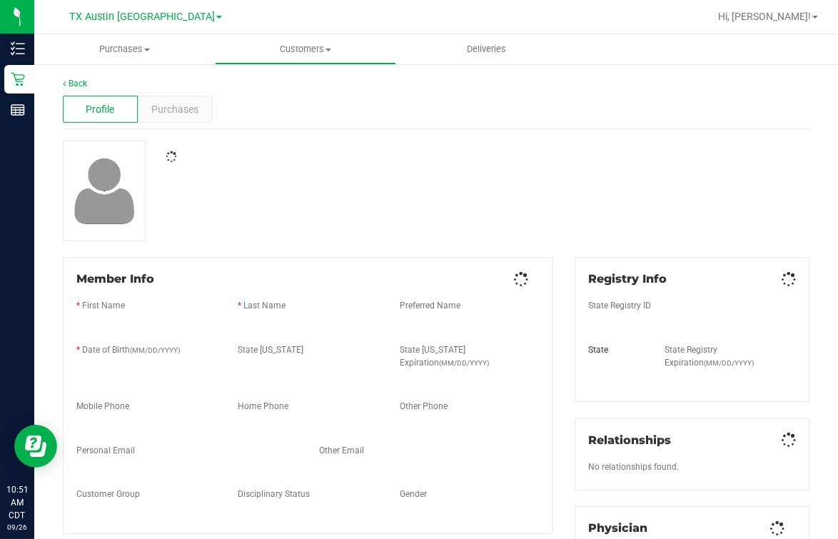
click at [381, 111] on div "Profile Purchases" at bounding box center [436, 109] width 747 height 39
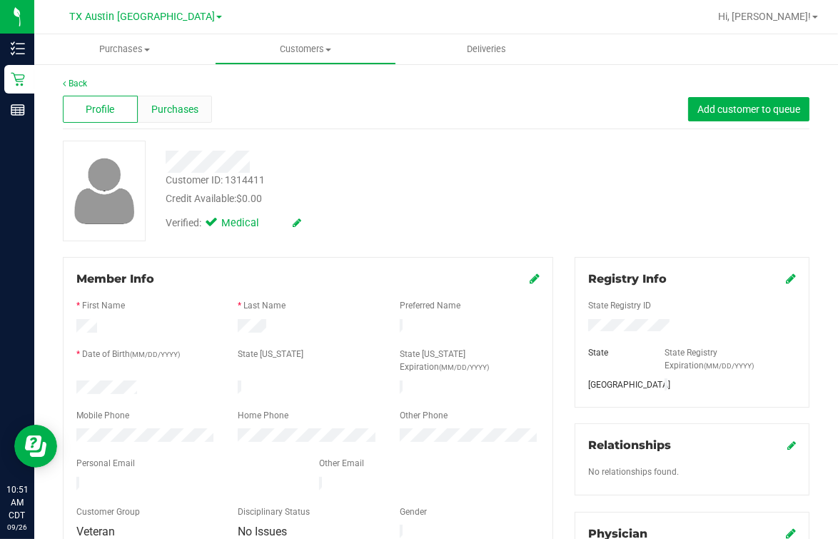
click at [138, 101] on div "Profile Purchases" at bounding box center [137, 109] width 149 height 27
click at [164, 107] on span "Purchases" at bounding box center [174, 109] width 47 height 15
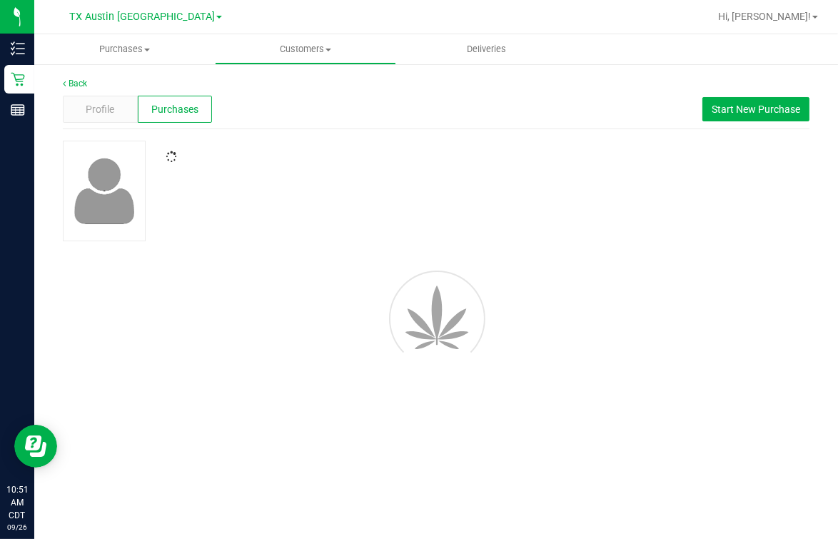
drag, startPoint x: 164, startPoint y: 107, endPoint x: 371, endPoint y: 118, distance: 207.3
click at [368, 111] on div "Profile Purchases Start New Purchase" at bounding box center [436, 109] width 747 height 39
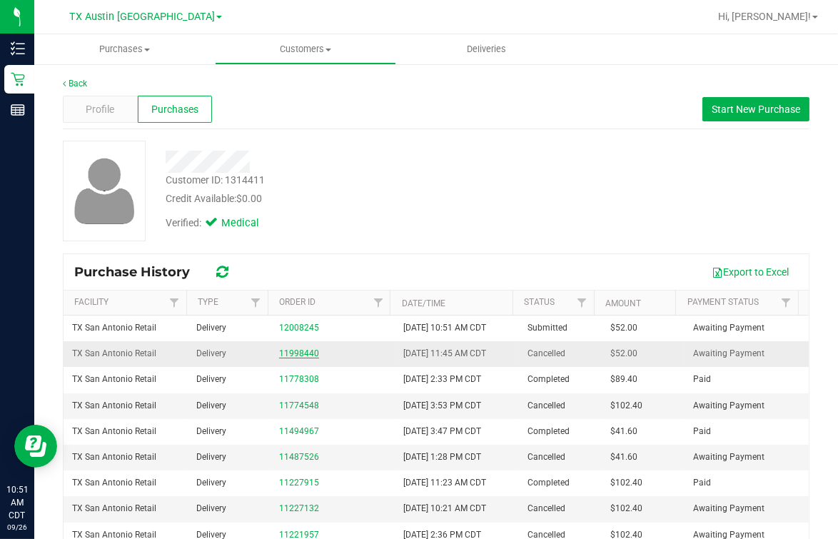
click at [283, 353] on link "11998440" at bounding box center [299, 353] width 40 height 10
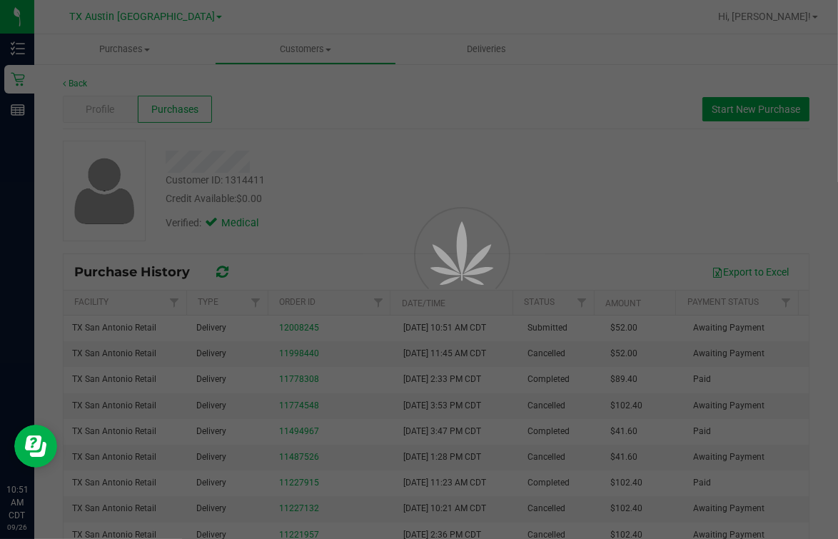
click at [430, 196] on div at bounding box center [440, 252] width 64 height 128
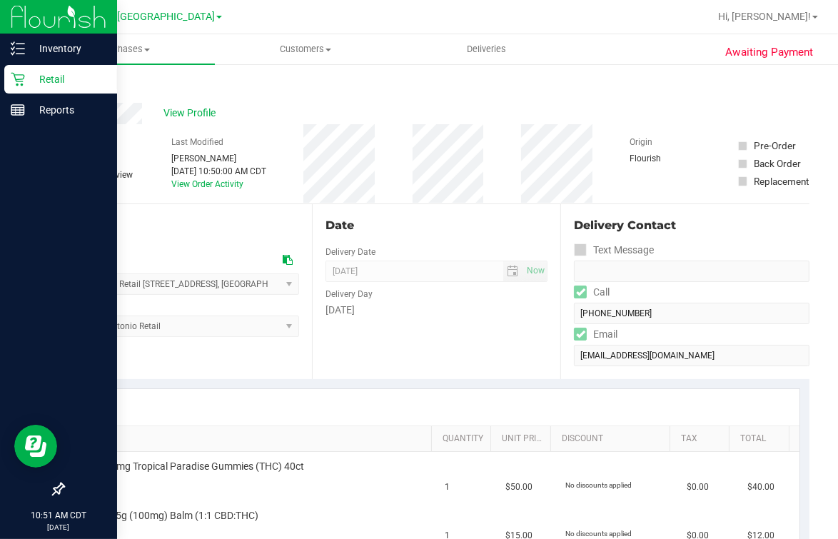
click at [19, 79] on icon at bounding box center [18, 79] width 14 height 14
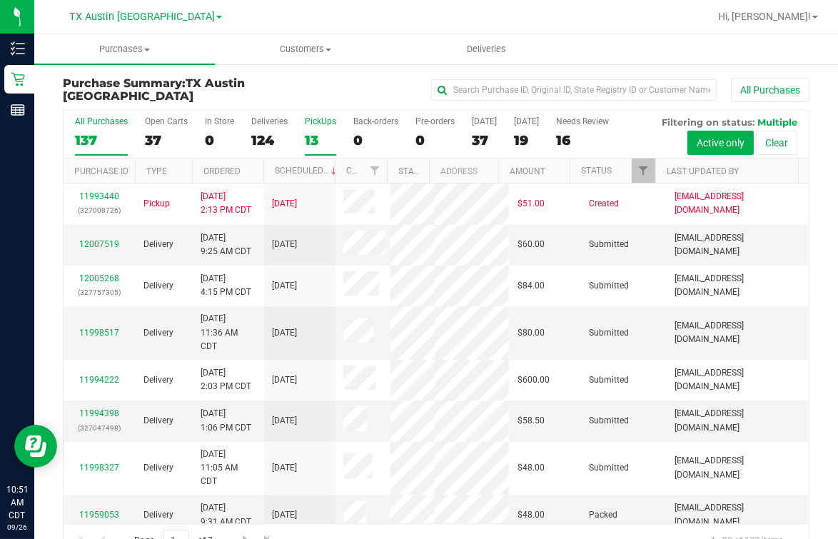
click at [316, 129] on label "PickUps 13" at bounding box center [320, 135] width 31 height 39
click at [0, 0] on input "PickUps 13" at bounding box center [0, 0] width 0 height 0
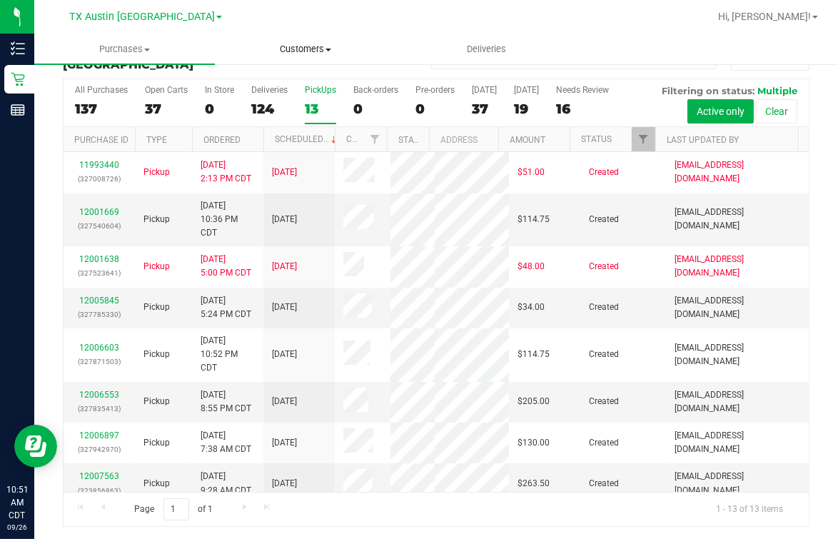
click at [290, 42] on uib-tab-heading "Customers All customers Add a new customer All physicians" at bounding box center [305, 49] width 179 height 29
click at [267, 79] on li "All customers" at bounding box center [305, 86] width 181 height 17
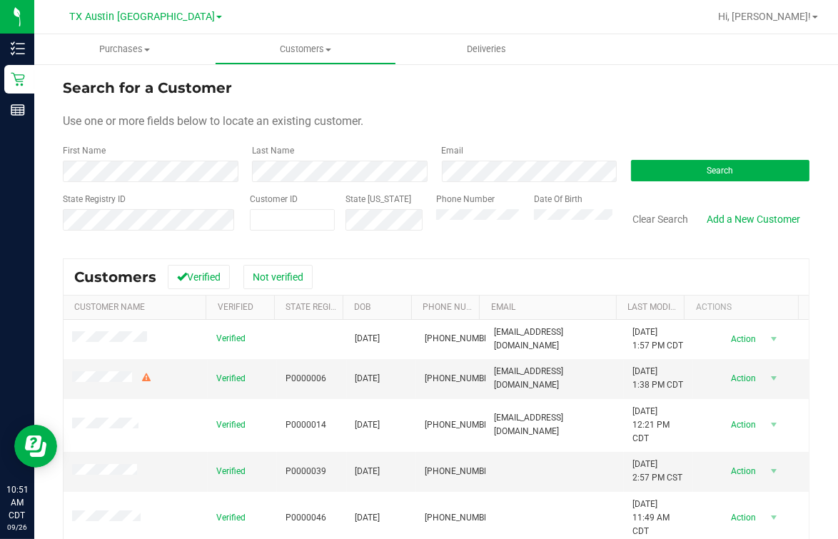
click at [670, 153] on div "Search" at bounding box center [714, 163] width 189 height 38
click at [670, 168] on span "Search" at bounding box center [720, 171] width 26 height 10
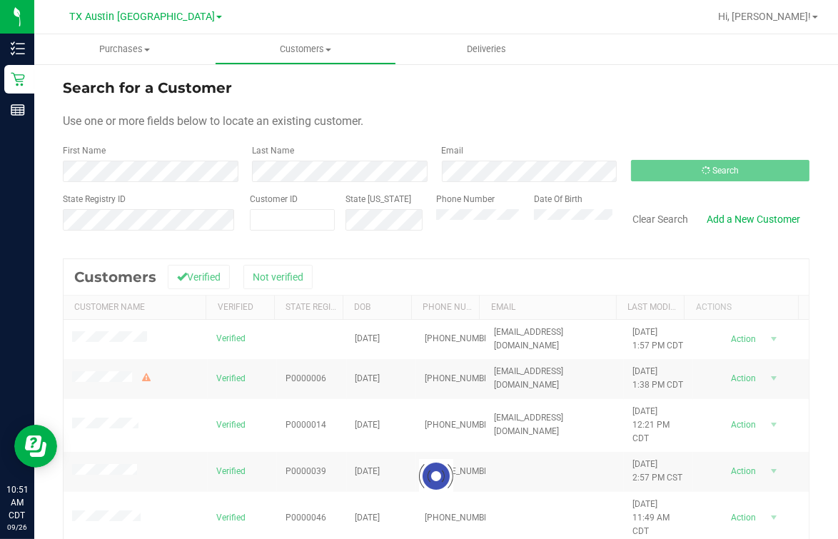
scroll to position [89, 0]
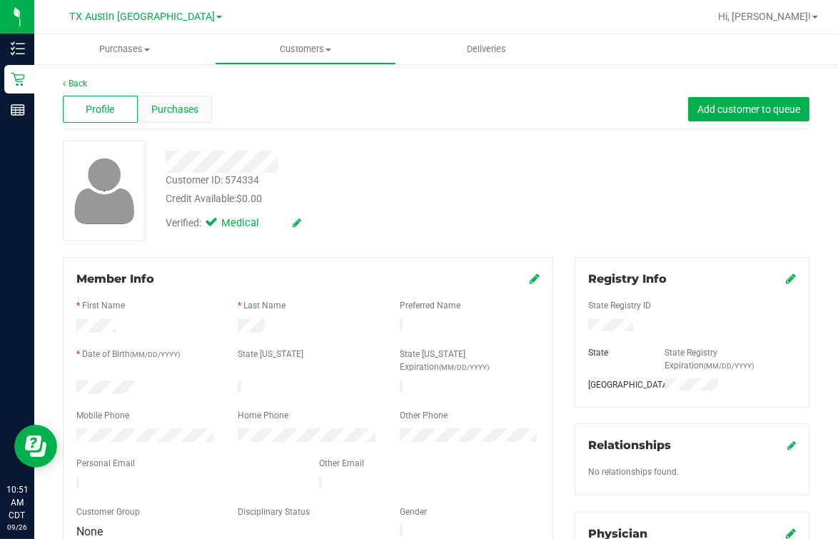
click at [187, 119] on div "Purchases" at bounding box center [175, 109] width 75 height 27
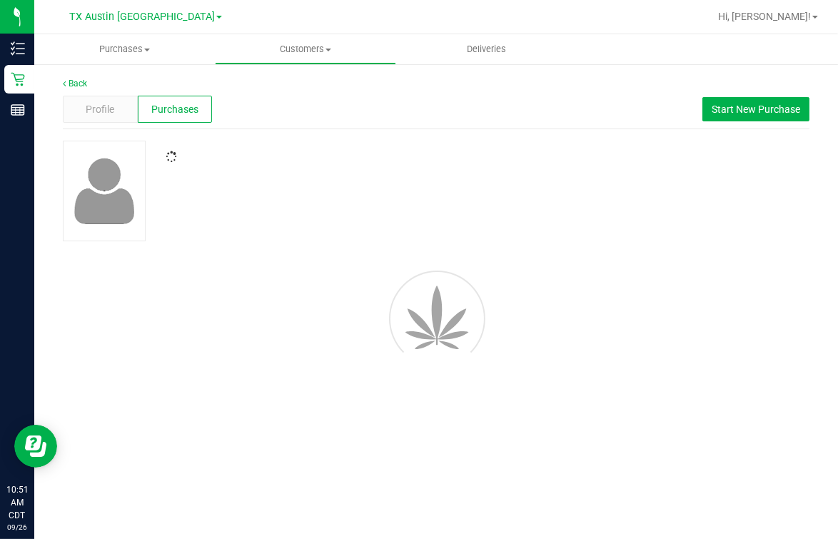
click at [405, 135] on div "Back Profile Purchases Start New Purchase" at bounding box center [436, 229] width 747 height 304
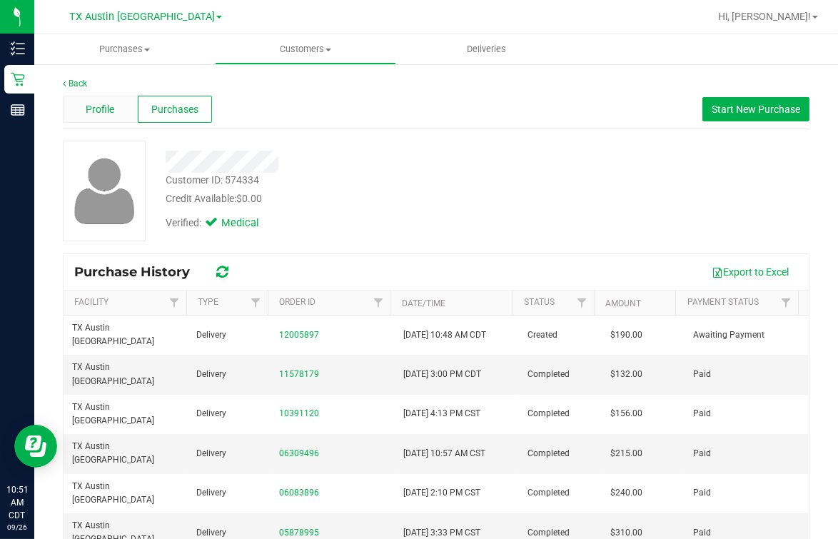
click at [124, 111] on div "Profile" at bounding box center [100, 109] width 75 height 27
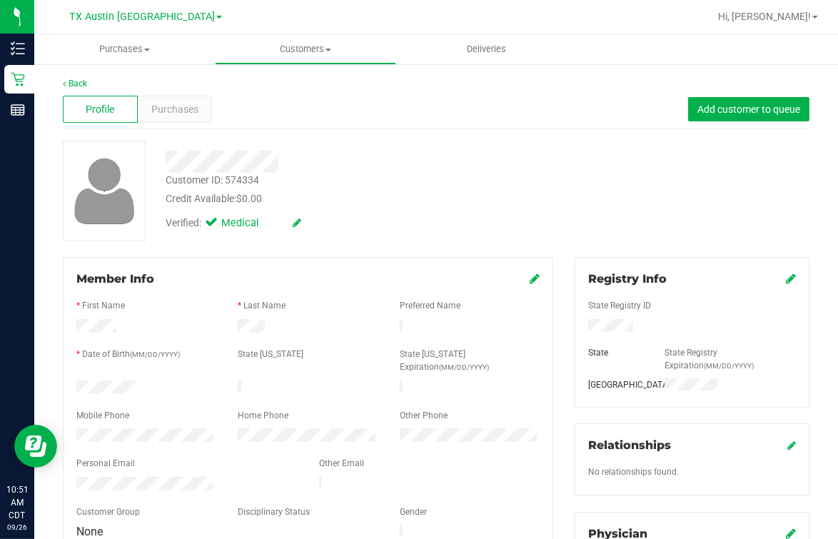
drag, startPoint x: 255, startPoint y: 171, endPoint x: 258, endPoint y: 142, distance: 29.5
click at [258, 142] on div at bounding box center [347, 157] width 384 height 32
click at [588, 314] on div "State Registry ID" at bounding box center [692, 307] width 229 height 16
click at [104, 361] on div "* Date of Birth (MM/DD/YYYY)" at bounding box center [146, 356] width 161 height 16
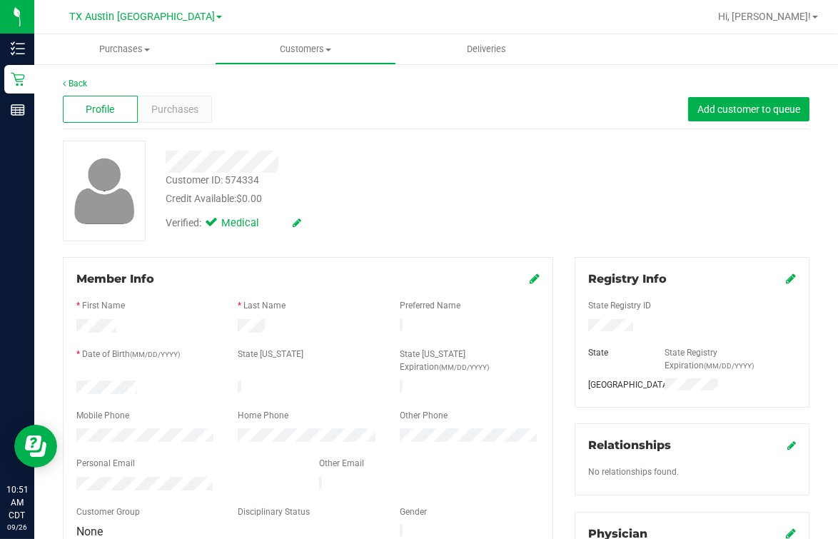
click at [630, 221] on div "Customer ID: 574334 Credit Available: $0.00 Verified: Medical" at bounding box center [436, 191] width 768 height 101
click at [504, 220] on div "Verified: Medical" at bounding box center [347, 221] width 384 height 31
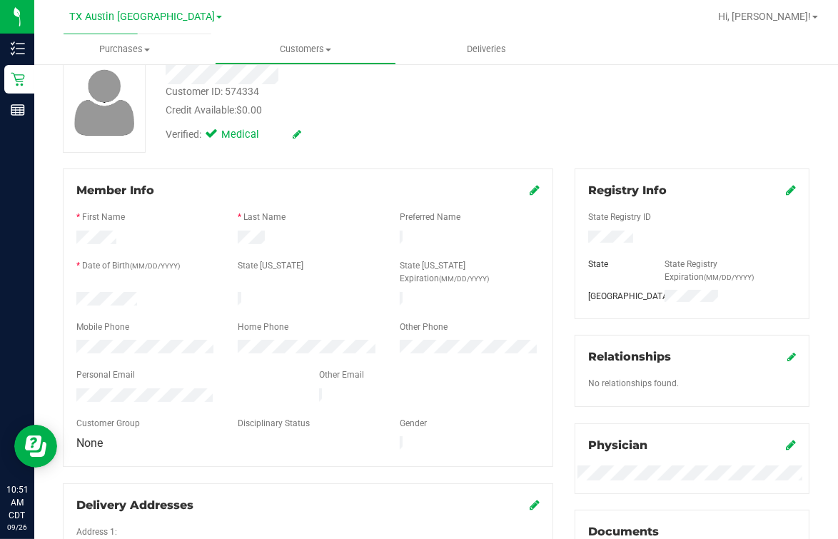
click at [670, 185] on div "Registry Info" at bounding box center [692, 190] width 208 height 17
click at [670, 188] on icon at bounding box center [791, 189] width 10 height 11
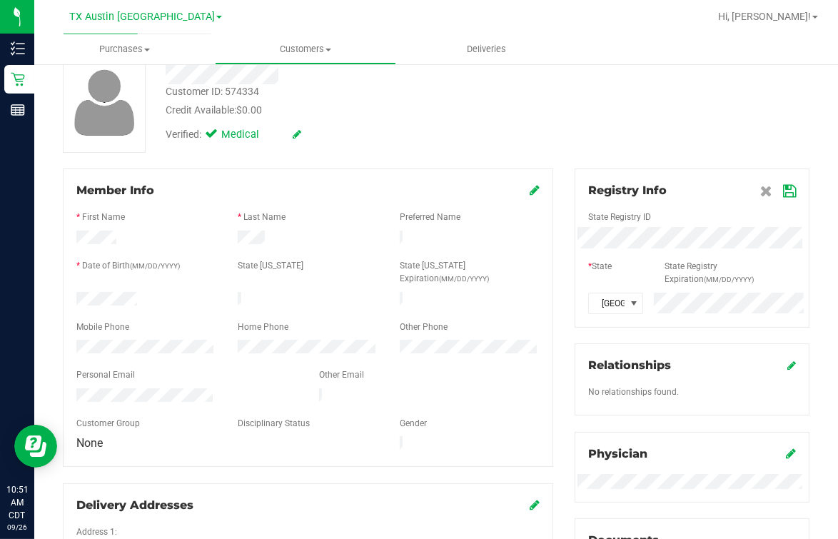
click at [670, 187] on icon at bounding box center [789, 191] width 13 height 11
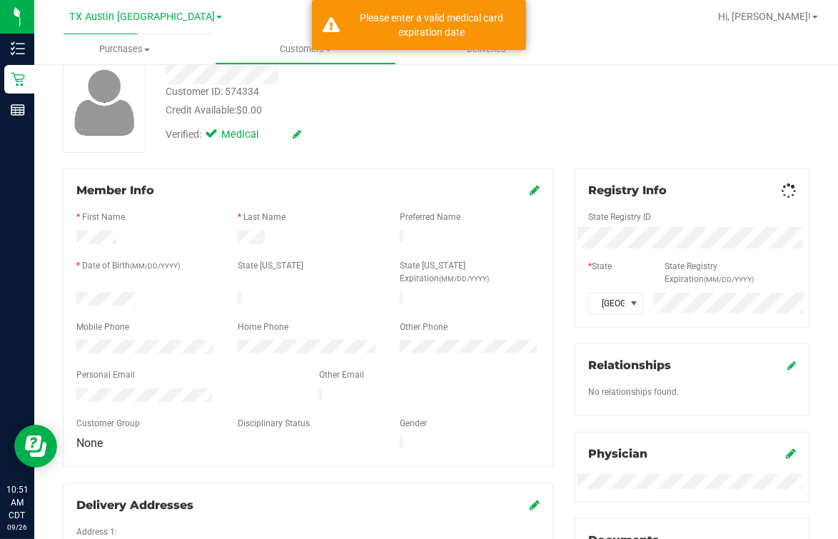
click at [670, 144] on div "Customer ID: 574334 Credit Available: $0.00 Verified: Medical" at bounding box center [436, 102] width 768 height 101
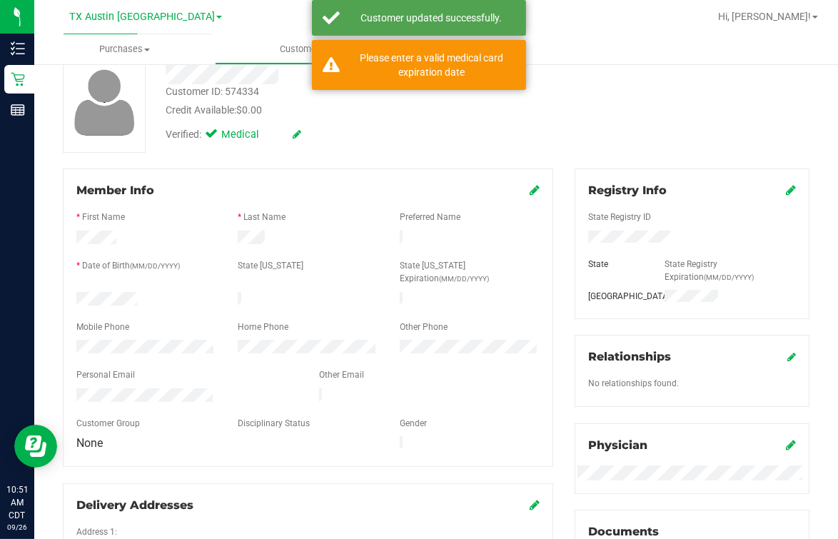
click at [670, 186] on icon at bounding box center [791, 189] width 10 height 11
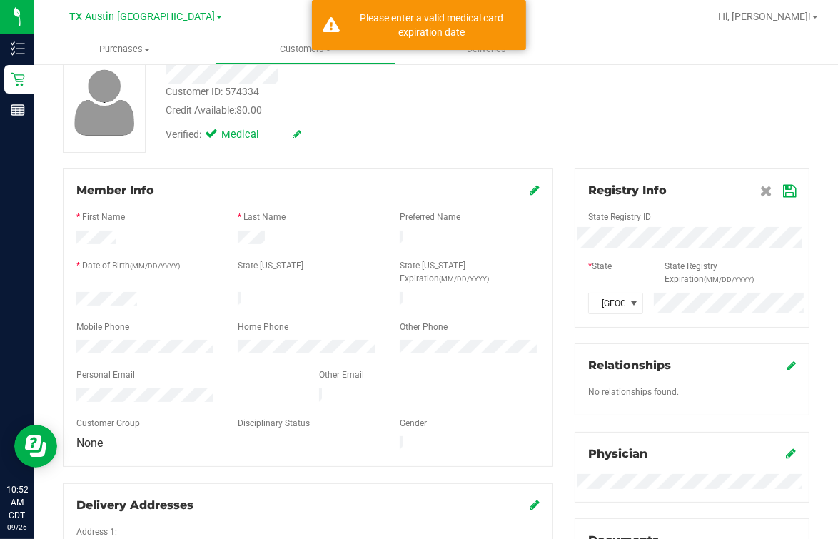
drag, startPoint x: 725, startPoint y: 138, endPoint x: 763, endPoint y: 155, distance: 42.2
click at [670, 138] on div "Customer ID: 574334 Credit Available: $0.00 Verified: Medical" at bounding box center [436, 102] width 768 height 101
click at [670, 186] on icon at bounding box center [789, 191] width 13 height 11
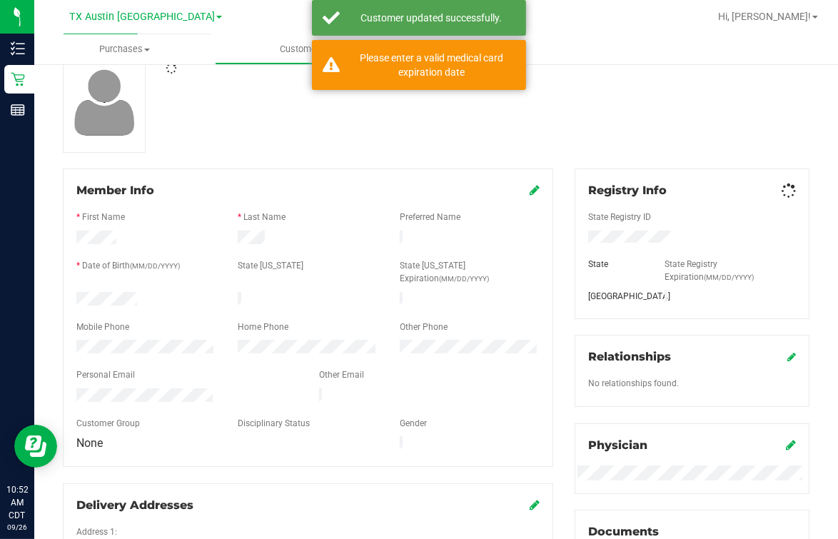
click at [670, 151] on div at bounding box center [436, 102] width 768 height 101
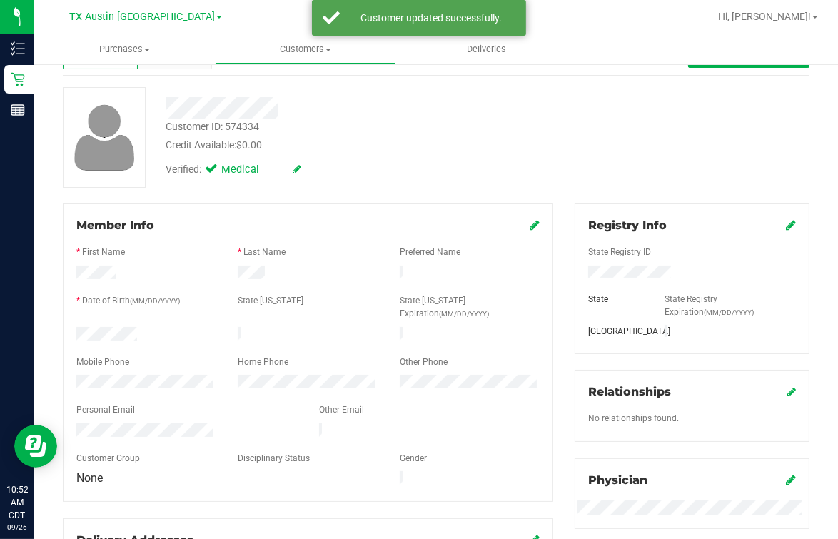
scroll to position [0, 0]
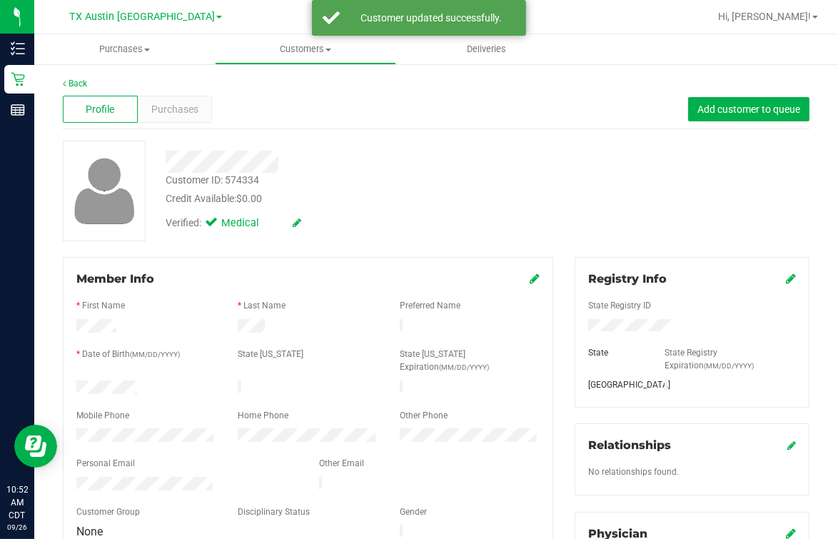
click at [422, 232] on div "Verified: Medical" at bounding box center [347, 221] width 384 height 31
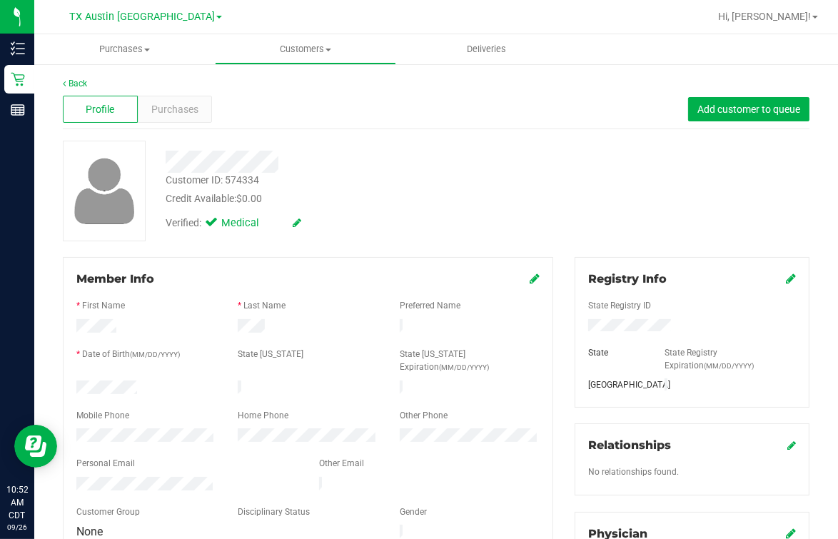
click at [670, 208] on div "Customer ID: 574334 Credit Available: $0.00 Verified: Medical" at bounding box center [436, 191] width 768 height 101
click at [551, 214] on div "Customer ID: 574334 Credit Available: $0.00 Verified: Medical" at bounding box center [436, 191] width 768 height 101
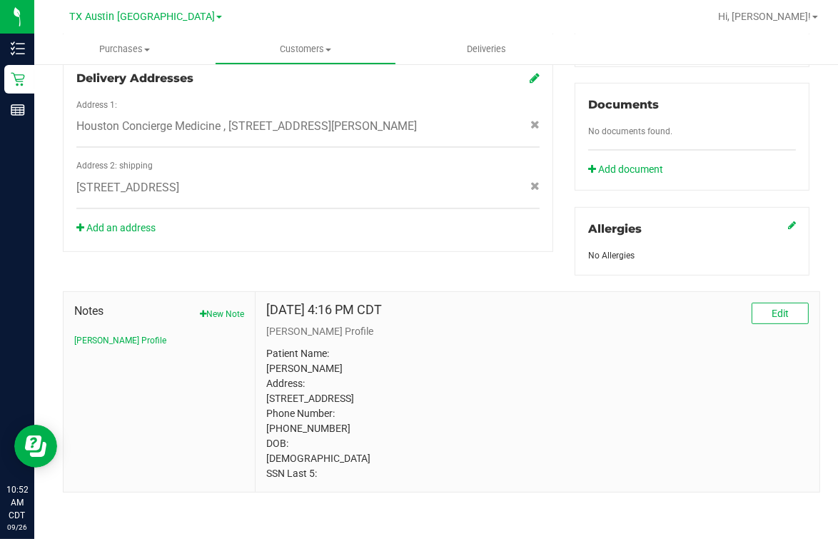
scroll to position [528, 0]
drag, startPoint x: 242, startPoint y: 242, endPoint x: 253, endPoint y: 259, distance: 20.2
click at [243, 242] on div "Member Info * First Name * Last Name Preferred Name * Date of Birth (MM/DD/YYYY…" at bounding box center [436, 117] width 768 height 751
drag, startPoint x: 400, startPoint y: 209, endPoint x: 416, endPoint y: 216, distance: 17.9
click at [400, 209] on div "Delivery Addresses Address 1: Houston Concierge Medicine , [STREET_ADDRESS][PER…" at bounding box center [308, 154] width 490 height 196
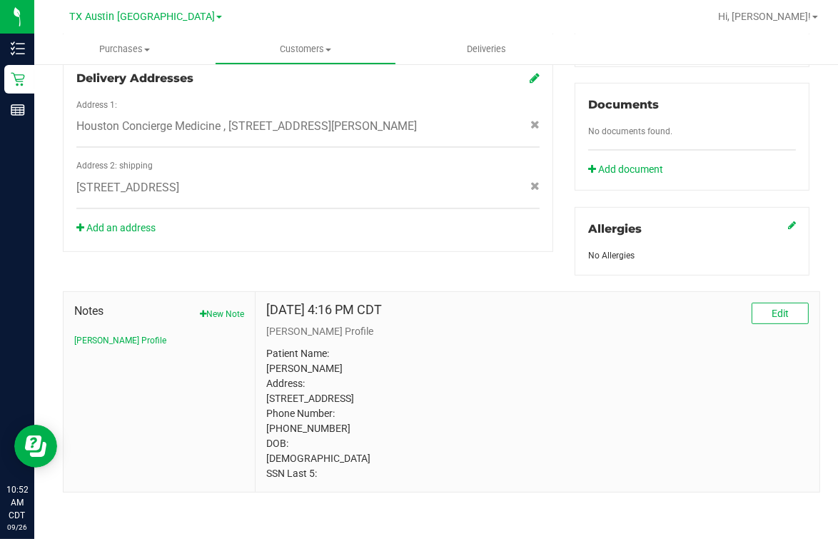
drag, startPoint x: 423, startPoint y: 246, endPoint x: 553, endPoint y: 258, distance: 131.2
click at [423, 246] on div "Member Info * First Name * Last Name Preferred Name * Date of Birth (MM/DD/YYYY…" at bounding box center [436, 117] width 768 height 751
click at [268, 221] on div "Member Info * First Name * Last Name Preferred Name * Date of Birth (MM/DD/YYYY…" at bounding box center [436, 117] width 768 height 751
click at [471, 243] on div "Member Info * First Name * Last Name Preferred Name * Date of Birth (MM/DD/YYYY…" at bounding box center [436, 117] width 768 height 751
click at [588, 385] on p "Patient Name: [PERSON_NAME] Address: [STREET_ADDRESS] Phone Number: [PHONE_NUMB…" at bounding box center [537, 413] width 543 height 135
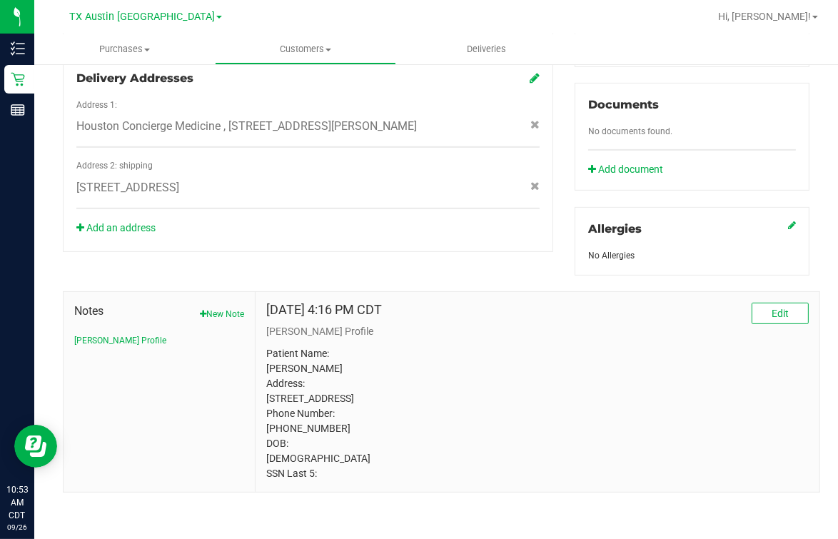
click at [415, 328] on div "[DATE] 4:16 PM CDT Edit [PERSON_NAME] Profile Patient Name: [PERSON_NAME] Addre…" at bounding box center [537, 392] width 543 height 178
drag, startPoint x: 513, startPoint y: 248, endPoint x: 533, endPoint y: 248, distance: 20.0
click at [514, 248] on div "Member Info * First Name * Last Name Preferred Name * Date of Birth (MM/DD/YYYY…" at bounding box center [436, 117] width 768 height 751
drag, startPoint x: 363, startPoint y: 248, endPoint x: 370, endPoint y: 247, distance: 7.3
click at [370, 247] on div "Member Info * First Name * Last Name Preferred Name * Date of Birth (MM/DD/YYYY…" at bounding box center [436, 117] width 768 height 751
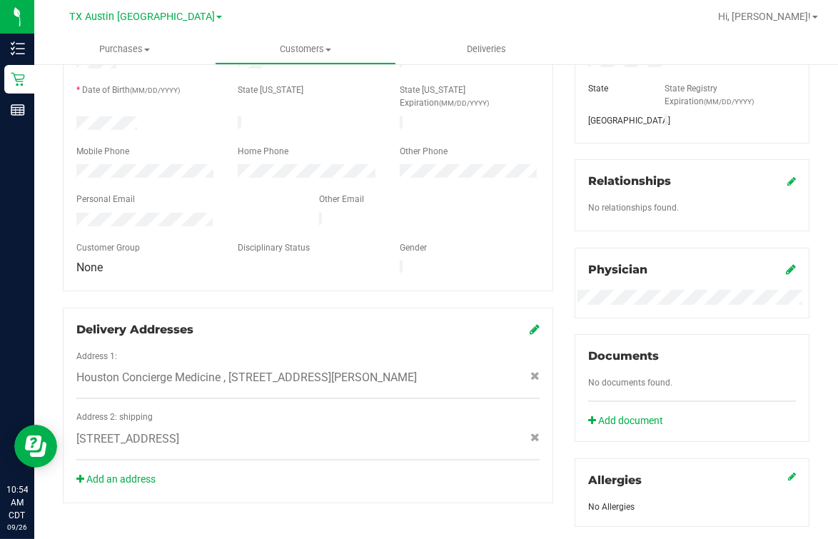
scroll to position [81, 0]
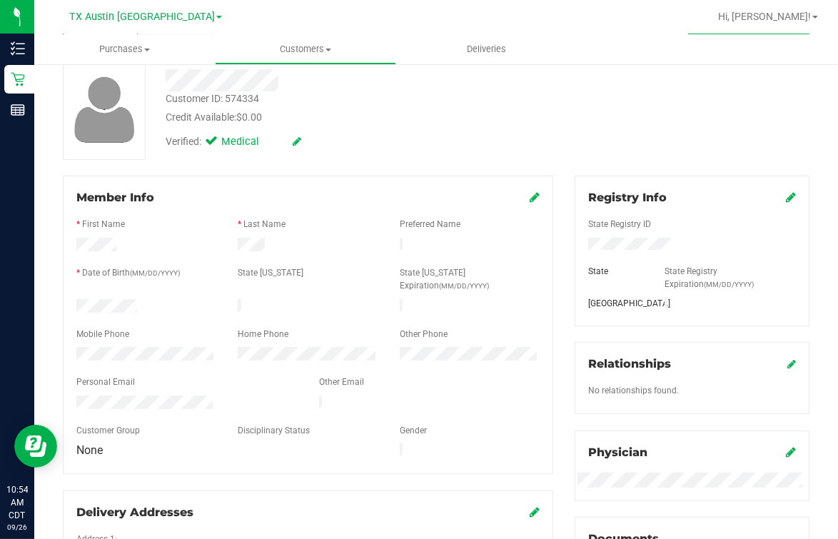
click at [444, 151] on div "Verified: Medical" at bounding box center [347, 140] width 384 height 31
drag, startPoint x: 444, startPoint y: 129, endPoint x: 458, endPoint y: 137, distance: 16.3
click at [445, 128] on div "Verified: Medical" at bounding box center [347, 140] width 384 height 31
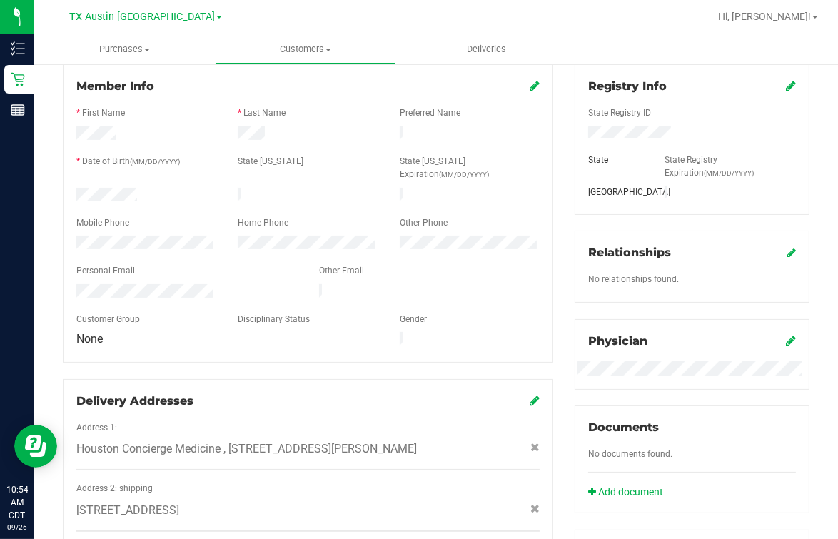
scroll to position [0, 0]
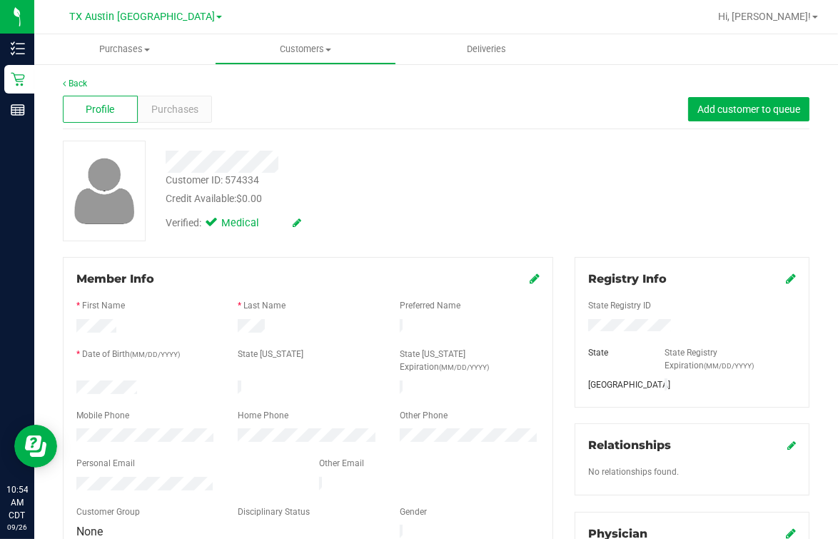
click at [670, 213] on div "Customer ID: 574334 Credit Available: $0.00 Verified: Medical" at bounding box center [436, 191] width 768 height 101
click at [523, 211] on div "Verified: Medical" at bounding box center [347, 221] width 384 height 31
click at [460, 211] on div "Verified: Medical" at bounding box center [347, 221] width 384 height 31
click at [561, 161] on div "Customer ID: 574334 Credit Available: $0.00 Verified: Medical" at bounding box center [436, 191] width 768 height 101
click at [614, 236] on div "Customer ID: 574334 Credit Available: $0.00 Verified: Medical" at bounding box center [436, 191] width 768 height 101
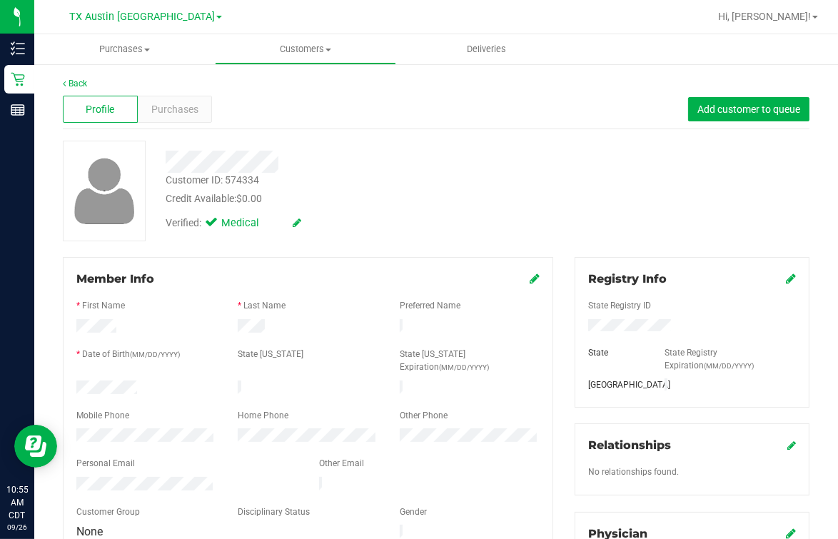
click at [670, 216] on div "Customer ID: 574334 Credit Available: $0.00 Verified: Medical" at bounding box center [436, 191] width 768 height 101
click at [670, 211] on div "Customer ID: 574334 Credit Available: $0.00 Verified: Medical" at bounding box center [436, 191] width 768 height 101
click at [670, 208] on div "Customer ID: 574334 Credit Available: $0.00 Verified: Medical" at bounding box center [436, 191] width 768 height 101
drag, startPoint x: 707, startPoint y: 236, endPoint x: 735, endPoint y: 236, distance: 28.6
click at [670, 236] on div "Customer ID: 574334 Credit Available: $0.00 Verified: Medical" at bounding box center [436, 191] width 768 height 101
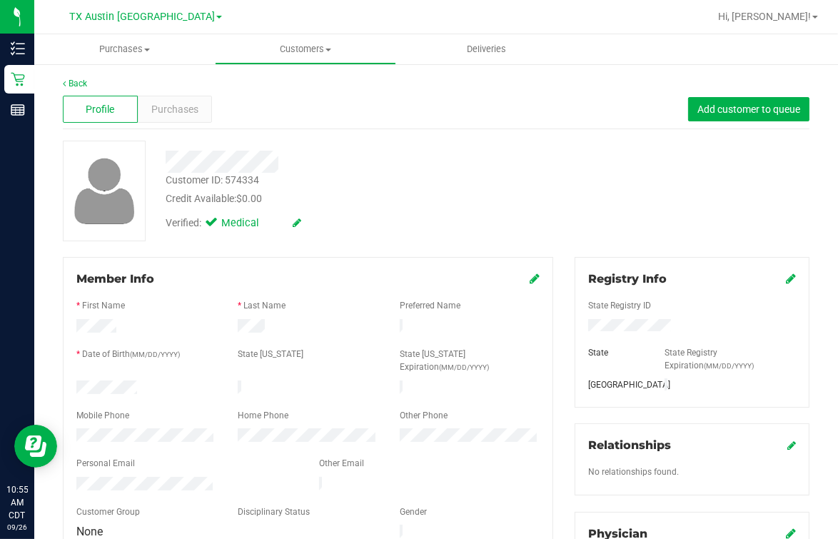
click at [670, 213] on div "Customer ID: 574334 Credit Available: $0.00 Verified: Medical" at bounding box center [436, 191] width 768 height 101
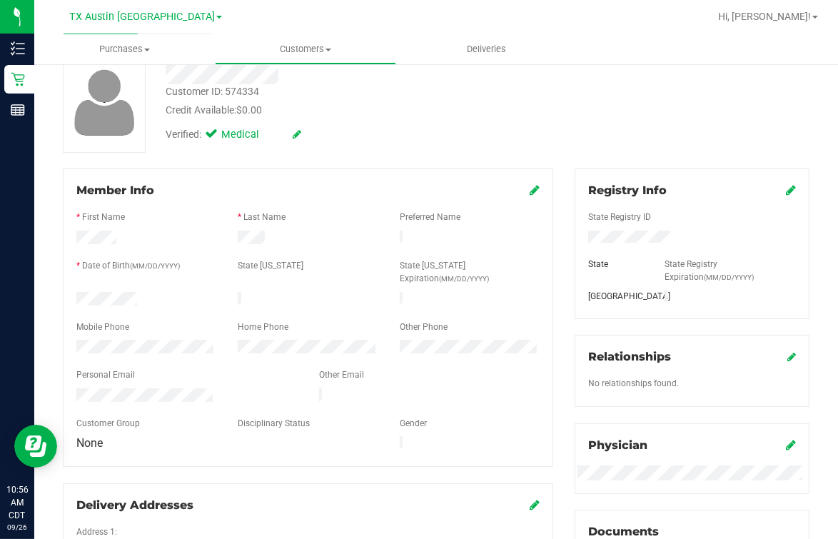
drag, startPoint x: 507, startPoint y: 178, endPoint x: 503, endPoint y: 169, distance: 9.3
click at [507, 174] on div "Member Info * First Name * Last Name Preferred Name * Date of Birth (MM/DD/YYYY…" at bounding box center [308, 317] width 490 height 298
click at [483, 141] on div "Verified: Medical" at bounding box center [347, 133] width 384 height 31
click at [670, 131] on div "Customer ID: 574334 Credit Available: $0.00 Verified: Medical" at bounding box center [436, 102] width 768 height 101
click at [625, 126] on div "Customer ID: 574334 Credit Available: $0.00 Verified: Medical" at bounding box center [436, 102] width 768 height 101
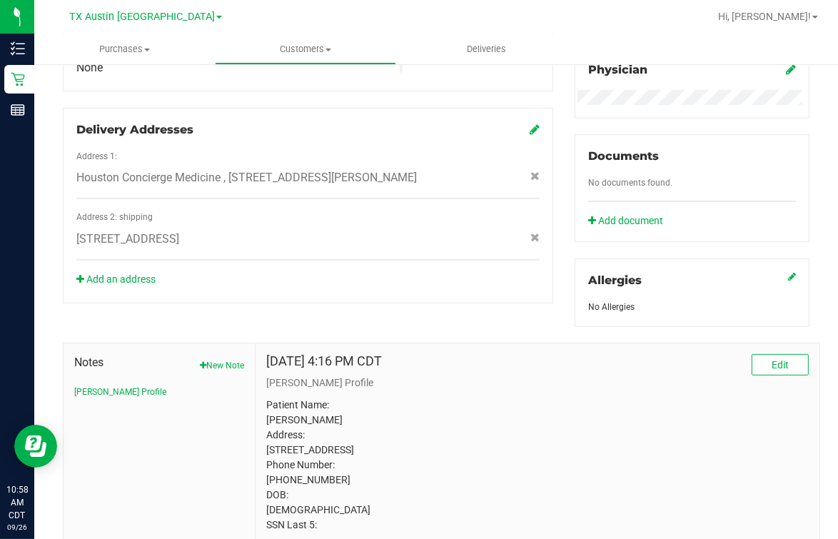
scroll to position [528, 0]
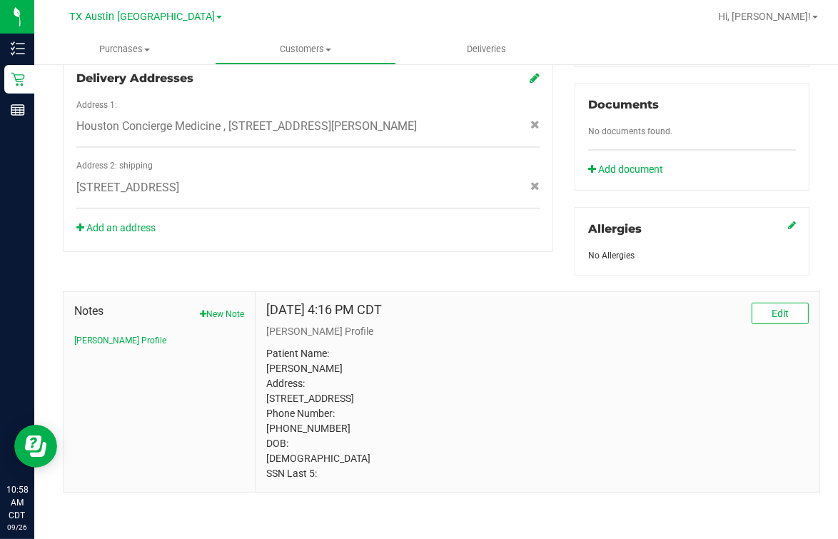
click at [420, 356] on p "Patient Name: [PERSON_NAME] Address: [STREET_ADDRESS] Phone Number: [PHONE_NUMB…" at bounding box center [537, 413] width 543 height 135
click at [381, 385] on p "Patient Name: [PERSON_NAME] Address: [STREET_ADDRESS] Phone Number: [PHONE_NUMB…" at bounding box center [537, 413] width 543 height 135
click at [321, 407] on p "Patient Name: [PERSON_NAME] Address: [STREET_ADDRESS] Phone Number: [PHONE_NUMB…" at bounding box center [537, 413] width 543 height 135
click at [583, 370] on p "Patient Name: [PERSON_NAME] Address: [STREET_ADDRESS] Phone Number: [PHONE_NUMB…" at bounding box center [537, 413] width 543 height 135
click at [330, 405] on p "Patient Name: [PERSON_NAME] Address: [STREET_ADDRESS] Phone Number: [PHONE_NUMB…" at bounding box center [537, 413] width 543 height 135
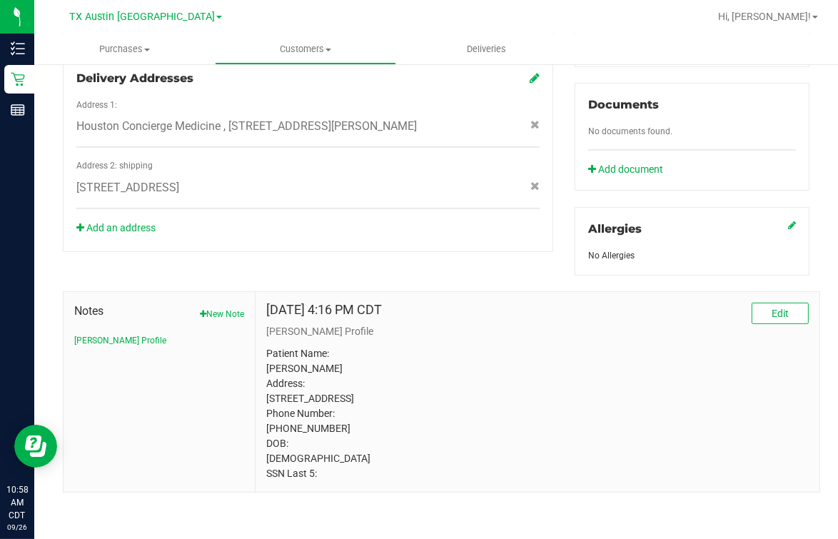
click at [463, 346] on p "Patient Name: [PERSON_NAME] Address: [STREET_ADDRESS] Phone Number: [PHONE_NUMB…" at bounding box center [537, 413] width 543 height 135
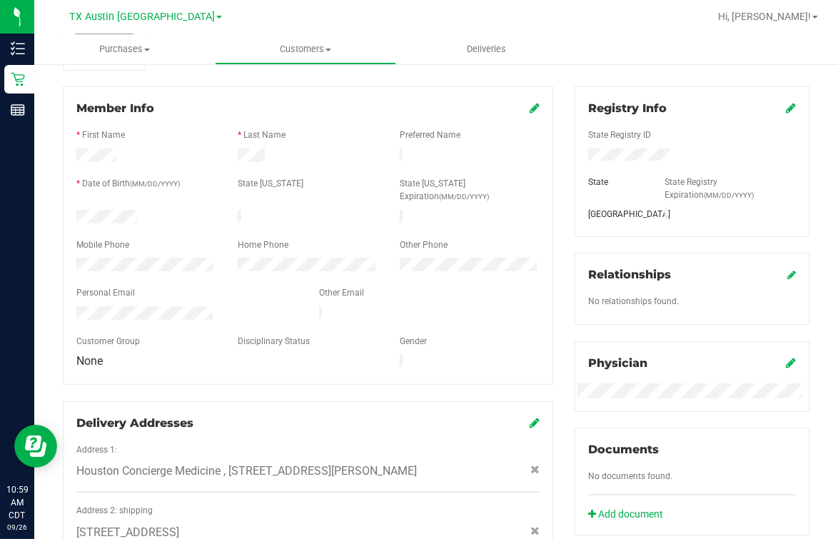
scroll to position [0, 0]
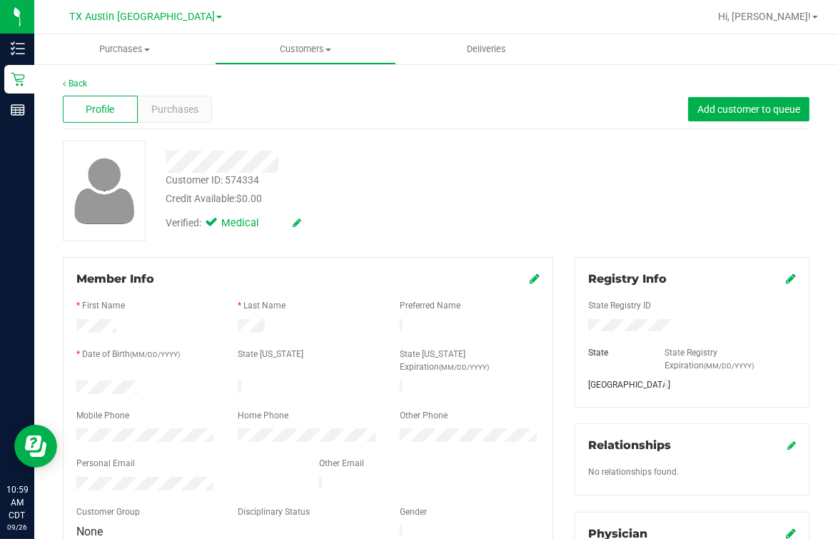
click at [630, 221] on div "Customer ID: 574334 Credit Available: $0.00 Verified: Medical" at bounding box center [436, 191] width 768 height 101
click at [619, 203] on div "Customer ID: 574334 Credit Available: $0.00 Verified: Medical" at bounding box center [436, 191] width 768 height 101
click at [437, 186] on div "Customer ID: 574334 Credit Available: $0.00" at bounding box center [347, 190] width 384 height 34
click at [78, 79] on link "Back" at bounding box center [75, 84] width 24 height 10
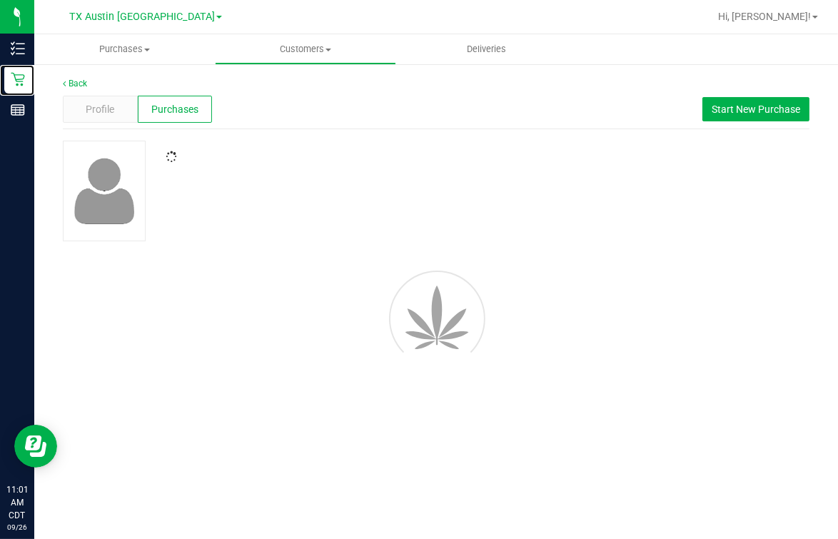
click at [6, 84] on div "Retail" at bounding box center [19, 79] width 30 height 29
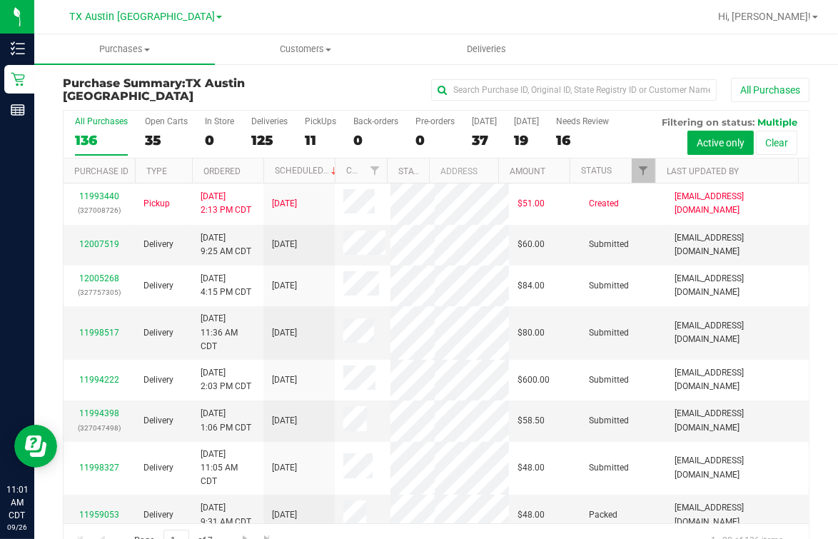
click at [498, 177] on th "Amount" at bounding box center [533, 170] width 71 height 25
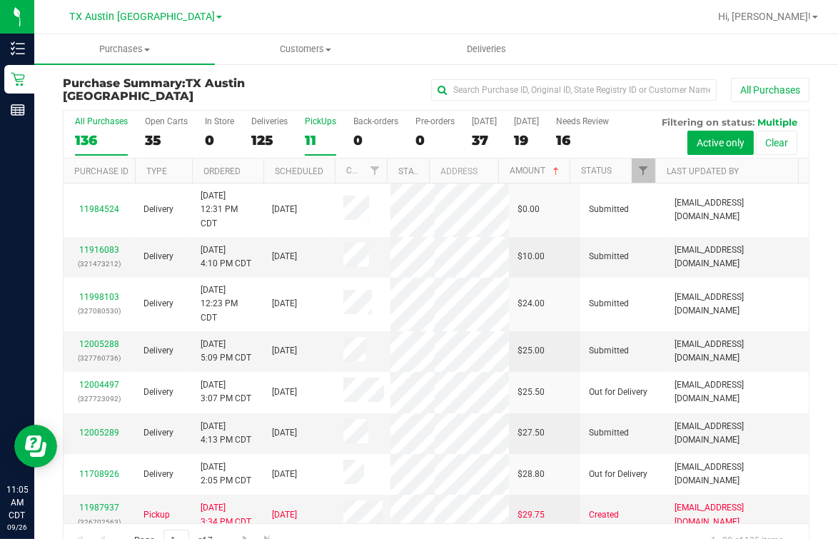
click at [331, 124] on div "PickUps" at bounding box center [320, 121] width 31 height 10
click at [0, 0] on input "PickUps 11" at bounding box center [0, 0] width 0 height 0
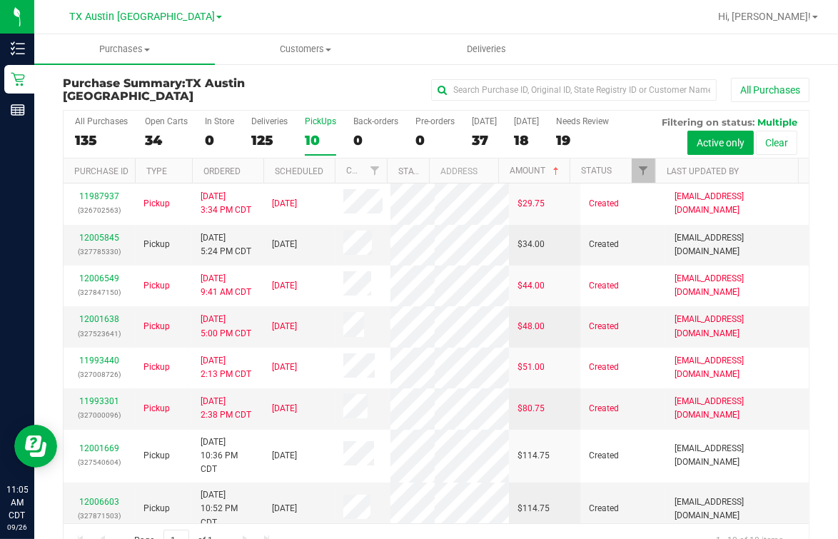
drag, startPoint x: 300, startPoint y: 84, endPoint x: 295, endPoint y: 92, distance: 9.9
click at [299, 84] on h3 "Purchase Summary: TX Austin DC" at bounding box center [187, 89] width 249 height 25
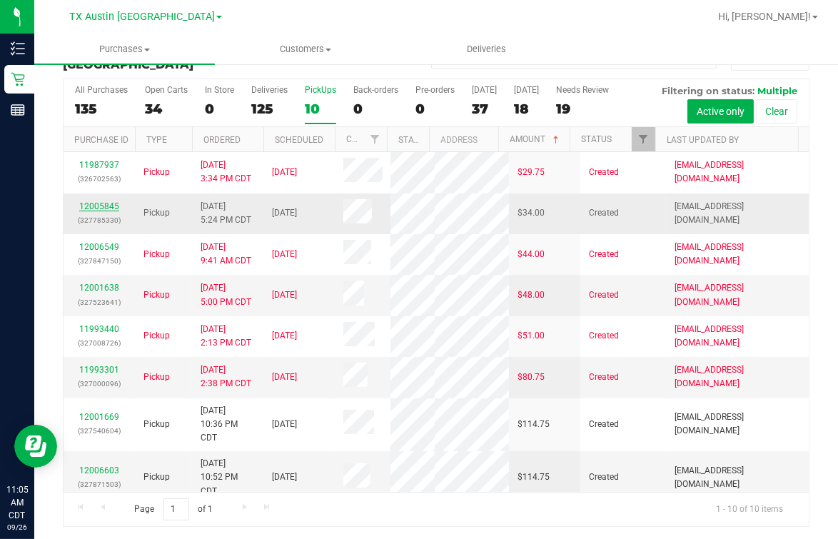
click at [91, 203] on link "12005845" at bounding box center [99, 206] width 40 height 10
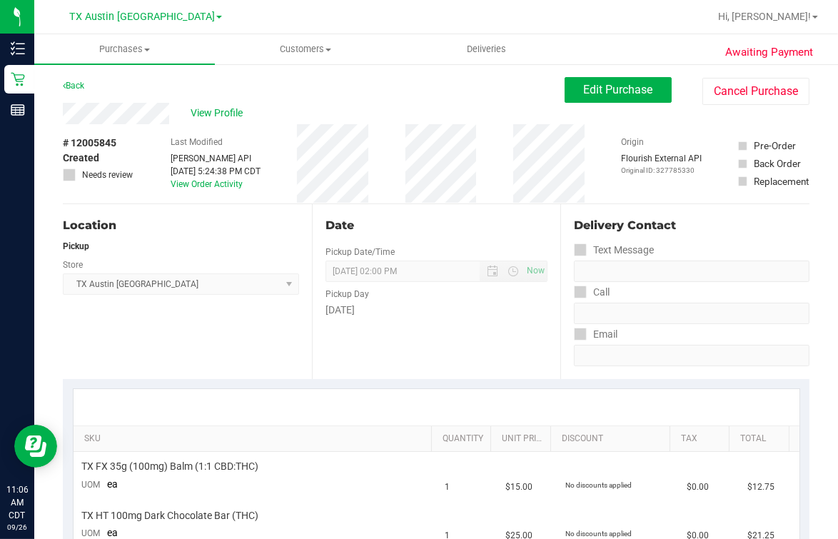
click at [297, 167] on div "# 12005845 Created Needs review Last Modified [PERSON_NAME] API [DATE] 5:24:38 …" at bounding box center [436, 163] width 747 height 79
click at [395, 193] on div "# 12005845 Created Needs review Last Modified [PERSON_NAME] API [DATE] 5:24:38 …" at bounding box center [436, 163] width 747 height 79
click at [156, 97] on div "Back Edit Purchase Cancel Purchase" at bounding box center [436, 90] width 747 height 26
click at [151, 101] on div "Back Edit Purchase Cancel Purchase" at bounding box center [436, 90] width 747 height 26
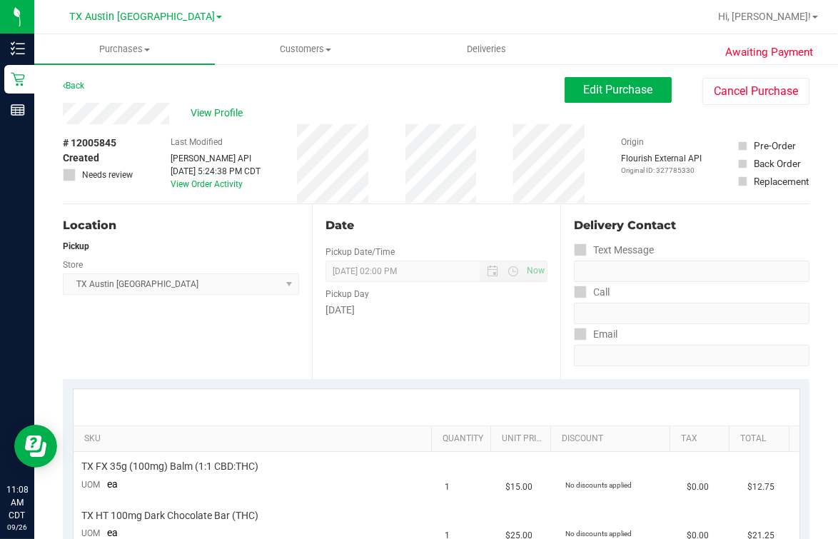
click at [372, 119] on div "View Profile" at bounding box center [314, 113] width 502 height 21
click at [343, 109] on div "View Profile" at bounding box center [314, 113] width 502 height 21
click at [196, 329] on div "Location Pickup Store [GEOGRAPHIC_DATA] [GEOGRAPHIC_DATA] [GEOGRAPHIC_DATA] Sel…" at bounding box center [187, 291] width 249 height 175
click at [224, 114] on span "View Profile" at bounding box center [219, 113] width 57 height 15
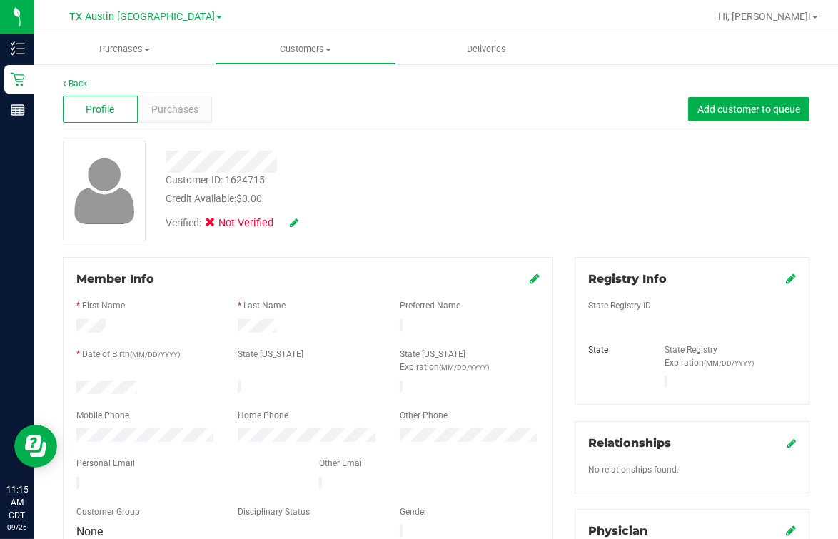
click at [500, 208] on div "Verified: Not Verified" at bounding box center [347, 221] width 384 height 31
drag, startPoint x: 99, startPoint y: 408, endPoint x: 106, endPoint y: 382, distance: 26.9
click at [106, 398] on div at bounding box center [307, 403] width 463 height 11
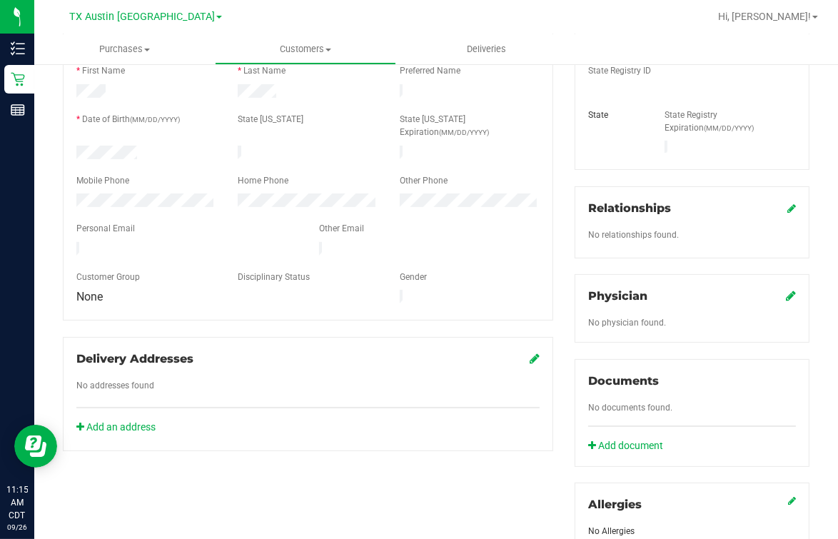
scroll to position [220, 0]
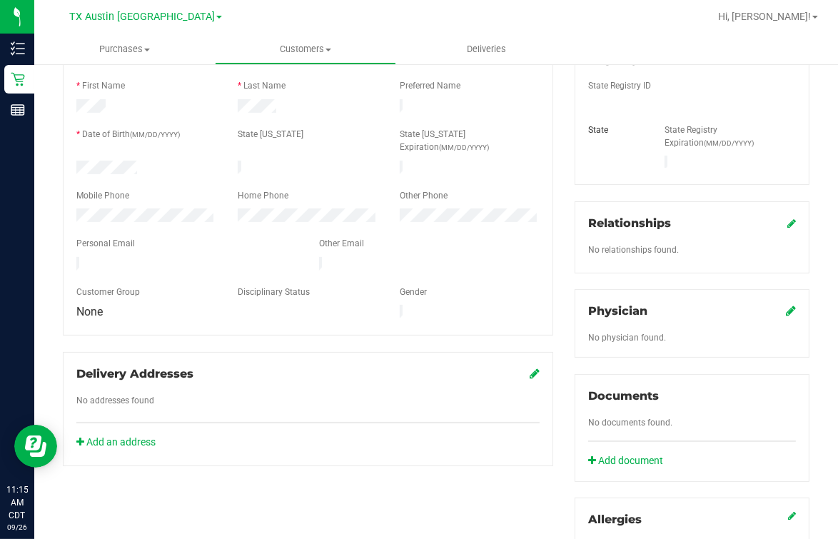
click at [313, 394] on div "No addresses found" at bounding box center [308, 402] width 485 height 16
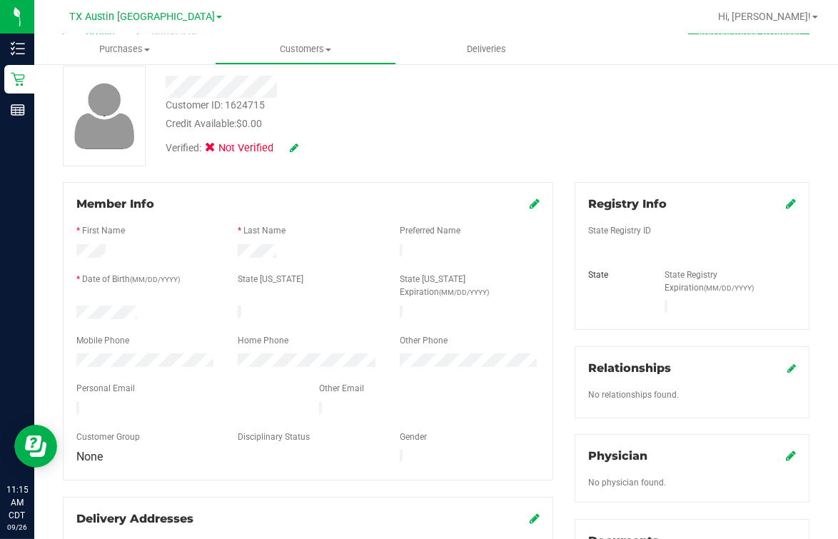
scroll to position [0, 0]
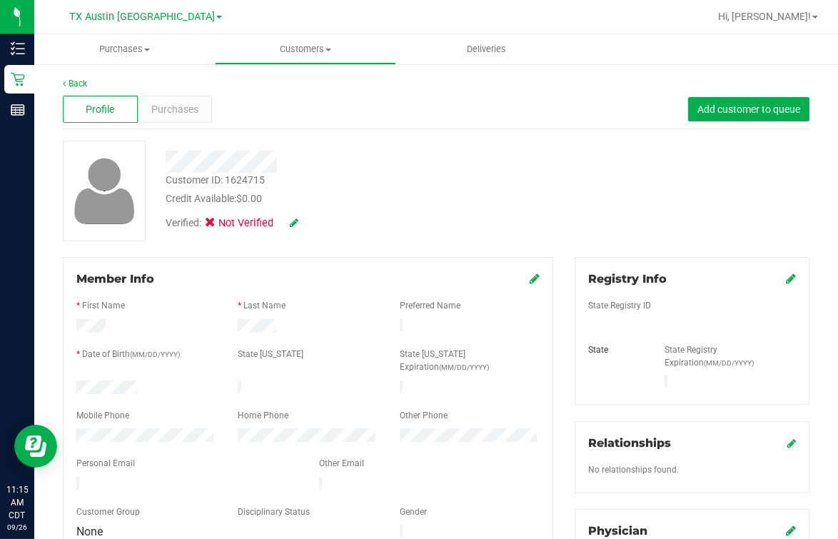
click at [483, 197] on div "Credit Available: $0.00" at bounding box center [347, 198] width 363 height 15
click at [366, 196] on div "Credit Available: $0.00" at bounding box center [347, 198] width 363 height 15
click at [435, 174] on div "Customer ID: 1624715 Credit Available: $0.00" at bounding box center [347, 190] width 384 height 34
click at [496, 185] on div "Customer ID: 1624715 Credit Available: $0.00" at bounding box center [347, 190] width 384 height 34
drag, startPoint x: 518, startPoint y: 162, endPoint x: 545, endPoint y: 183, distance: 34.1
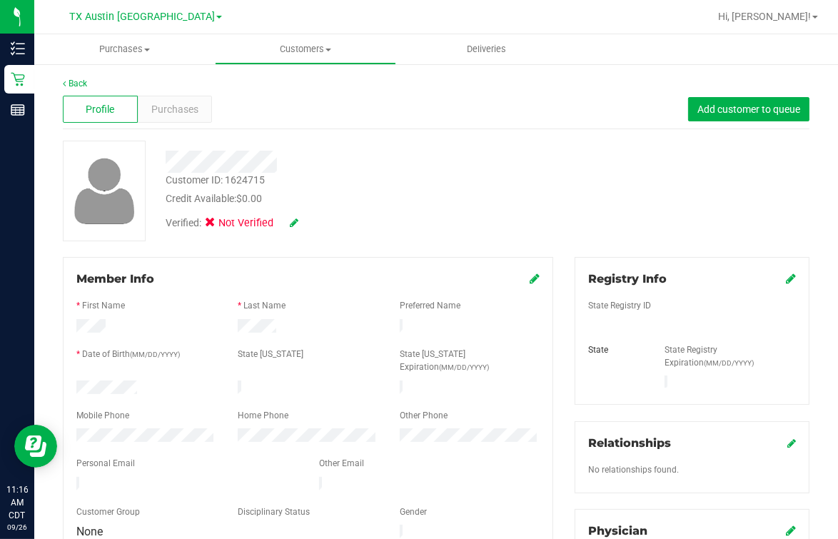
click at [527, 166] on div at bounding box center [347, 162] width 384 height 22
click at [391, 168] on div at bounding box center [347, 162] width 384 height 22
drag, startPoint x: 392, startPoint y: 257, endPoint x: 400, endPoint y: 255, distance: 8.1
click at [399, 258] on div "Member Info * First Name * Last Name Preferred Name * Date of Birth (MM/DD/YYYY…" at bounding box center [308, 406] width 490 height 298
click at [63, 86] on link "Back" at bounding box center [75, 84] width 24 height 10
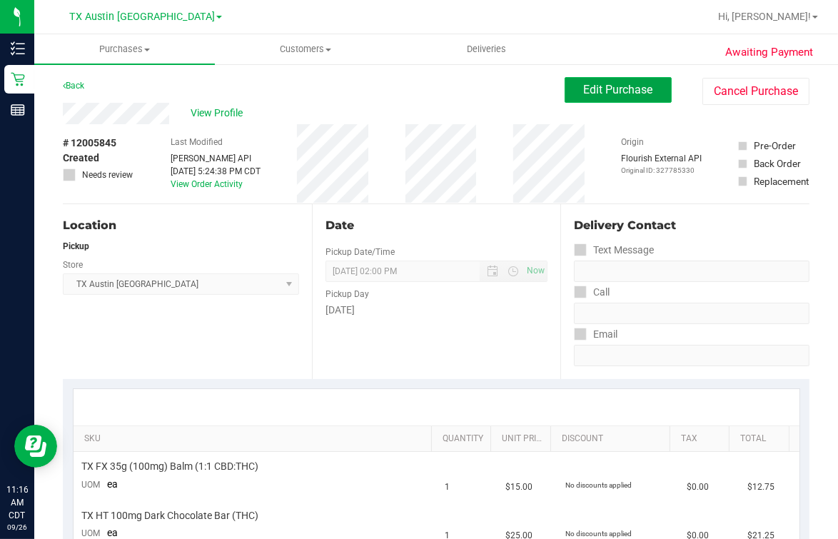
click at [629, 92] on span "Edit Purchase" at bounding box center [618, 90] width 69 height 14
click at [358, 121] on div "View Profile" at bounding box center [314, 113] width 502 height 21
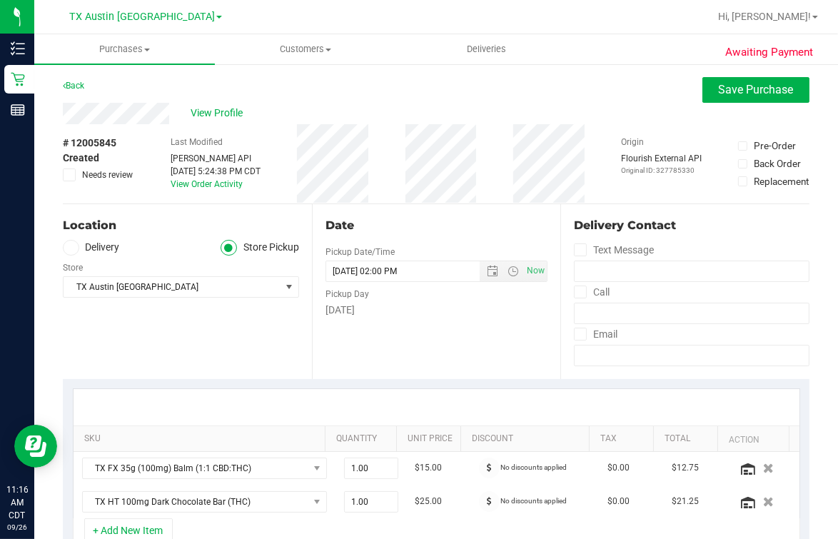
scroll to position [356, 0]
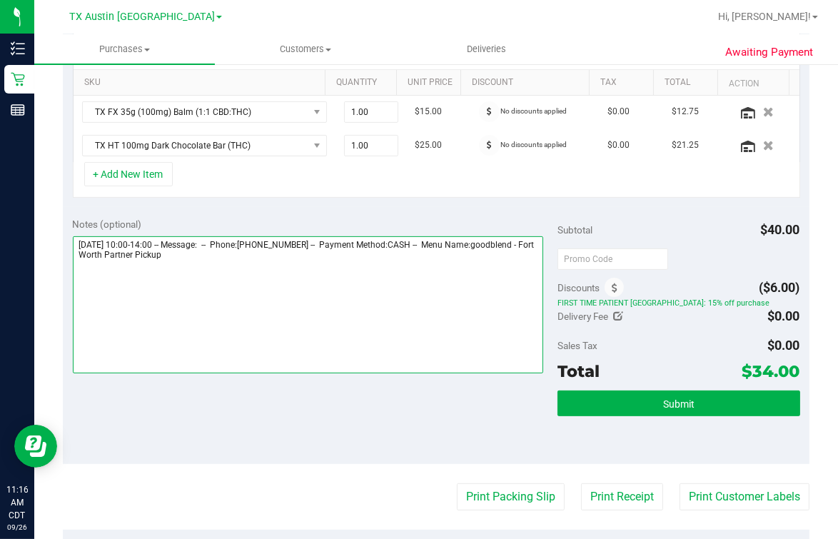
click at [276, 311] on textarea at bounding box center [308, 304] width 470 height 137
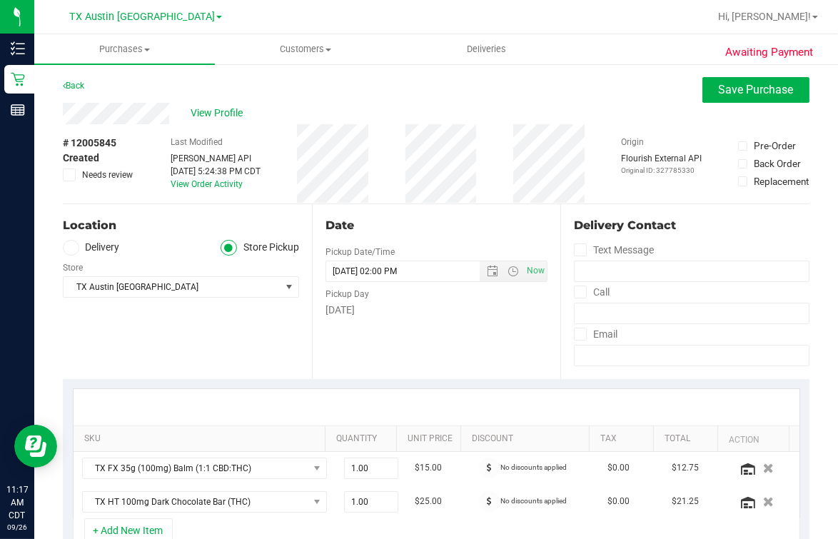
type textarea "[DATE] 10:00-14:00 -- Message: -- Phone:[PHONE_NUMBER] -- Payment Method:CASH -…"
drag, startPoint x: 71, startPoint y: 173, endPoint x: 240, endPoint y: 175, distance: 169.2
click at [71, 175] on icon at bounding box center [69, 175] width 9 height 0
click at [0, 0] on input "Needs review" at bounding box center [0, 0] width 0 height 0
click at [670, 97] on button "Save Purchase" at bounding box center [755, 90] width 107 height 26
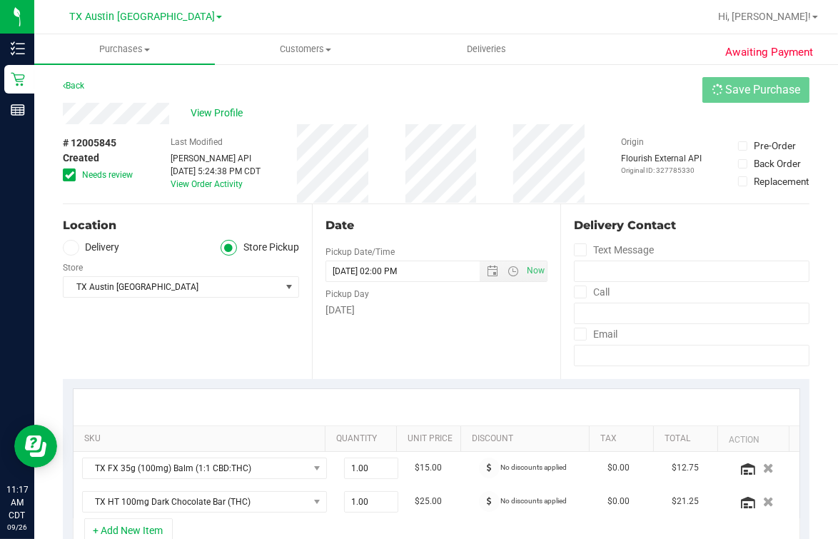
click at [464, 112] on div "View Profile" at bounding box center [436, 113] width 747 height 21
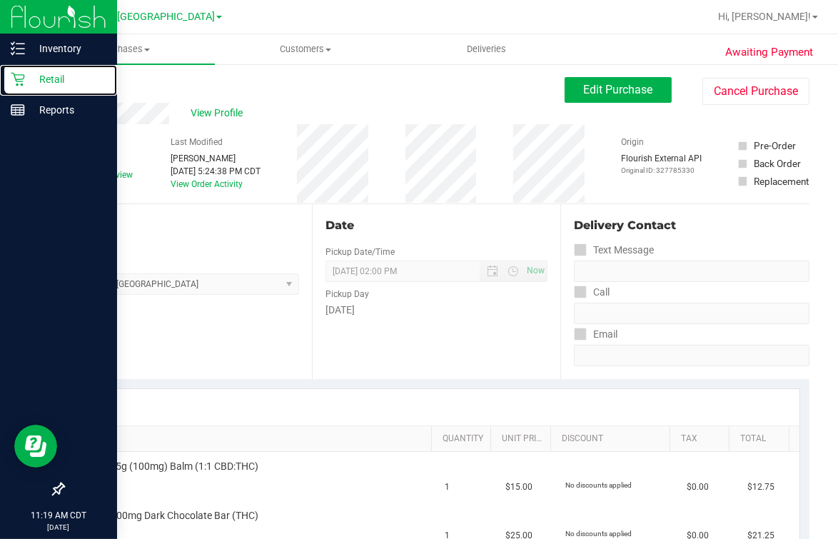
drag, startPoint x: 23, startPoint y: 82, endPoint x: 96, endPoint y: 186, distance: 127.6
click at [23, 83] on icon at bounding box center [18, 79] width 14 height 14
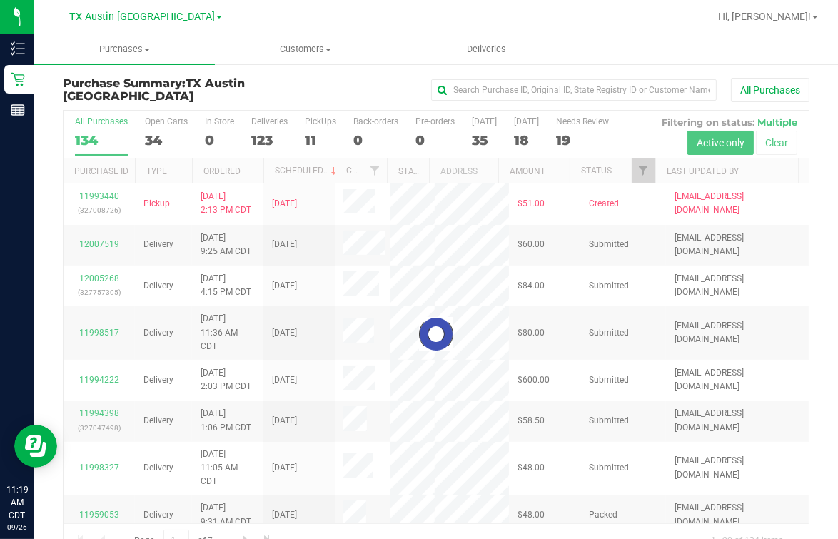
click at [312, 124] on div at bounding box center [436, 334] width 745 height 447
click at [316, 131] on div at bounding box center [436, 334] width 745 height 447
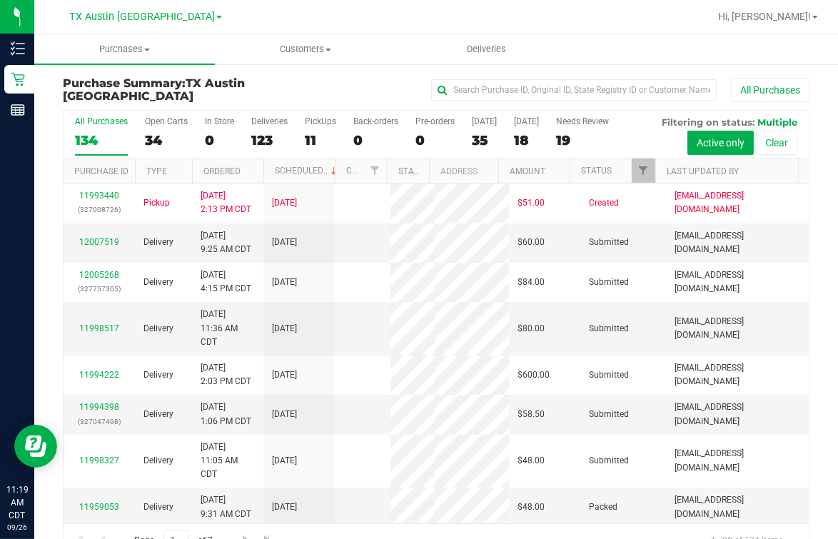
click at [316, 131] on label "PickUps 11" at bounding box center [320, 135] width 31 height 39
click at [0, 0] on input "PickUps 11" at bounding box center [0, 0] width 0 height 0
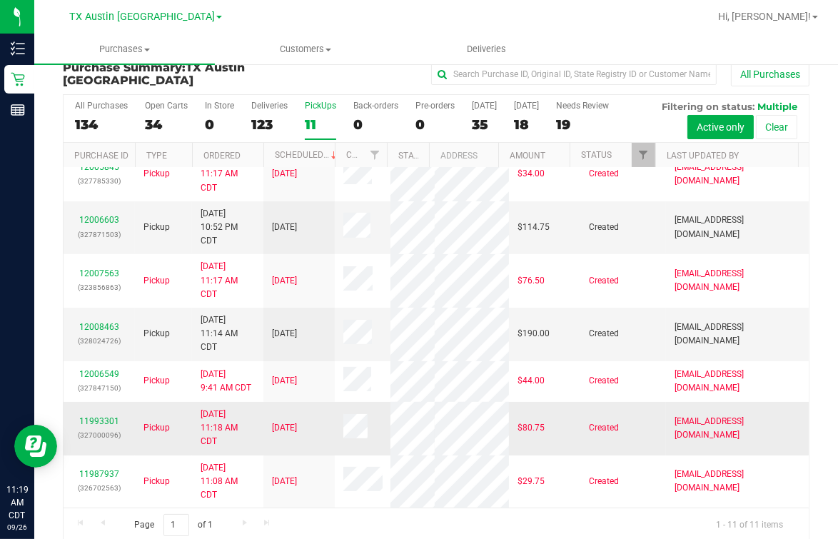
scroll to position [31, 0]
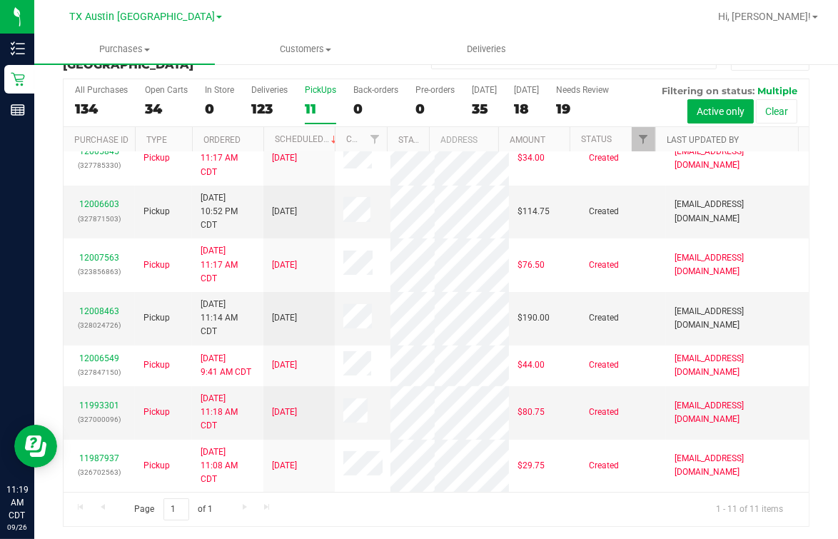
click at [667, 135] on link "Last Updated By" at bounding box center [703, 140] width 72 height 10
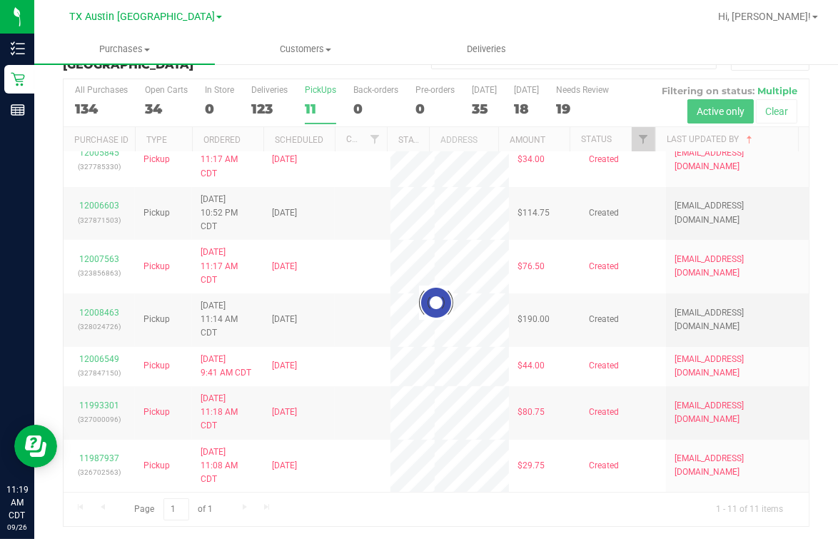
scroll to position [0, 0]
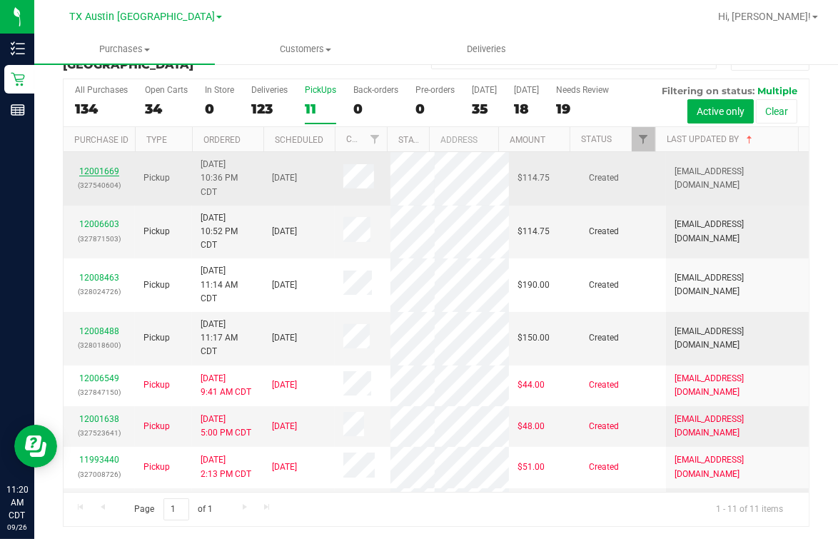
click at [109, 166] on link "12001669" at bounding box center [99, 171] width 40 height 10
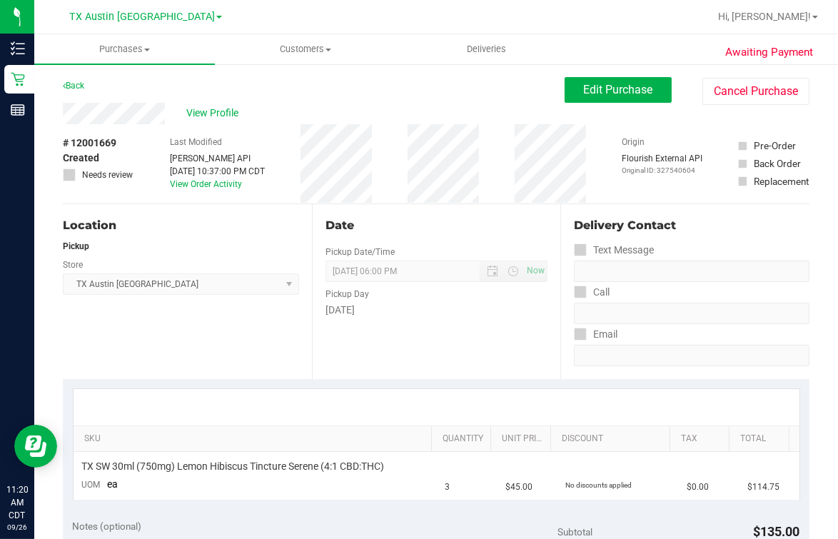
click at [294, 100] on div "Back Edit Purchase Cancel Purchase" at bounding box center [436, 90] width 747 height 26
drag, startPoint x: 130, startPoint y: 99, endPoint x: 166, endPoint y: 121, distance: 42.0
click at [136, 100] on div "Back Edit Purchase Cancel Purchase" at bounding box center [436, 90] width 747 height 26
click at [166, 121] on div "View Profile" at bounding box center [314, 113] width 502 height 21
drag, startPoint x: 400, startPoint y: 175, endPoint x: 394, endPoint y: 169, distance: 8.1
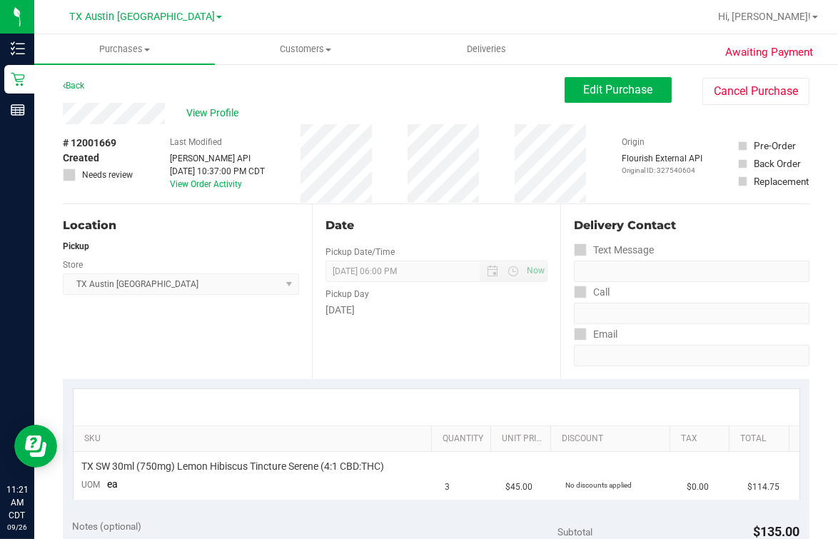
click at [395, 171] on div "# 12001669 Created Needs review Last Modified [PERSON_NAME] API [DATE] 10:37:00…" at bounding box center [436, 163] width 747 height 79
click at [503, 192] on div "# 12001669 Created Needs review Last Modified [PERSON_NAME] API [DATE] 10:37:00…" at bounding box center [436, 163] width 747 height 79
click at [207, 118] on span "View Profile" at bounding box center [214, 113] width 57 height 15
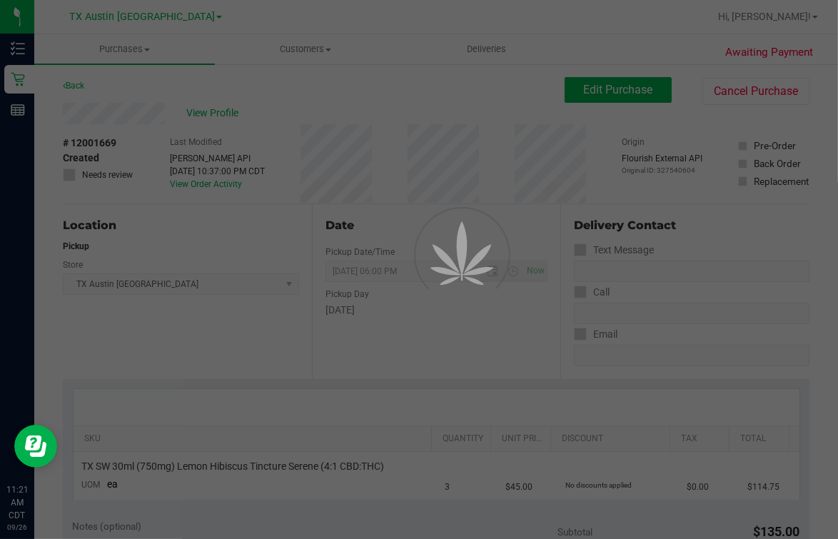
click at [281, 93] on div at bounding box center [419, 269] width 838 height 539
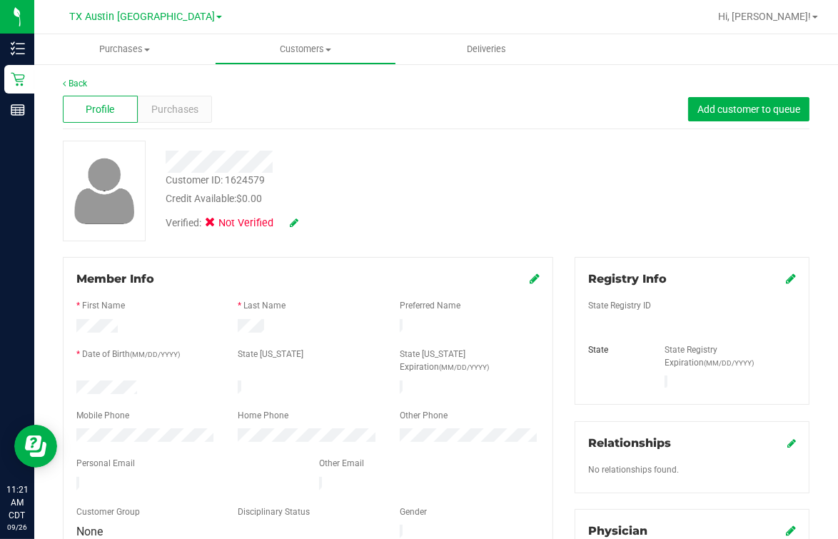
click at [546, 181] on div "Customer ID: 1624579 Credit Available: $0.00 Verified: Not Verified" at bounding box center [436, 191] width 768 height 101
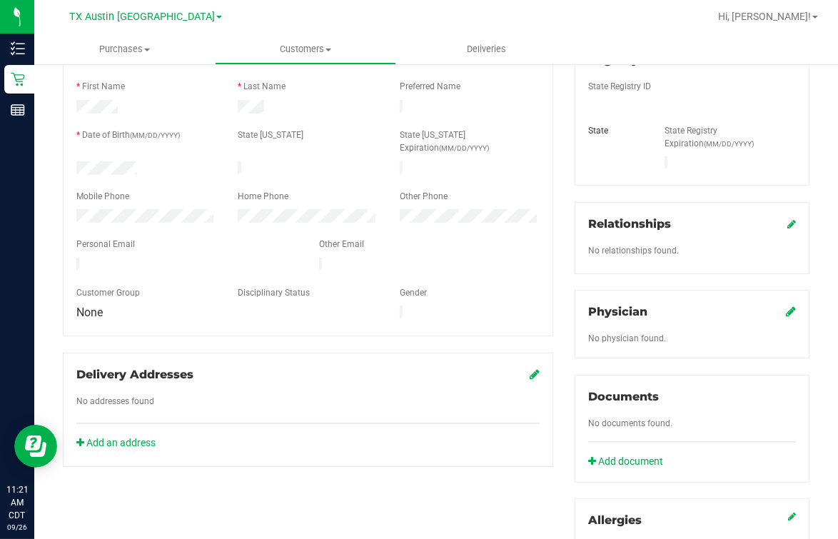
scroll to position [268, 0]
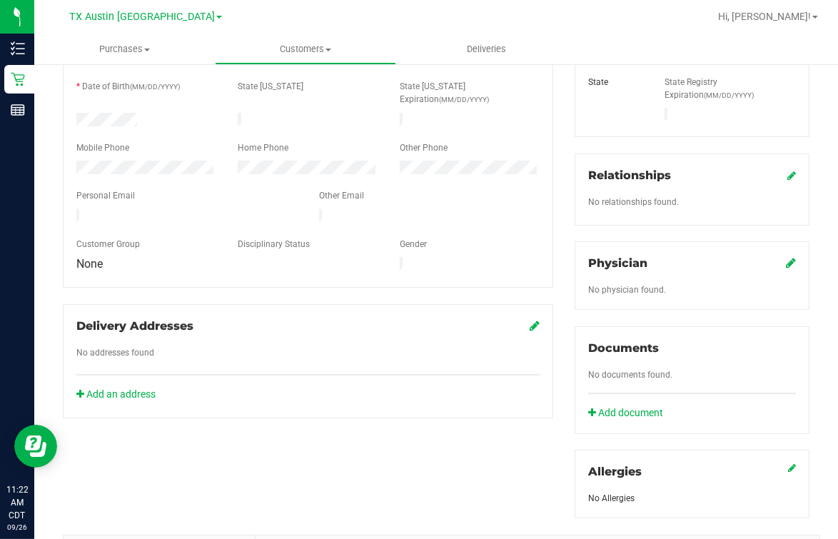
drag, startPoint x: 355, startPoint y: 410, endPoint x: 462, endPoint y: 399, distance: 107.7
click at [355, 411] on div "Member Info * First Name * Last Name Preferred Name * Date of Birth (MM/DD/YYYY…" at bounding box center [436, 357] width 768 height 737
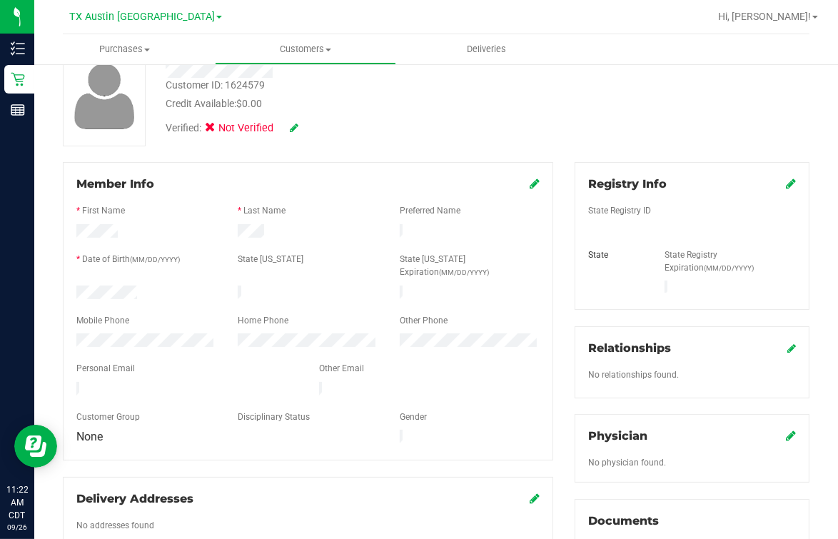
scroll to position [0, 0]
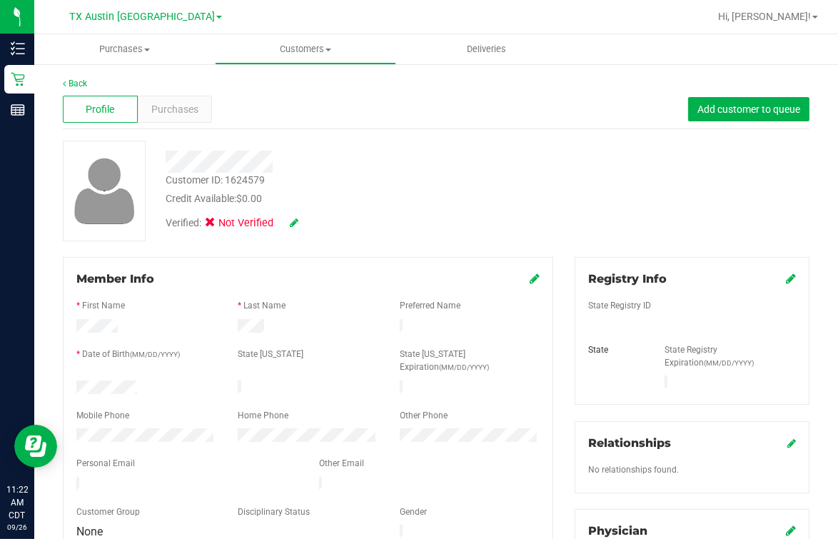
click at [483, 151] on div at bounding box center [347, 162] width 384 height 22
drag, startPoint x: 420, startPoint y: 161, endPoint x: 429, endPoint y: 161, distance: 8.6
click at [429, 161] on div at bounding box center [347, 162] width 384 height 22
click at [490, 143] on div at bounding box center [347, 157] width 384 height 32
drag, startPoint x: 378, startPoint y: 203, endPoint x: 482, endPoint y: 304, distance: 144.4
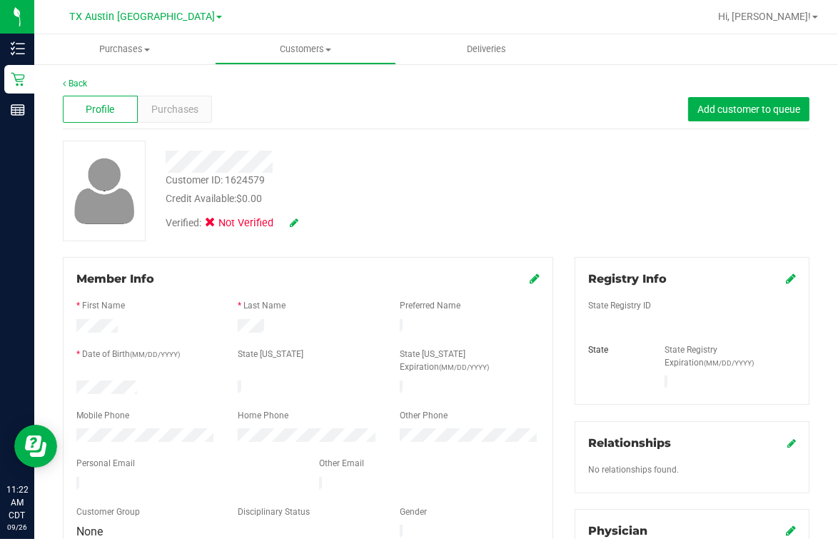
click at [380, 203] on div "Credit Available: $0.00" at bounding box center [347, 198] width 363 height 15
click at [393, 183] on div "Customer ID: 1624579 Credit Available: $0.00" at bounding box center [347, 190] width 384 height 34
click at [366, 173] on div "Customer ID: 1624579 Credit Available: $0.00" at bounding box center [347, 190] width 384 height 34
drag, startPoint x: 514, startPoint y: 190, endPoint x: 524, endPoint y: 192, distance: 10.2
click at [518, 193] on div "Credit Available: $0.00" at bounding box center [347, 198] width 363 height 15
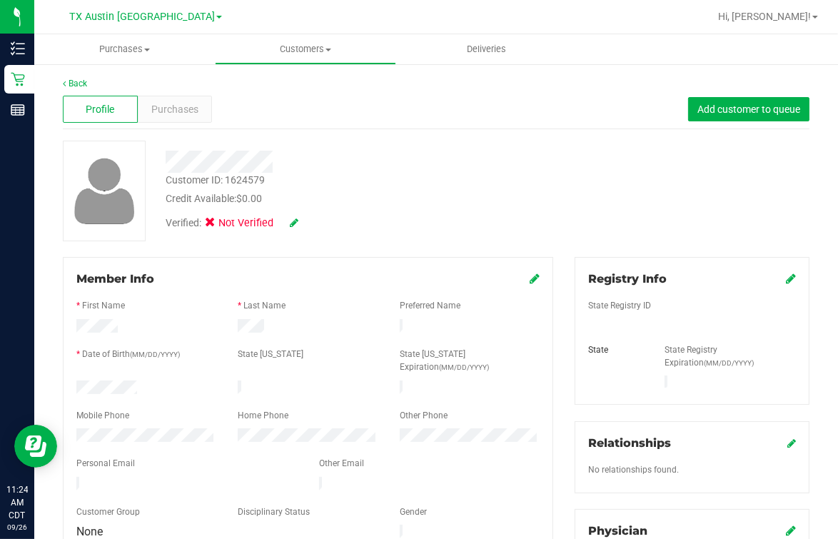
click at [338, 173] on div "Customer ID: 1624579 Credit Available: $0.00 Verified: Not Verified" at bounding box center [347, 189] width 384 height 97
click at [338, 109] on div "Profile Purchases Add customer to queue" at bounding box center [436, 109] width 747 height 39
click at [395, 138] on div "Back Profile Purchases Add customer to queue Customer ID: 1624579 Credit Availa…" at bounding box center [436, 536] width 747 height 918
click at [69, 79] on link "Back" at bounding box center [75, 84] width 24 height 10
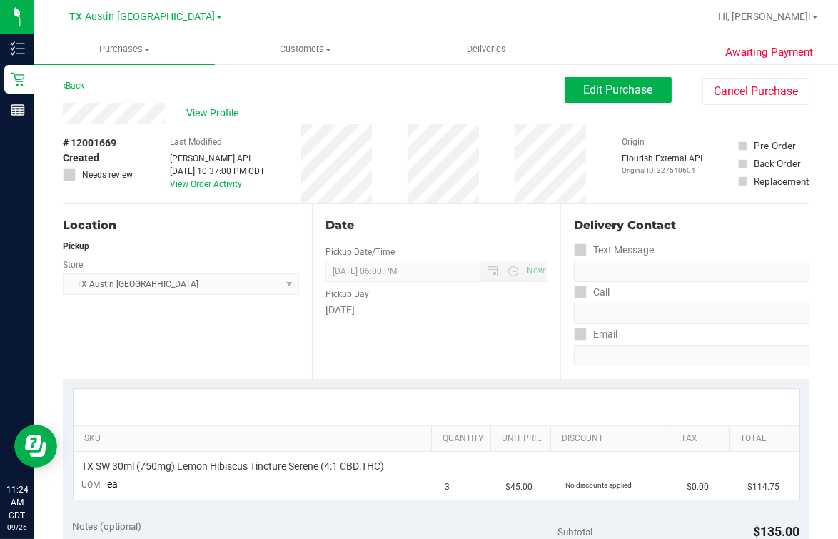
click at [587, 104] on div "View Profile # 12001669 Created Needs review Last Modified [PERSON_NAME] API [D…" at bounding box center [436, 153] width 747 height 101
click at [590, 96] on button "Edit Purchase" at bounding box center [618, 90] width 107 height 26
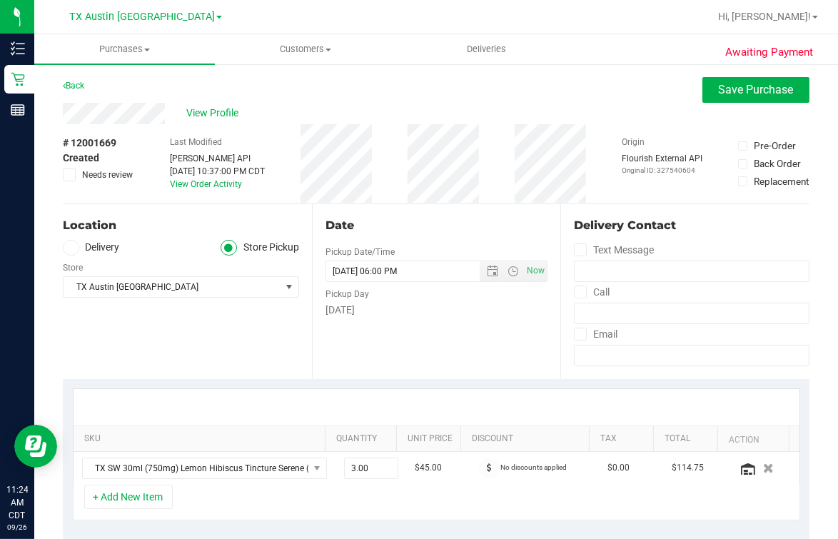
click at [81, 171] on label "Needs review" at bounding box center [98, 174] width 71 height 13
click at [0, 0] on input "Needs review" at bounding box center [0, 0] width 0 height 0
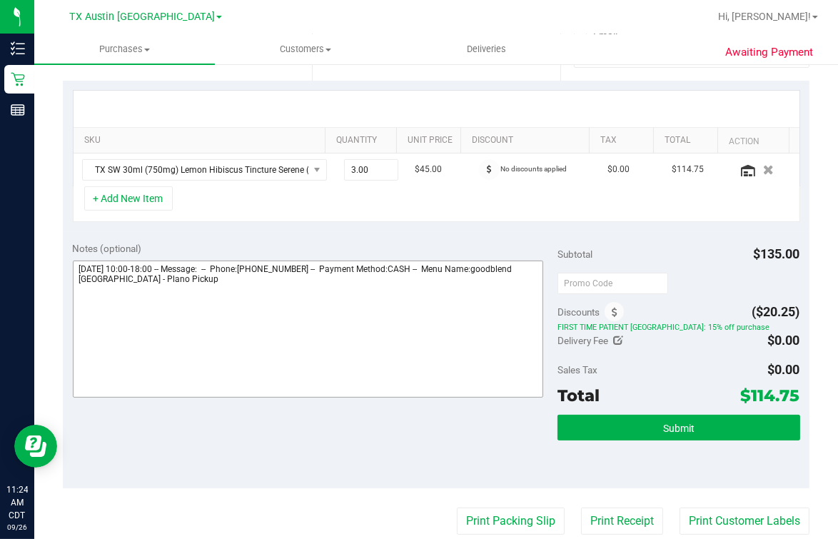
scroll to position [446, 0]
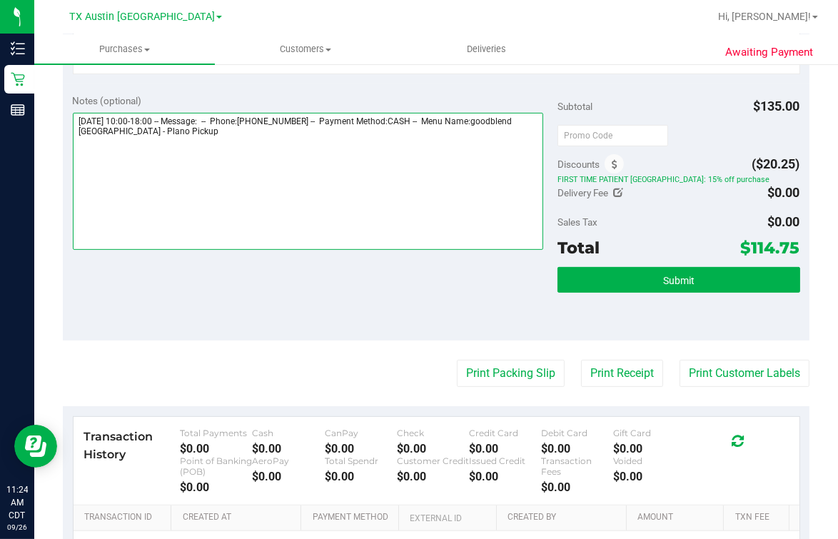
click at [296, 192] on textarea at bounding box center [308, 181] width 470 height 137
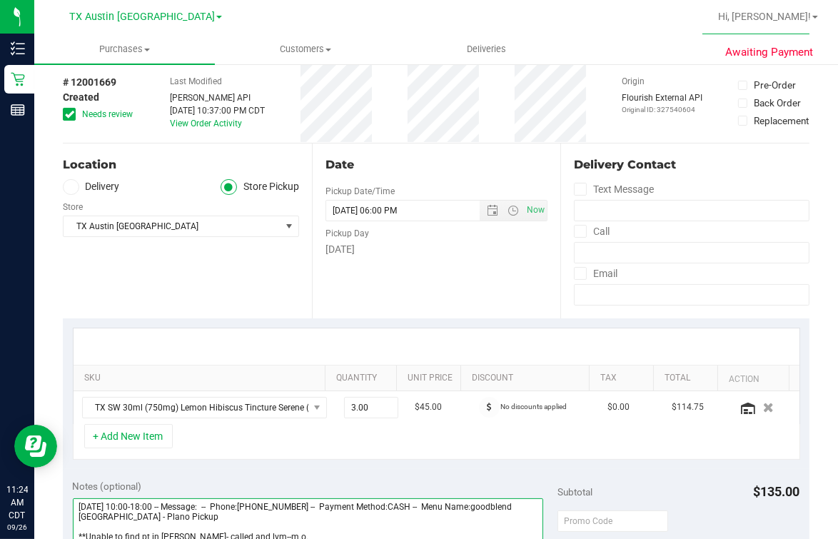
scroll to position [0, 0]
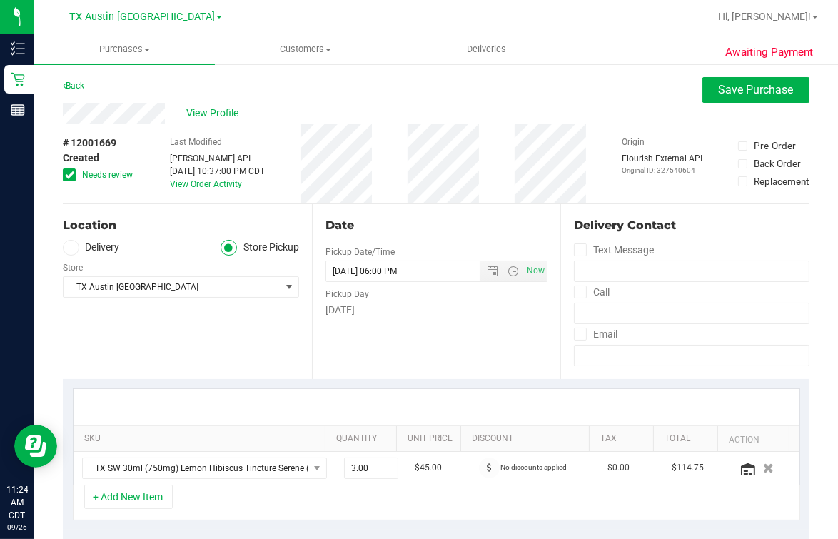
type textarea "[DATE] 10:00-18:00 -- Message: -- Phone:[PHONE_NUMBER] -- Payment Method:CASH -…"
click at [670, 86] on span "Save Purchase" at bounding box center [756, 90] width 75 height 14
click at [518, 94] on div "Back Save Purchase" at bounding box center [436, 90] width 747 height 26
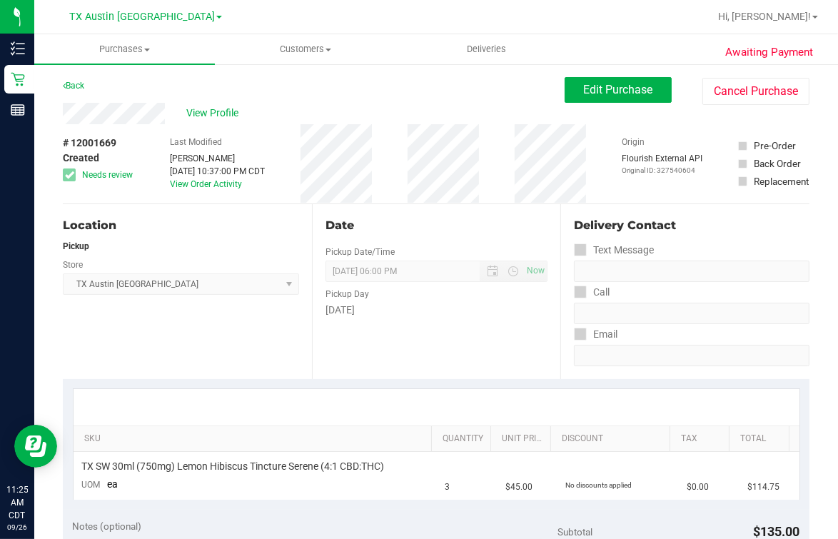
drag, startPoint x: 332, startPoint y: 86, endPoint x: 300, endPoint y: 78, distance: 33.1
click at [330, 86] on div "Back Edit Purchase Cancel Purchase" at bounding box center [436, 90] width 747 height 26
click at [144, 11] on link "TX Austin [GEOGRAPHIC_DATA]" at bounding box center [145, 16] width 153 height 14
click at [309, 46] on span "Customers" at bounding box center [305, 49] width 179 height 13
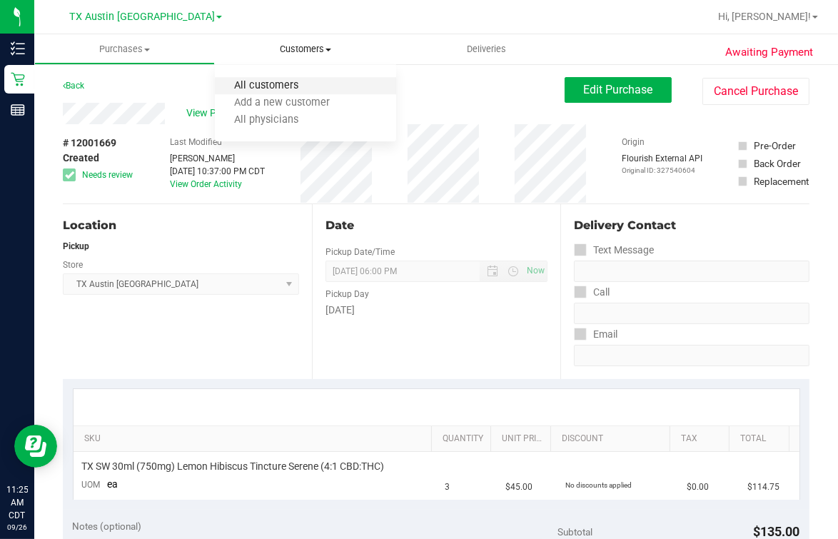
click at [291, 86] on span "All customers" at bounding box center [266, 86] width 103 height 12
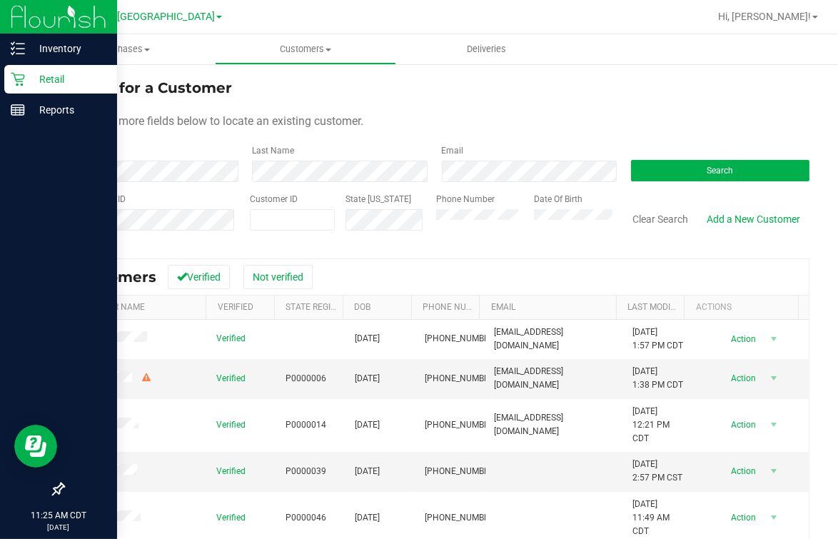
click at [22, 81] on icon at bounding box center [18, 80] width 14 height 14
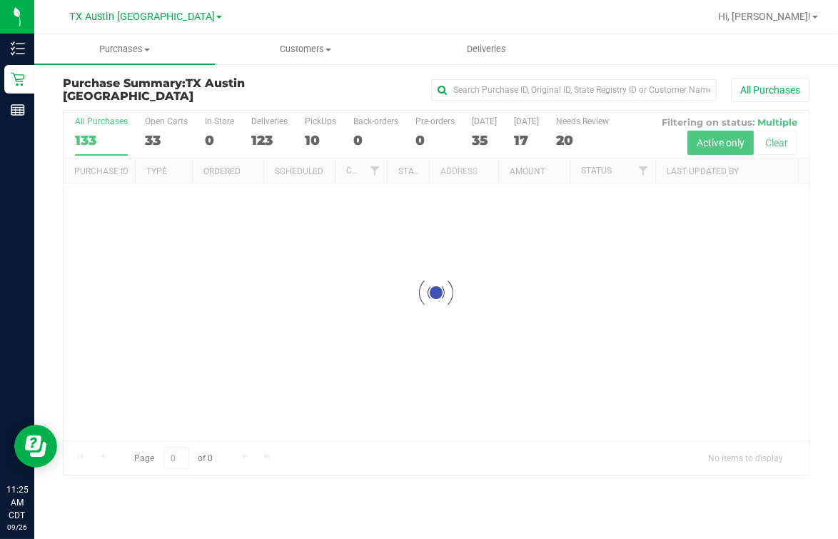
click at [312, 127] on div at bounding box center [436, 293] width 745 height 364
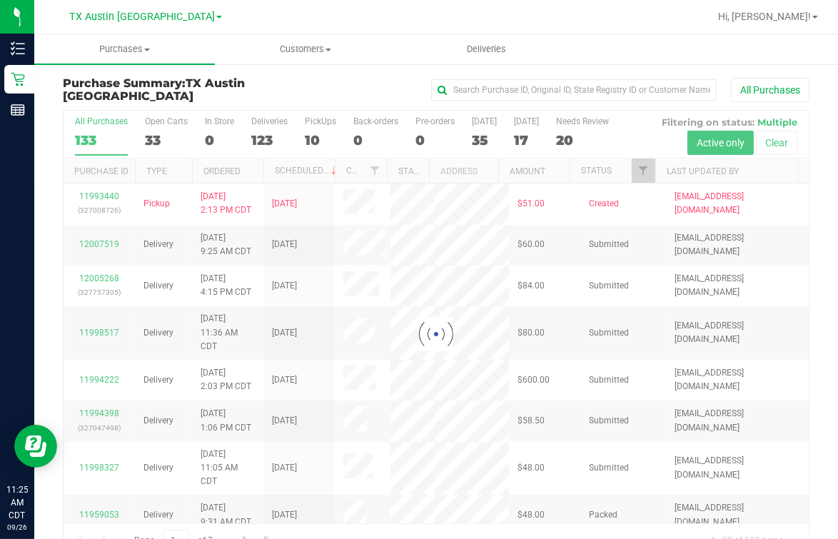
click at [308, 144] on div at bounding box center [436, 334] width 745 height 447
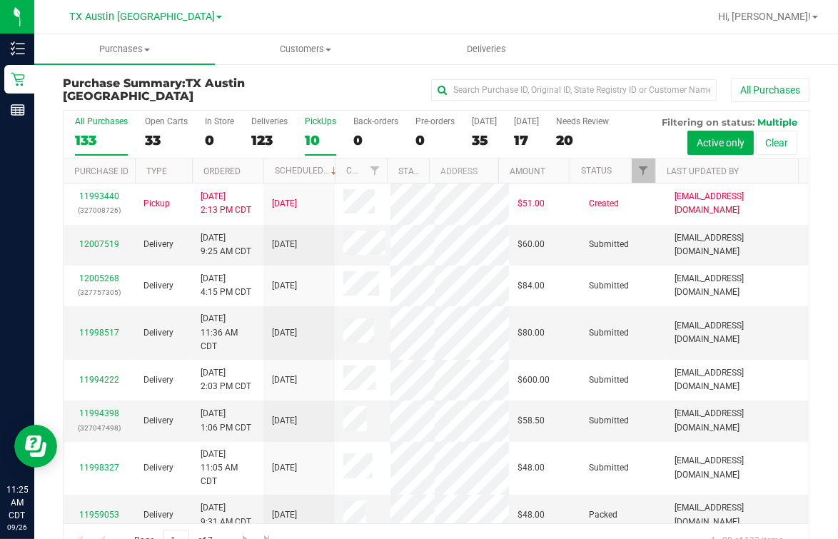
click at [311, 132] on div "10" at bounding box center [320, 140] width 31 height 16
click at [0, 0] on input "PickUps 10" at bounding box center [0, 0] width 0 height 0
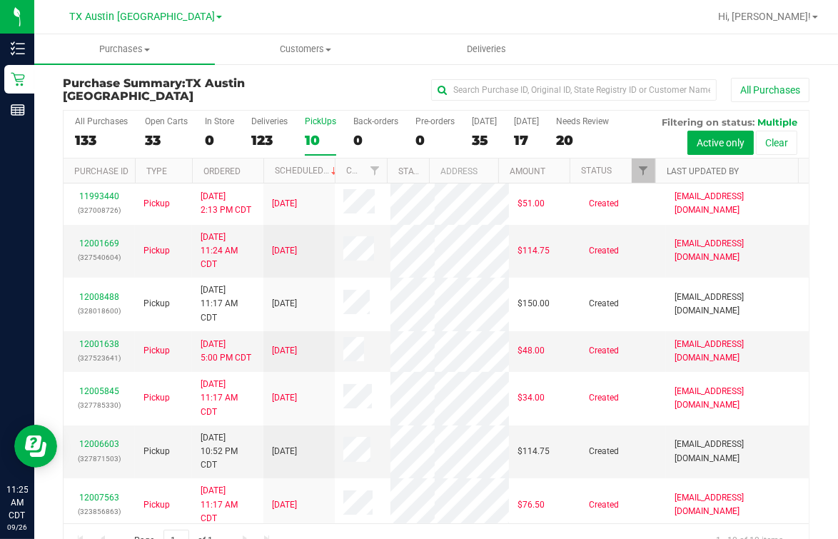
click at [670, 166] on link "Last Updated By" at bounding box center [703, 171] width 72 height 10
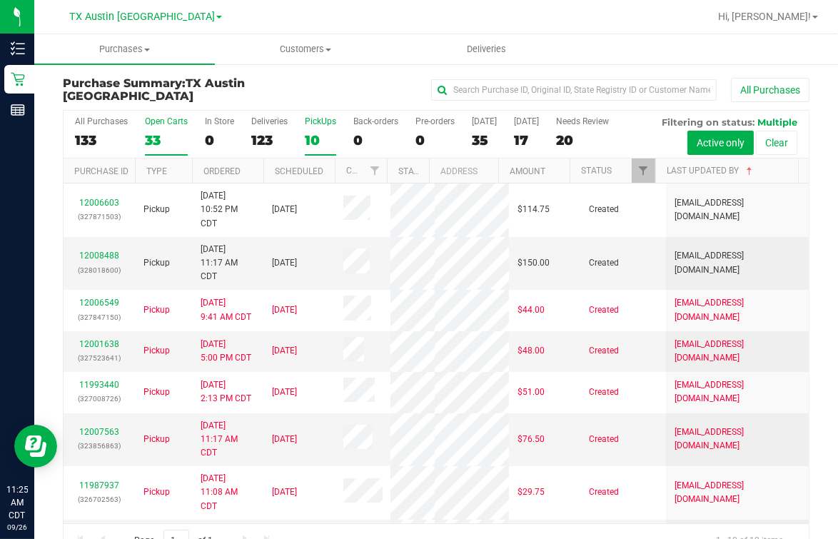
drag, startPoint x: 343, startPoint y: 181, endPoint x: 168, endPoint y: 132, distance: 181.5
click at [168, 132] on label "Open Carts 33" at bounding box center [166, 135] width 43 height 39
click at [0, 0] on input "Open Carts 33" at bounding box center [0, 0] width 0 height 0
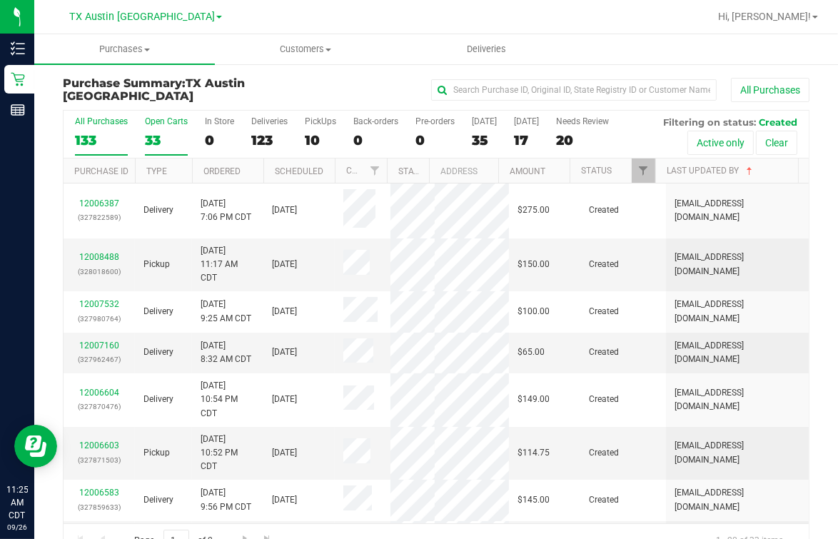
click at [90, 132] on div "133" at bounding box center [101, 140] width 53 height 16
click at [0, 0] on input "All Purchases 133" at bounding box center [0, 0] width 0 height 0
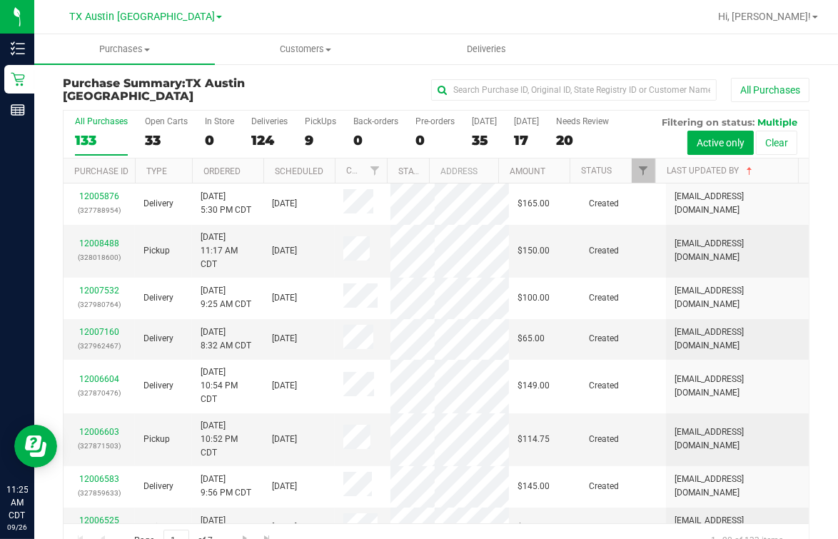
click at [372, 22] on div at bounding box center [482, 17] width 453 height 28
click at [670, 16] on span "Hi, [PERSON_NAME]!" at bounding box center [764, 16] width 93 height 11
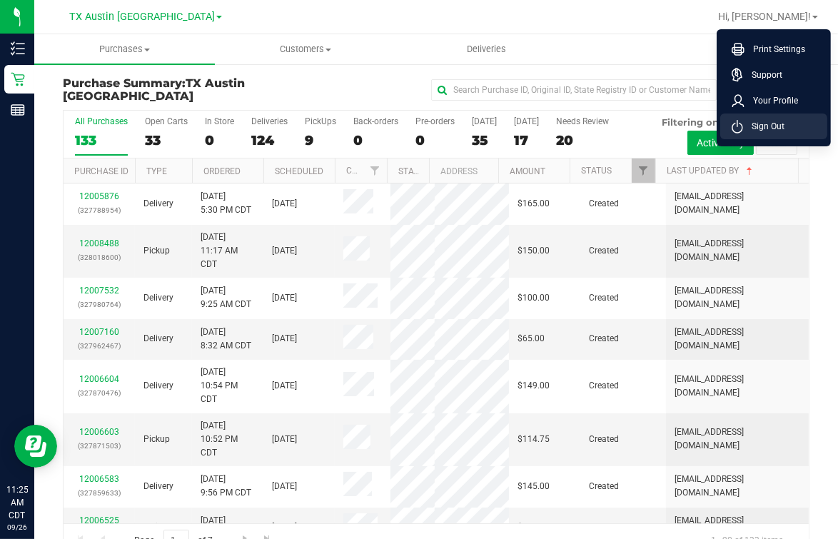
click at [670, 125] on span "Sign Out" at bounding box center [763, 126] width 41 height 14
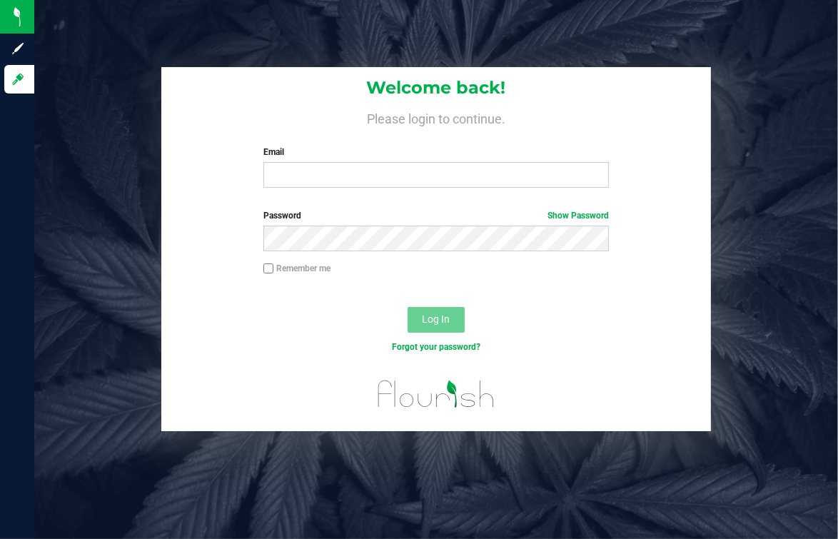
click at [513, 191] on div "Welcome back! Please login to continue. Email Required Please format your email…" at bounding box center [436, 133] width 550 height 132
click at [505, 183] on input "Email" at bounding box center [436, 175] width 346 height 26
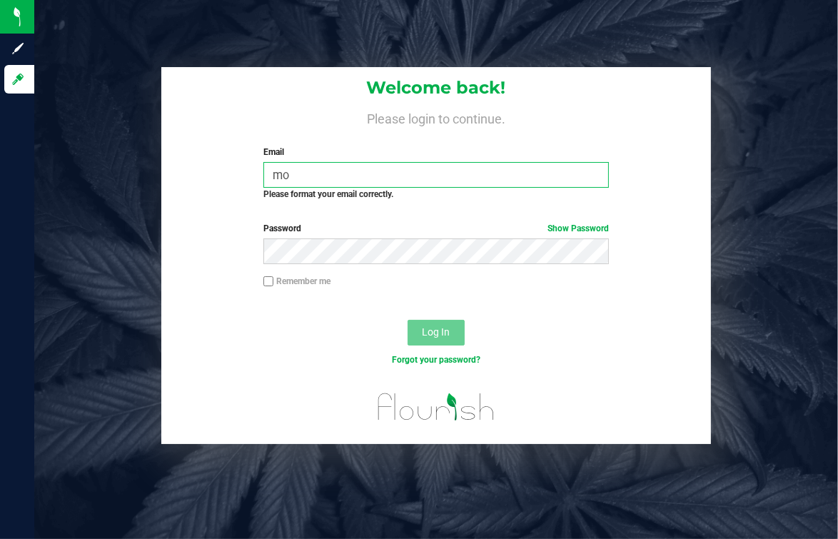
type input "m"
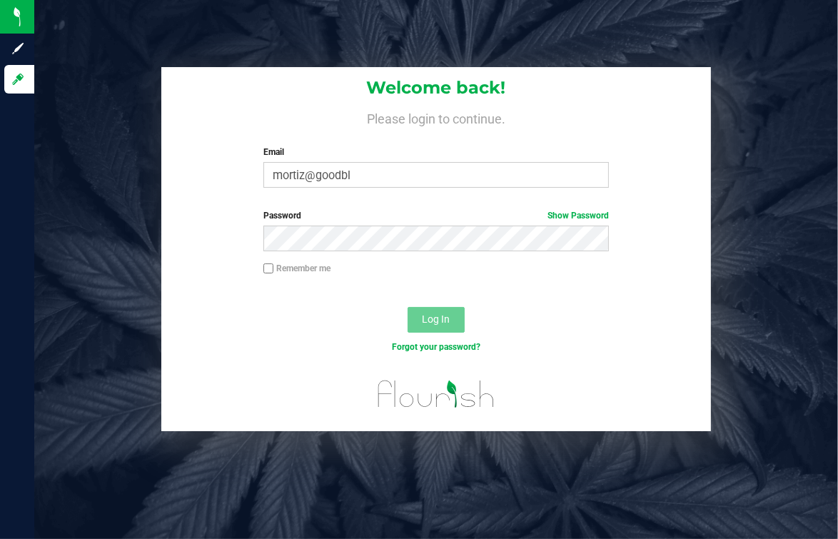
click at [603, 121] on h4 "Please login to continue." at bounding box center [436, 117] width 550 height 17
drag, startPoint x: 448, startPoint y: 163, endPoint x: 444, endPoint y: 178, distance: 15.4
click at [448, 164] on input "mortiz@goodbl" at bounding box center [436, 175] width 346 height 26
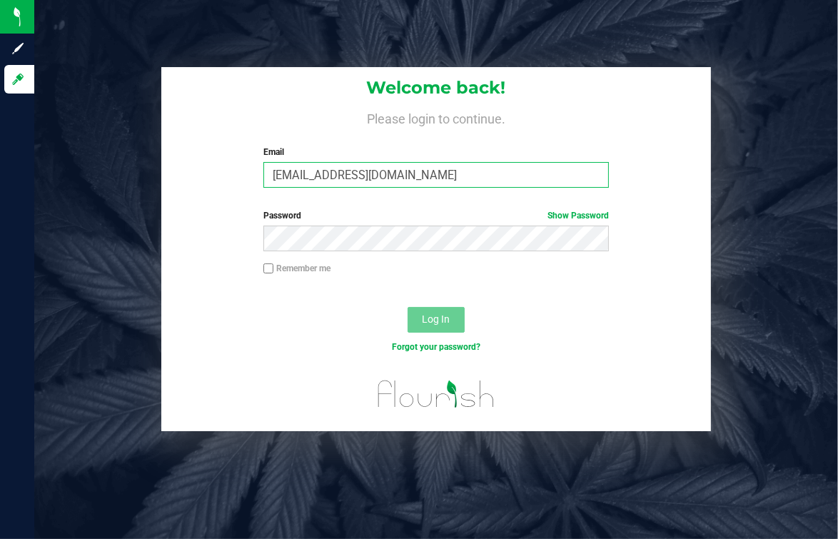
type input "[EMAIL_ADDRESS][DOMAIN_NAME]"
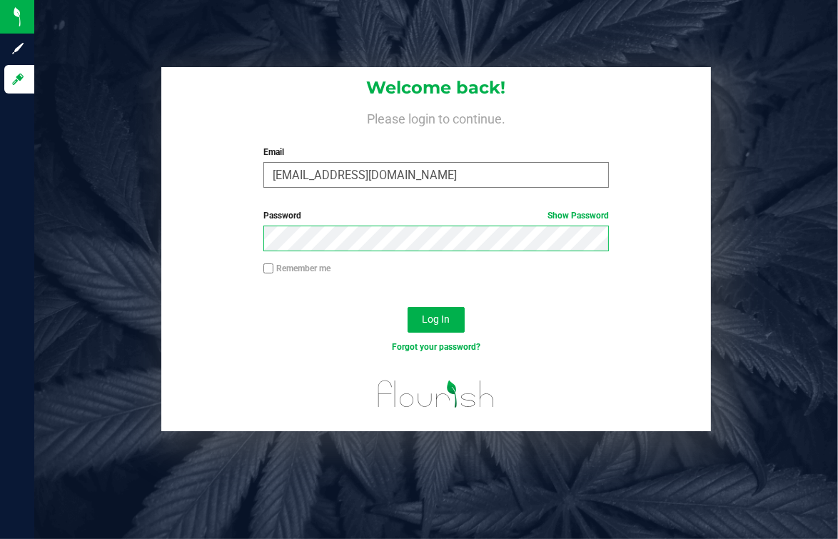
click at [408, 307] on button "Log In" at bounding box center [436, 320] width 57 height 26
